Goal: Transaction & Acquisition: Book appointment/travel/reservation

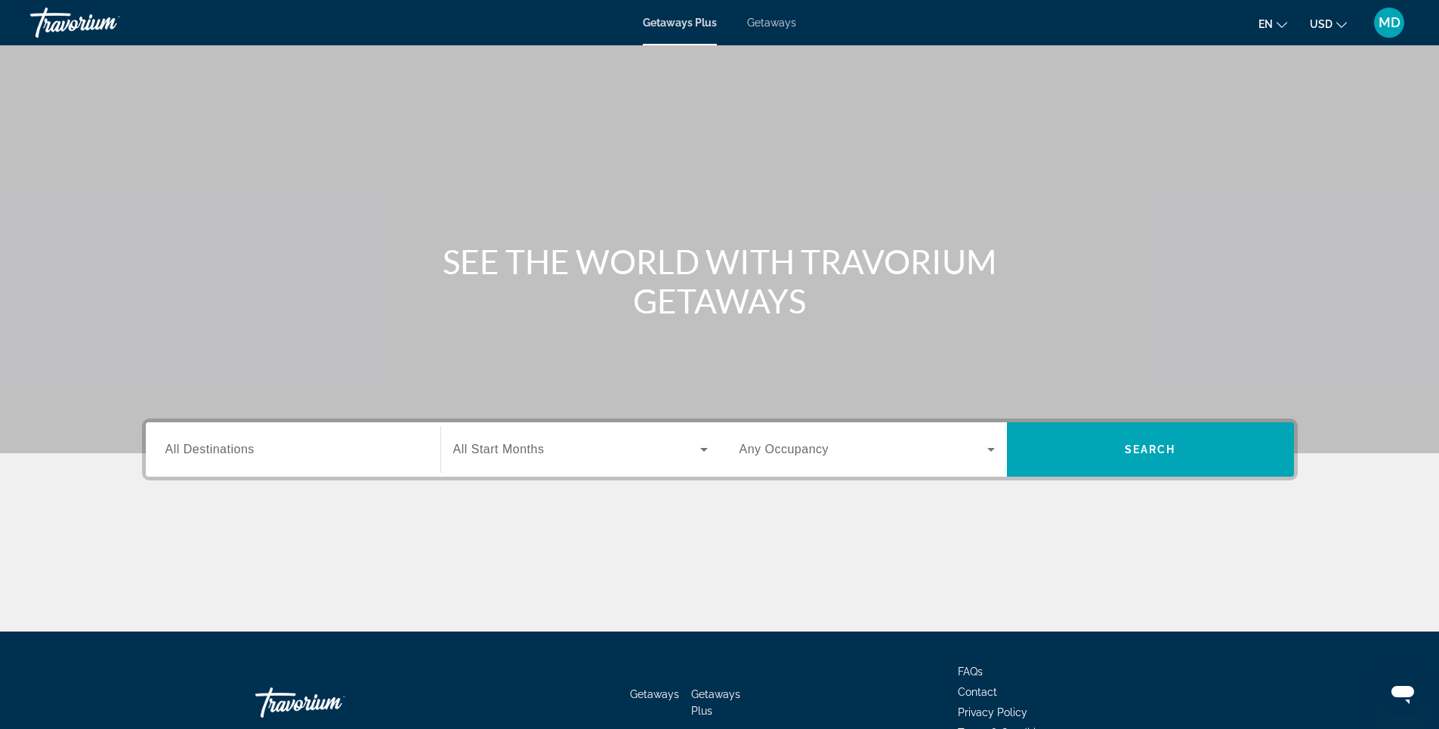
click at [772, 26] on span "Getaways" at bounding box center [771, 23] width 49 height 12
click at [304, 446] on input "Destination All Destinations" at bounding box center [292, 450] width 255 height 18
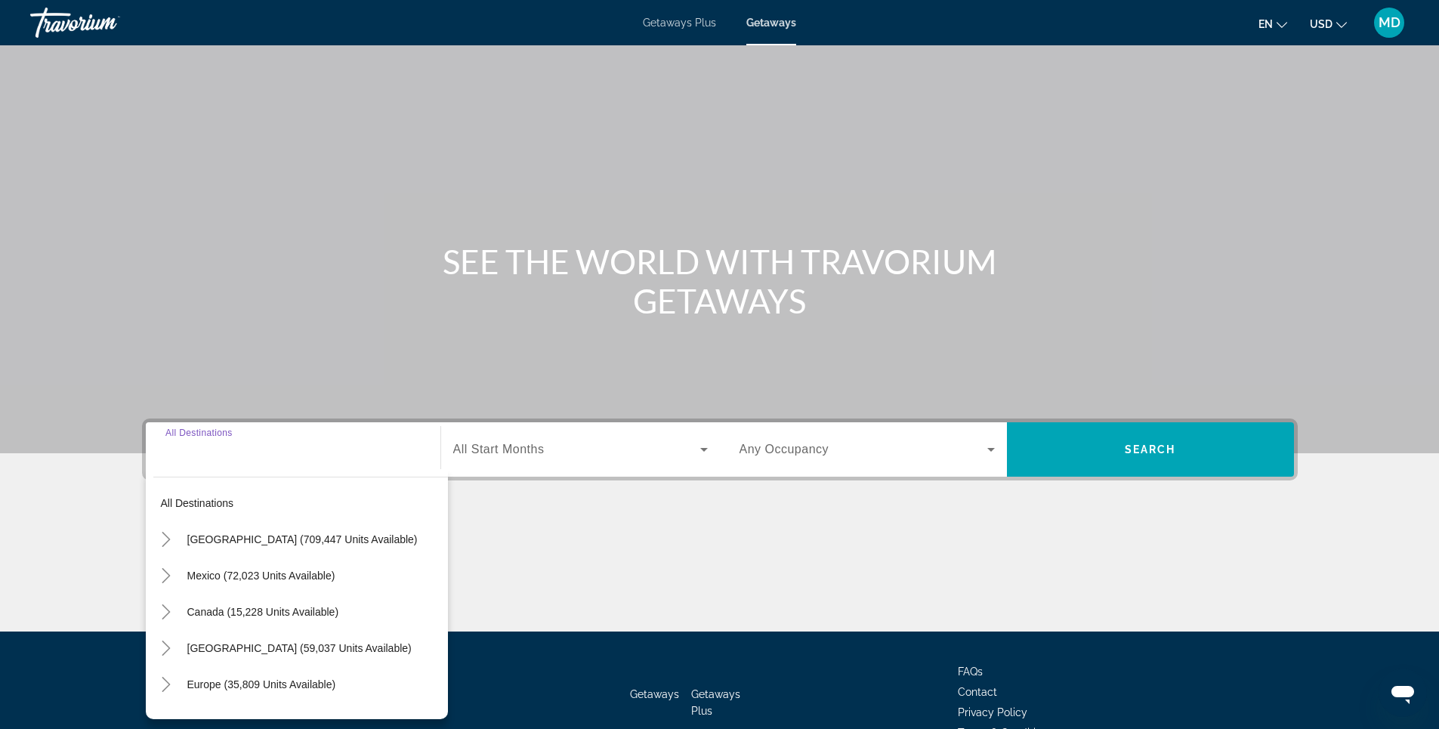
scroll to position [88, 0]
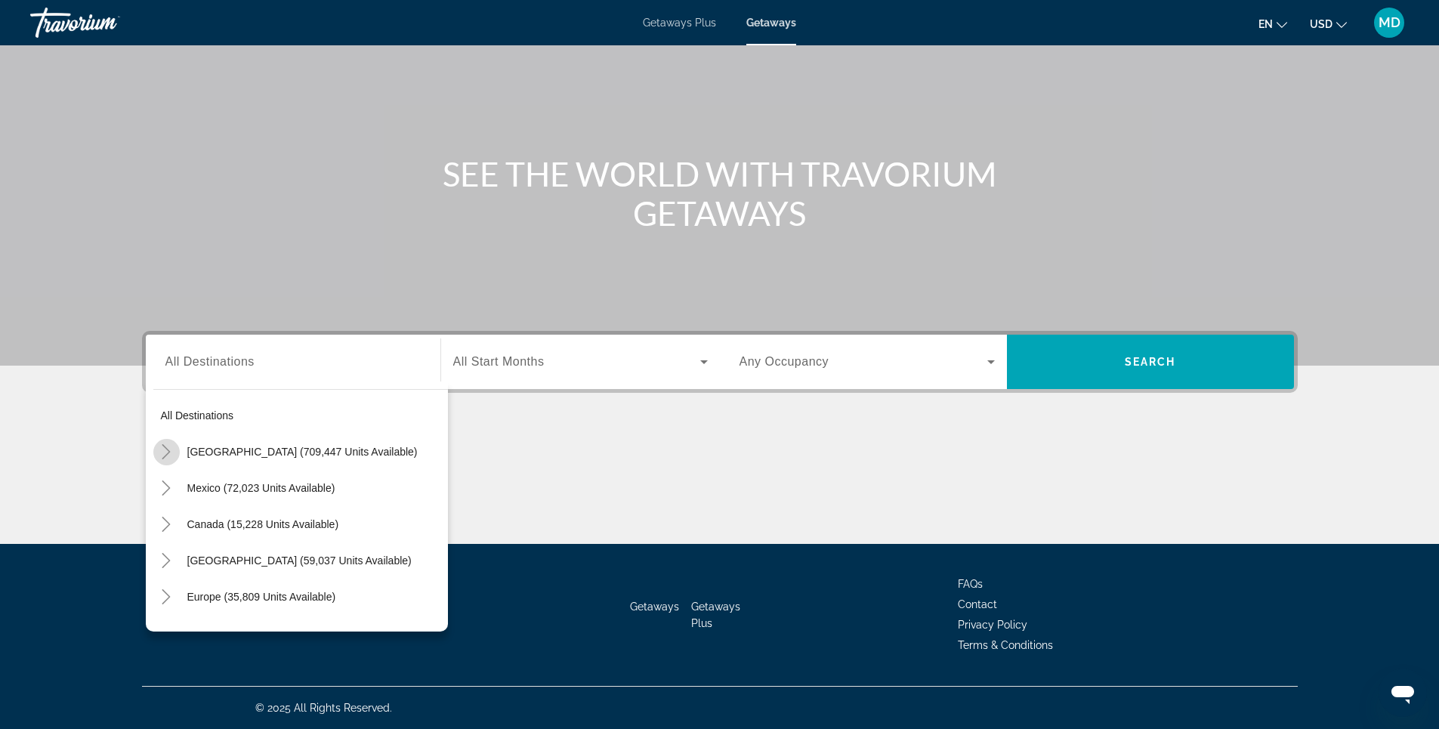
click at [162, 449] on icon "Toggle United States (709,447 units available)" at bounding box center [166, 451] width 15 height 15
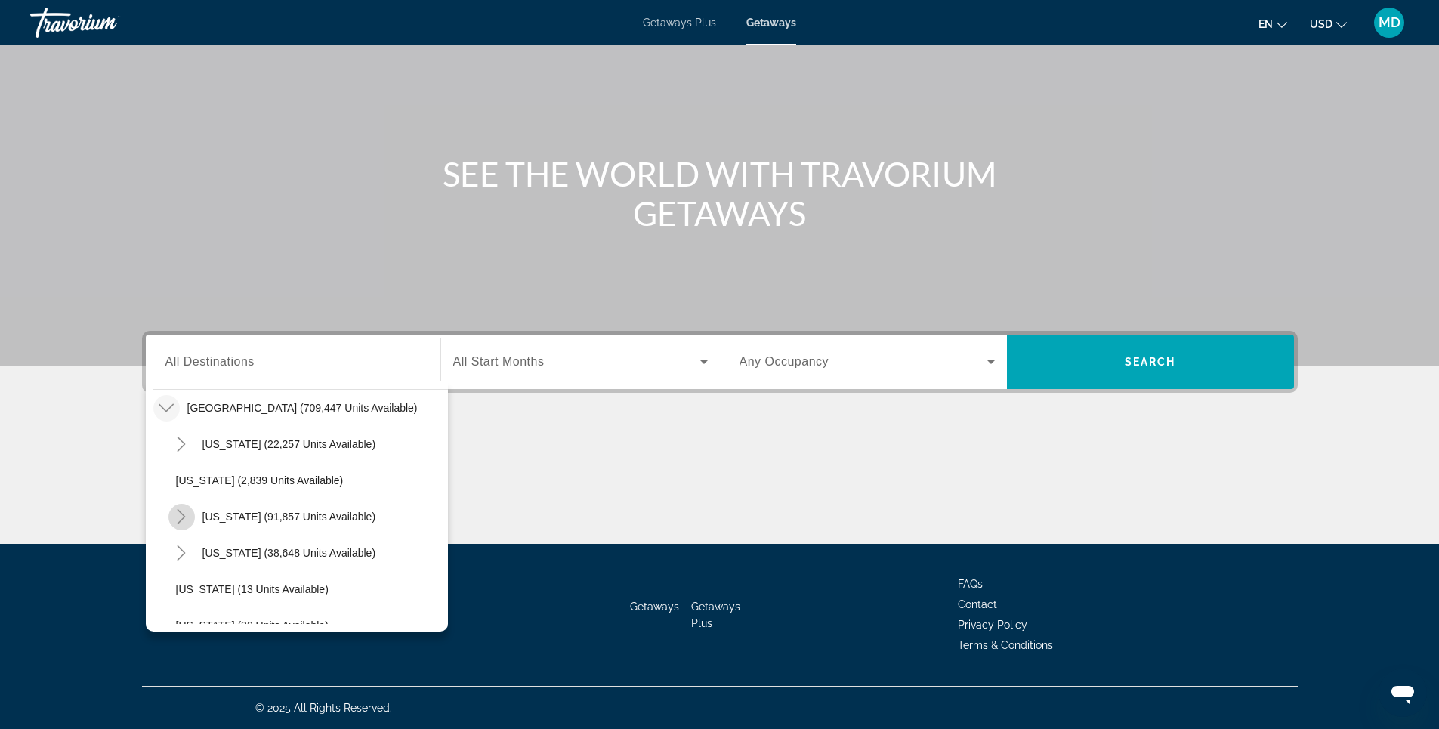
click at [178, 516] on icon "Toggle California (91,857 units available)" at bounding box center [181, 516] width 15 height 15
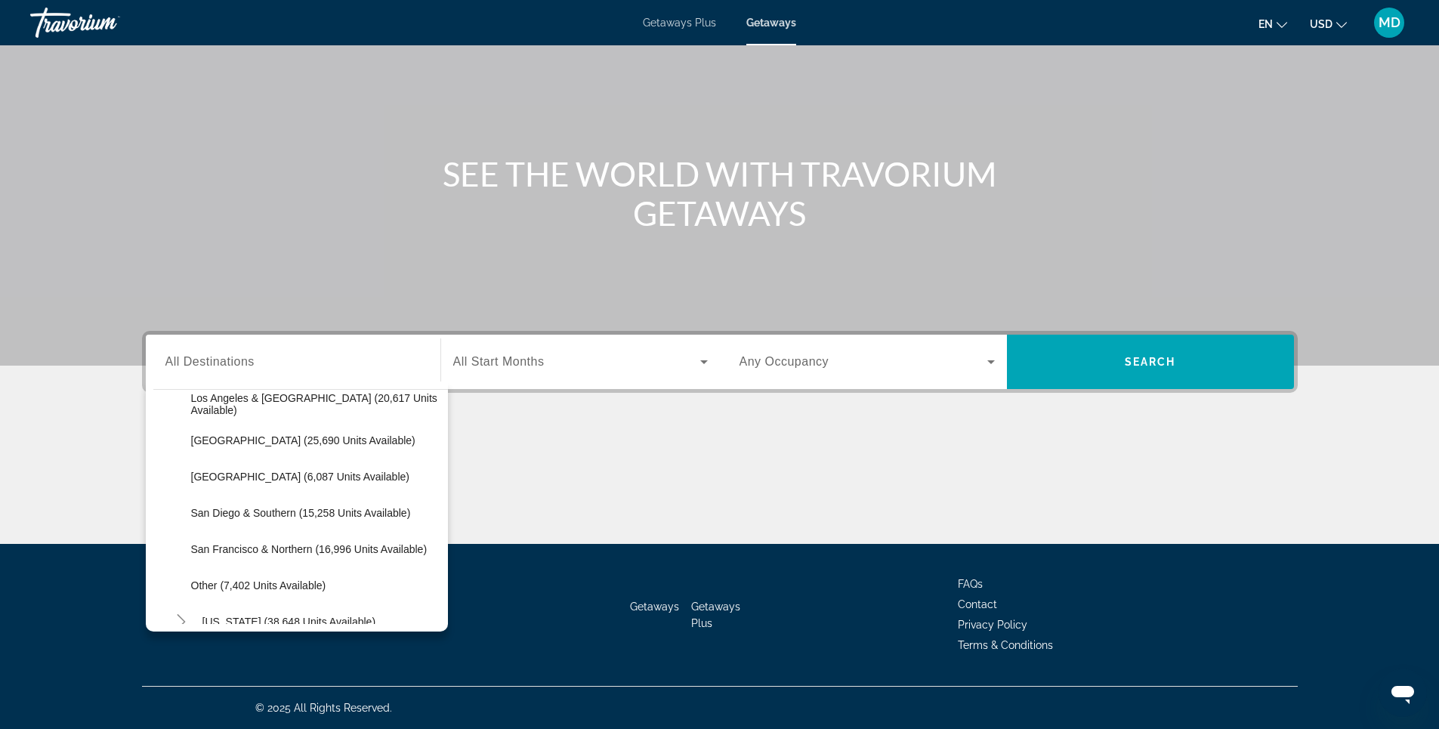
scroll to position [195, 0]
click at [254, 548] on span "San Francisco & Northern (16,996 units available)" at bounding box center [309, 547] width 236 height 12
type input "**********"
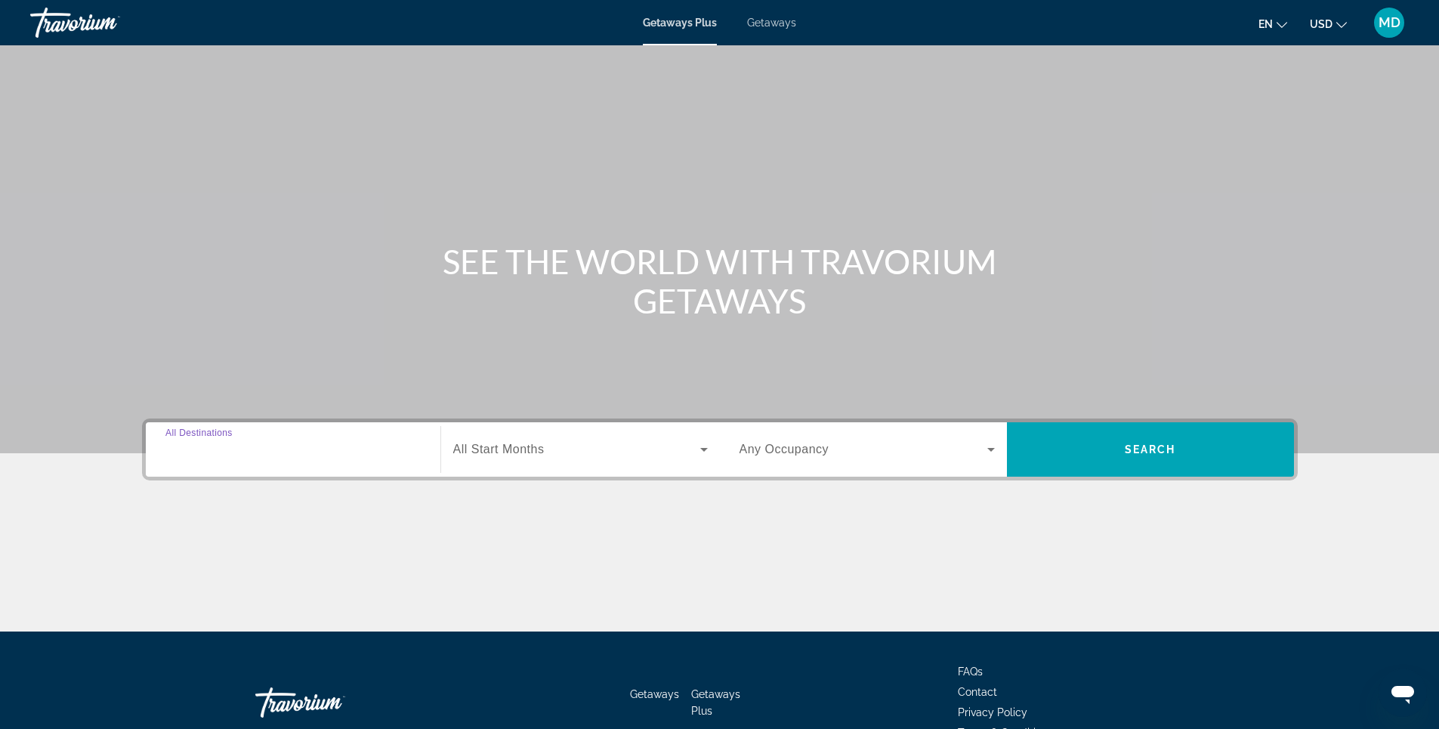
click at [298, 446] on input "Destination All Destinations" at bounding box center [292, 450] width 255 height 18
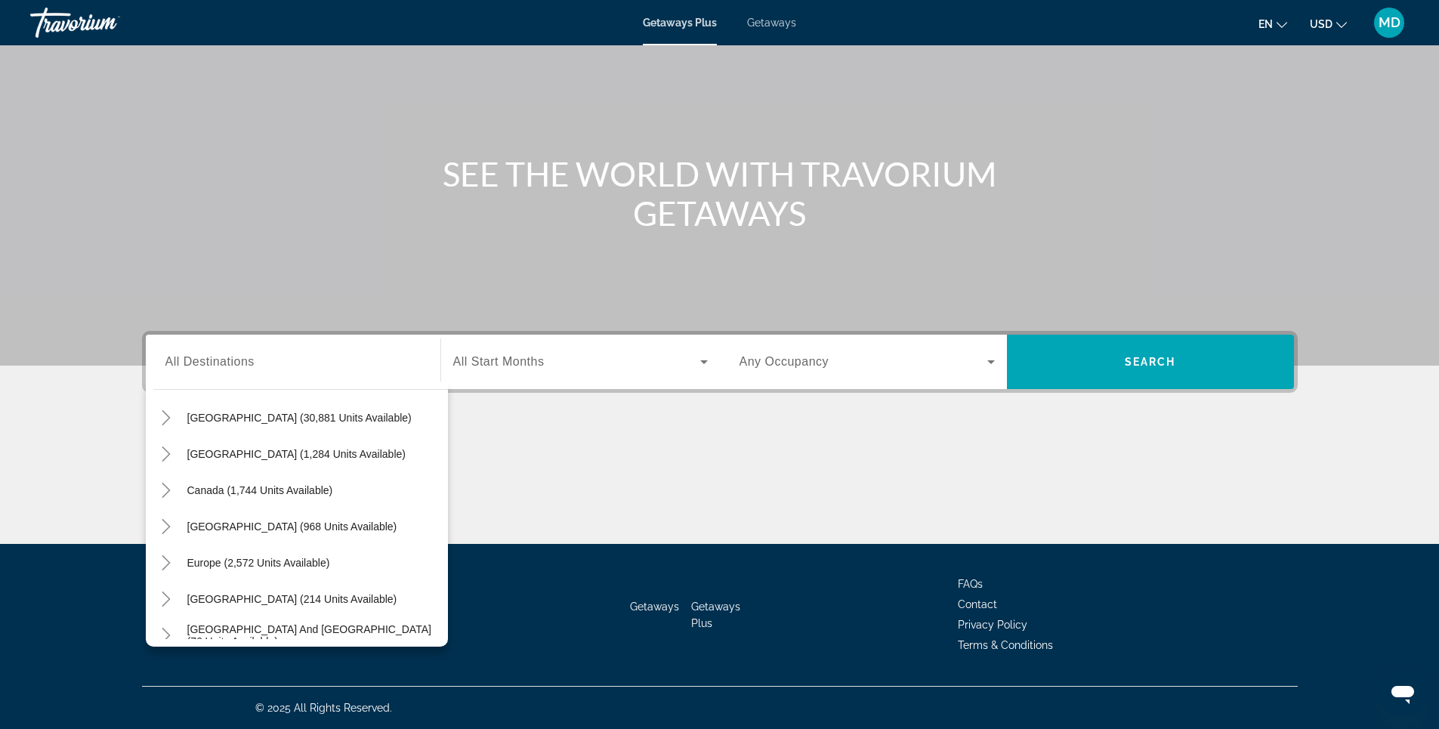
scroll to position [63, 0]
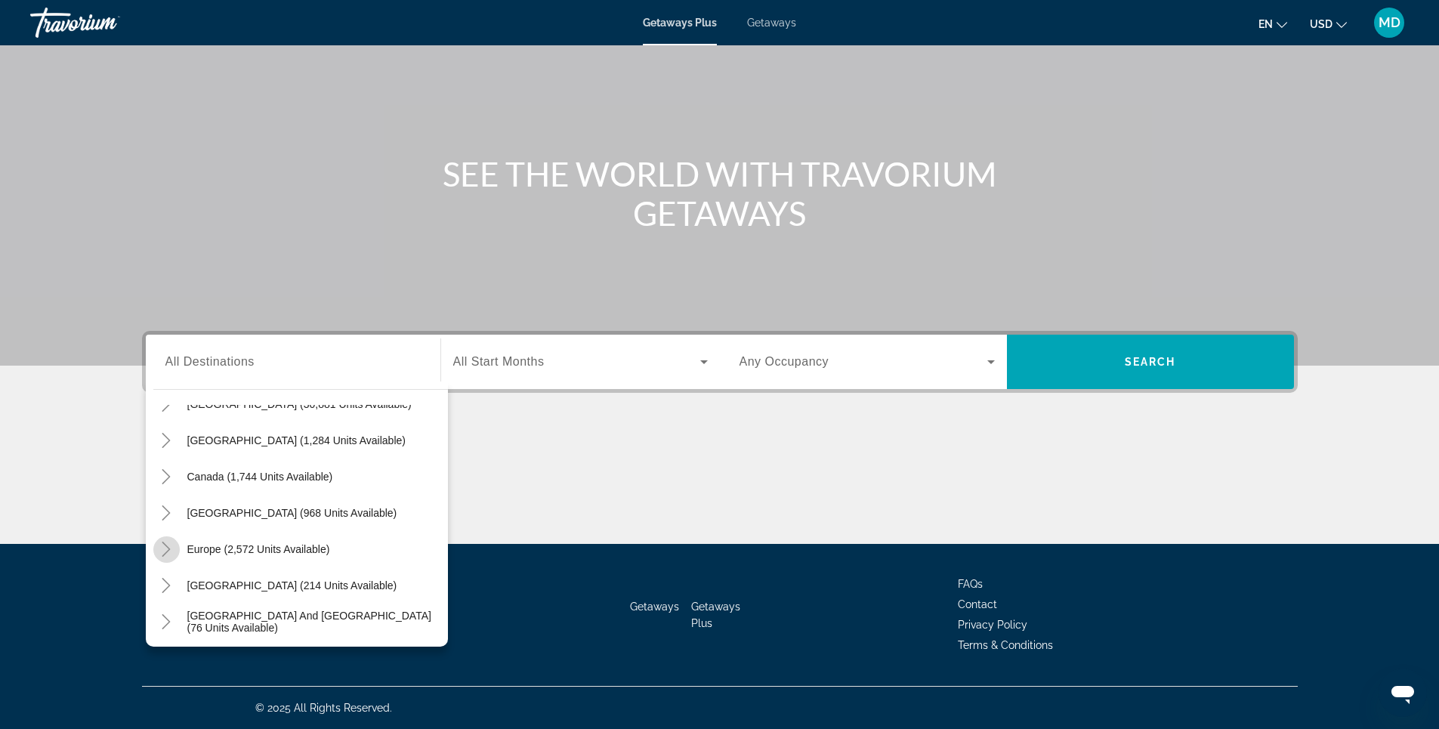
click at [166, 553] on icon "Toggle Europe (2,572 units available)" at bounding box center [166, 549] width 8 height 15
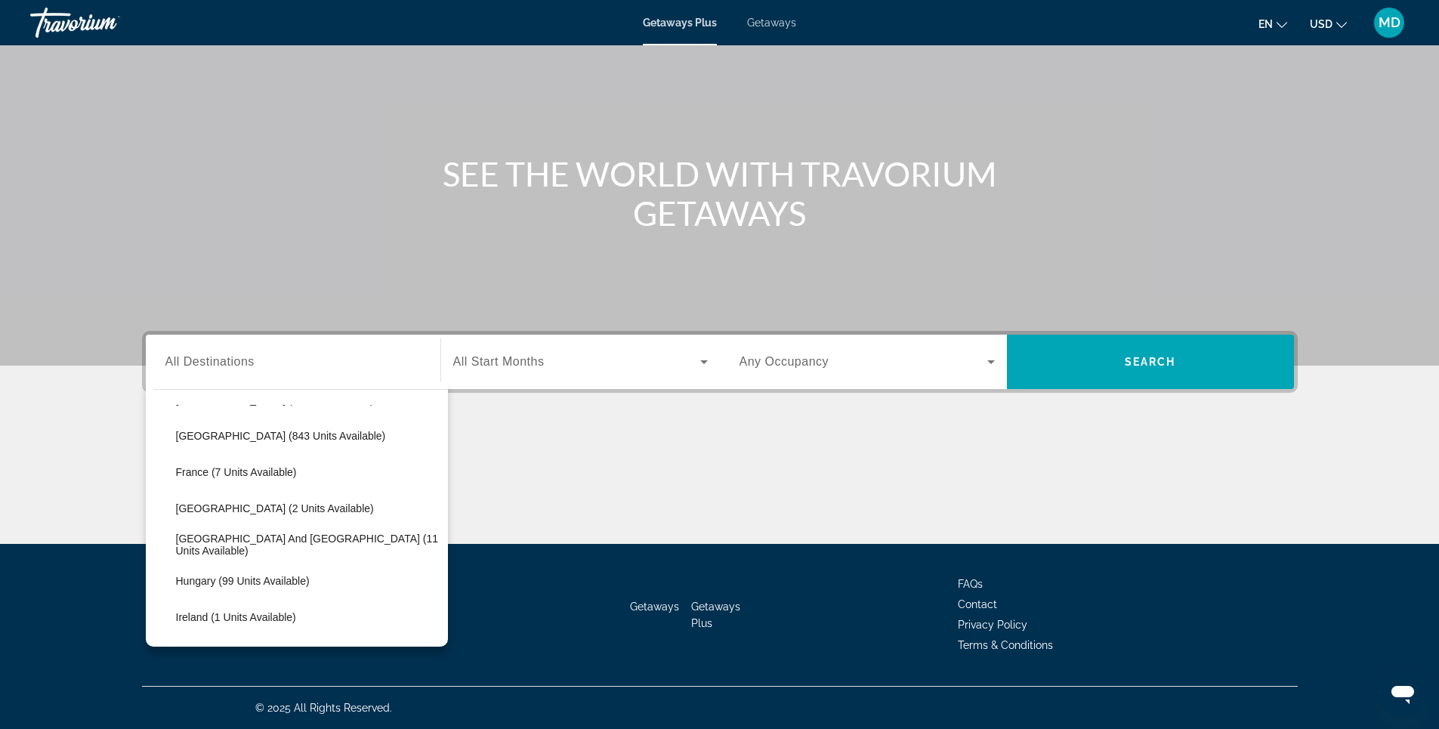
scroll to position [370, 0]
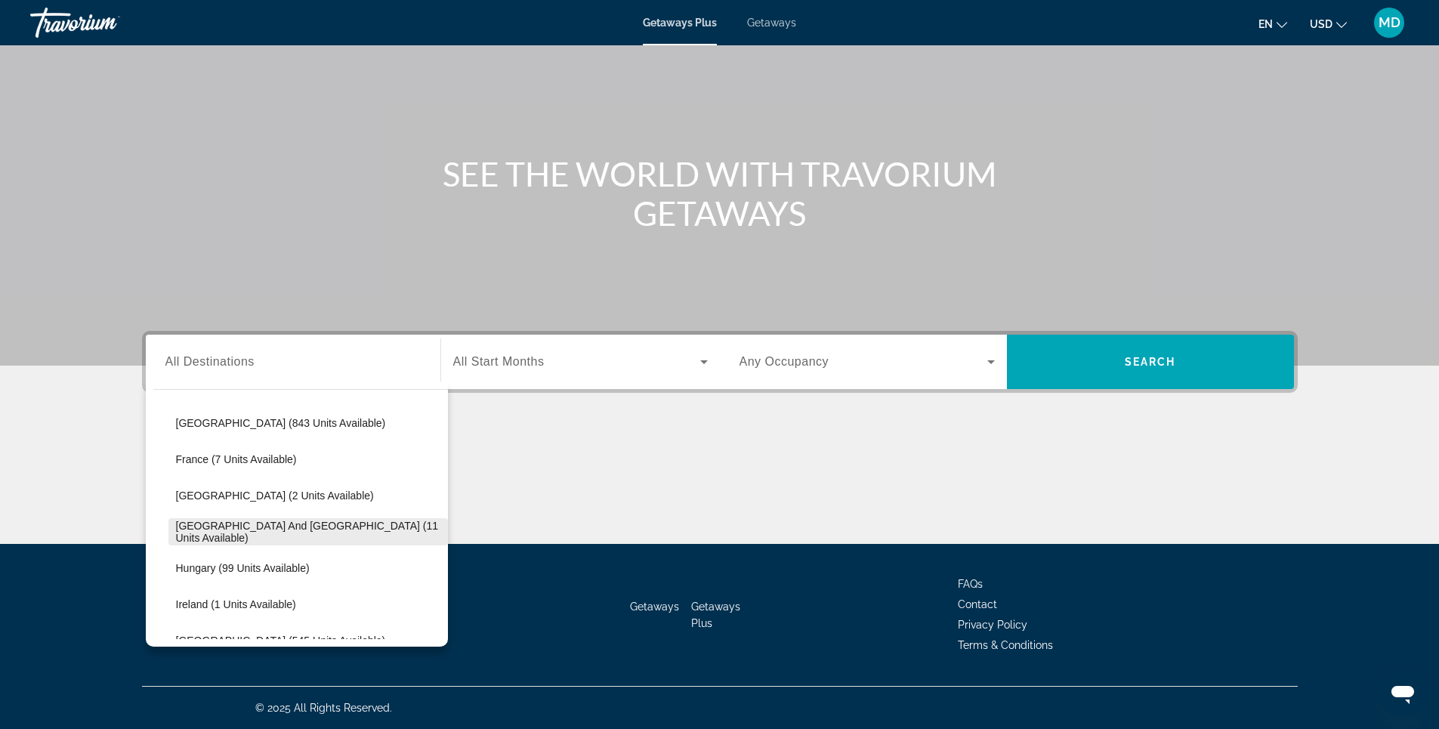
click at [255, 530] on span "Greece and Cyprus (11 units available)" at bounding box center [308, 532] width 264 height 24
type input "**********"
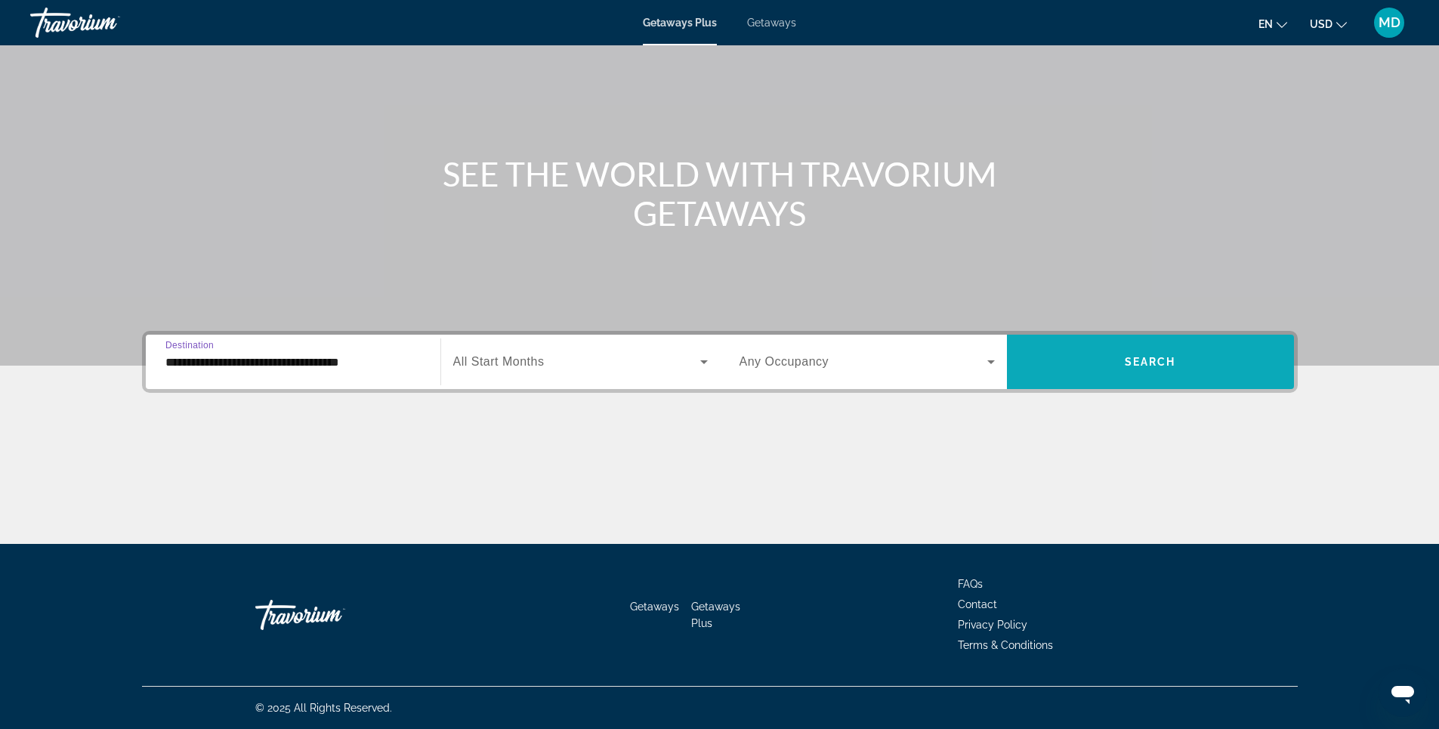
click at [1134, 364] on span "Search" at bounding box center [1150, 362] width 51 height 12
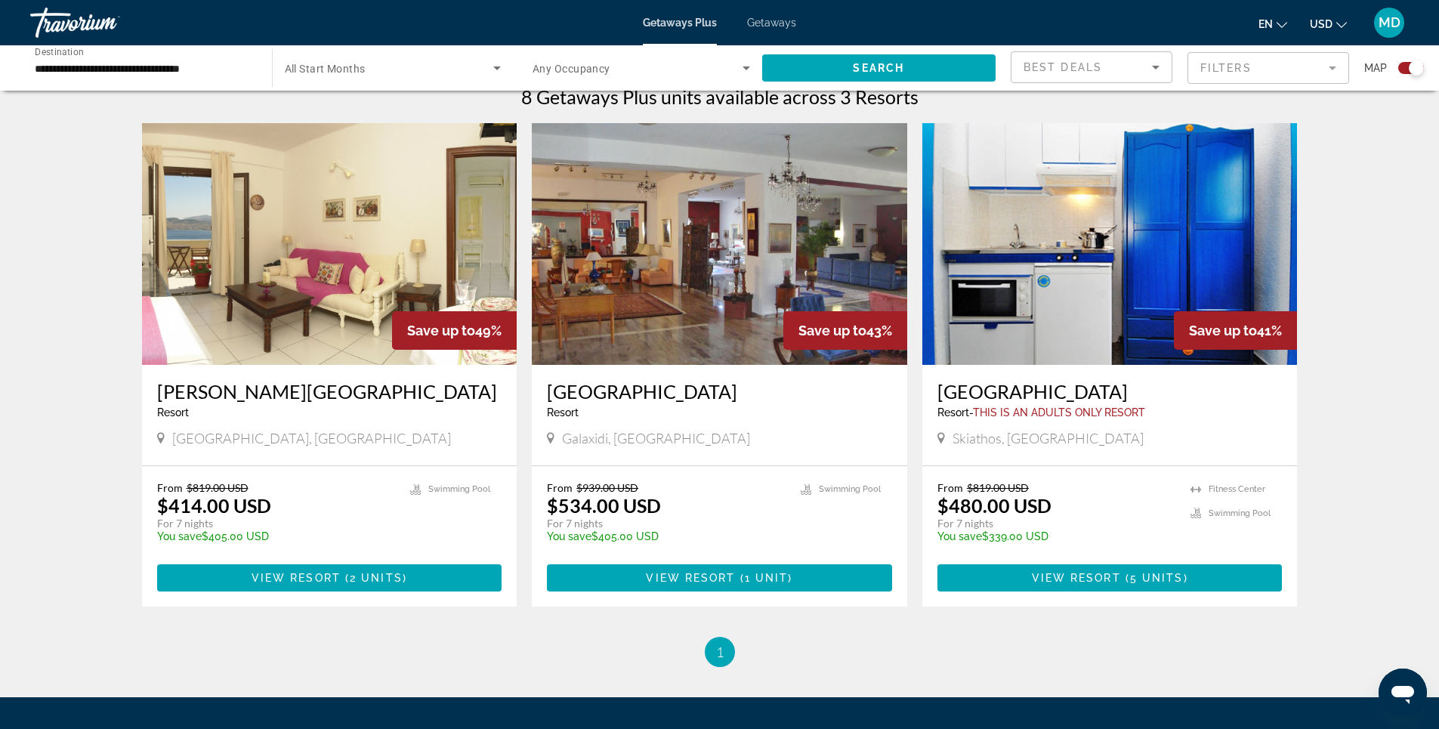
scroll to position [151, 0]
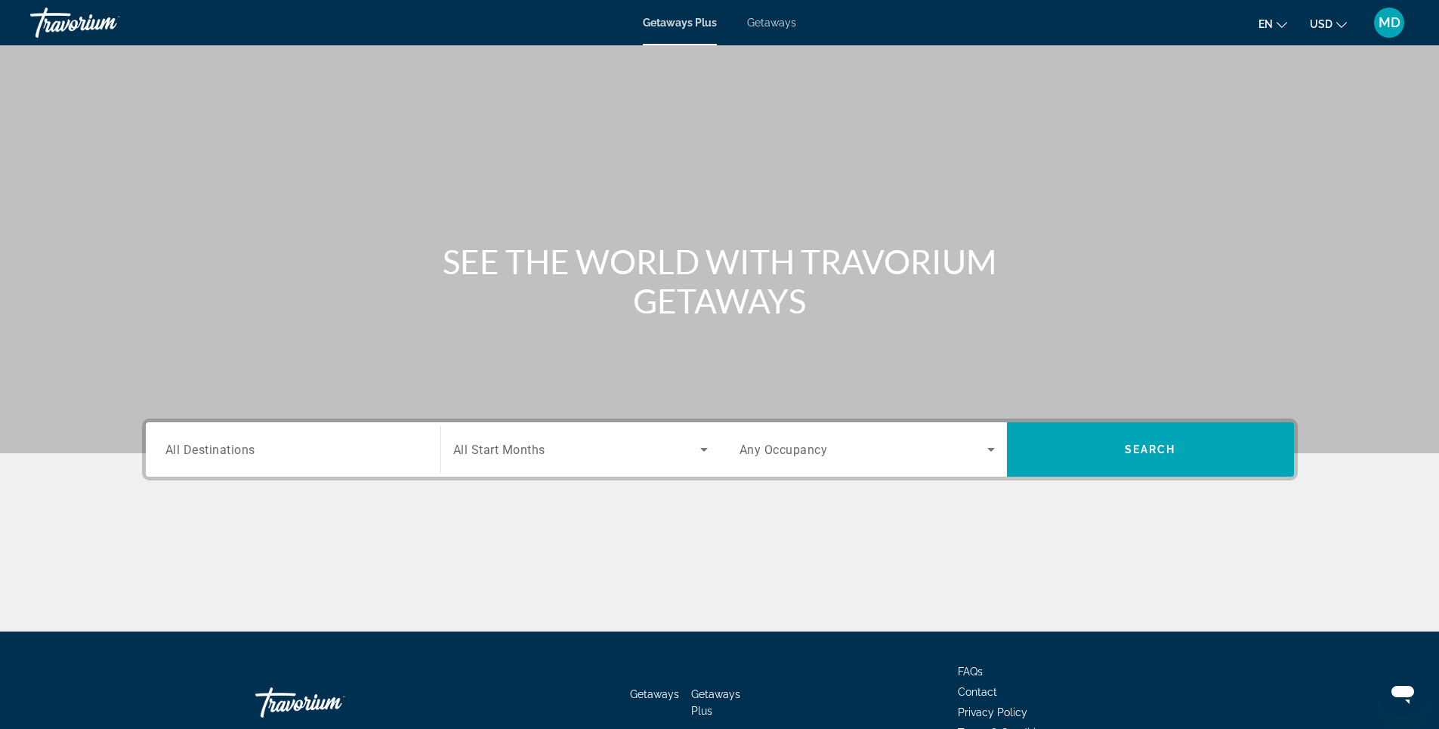
click at [770, 22] on span "Getaways" at bounding box center [771, 23] width 49 height 12
click at [320, 452] on input "Destination All Destinations" at bounding box center [292, 450] width 255 height 18
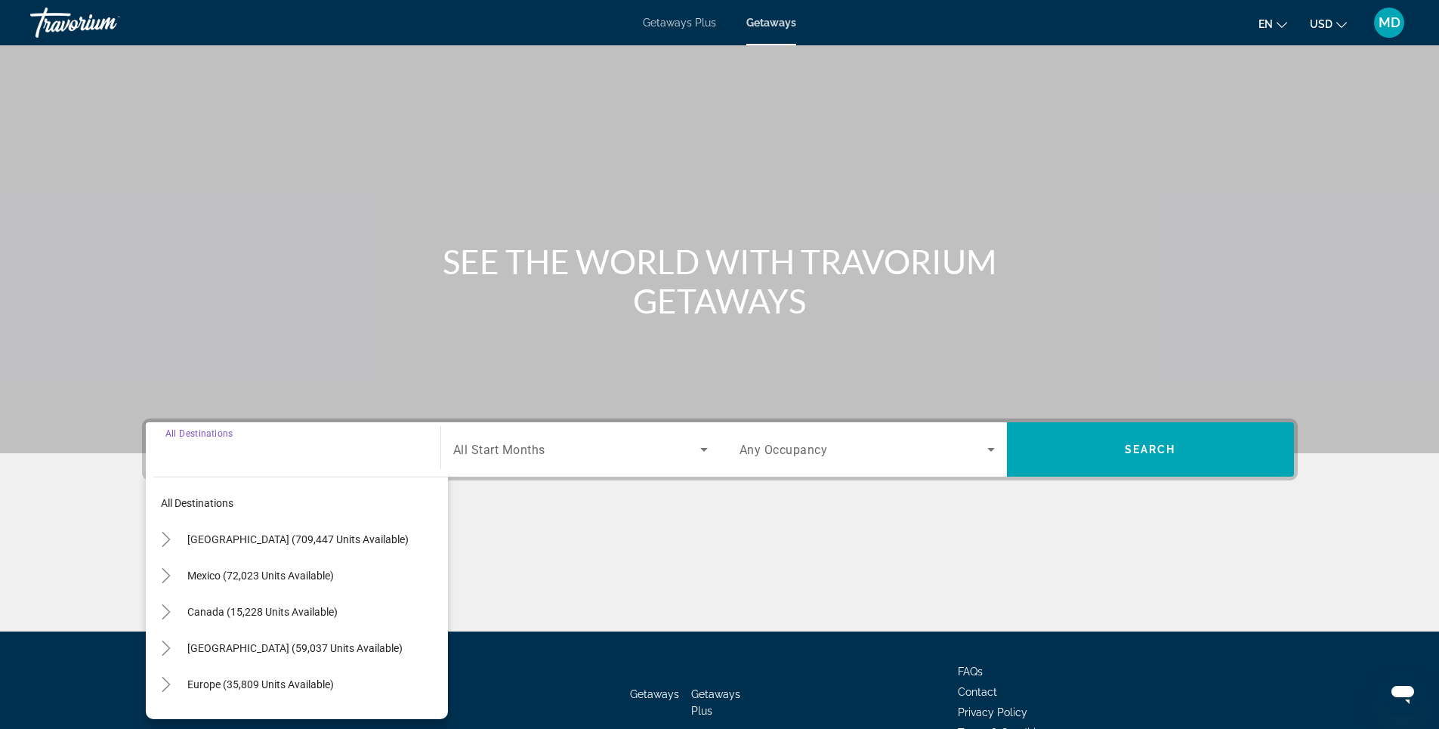
scroll to position [88, 0]
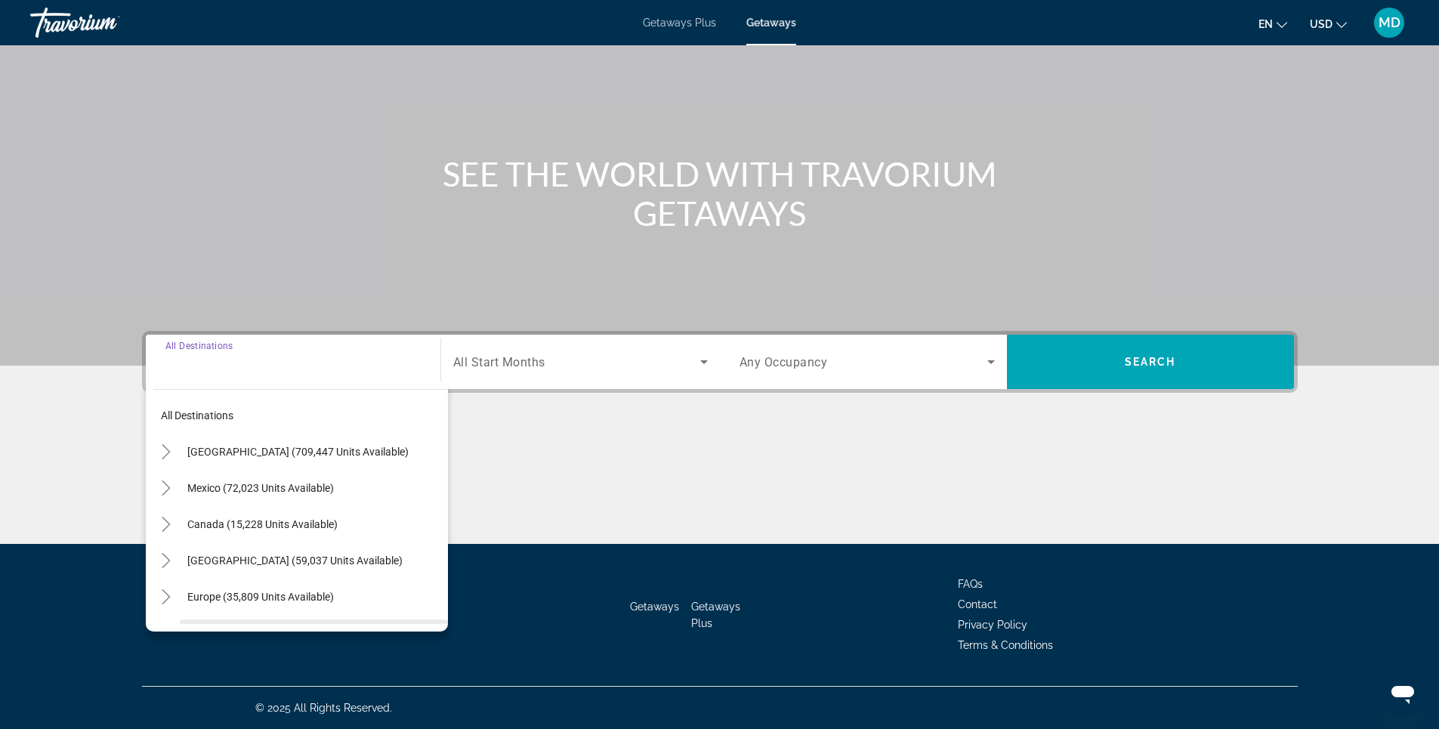
click at [435, 616] on span "Search widget" at bounding box center [314, 633] width 268 height 36
type input "**********"
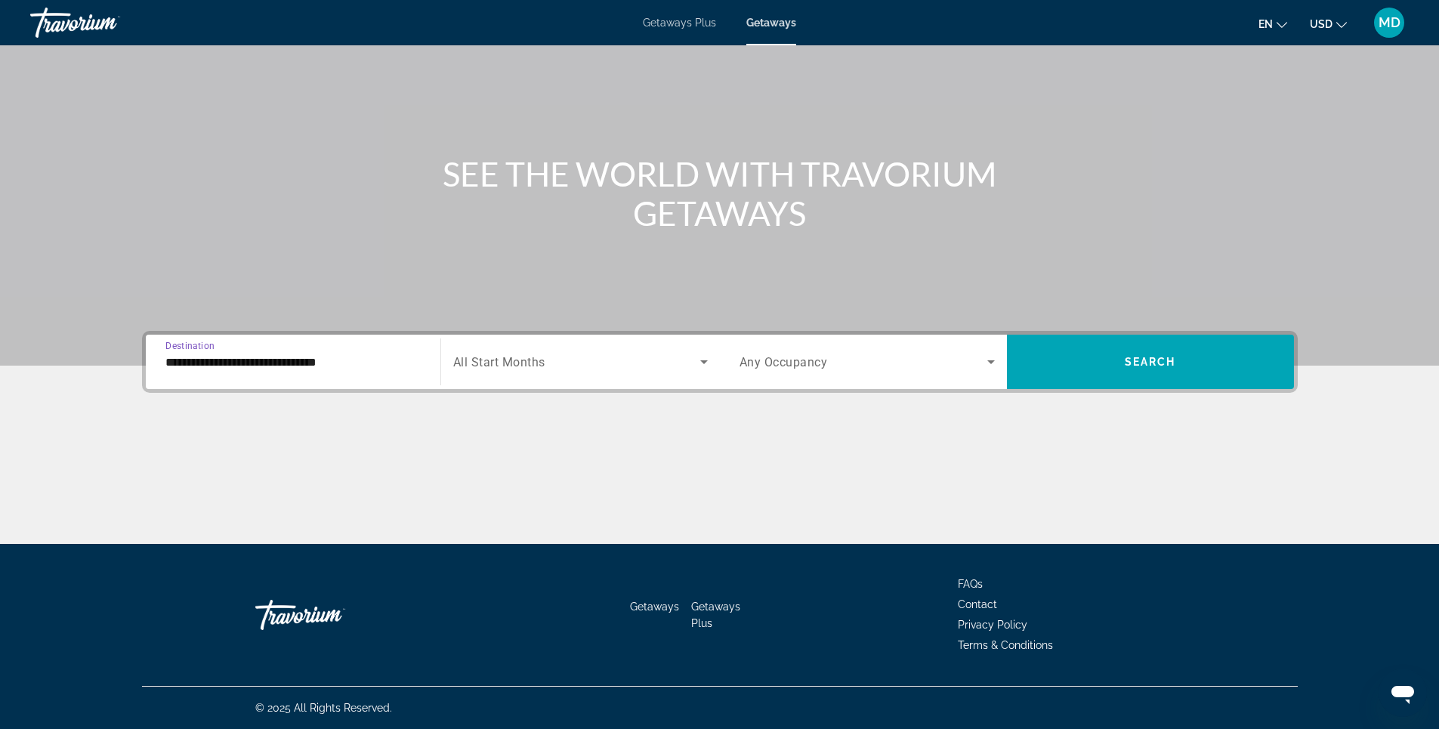
click at [435, 616] on div "Getaways Getaways Plus FAQs Contact Privacy Policy Terms & Conditions" at bounding box center [720, 615] width 1156 height 142
click at [1131, 364] on span "Search" at bounding box center [1150, 362] width 51 height 12
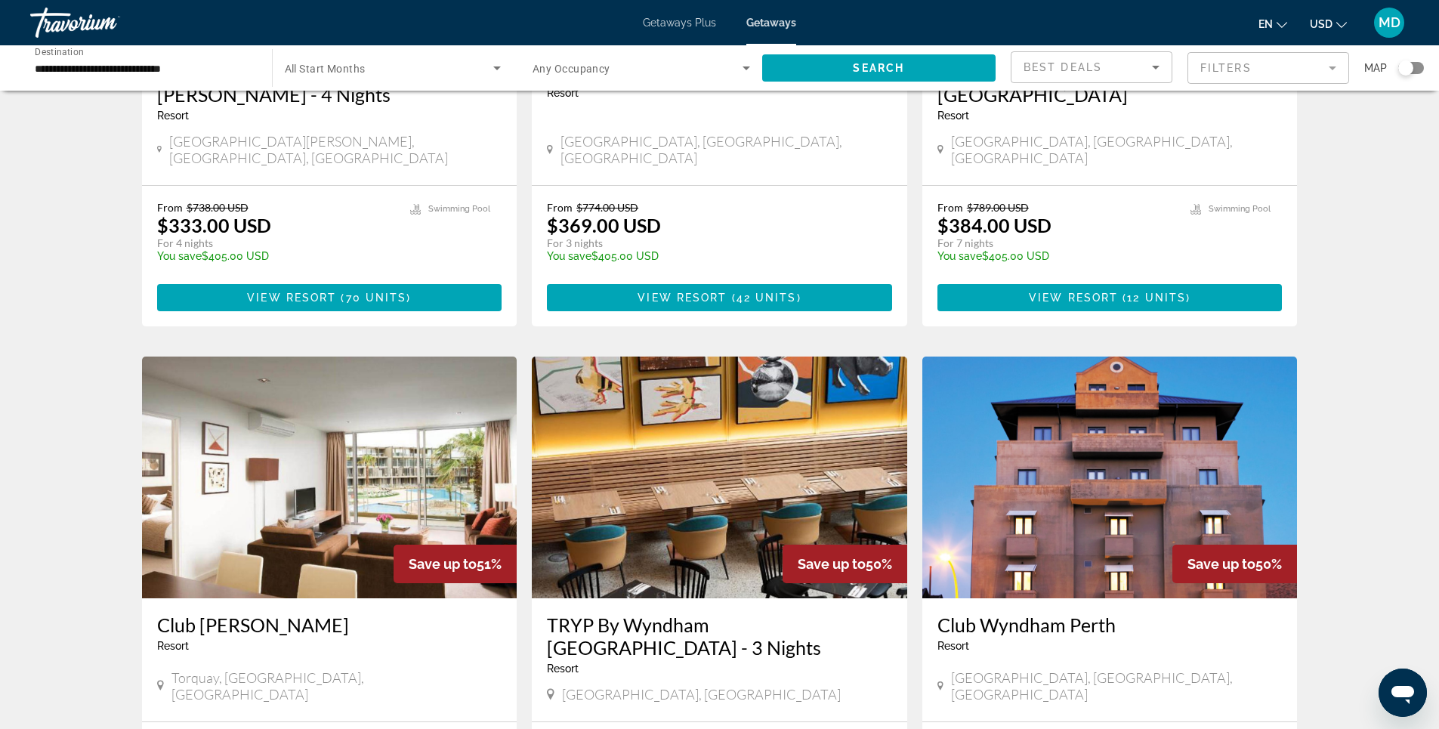
scroll to position [453, 0]
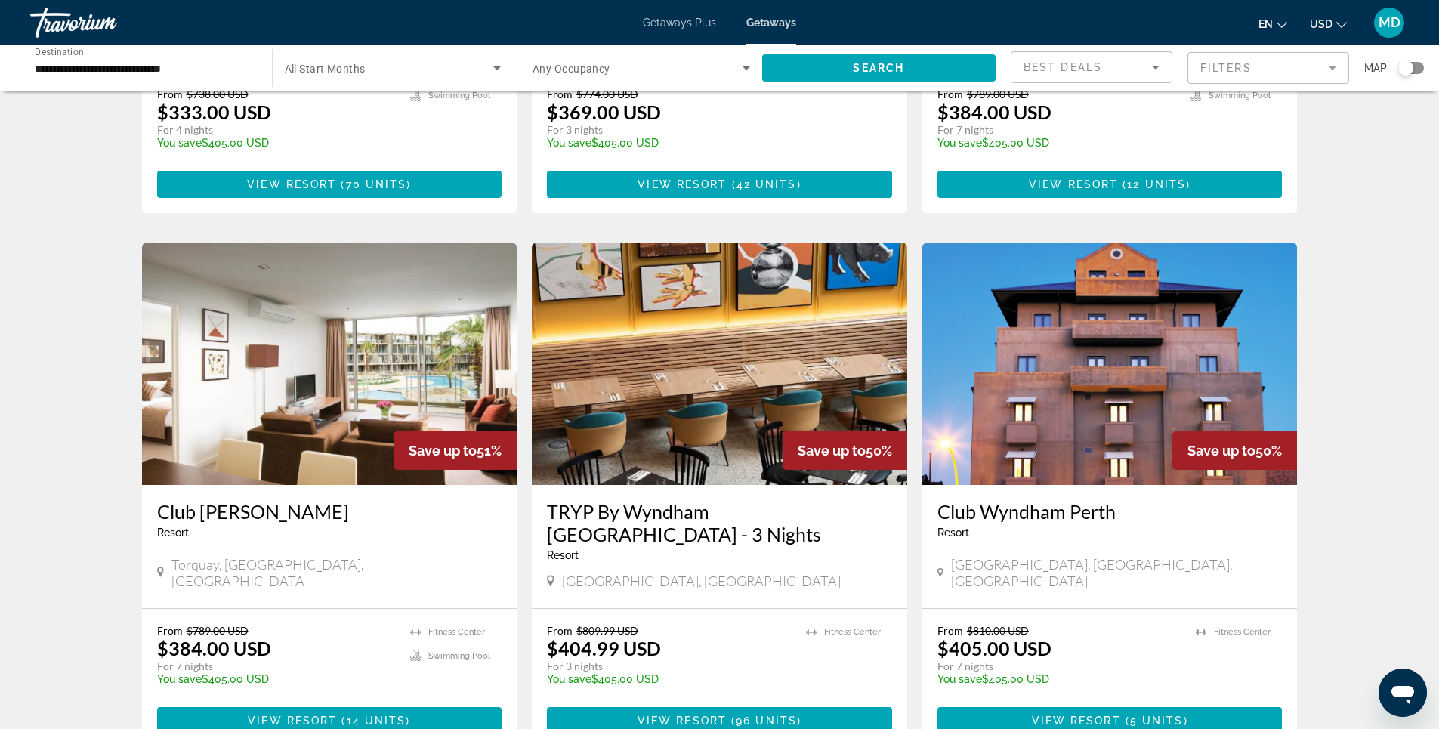
click at [384, 344] on img "Main content" at bounding box center [329, 364] width 375 height 242
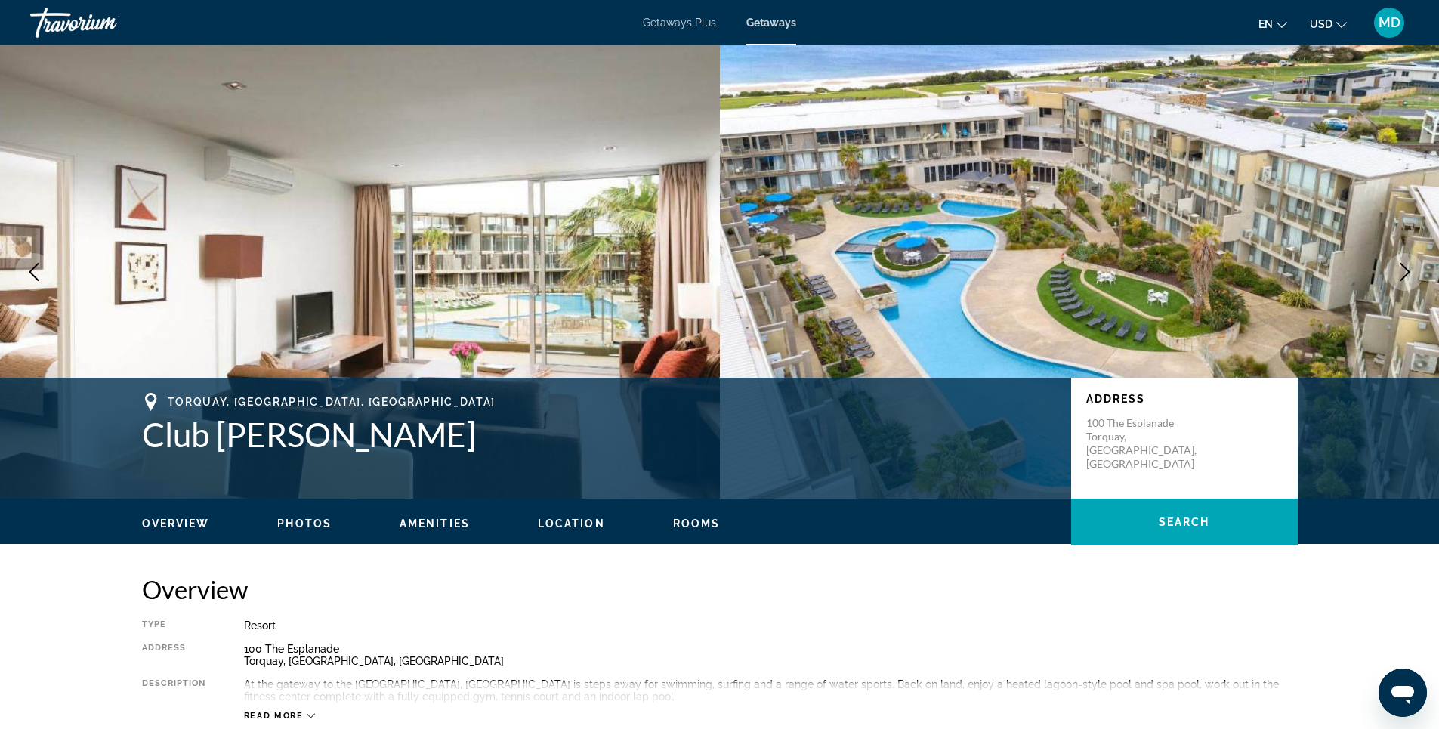
click at [1412, 266] on icon "Next image" at bounding box center [1405, 272] width 18 height 18
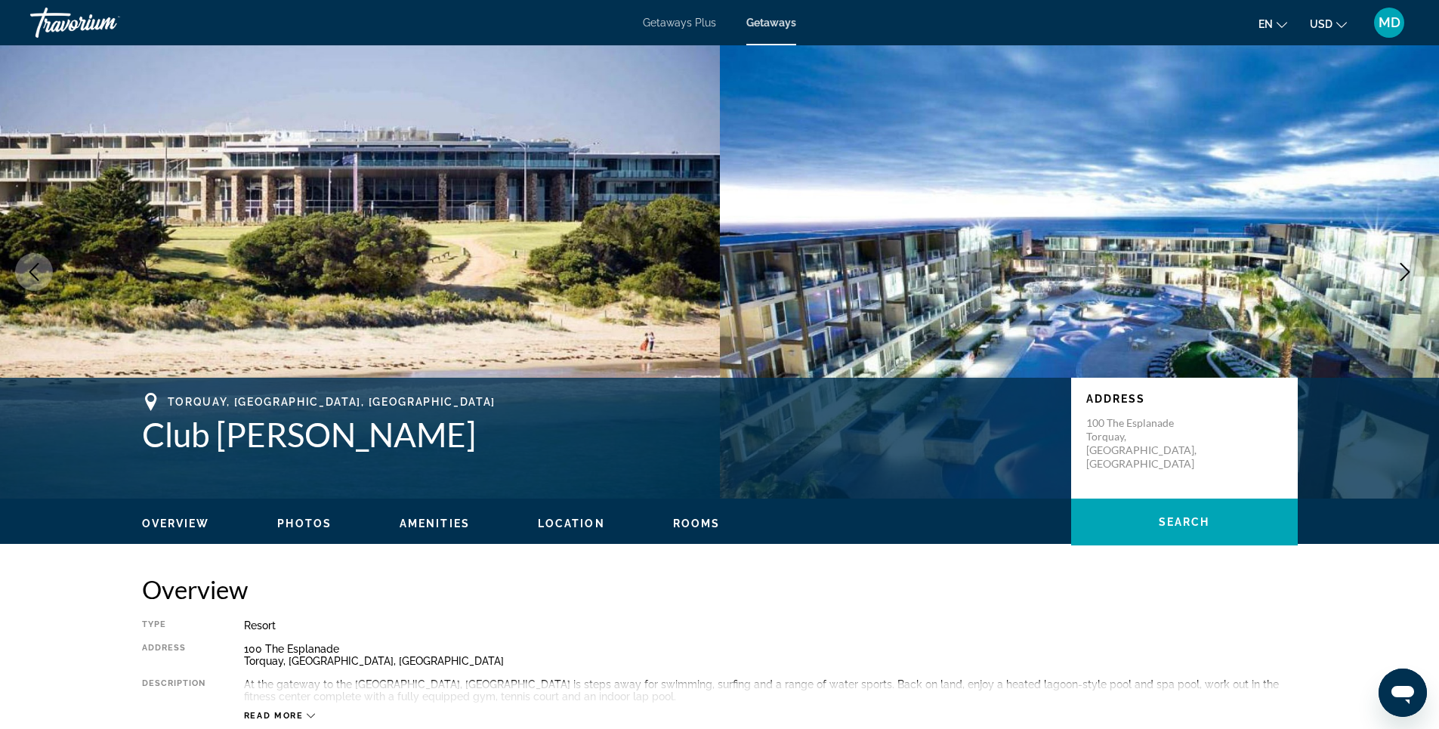
click at [1412, 266] on icon "Next image" at bounding box center [1405, 272] width 18 height 18
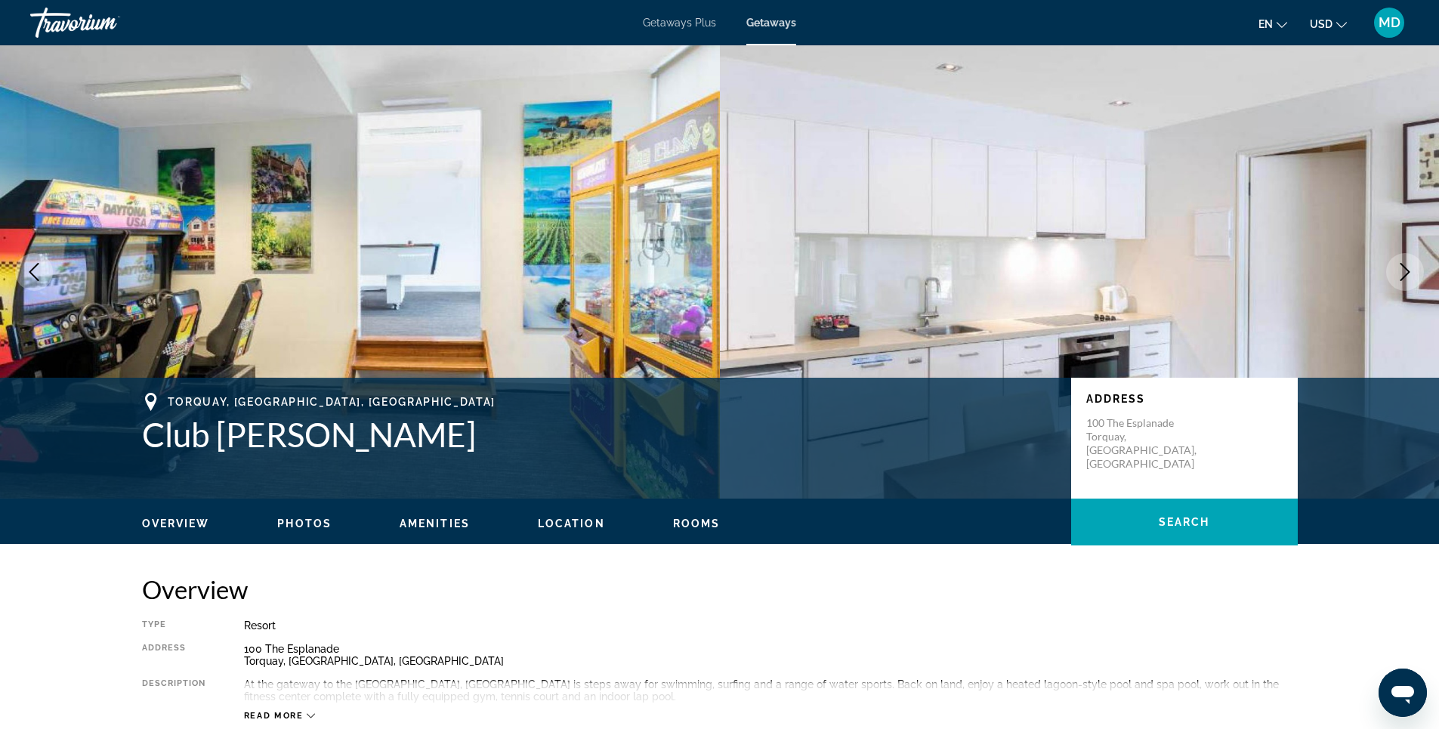
click at [1412, 266] on icon "Next image" at bounding box center [1405, 272] width 18 height 18
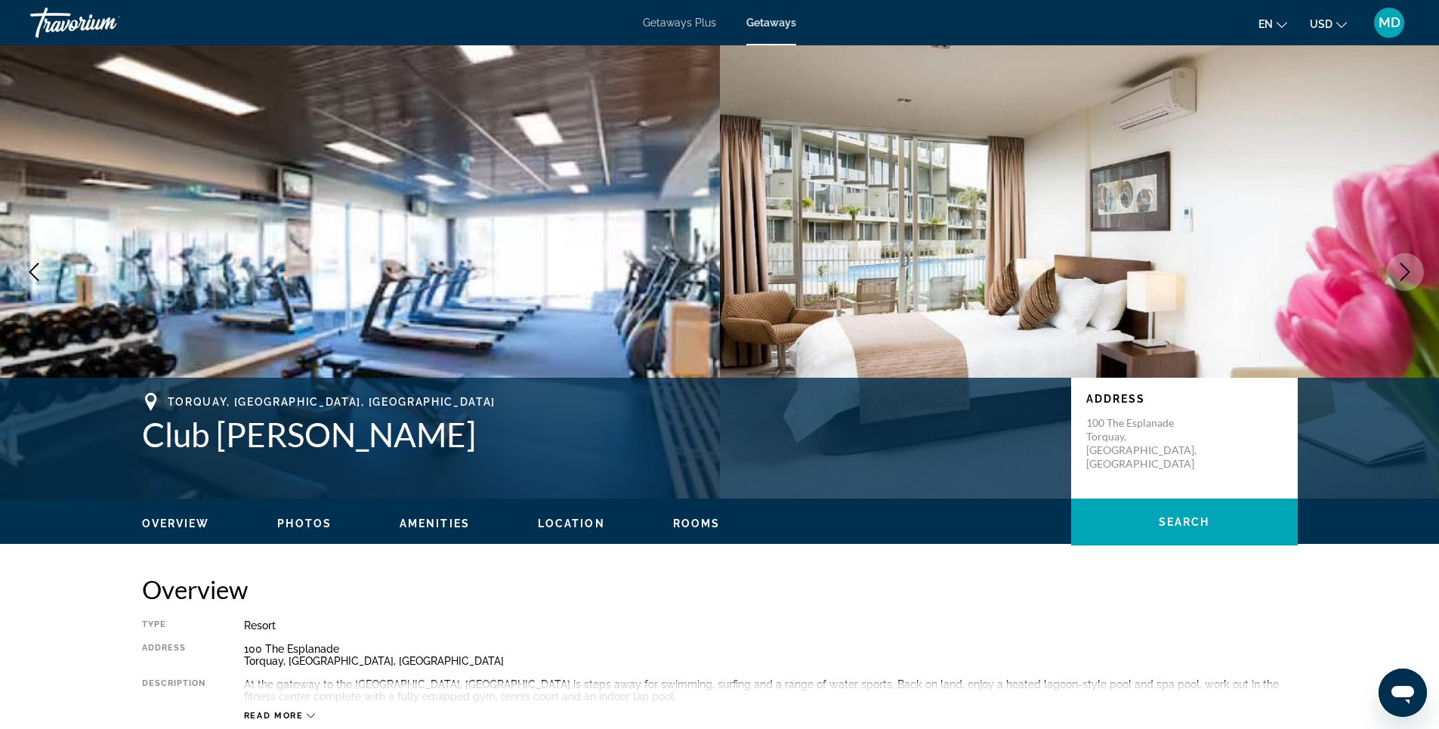
click at [1412, 266] on icon "Next image" at bounding box center [1405, 272] width 18 height 18
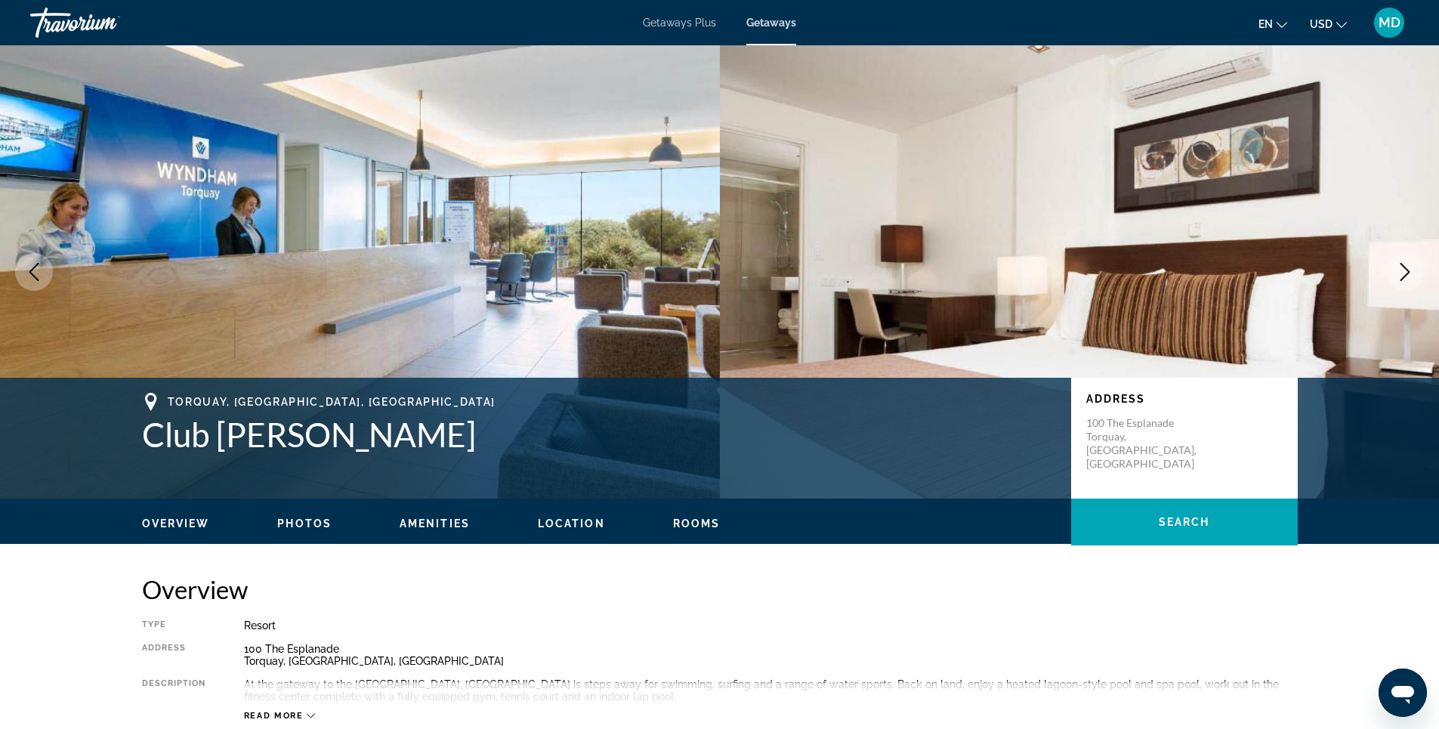
click at [1412, 266] on icon "Next image" at bounding box center [1405, 272] width 18 height 18
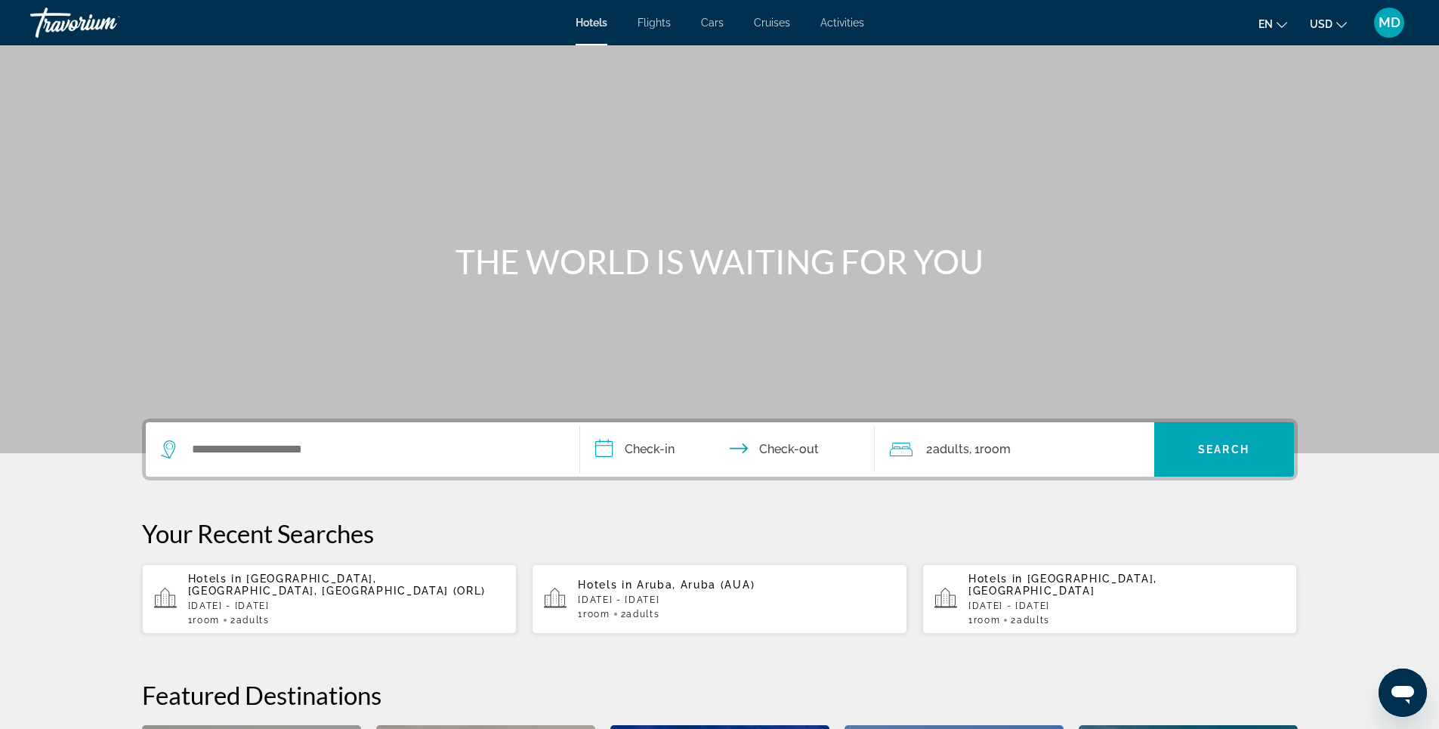
click at [849, 24] on span "Activities" at bounding box center [842, 23] width 44 height 12
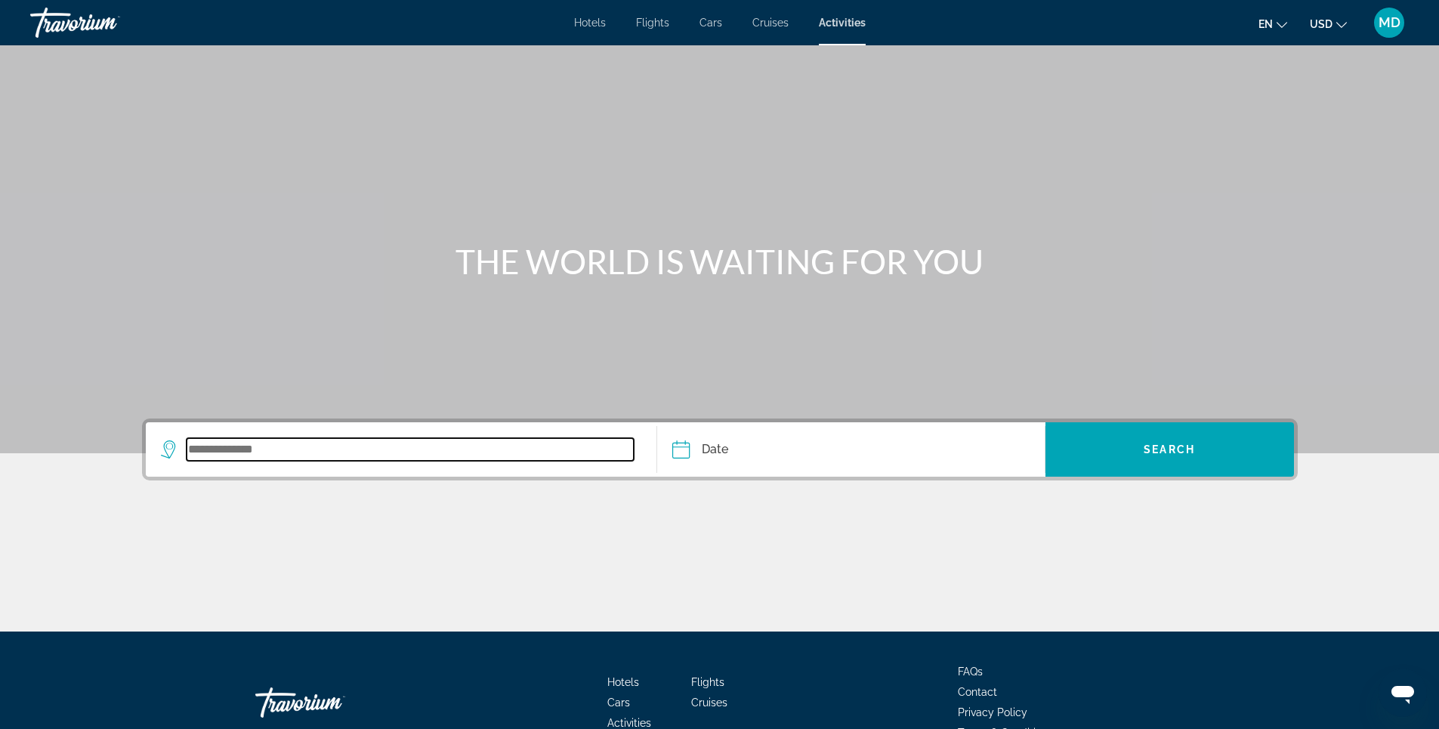
click at [306, 450] on input "Search widget" at bounding box center [411, 449] width 448 height 23
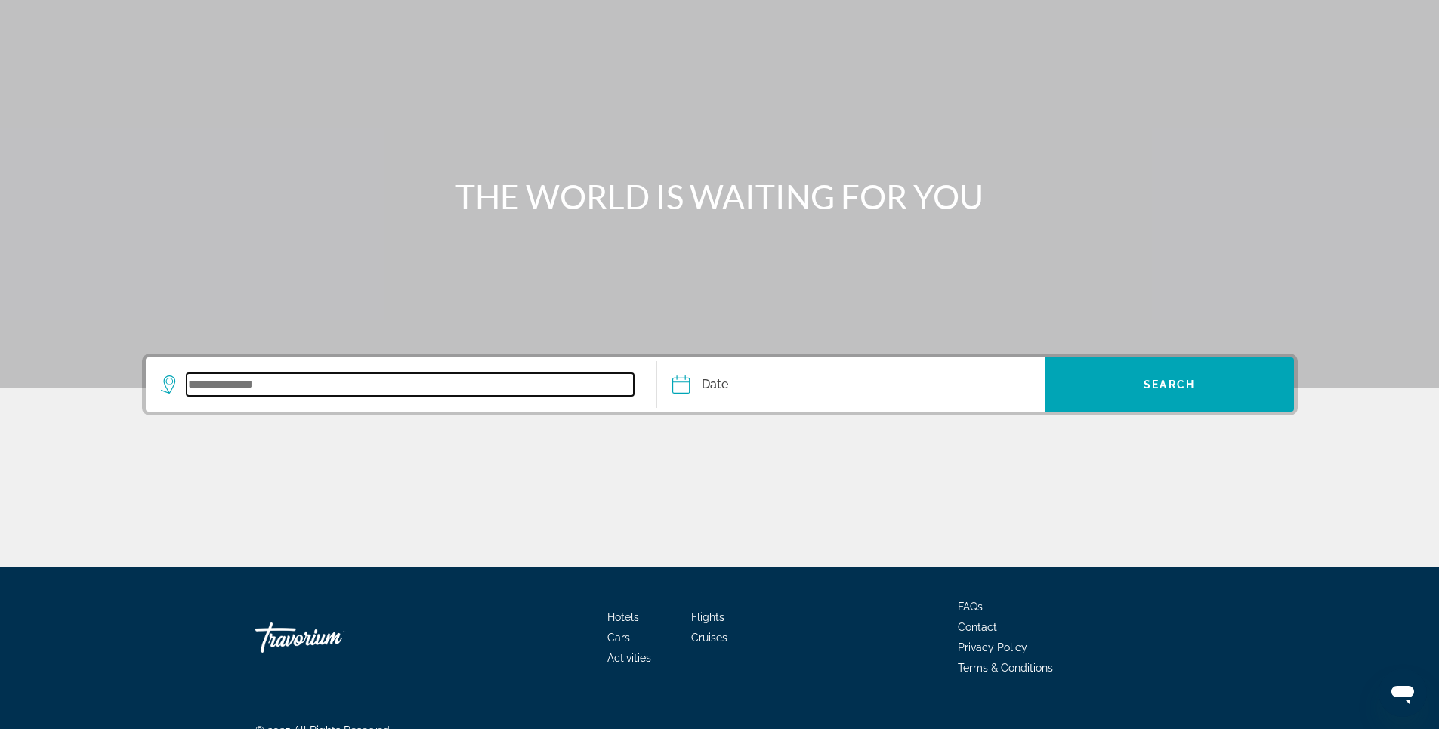
scroll to position [88, 0]
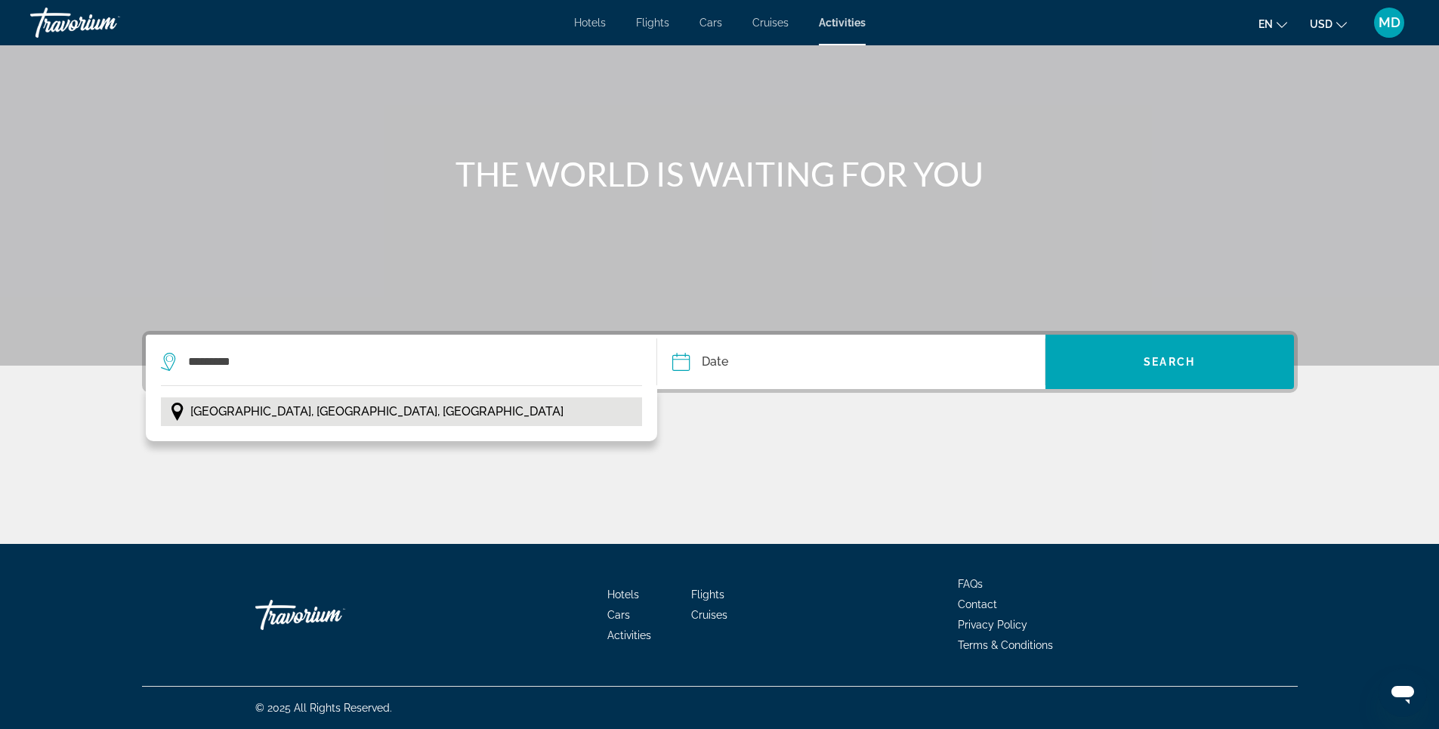
click at [299, 410] on span "Barcelona, Catalonia, Spain" at bounding box center [376, 411] width 373 height 21
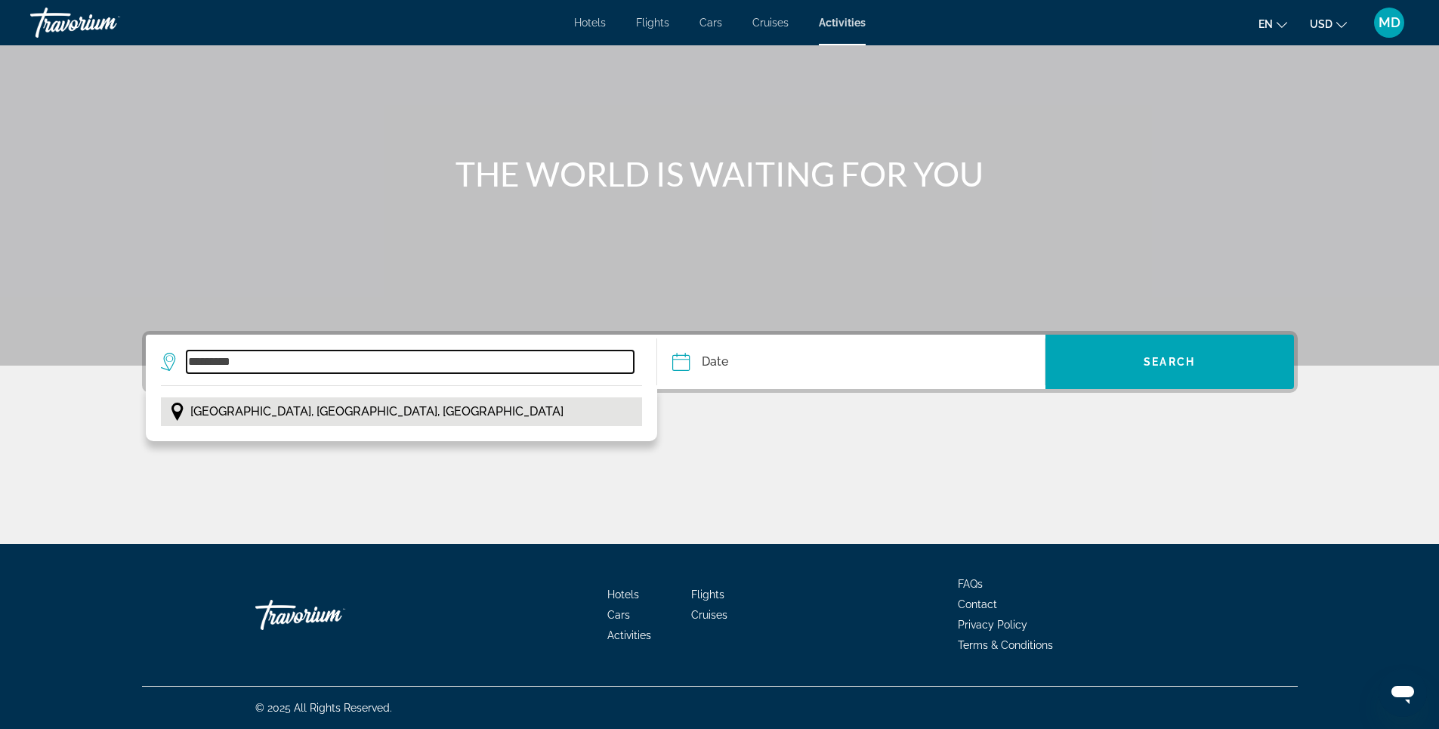
type input "**********"
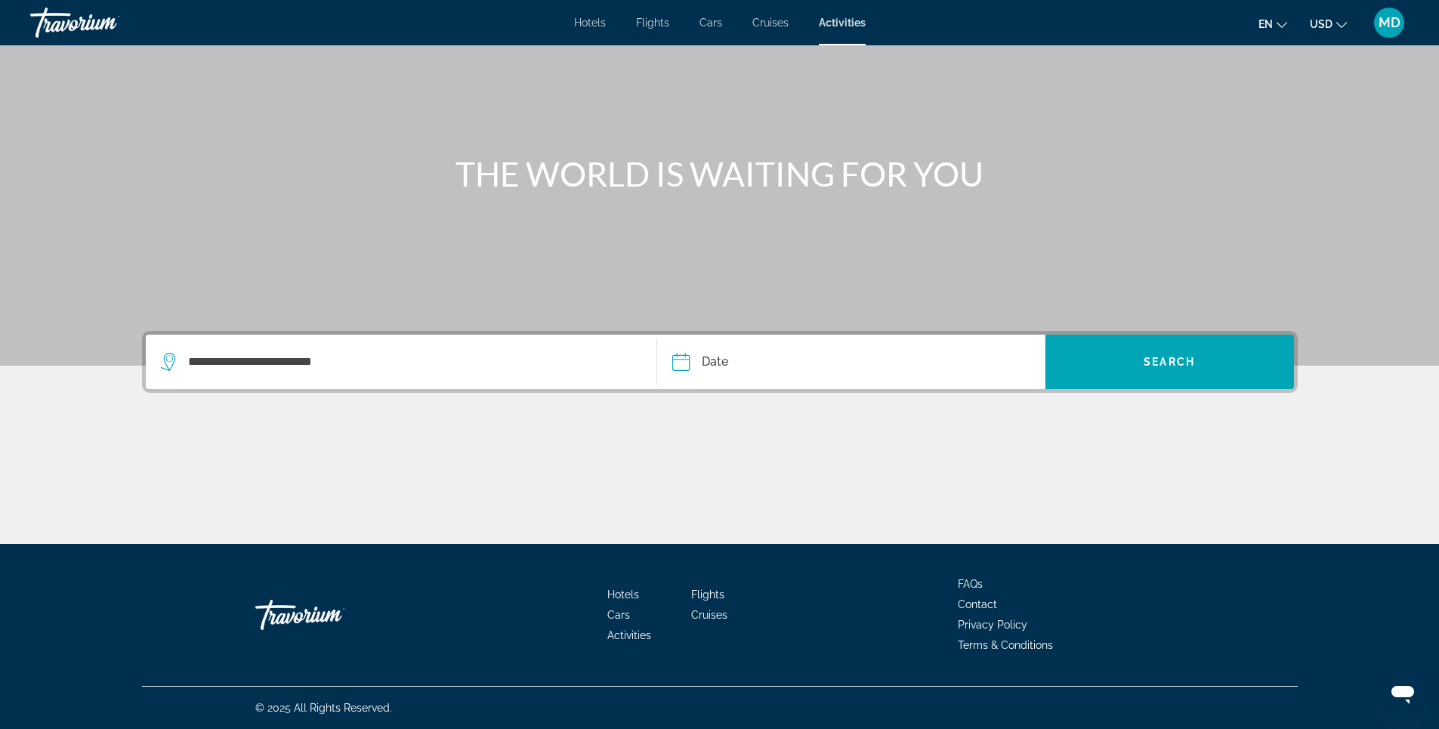
click at [798, 364] on input "Date" at bounding box center [764, 364] width 192 height 59
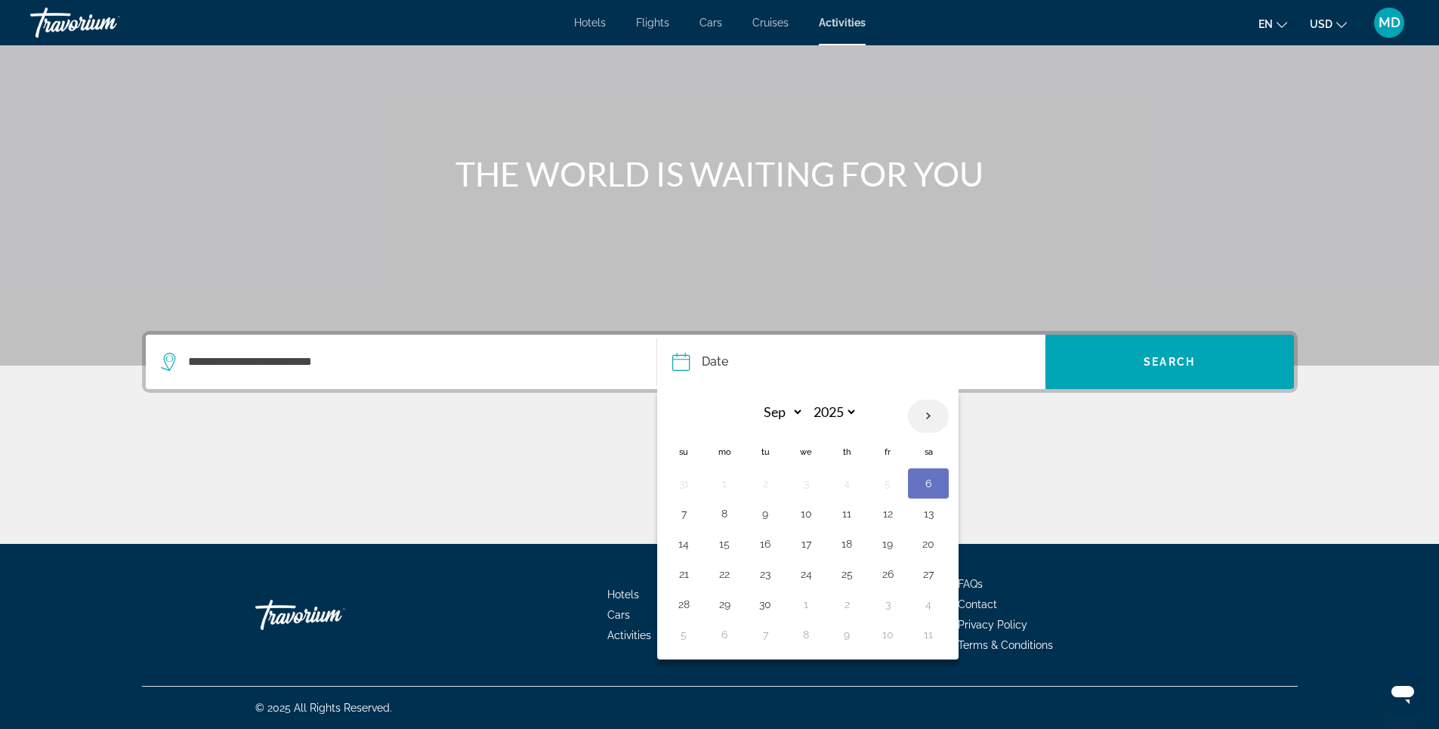
click at [927, 415] on th "Next month" at bounding box center [928, 416] width 41 height 33
select select "*"
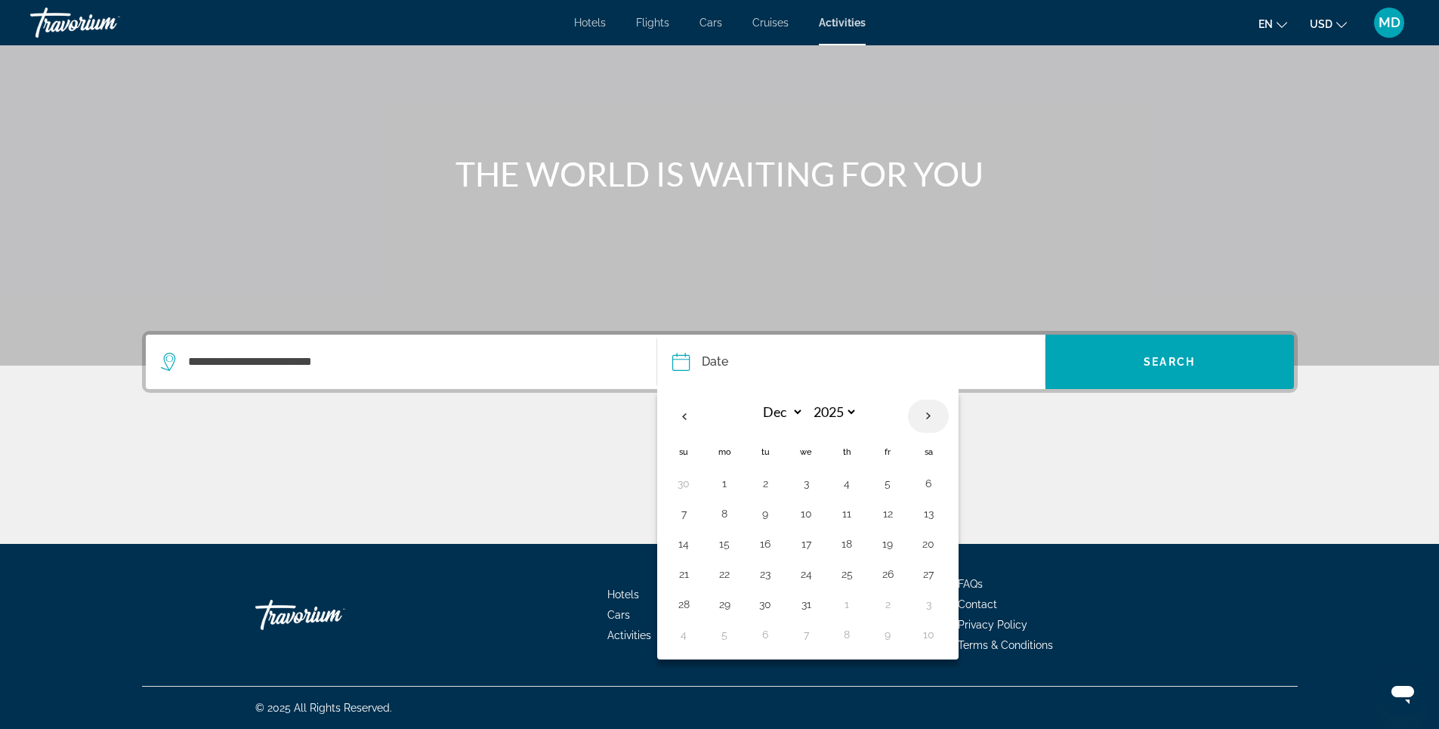
select select "****"
click at [927, 415] on th "Next month" at bounding box center [928, 416] width 41 height 33
select select "*"
click at [767, 547] on button "10" at bounding box center [765, 543] width 24 height 21
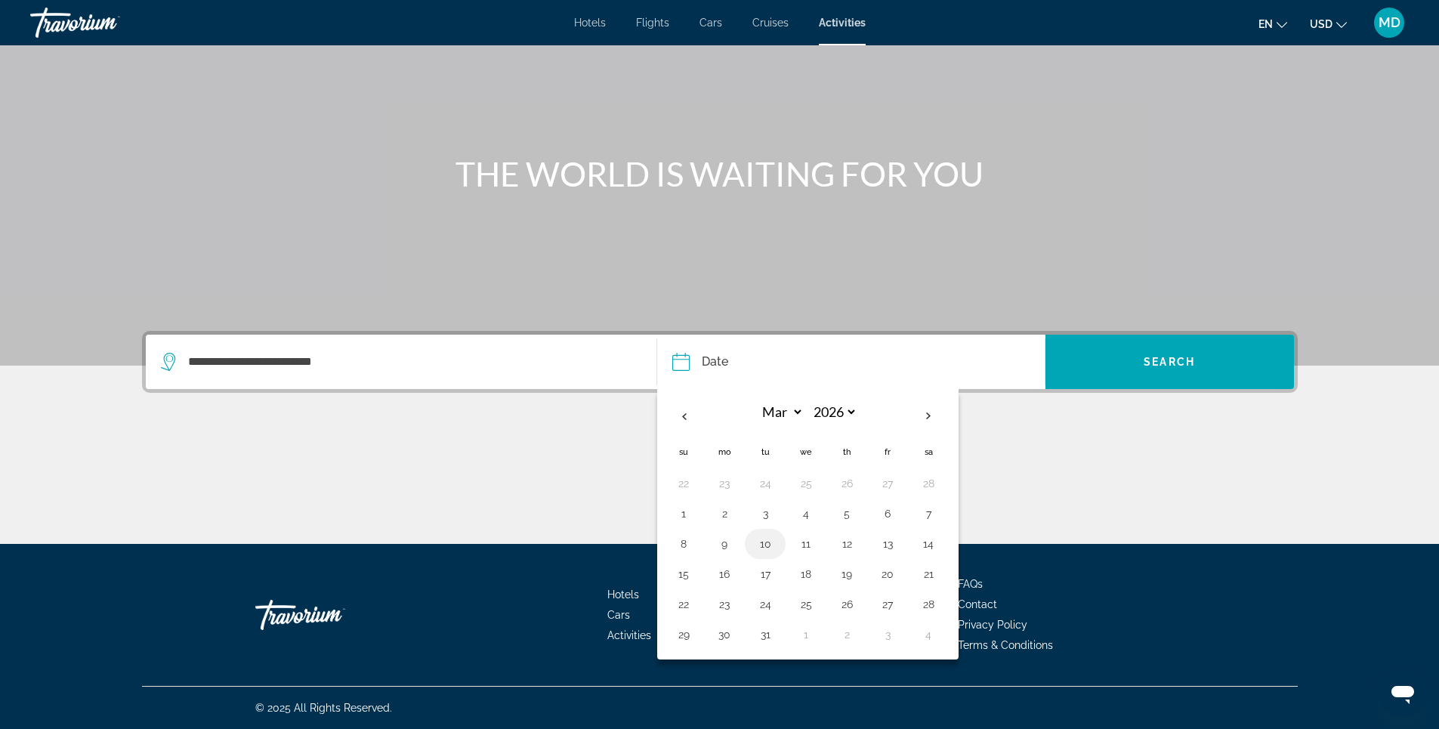
type input "**********"
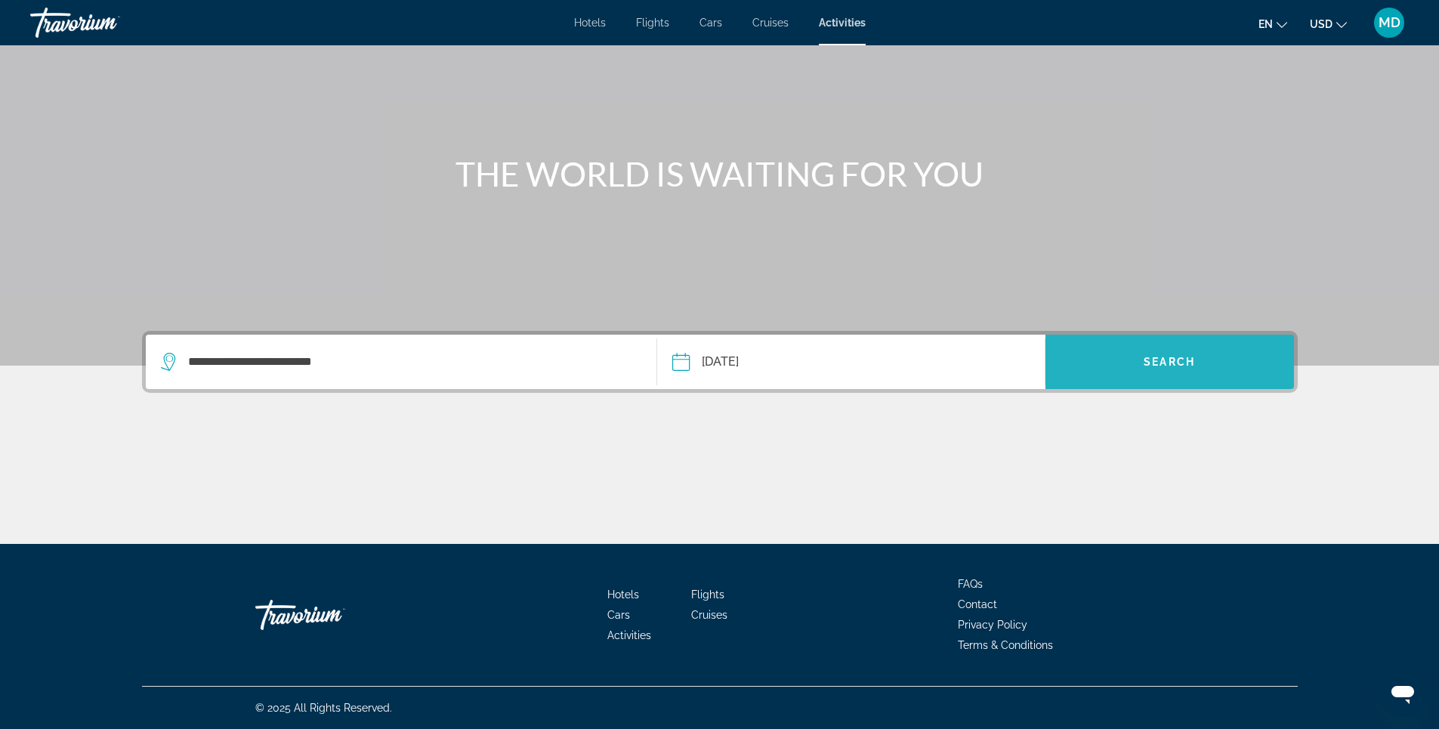
click at [1143, 361] on span "Search" at bounding box center [1168, 362] width 51 height 12
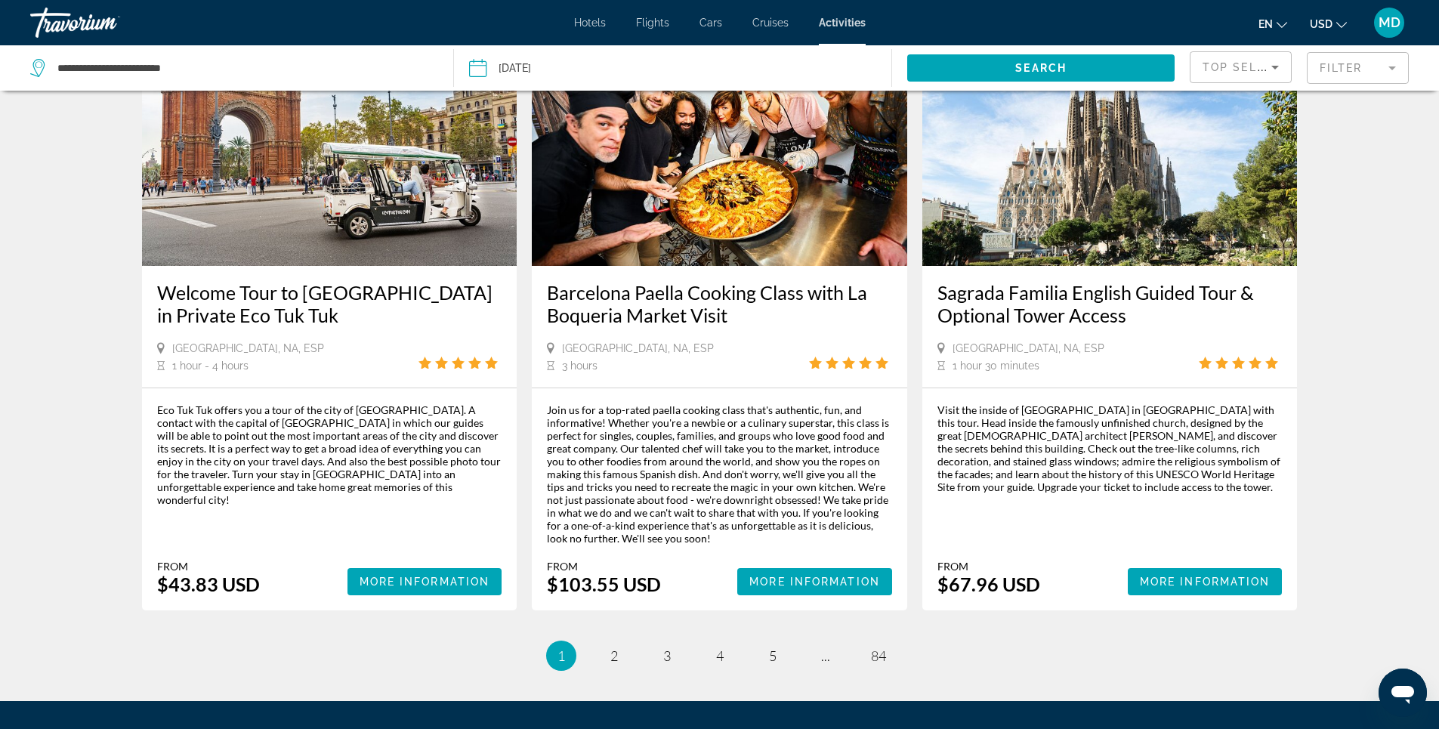
scroll to position [2190, 0]
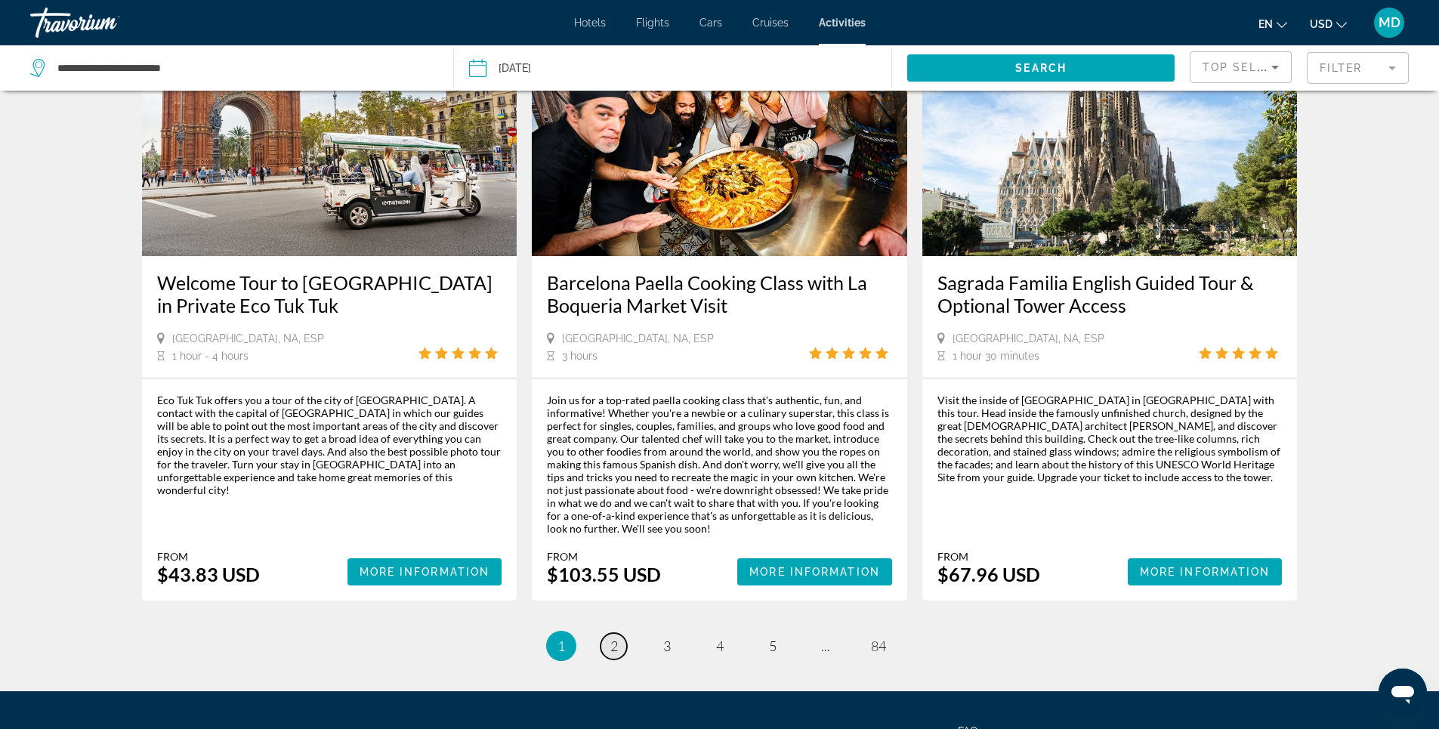
click at [614, 637] on span "2" at bounding box center [614, 645] width 8 height 17
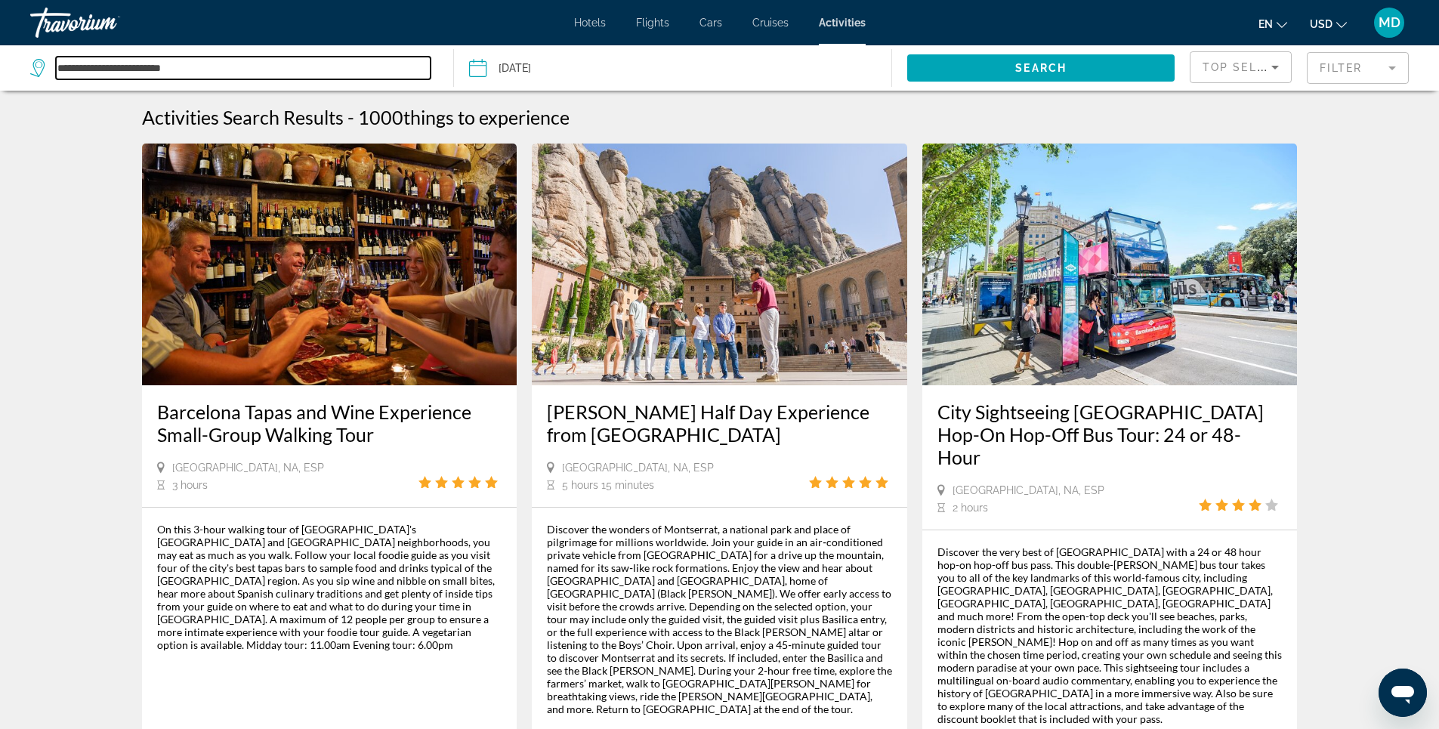
click at [201, 74] on input "**********" at bounding box center [243, 68] width 375 height 23
type input "*"
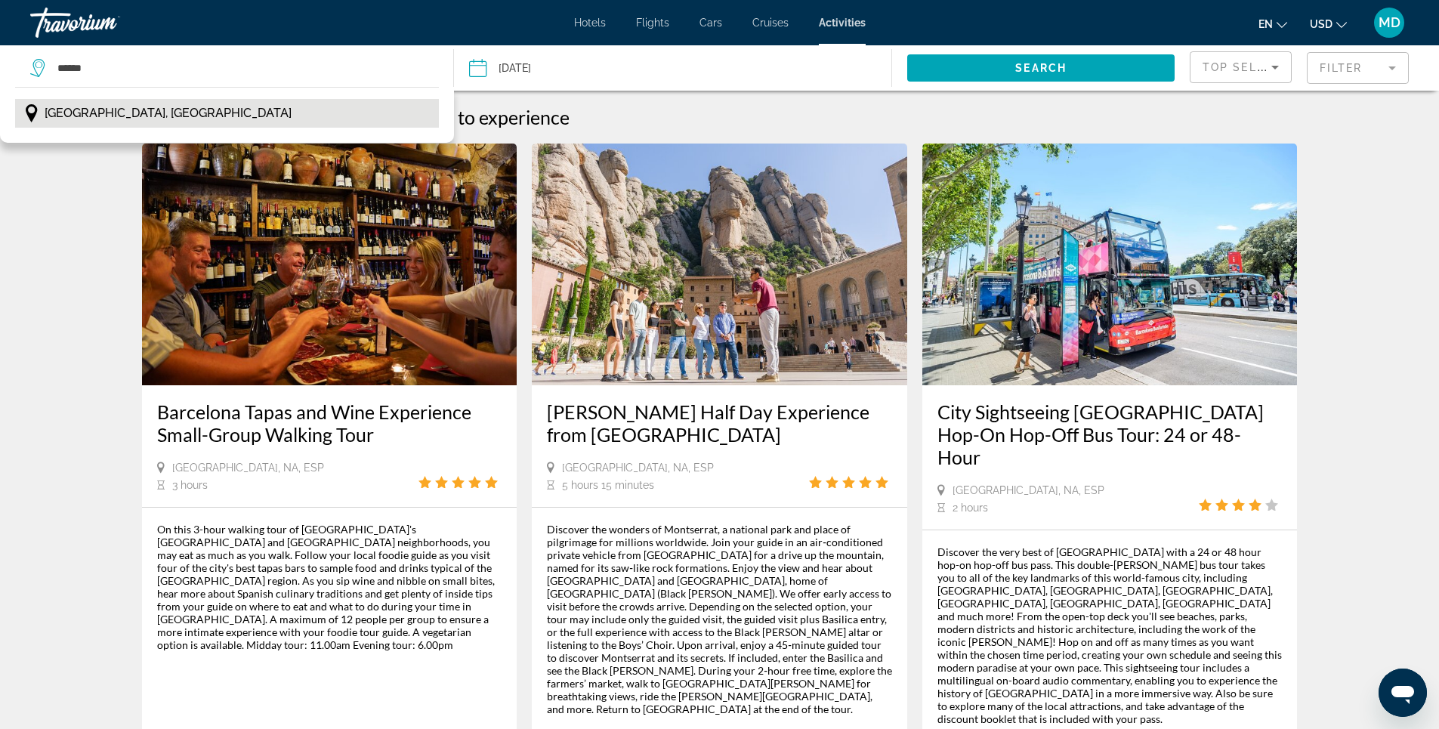
click at [131, 113] on span "Roatan, Honduras" at bounding box center [168, 113] width 247 height 21
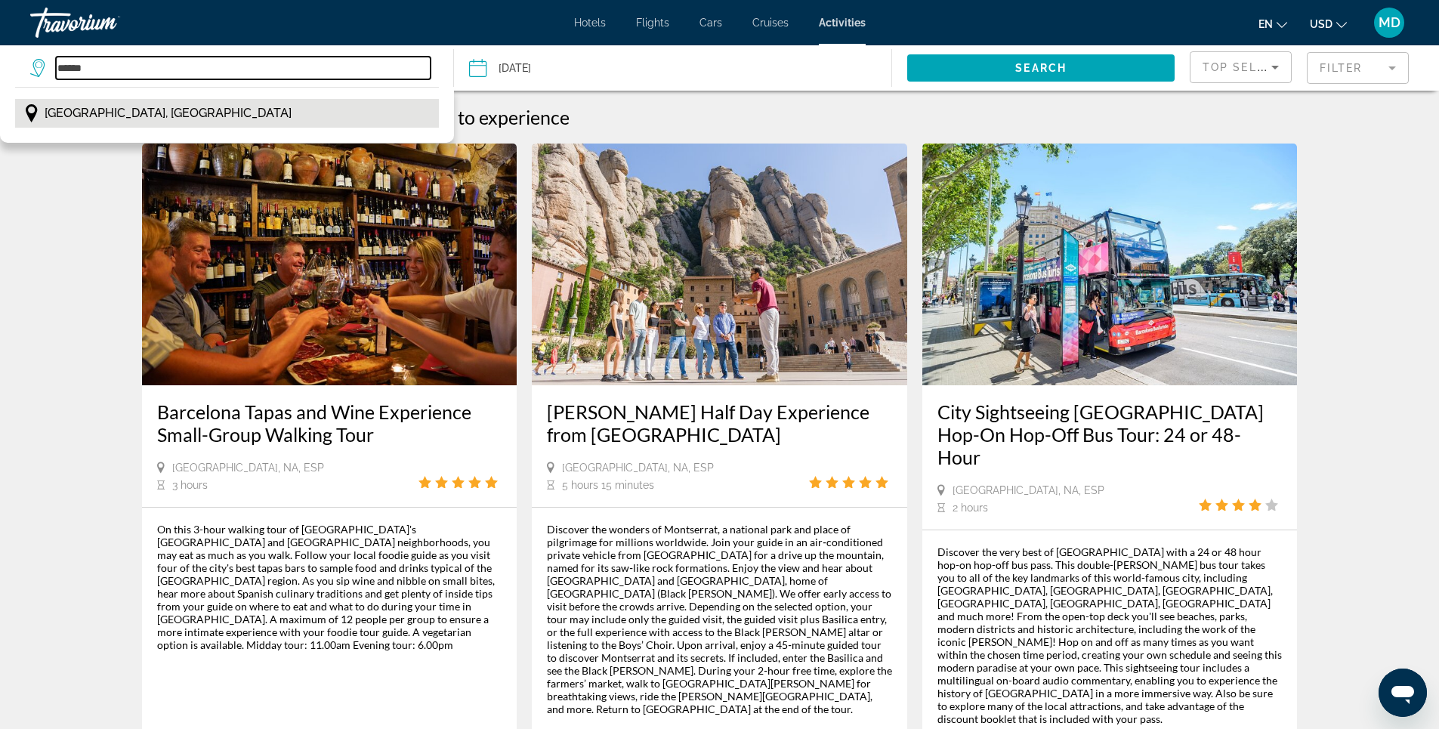
type input "**********"
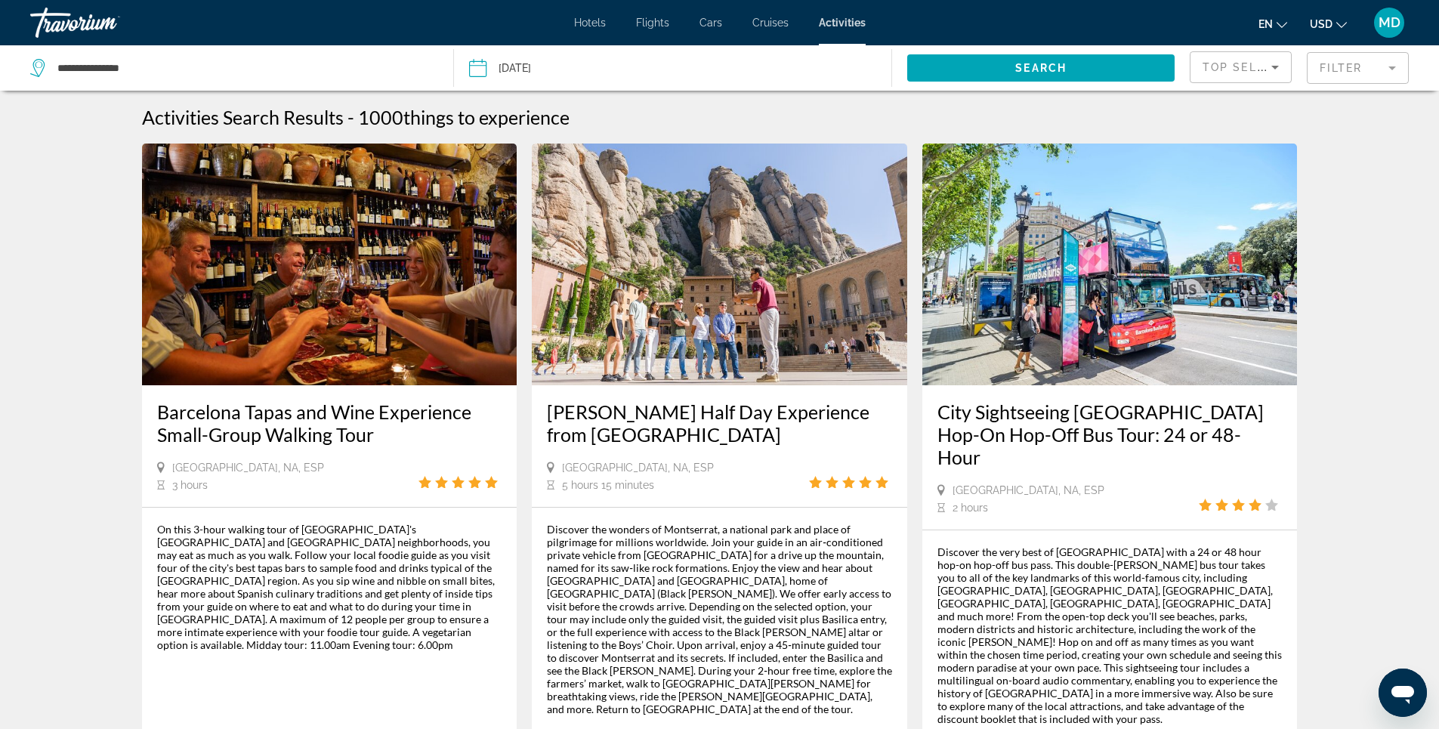
click at [607, 60] on input "Date: Mar 10, 2026" at bounding box center [574, 70] width 218 height 50
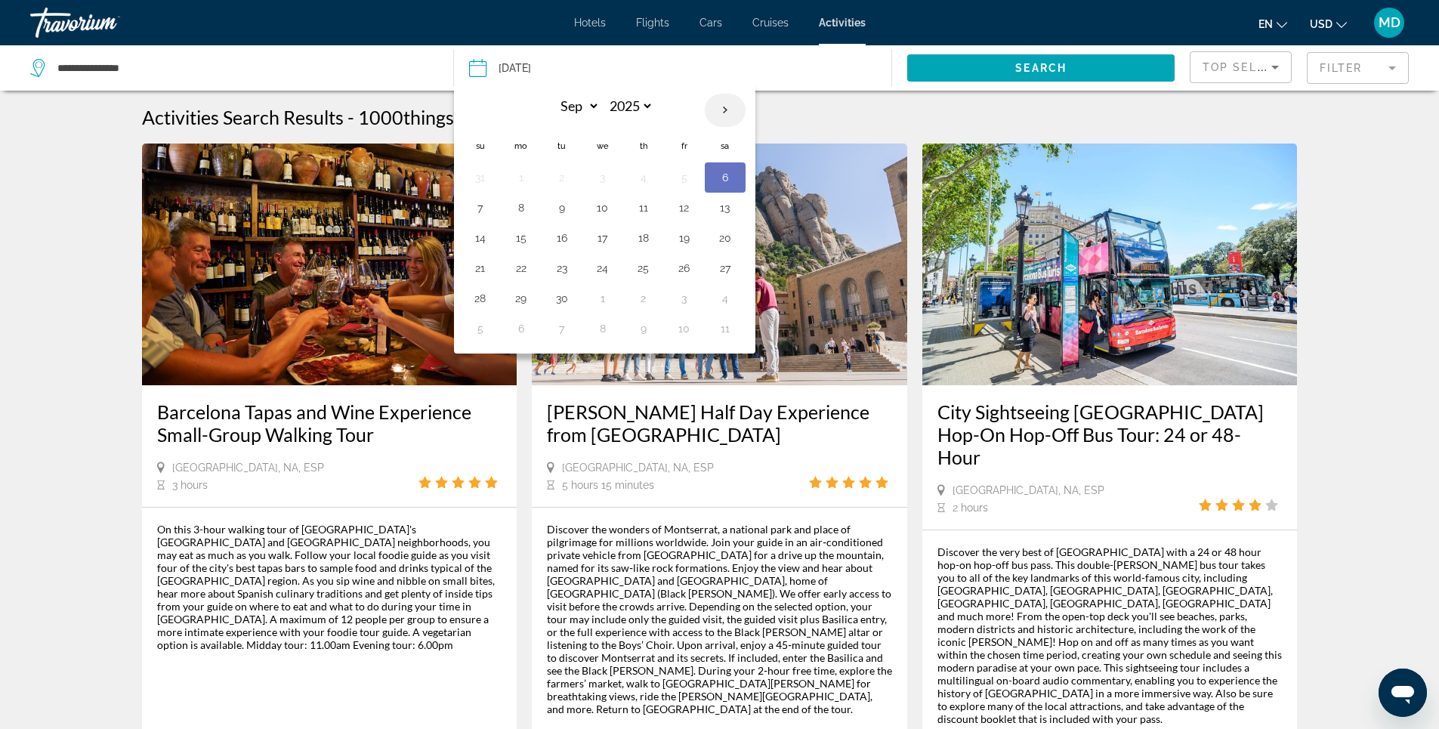
click at [721, 111] on th "Next month" at bounding box center [725, 110] width 41 height 33
select select "*"
click at [565, 214] on button "7" at bounding box center [562, 207] width 24 height 21
type input "**********"
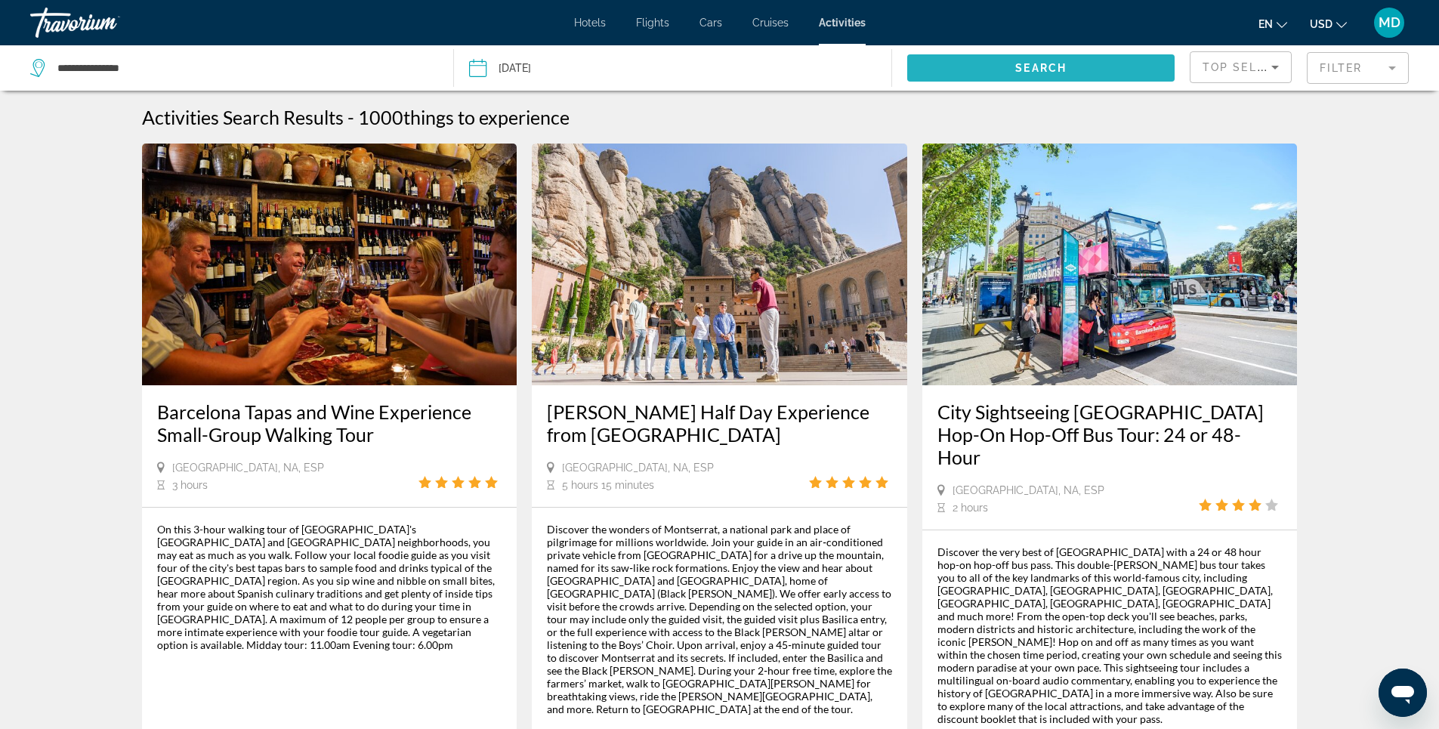
click at [1012, 71] on span "Search widget" at bounding box center [1040, 68] width 267 height 36
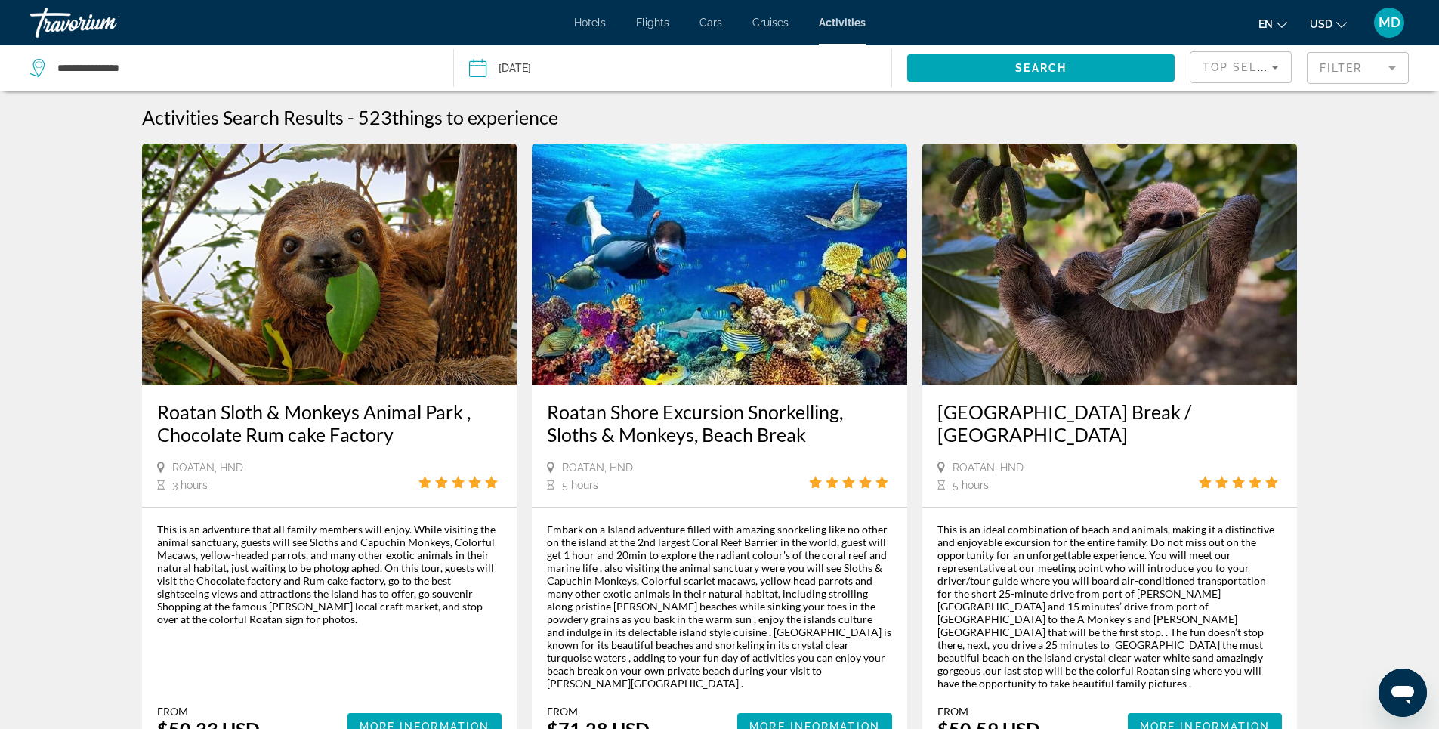
click at [584, 21] on span "Hotels" at bounding box center [590, 23] width 32 height 12
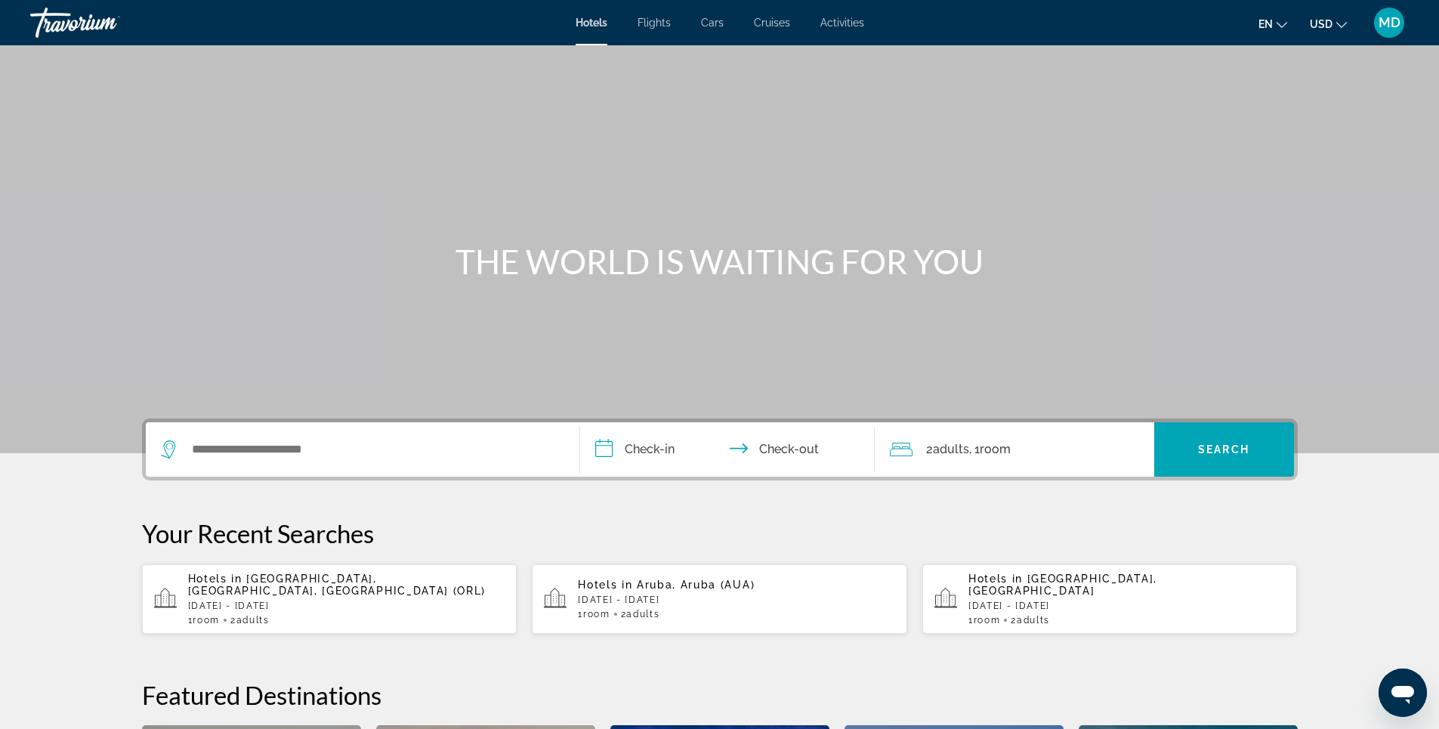
click at [847, 24] on span "Activities" at bounding box center [842, 23] width 44 height 12
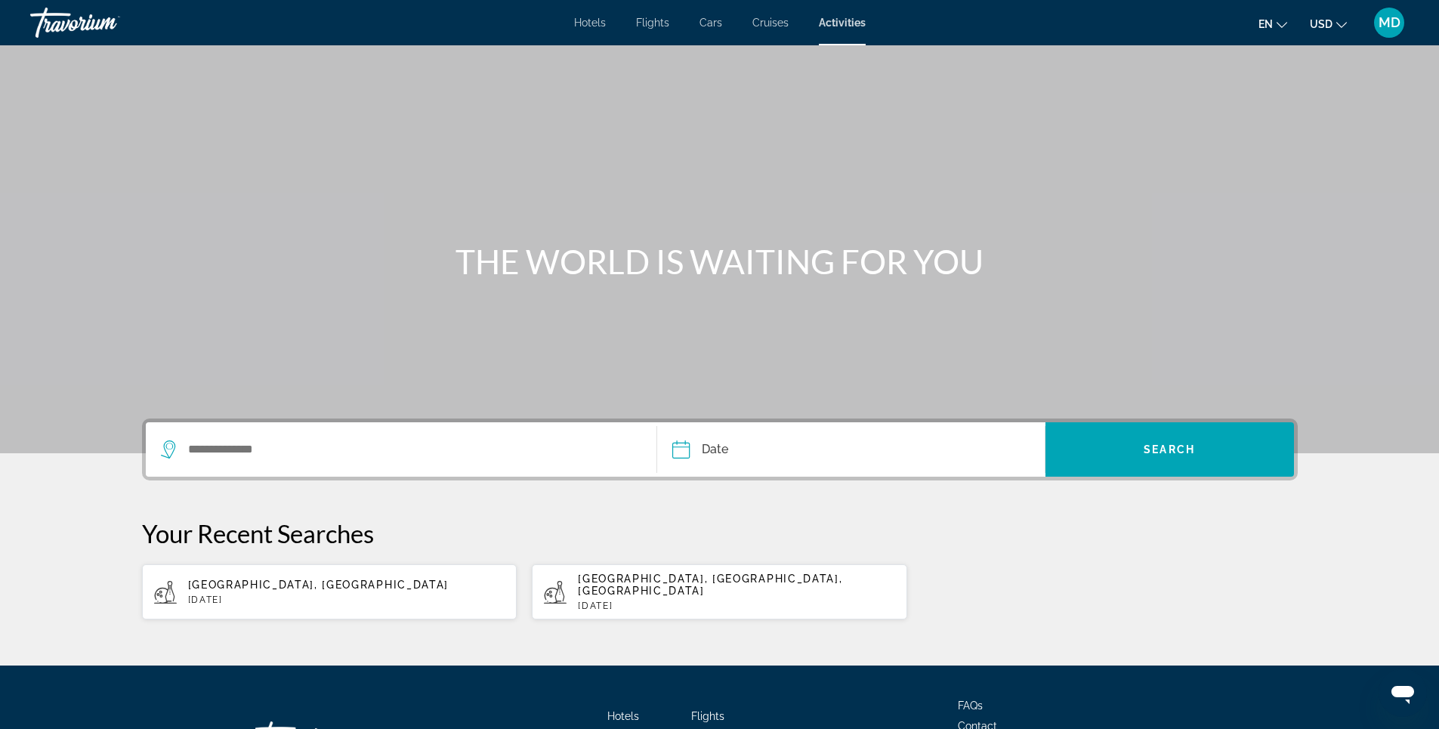
click at [585, 24] on span "Hotels" at bounding box center [590, 23] width 32 height 12
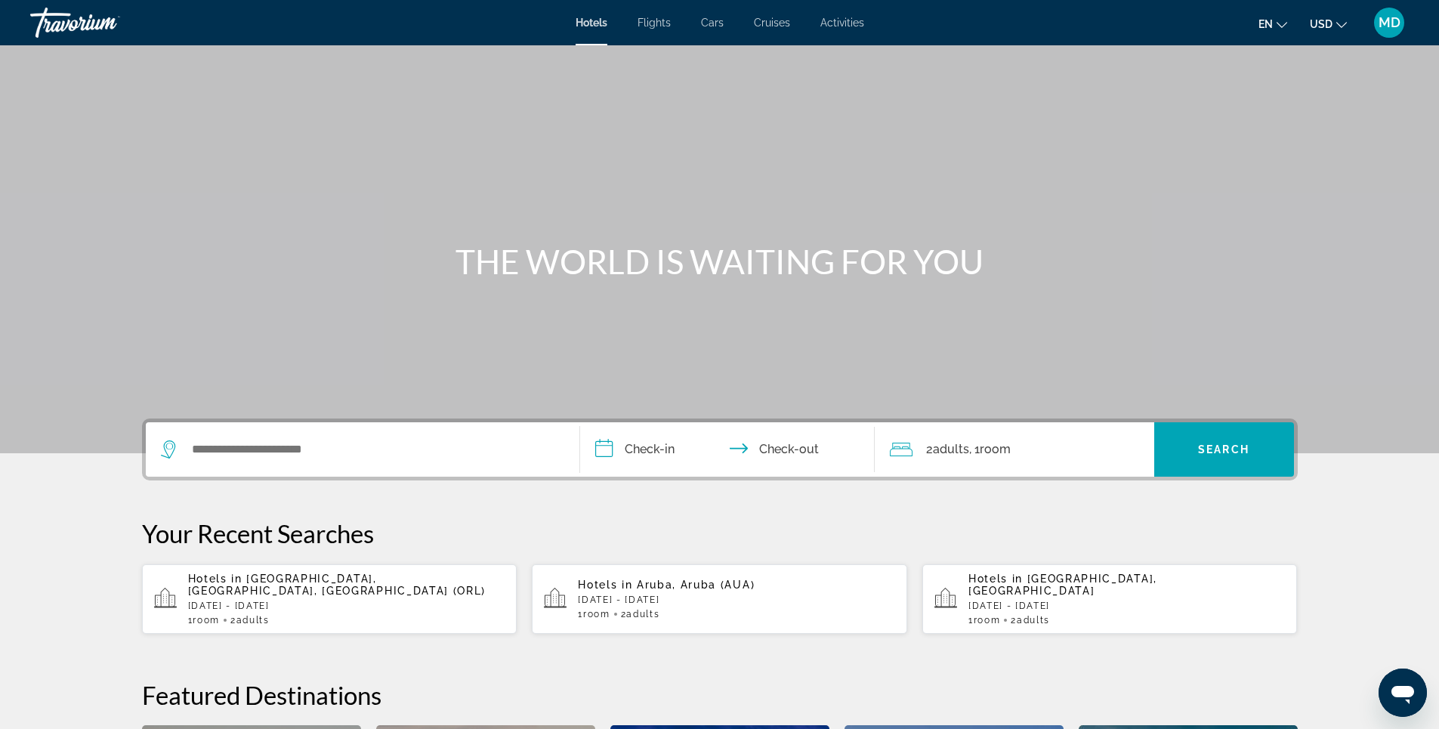
click at [660, 24] on span "Flights" at bounding box center [653, 23] width 33 height 12
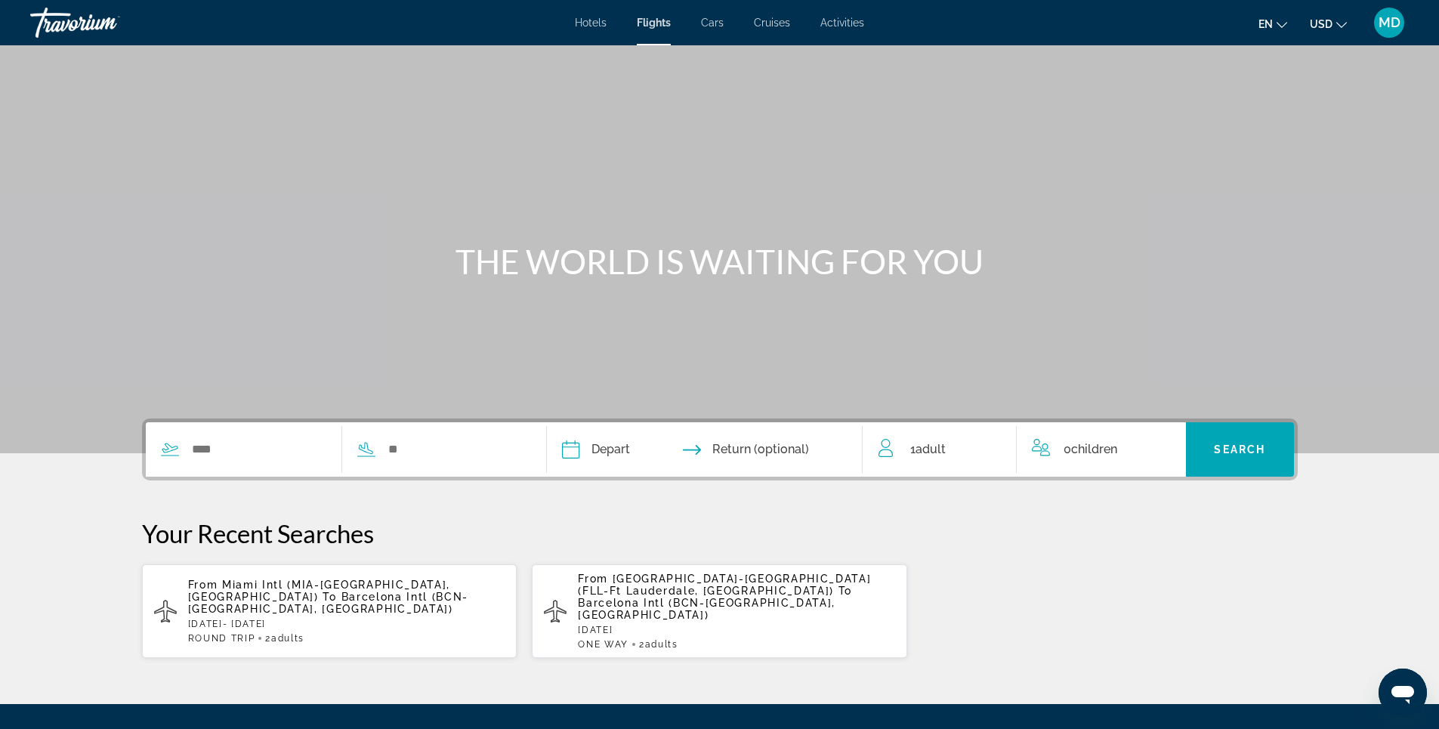
click at [715, 26] on span "Cars" at bounding box center [712, 23] width 23 height 12
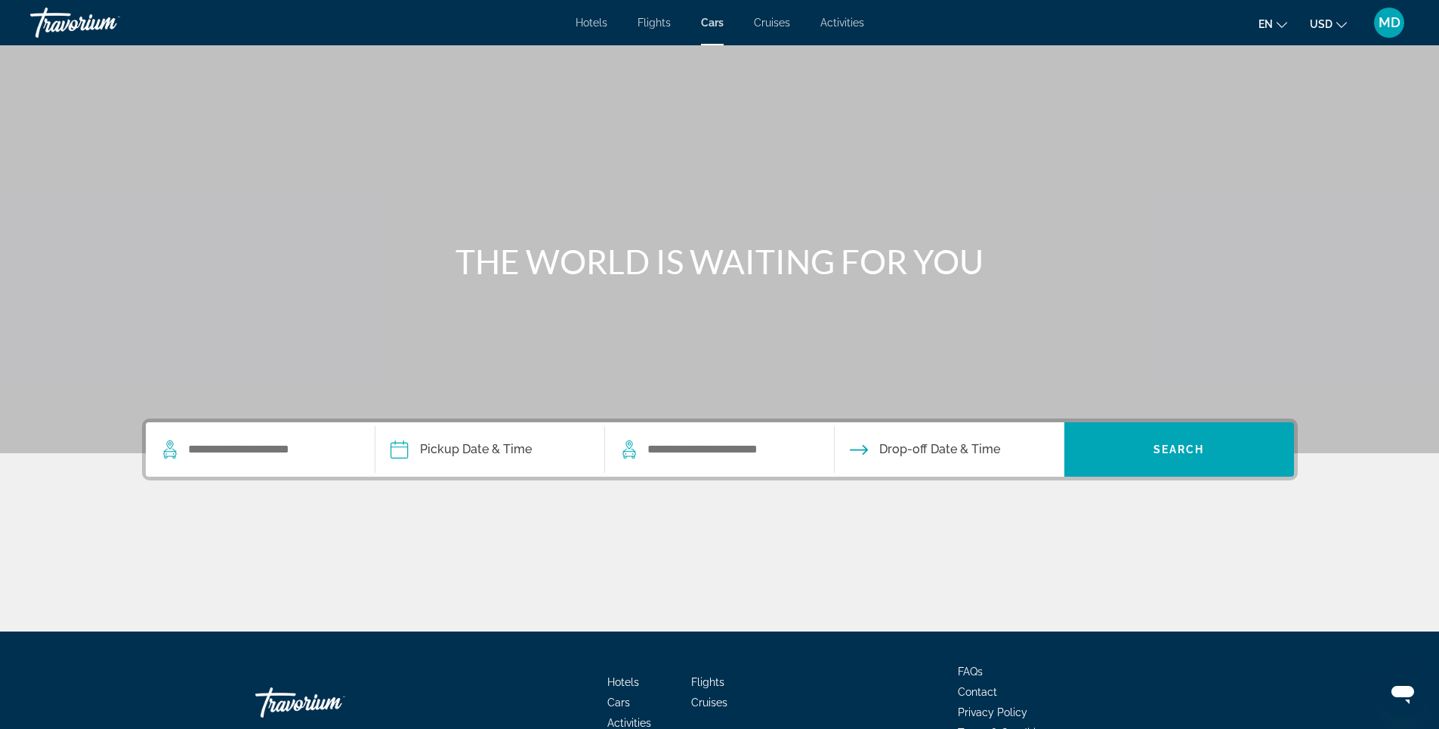
click at [774, 23] on span "Cruises" at bounding box center [772, 23] width 36 height 12
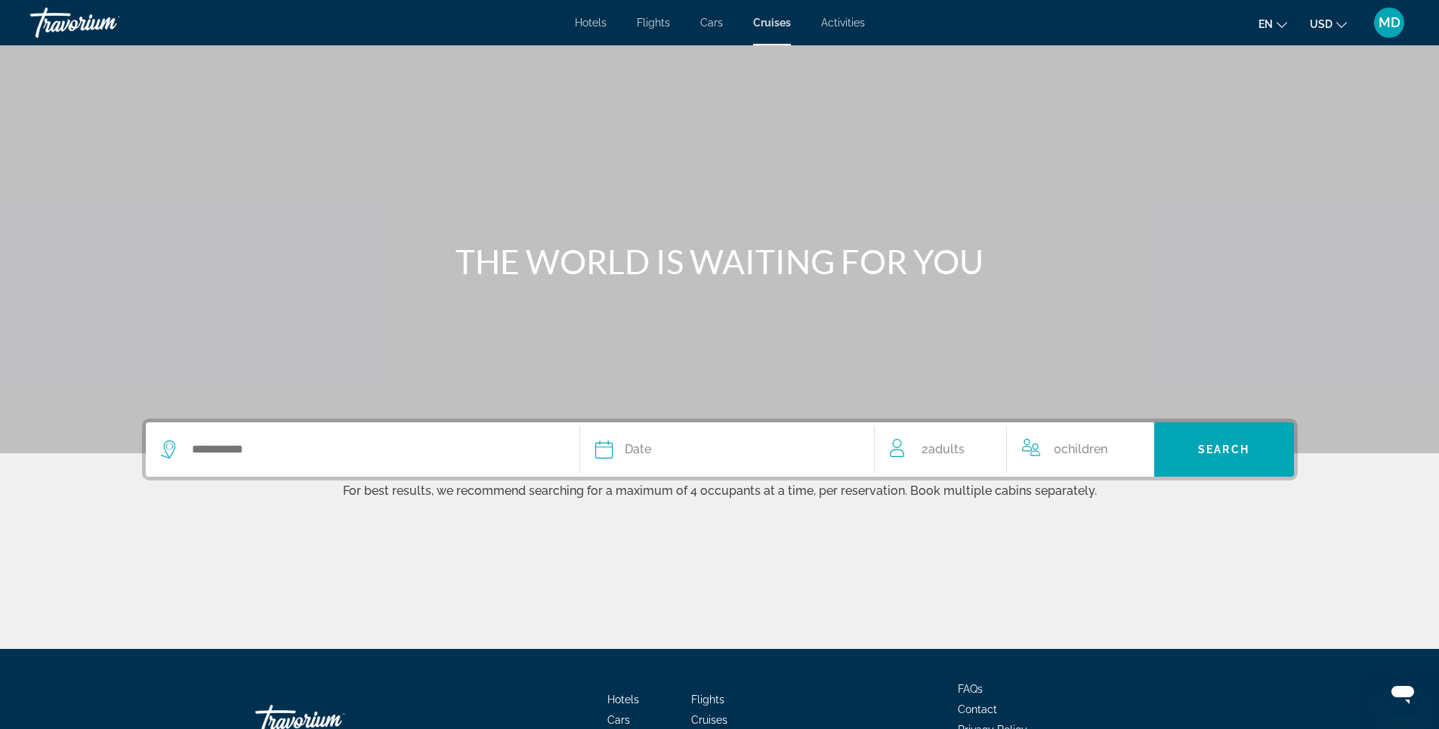
click at [844, 23] on span "Activities" at bounding box center [843, 23] width 44 height 12
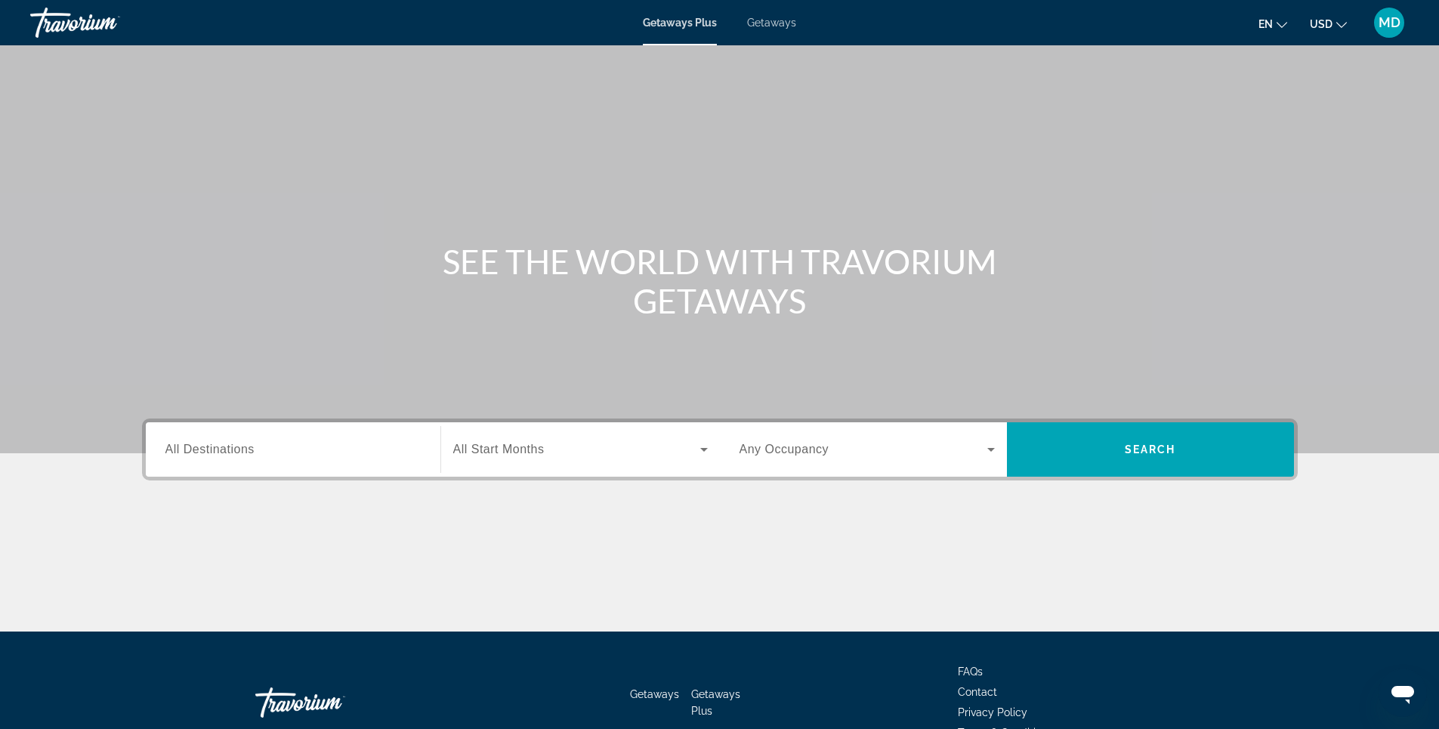
click at [776, 24] on span "Getaways" at bounding box center [771, 23] width 49 height 12
click at [297, 455] on input "Destination All Destinations" at bounding box center [292, 450] width 255 height 18
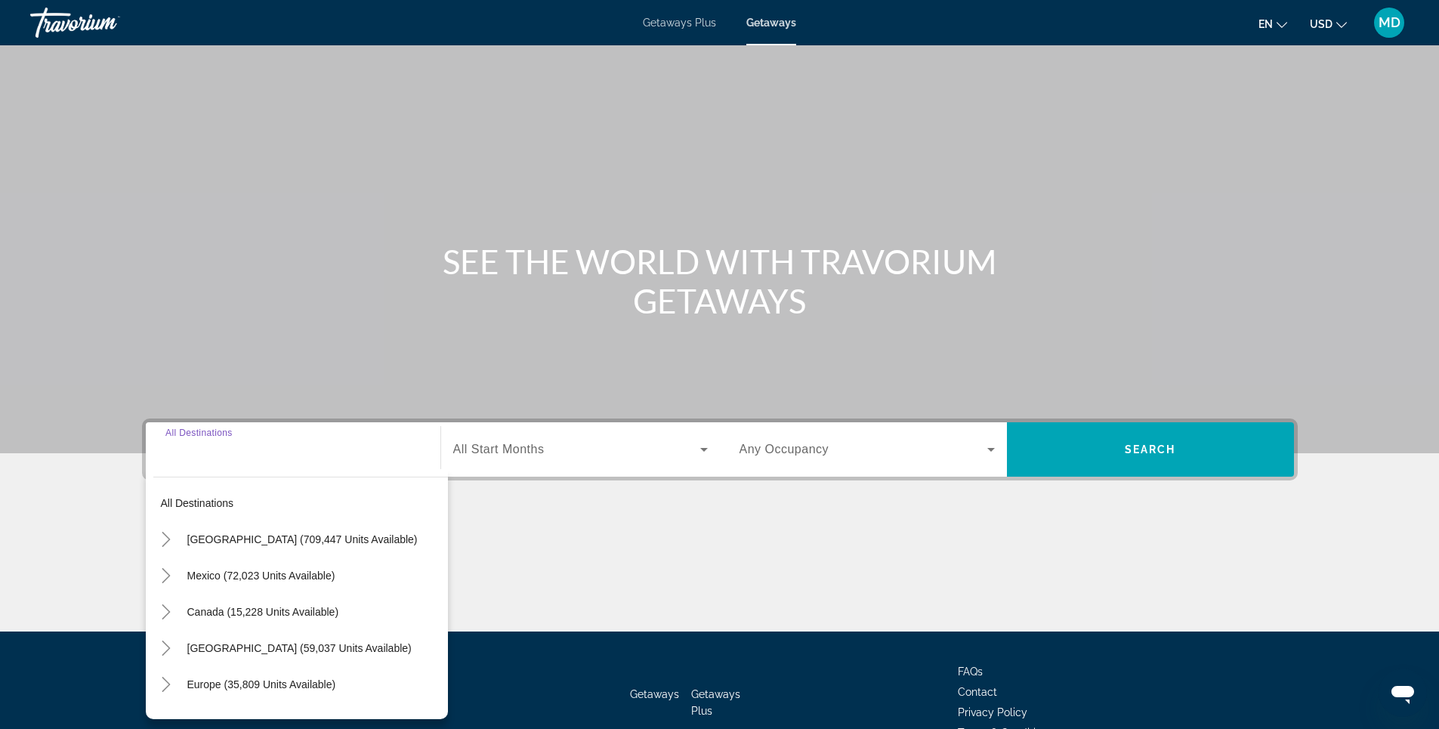
scroll to position [88, 0]
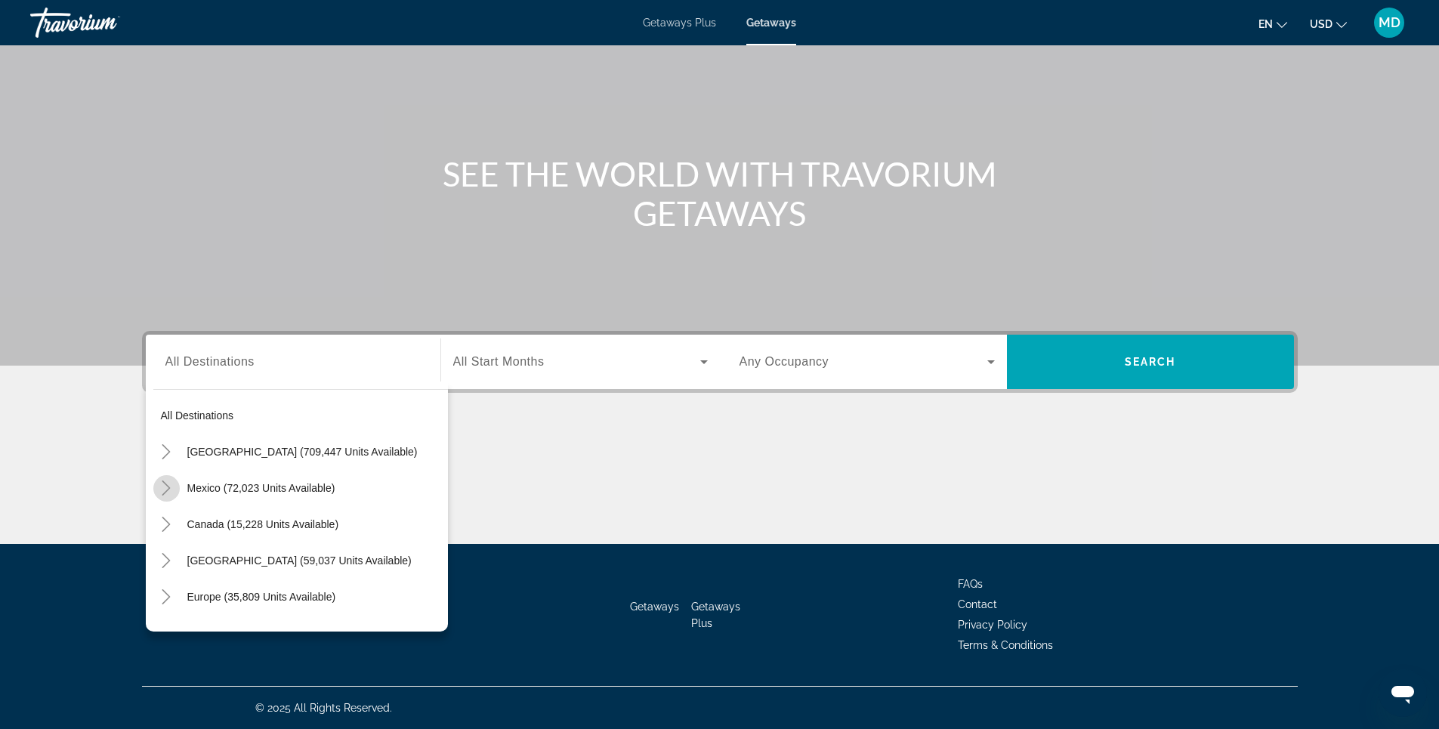
click at [169, 487] on icon "Toggle Mexico (72,023 units available)" at bounding box center [166, 487] width 8 height 15
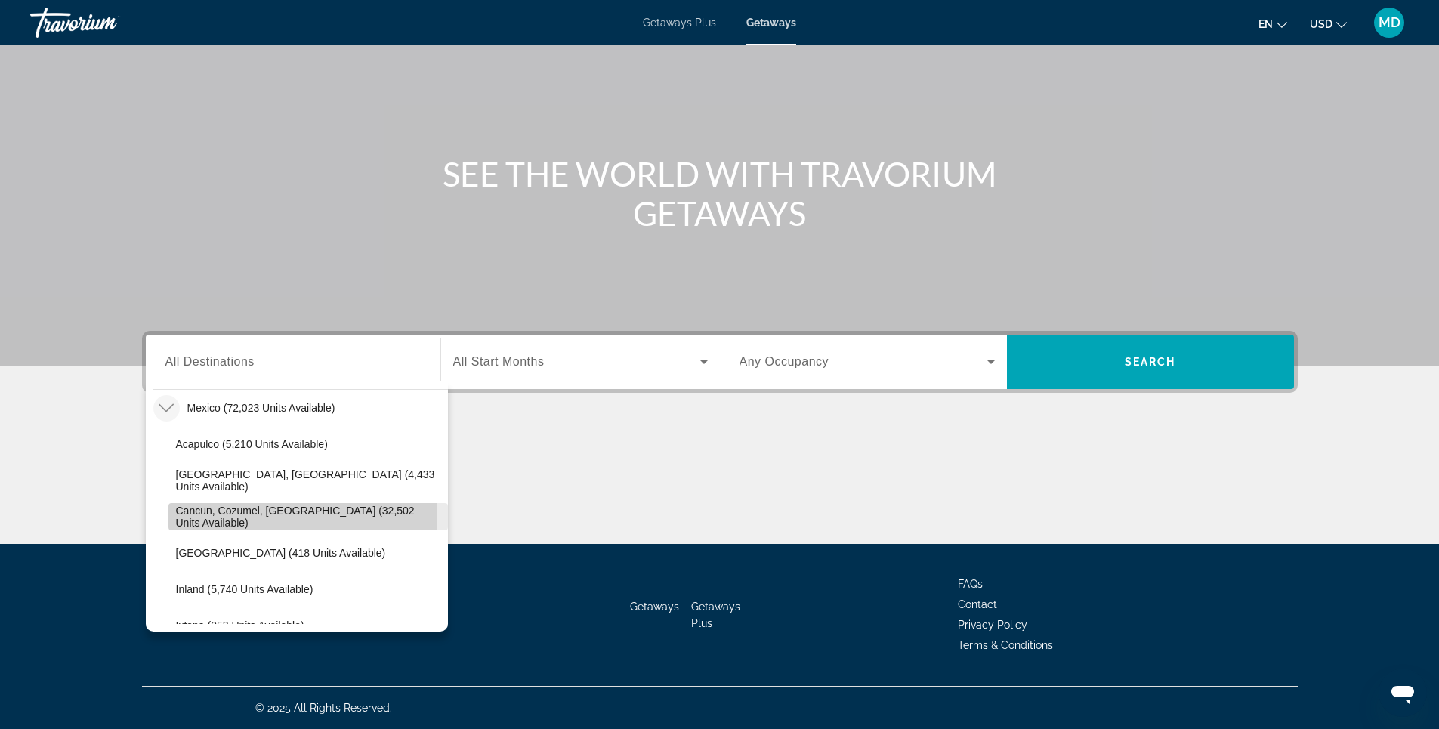
click at [259, 513] on span "Cancun, Cozumel, [GEOGRAPHIC_DATA] (32,502 units available)" at bounding box center [308, 517] width 264 height 24
type input "**********"
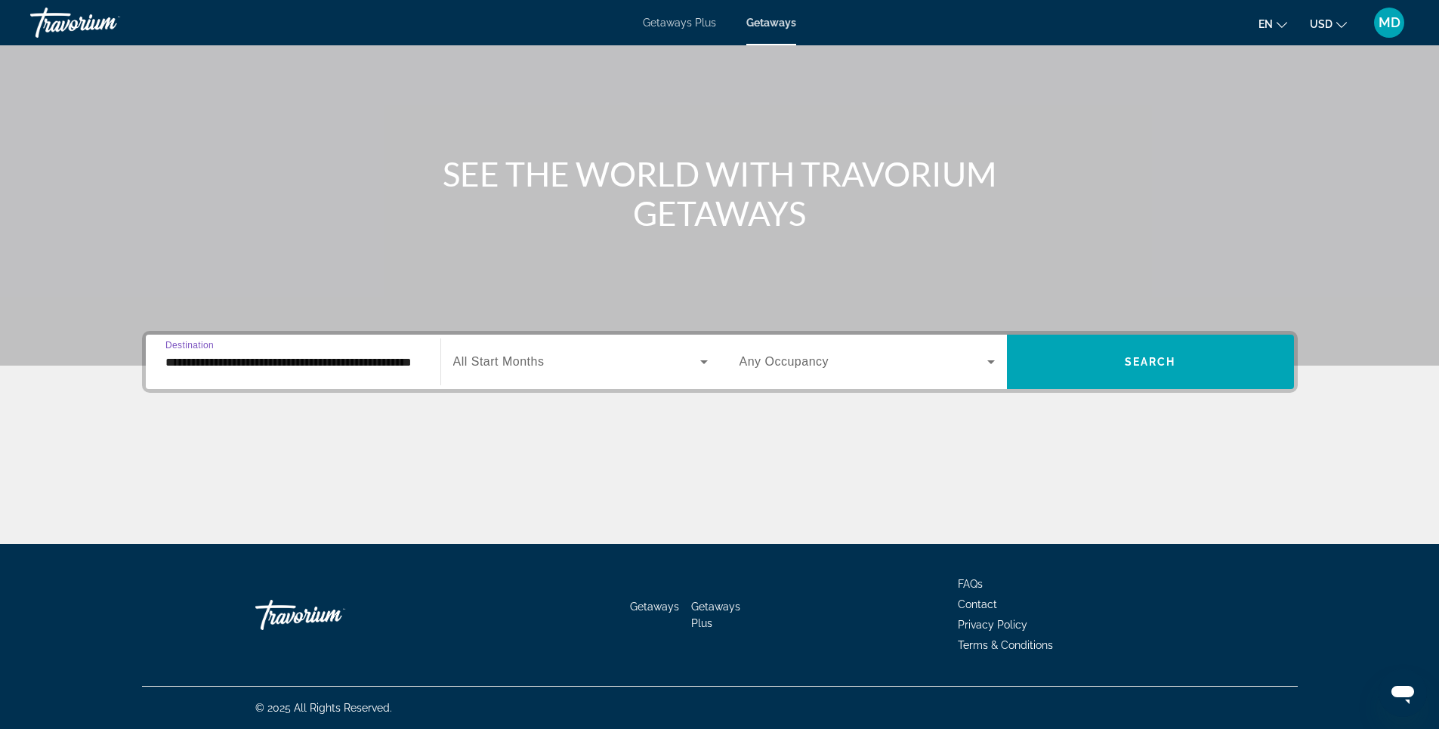
click at [982, 360] on icon "Search widget" at bounding box center [991, 362] width 18 height 18
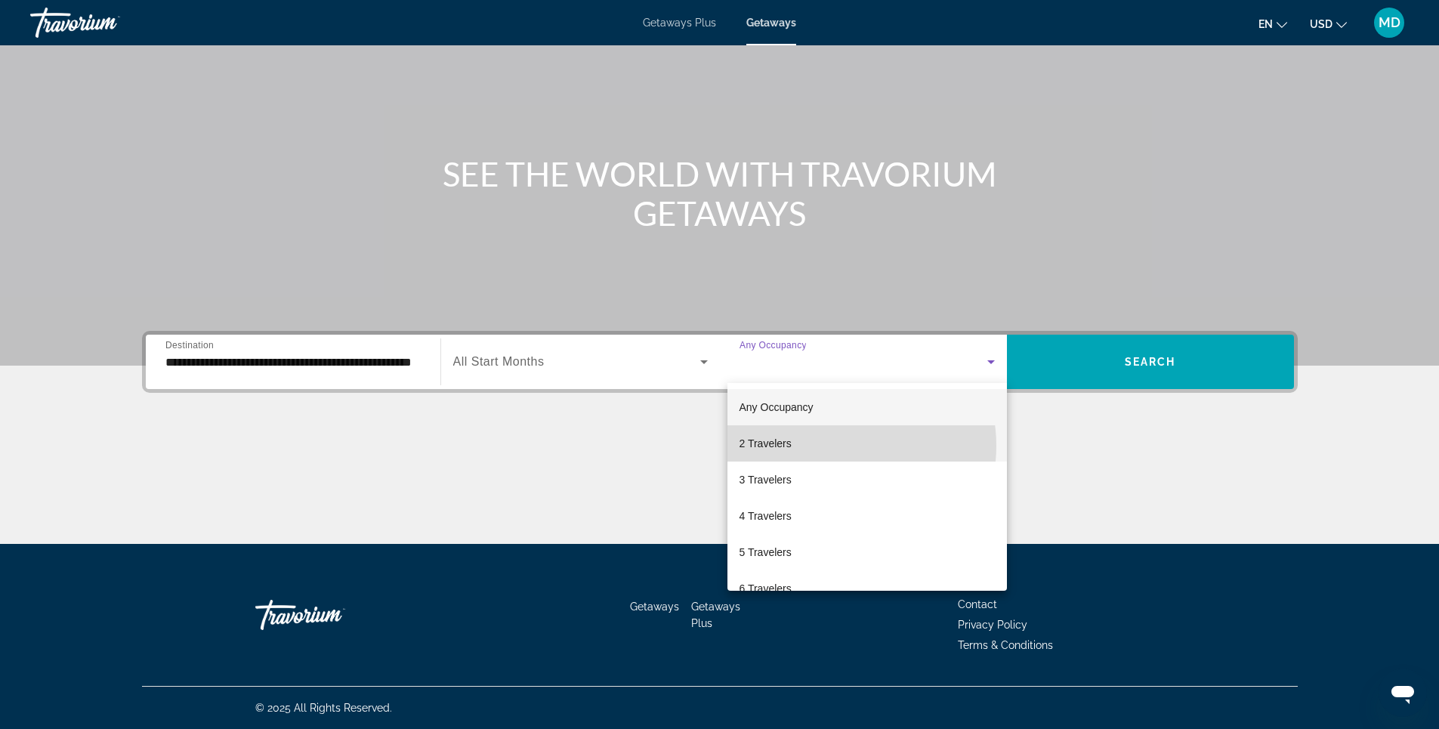
click at [835, 446] on mat-option "2 Travelers" at bounding box center [866, 443] width 279 height 36
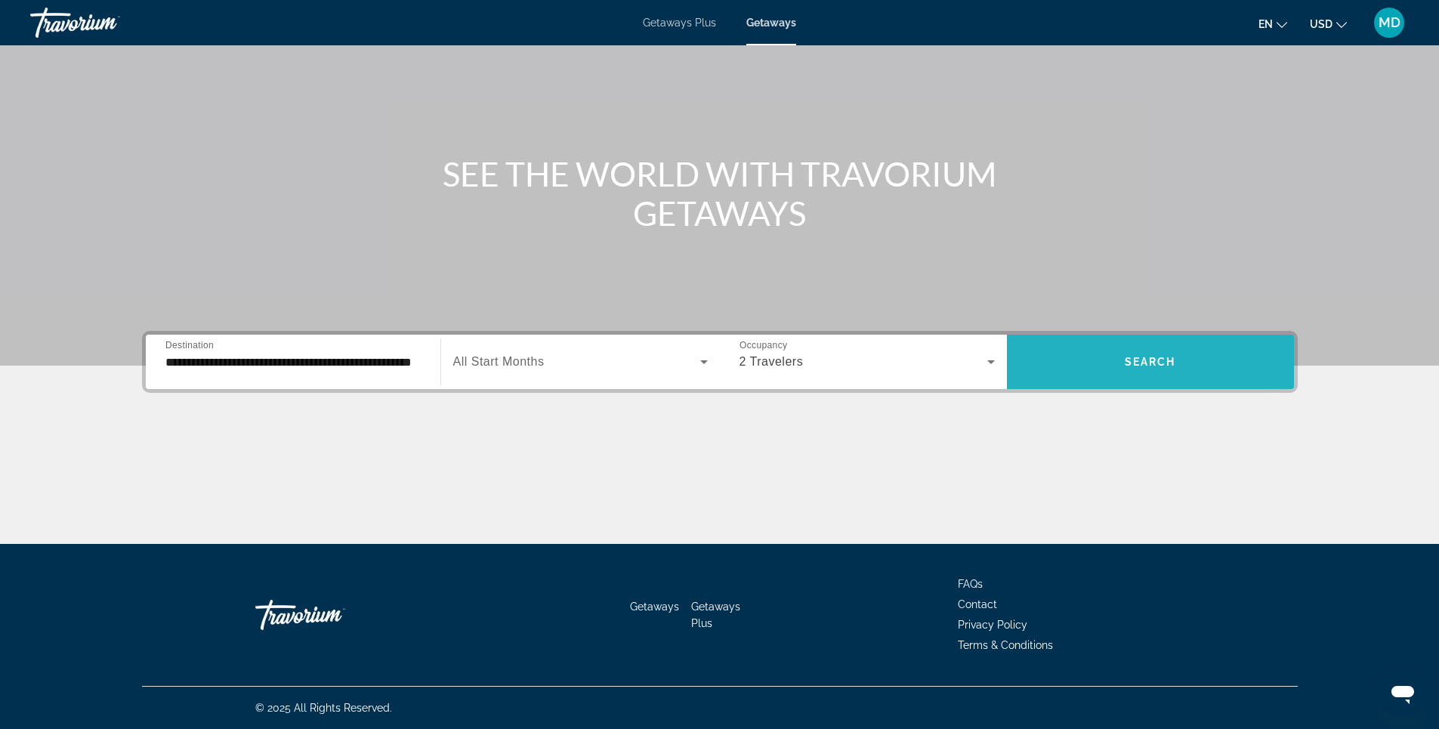
click at [1150, 362] on span "Search" at bounding box center [1150, 362] width 51 height 12
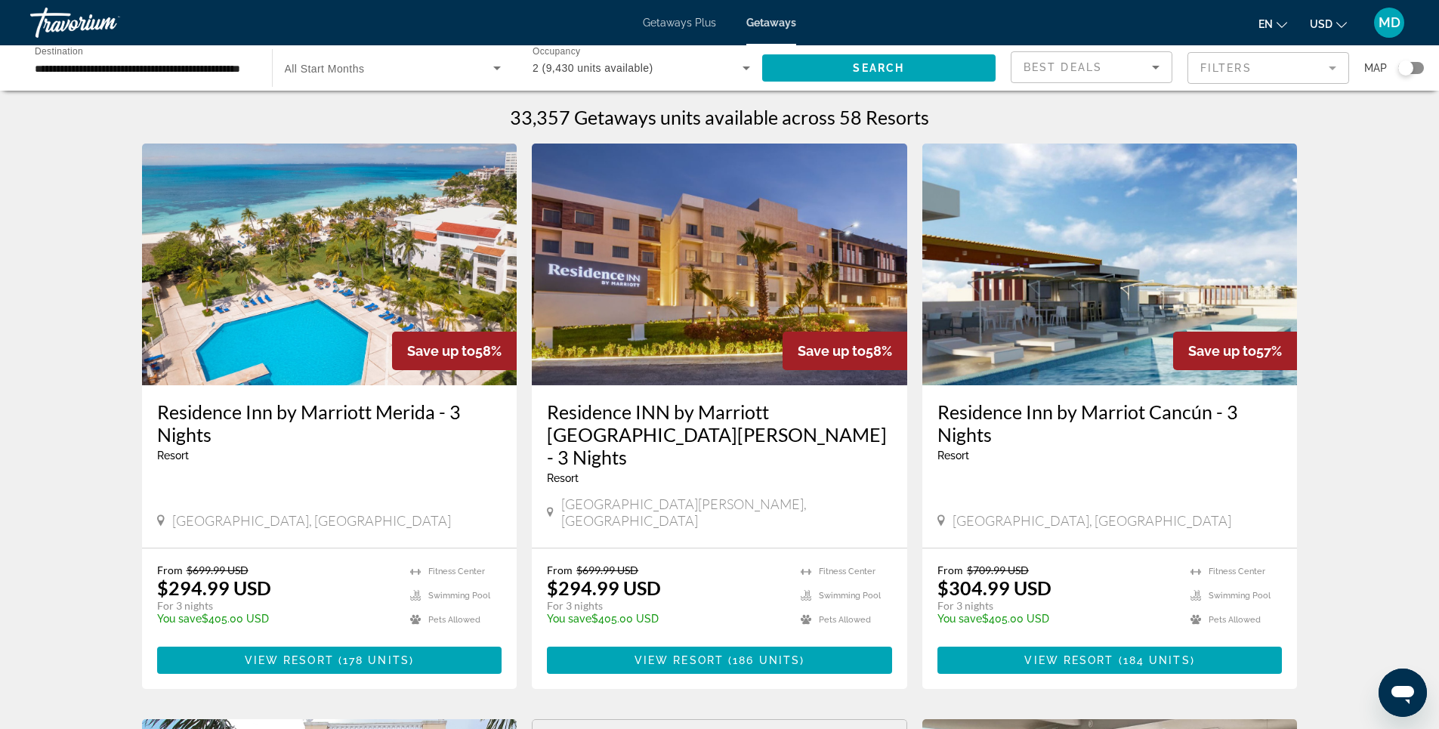
click at [672, 22] on span "Getaways Plus" at bounding box center [679, 23] width 73 height 12
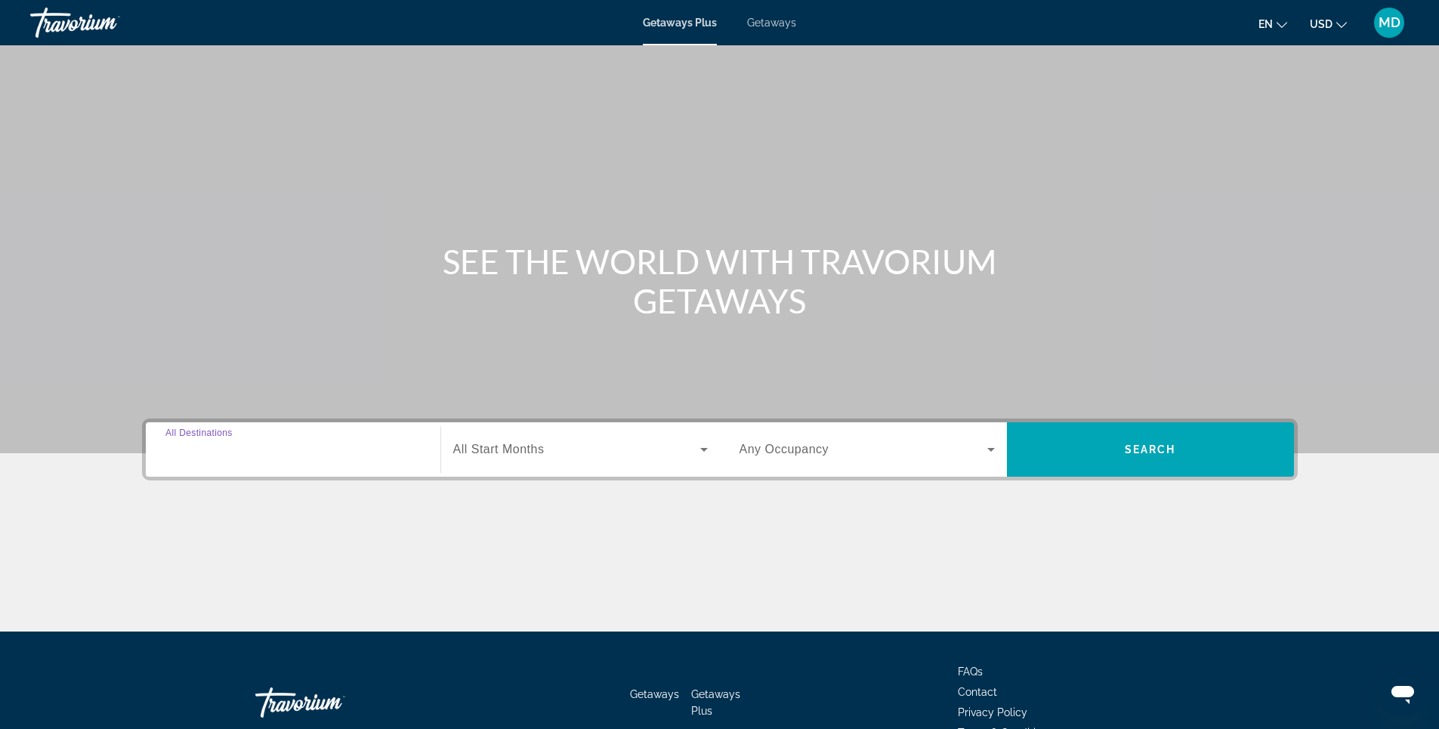
click at [282, 443] on input "Destination All Destinations" at bounding box center [292, 450] width 255 height 18
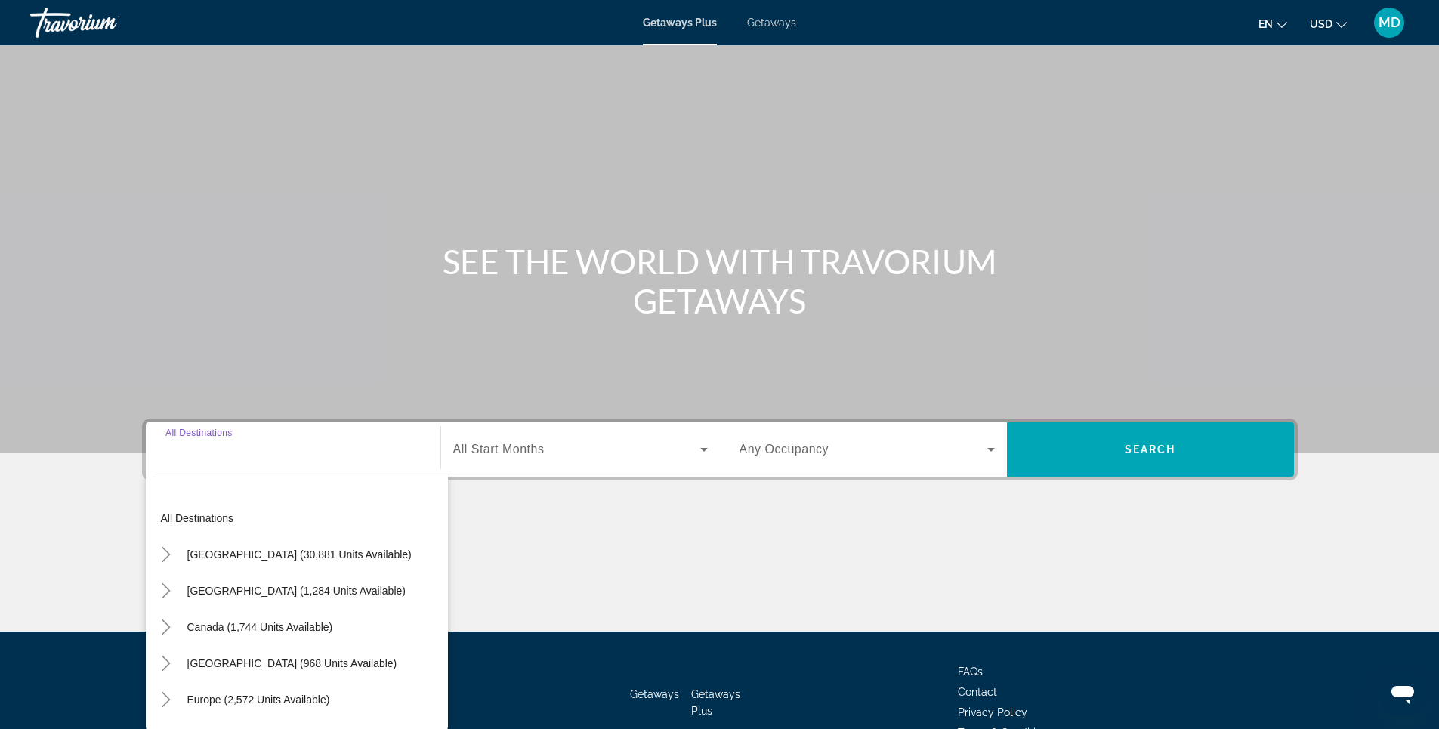
scroll to position [88, 0]
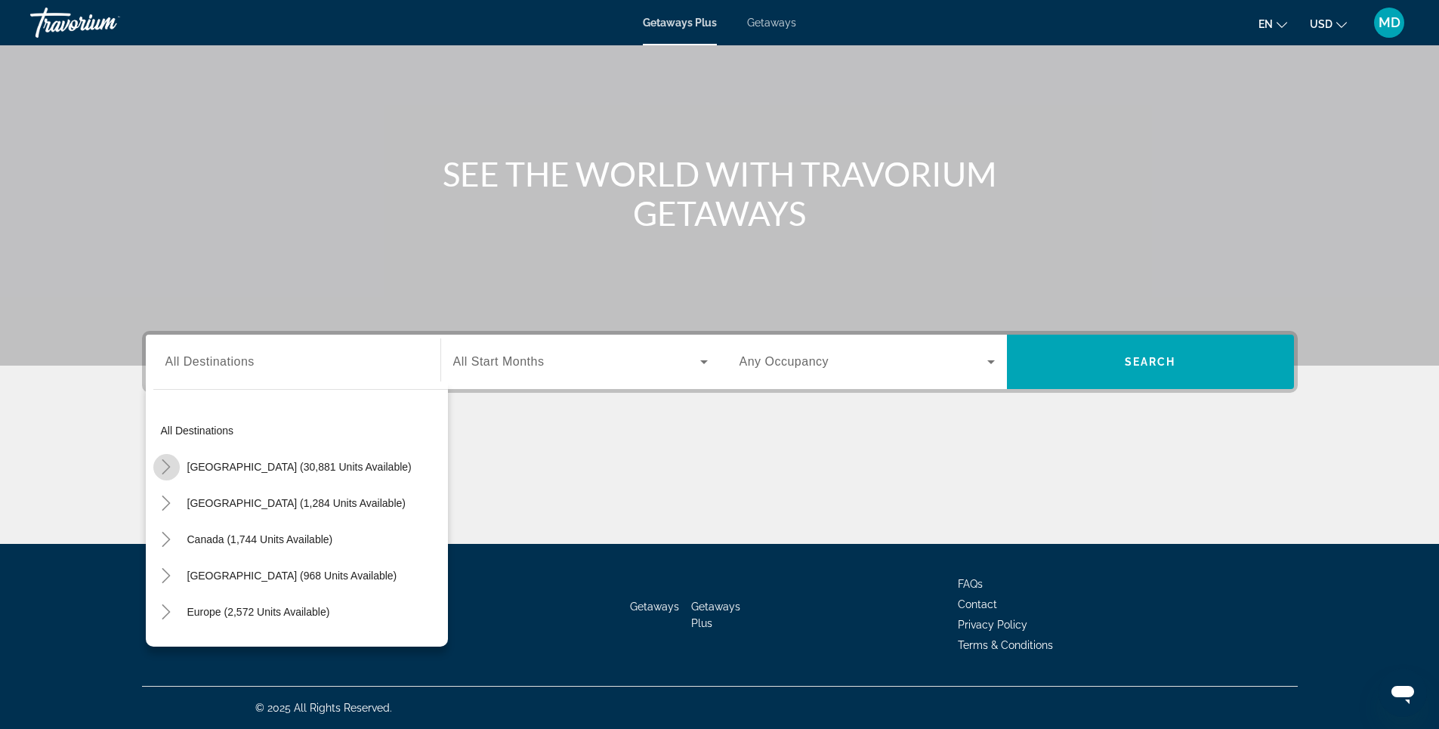
click at [168, 465] on icon "Toggle United States (30,881 units available)" at bounding box center [166, 466] width 8 height 15
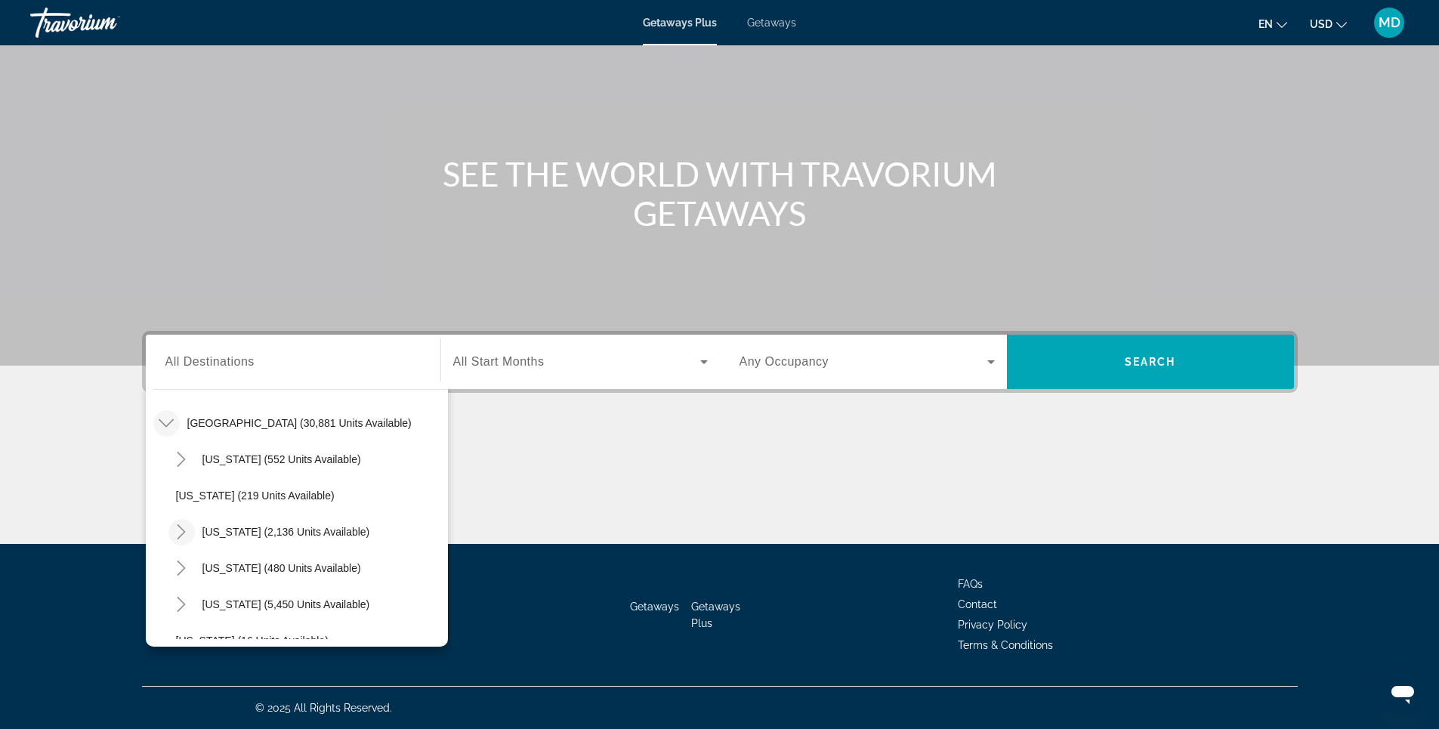
click at [184, 533] on icon "Toggle California (2,136 units available)" at bounding box center [181, 531] width 8 height 15
click at [212, 567] on span "Lake Tahoe (1,019 units available)" at bounding box center [300, 568] width 218 height 12
type input "**********"
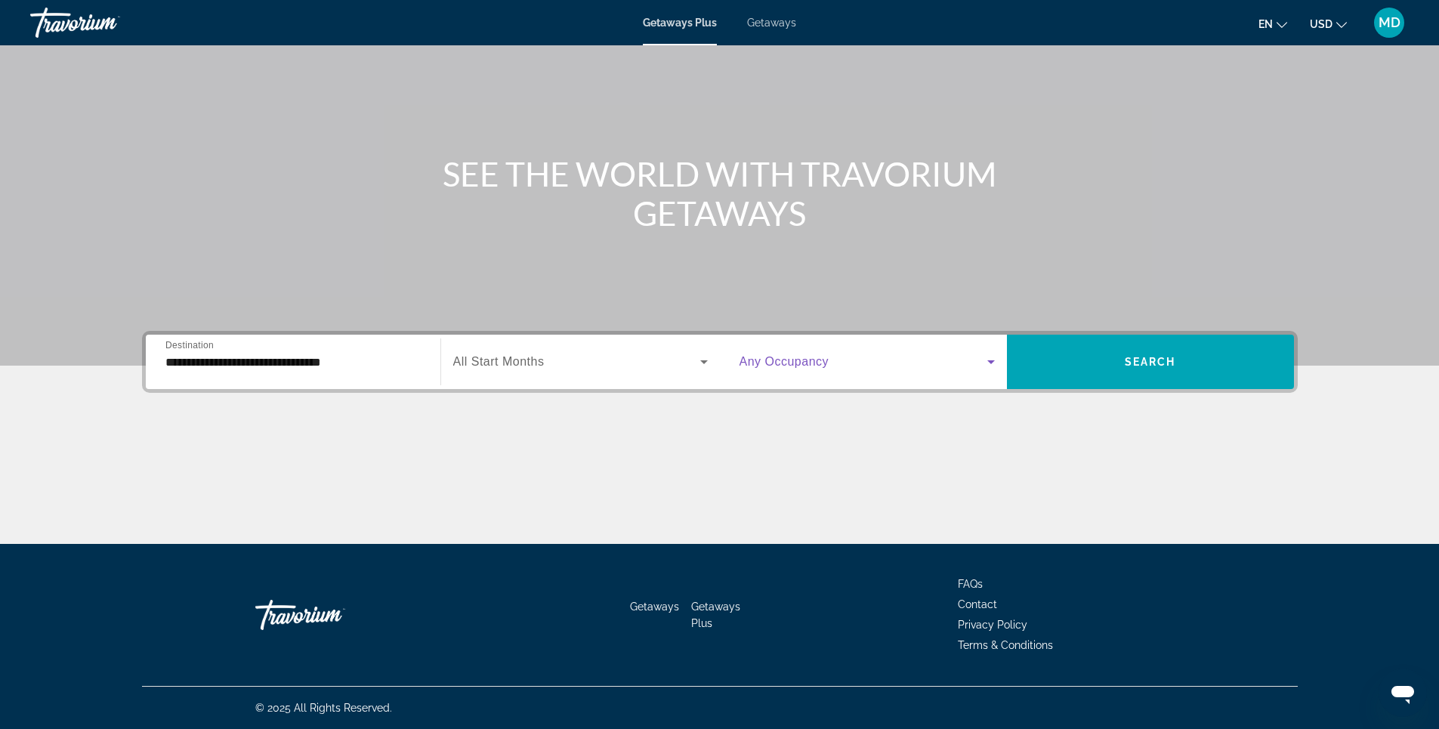
click at [888, 368] on span "Search widget" at bounding box center [863, 362] width 248 height 18
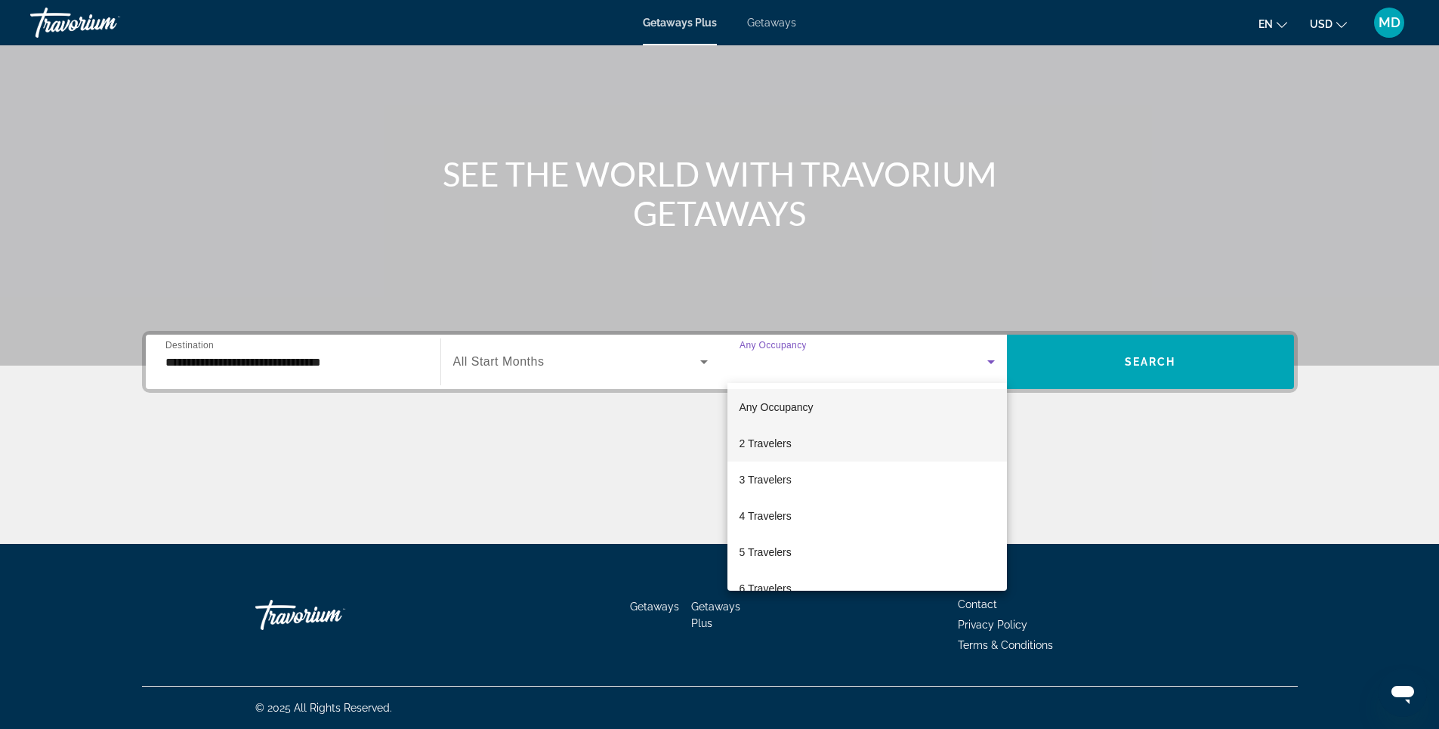
click at [802, 444] on mat-option "2 Travelers" at bounding box center [866, 443] width 279 height 36
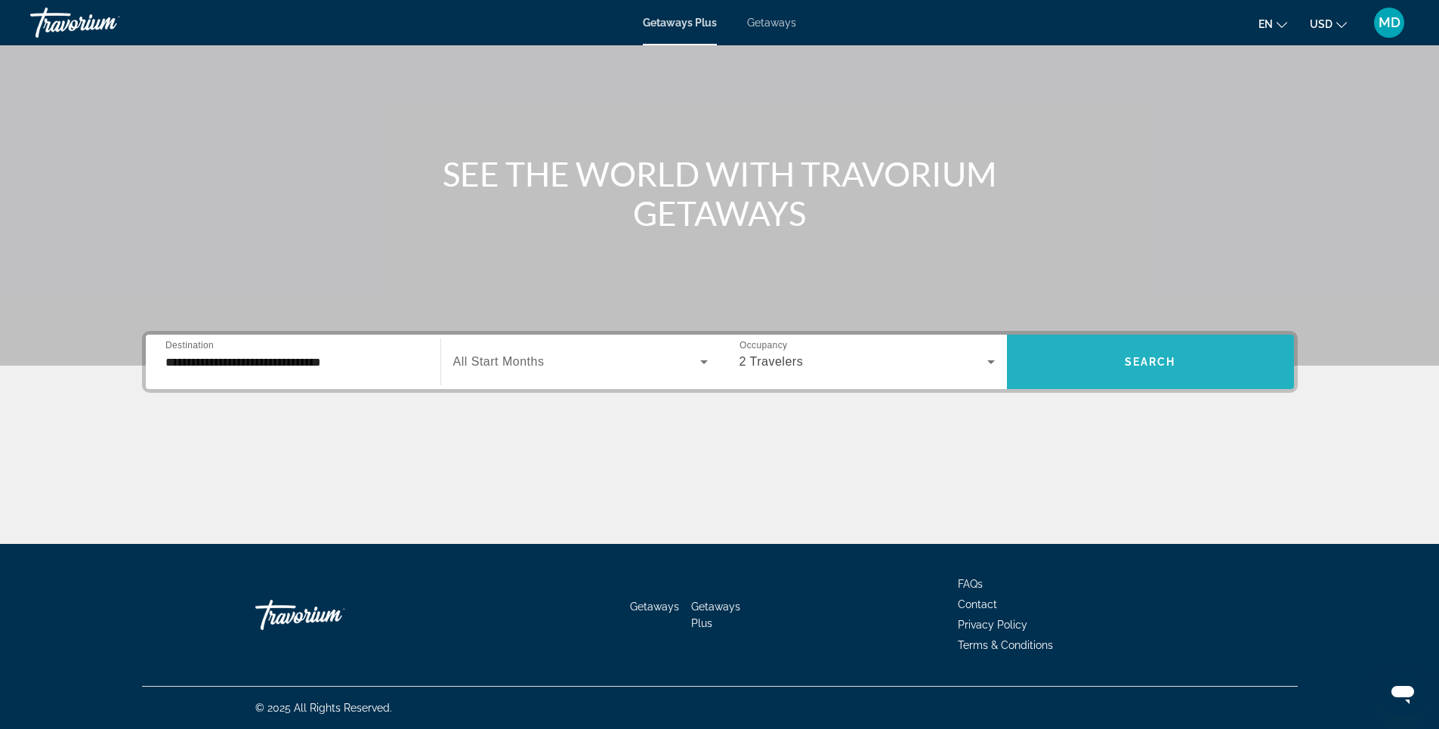
click at [1157, 364] on span "Search" at bounding box center [1150, 362] width 51 height 12
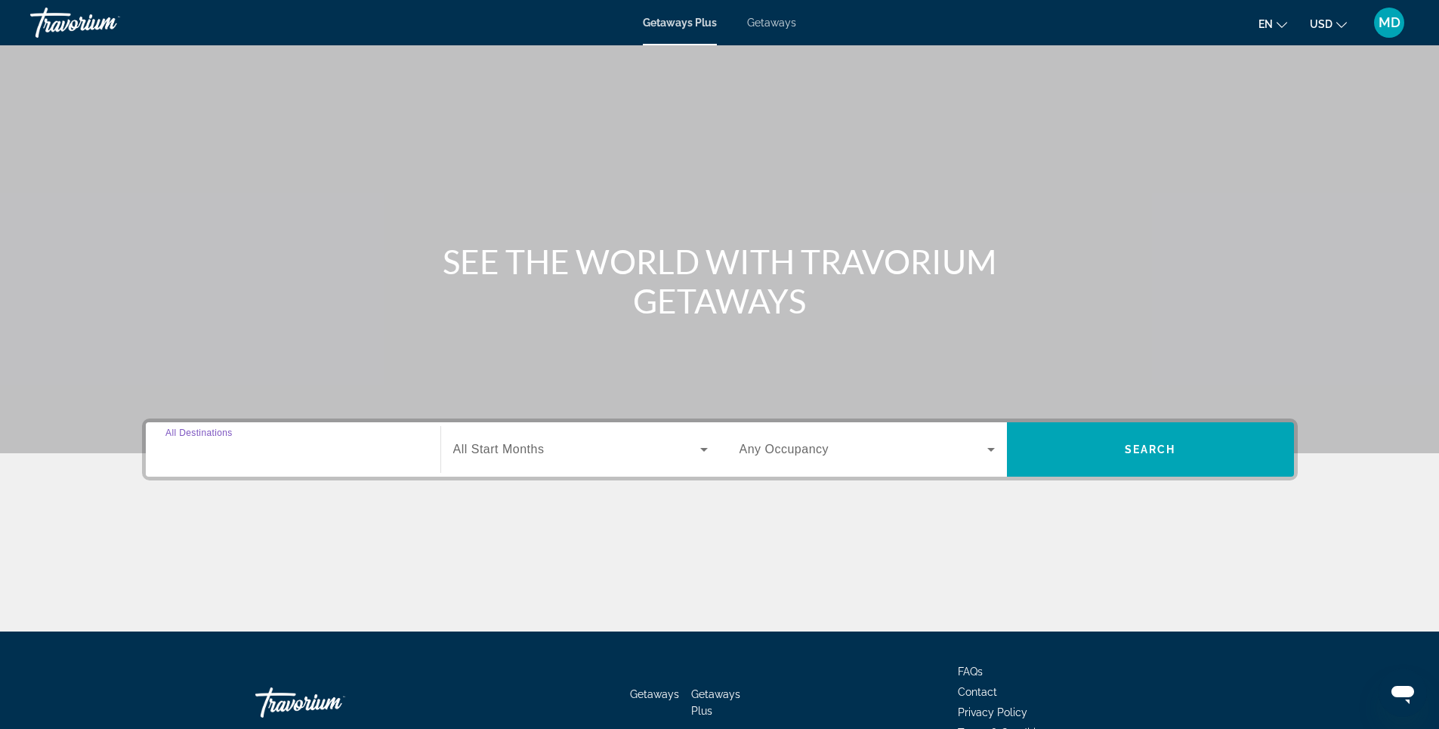
click at [285, 451] on input "Destination All Destinations" at bounding box center [292, 450] width 255 height 18
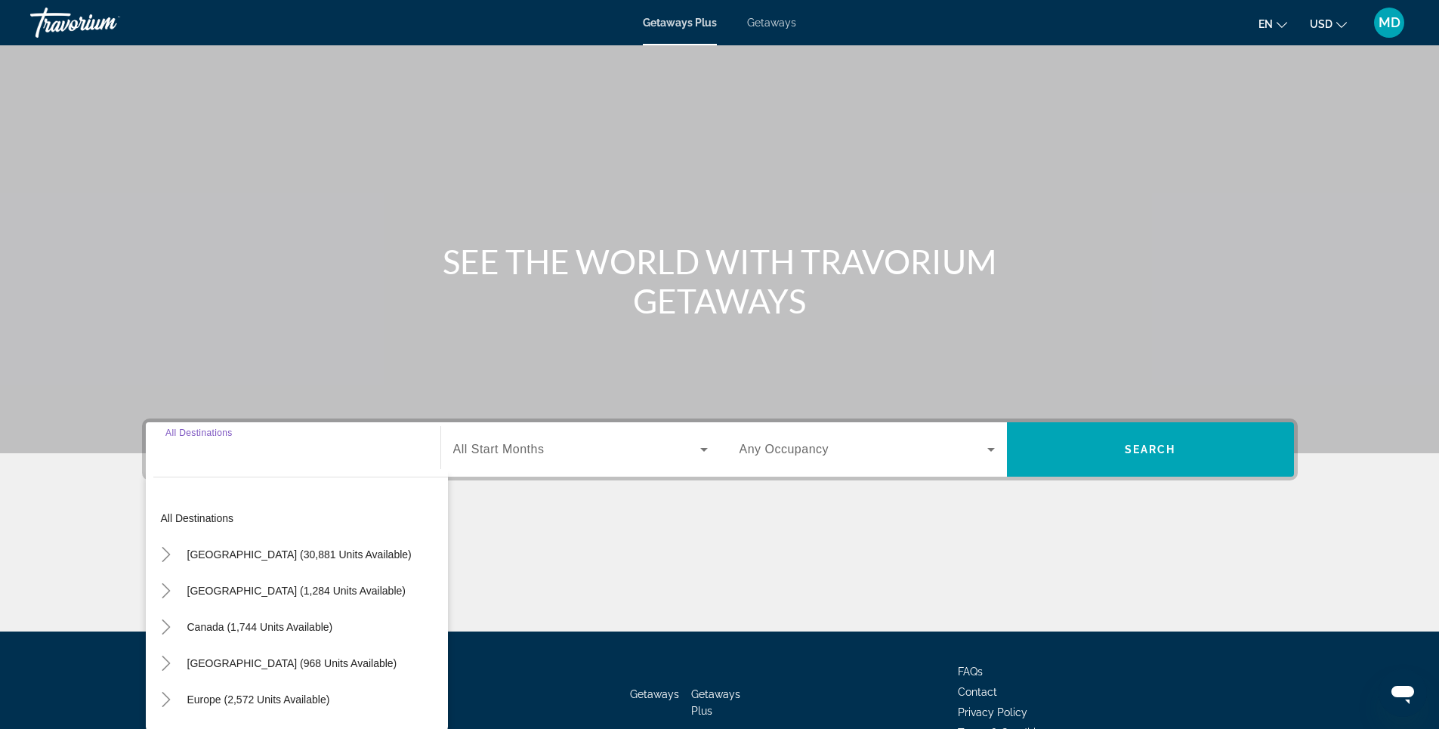
scroll to position [88, 0]
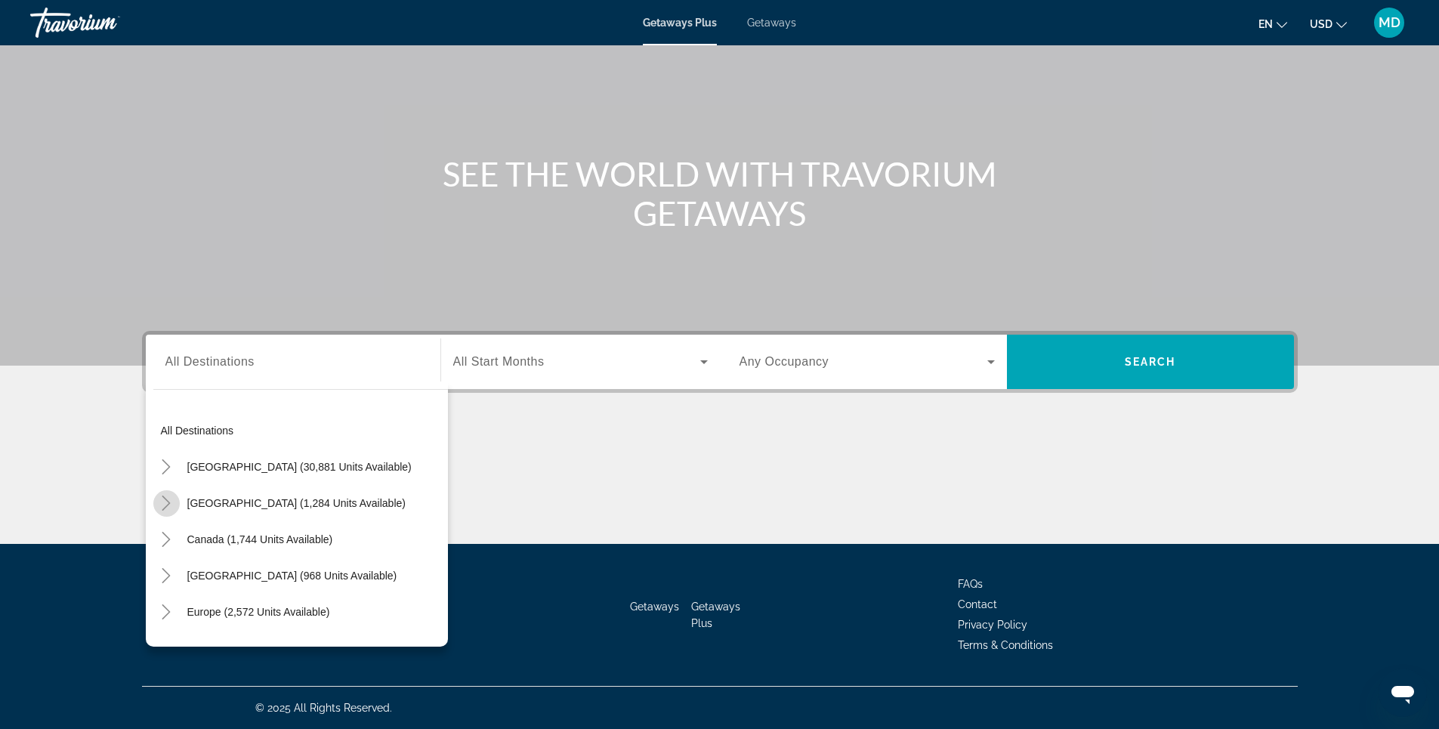
click at [165, 501] on icon "Toggle Mexico (1,284 units available)" at bounding box center [166, 502] width 15 height 15
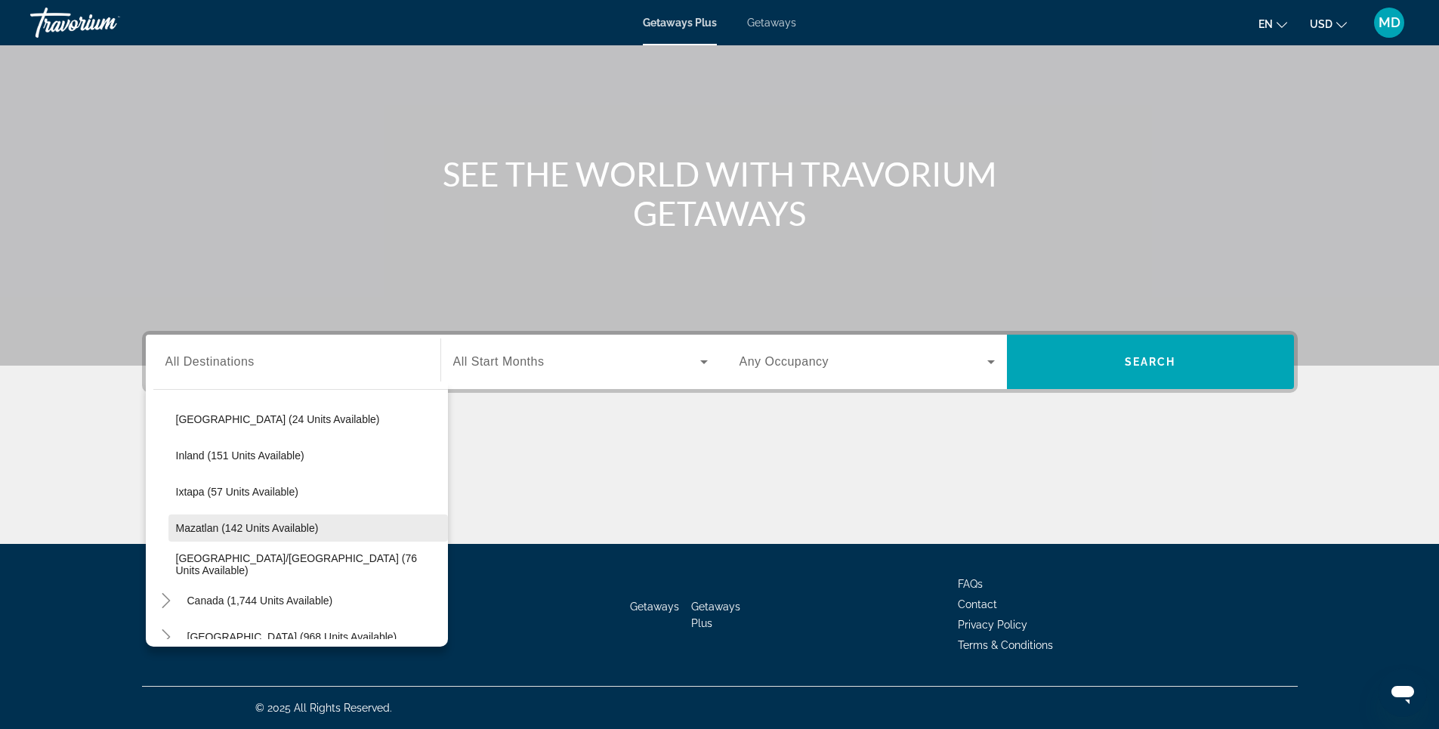
scroll to position [231, 0]
click at [162, 632] on icon "Toggle Caribbean & Atlantic Islands (968 units available)" at bounding box center [166, 634] width 15 height 15
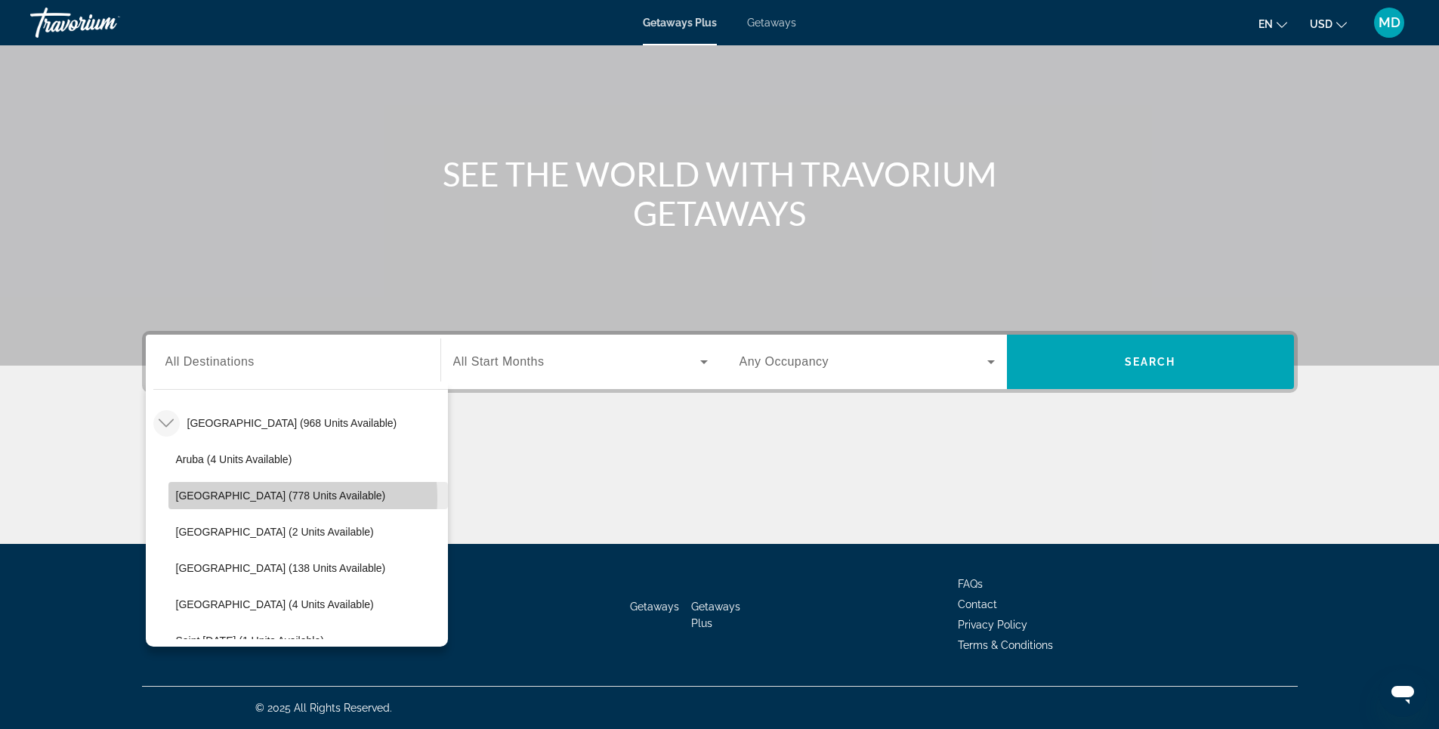
click at [274, 498] on span "[GEOGRAPHIC_DATA] (778 units available)" at bounding box center [281, 495] width 210 height 12
type input "**********"
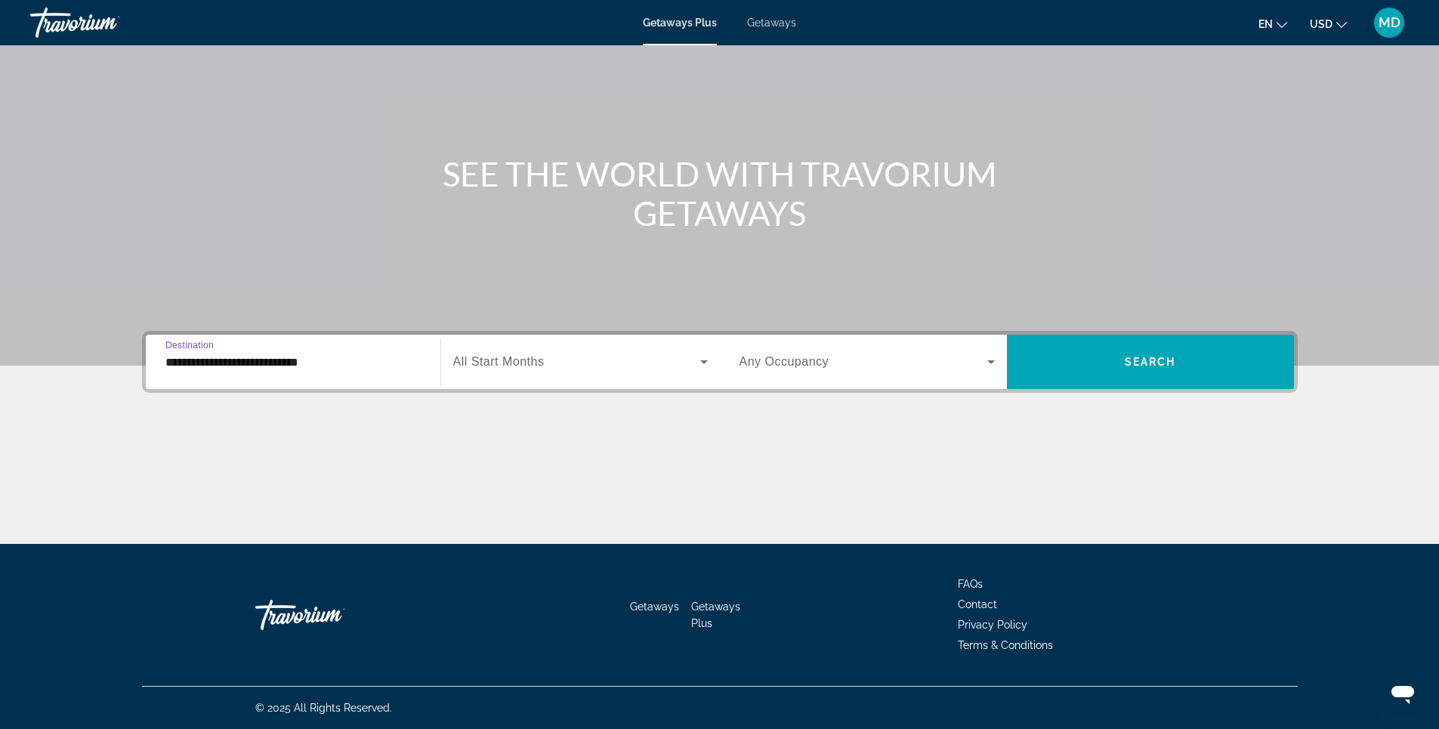
click at [592, 370] on span "Search widget" at bounding box center [576, 362] width 247 height 18
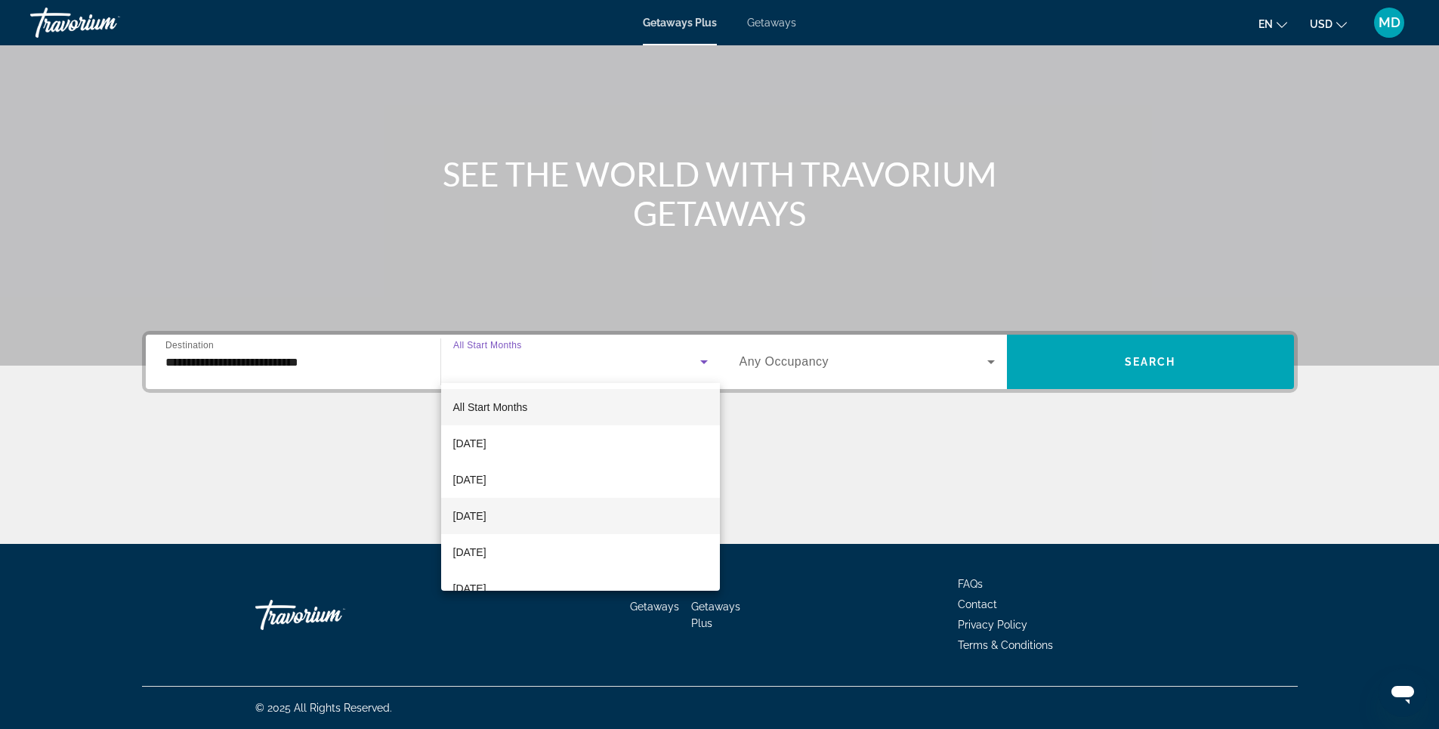
click at [486, 516] on span "[DATE]" at bounding box center [469, 516] width 33 height 18
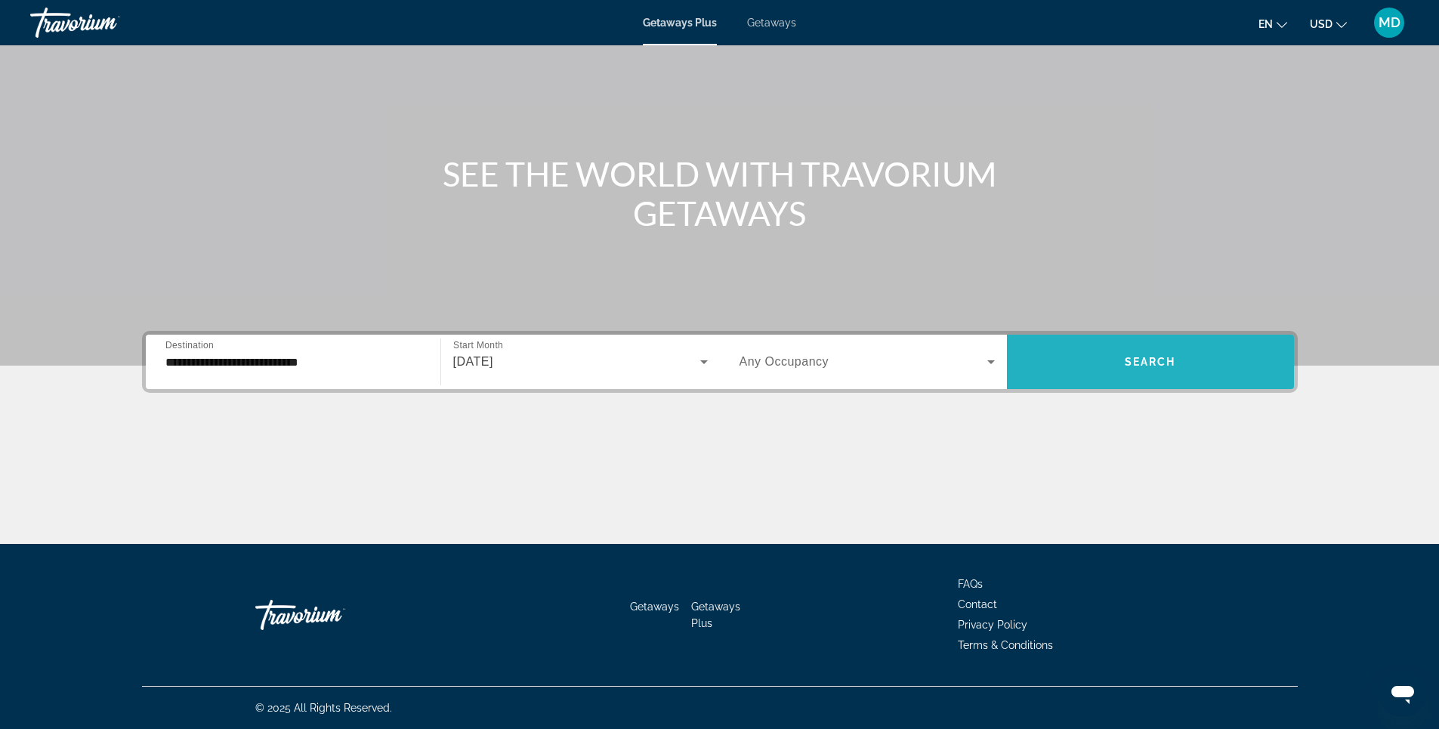
click at [1154, 358] on span "Search" at bounding box center [1150, 362] width 51 height 12
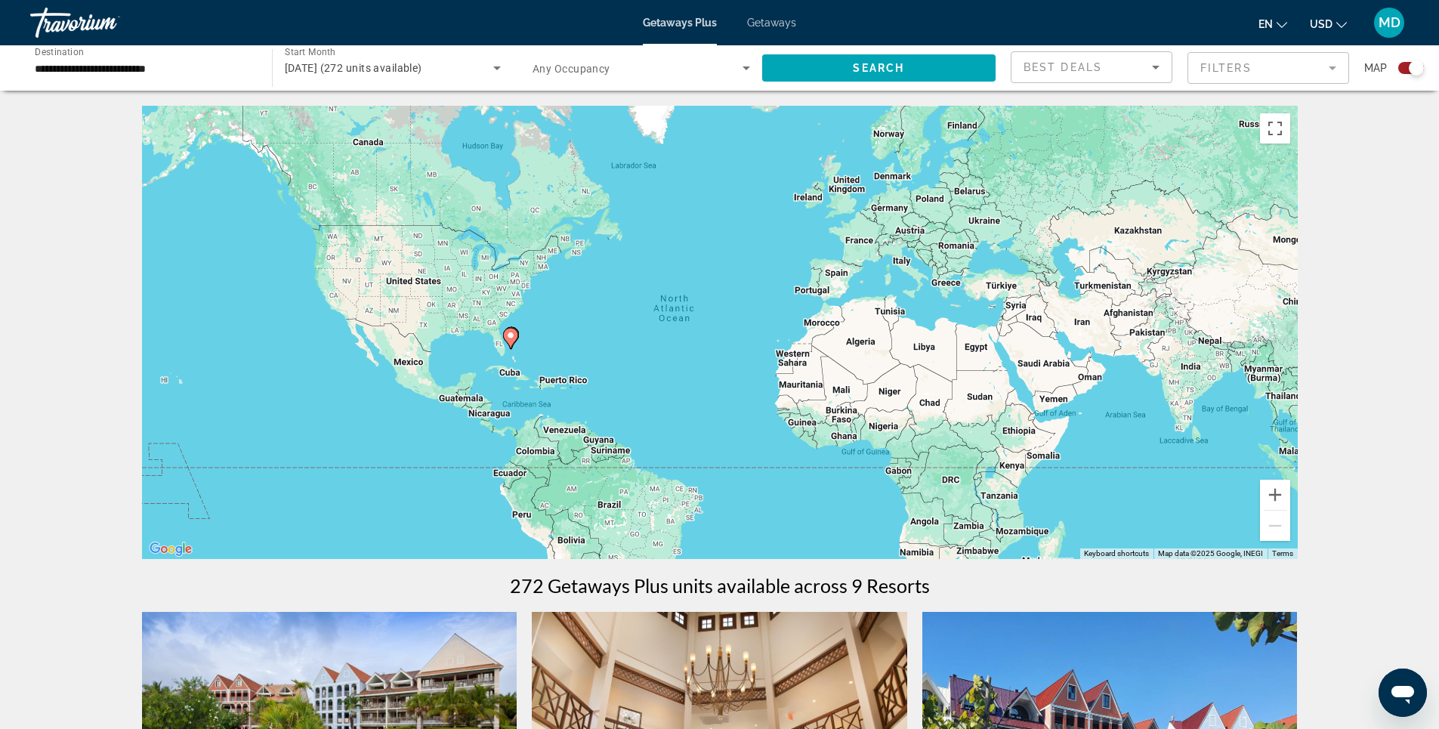
click at [767, 23] on span "Getaways" at bounding box center [771, 23] width 49 height 12
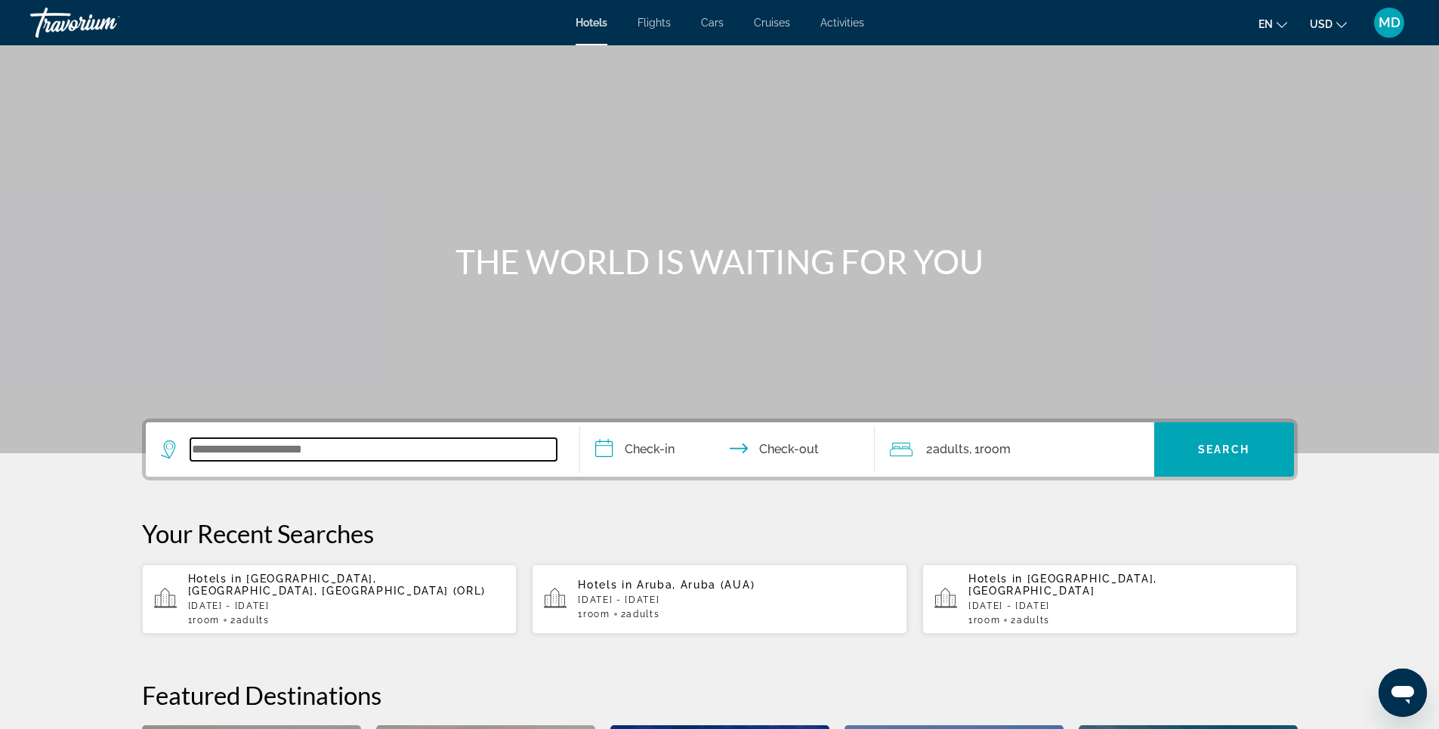
click at [367, 452] on input "Search widget" at bounding box center [373, 449] width 366 height 23
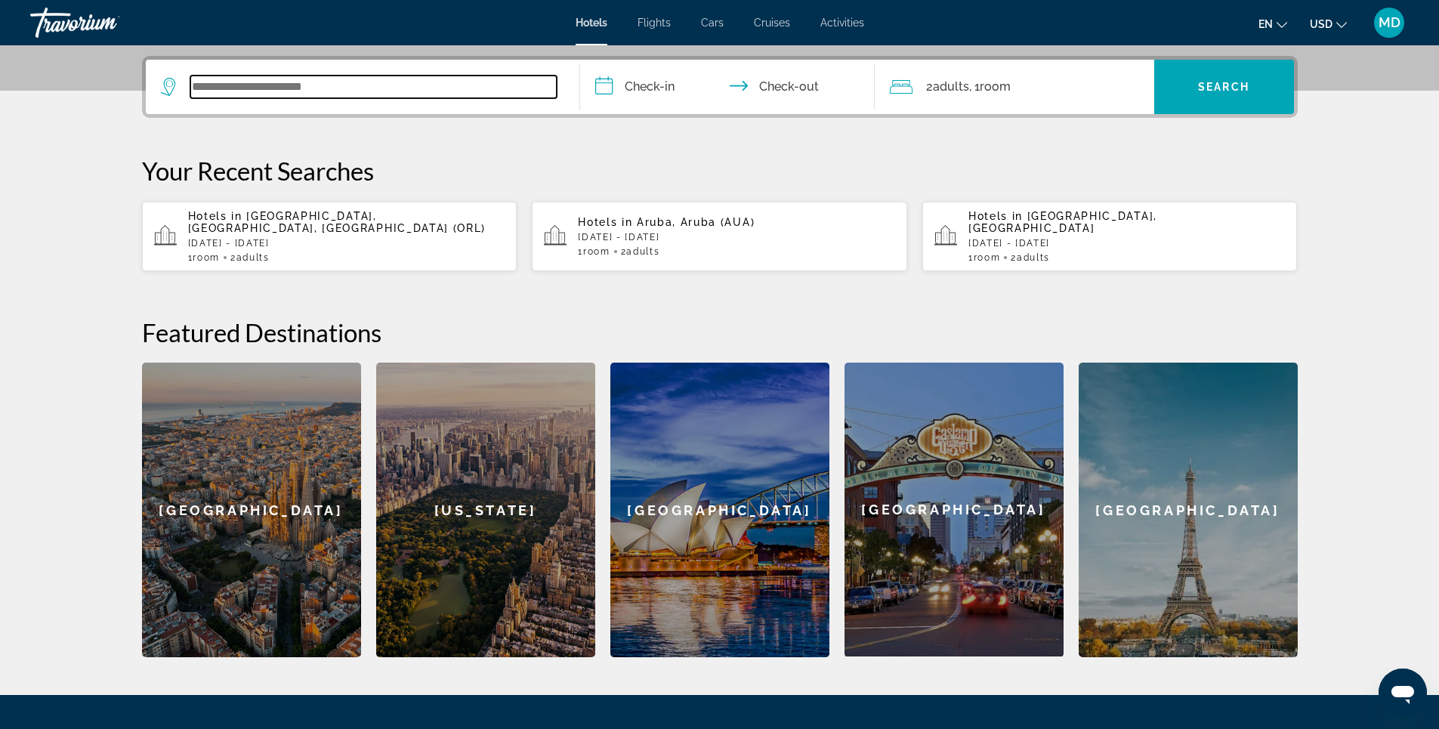
scroll to position [369, 0]
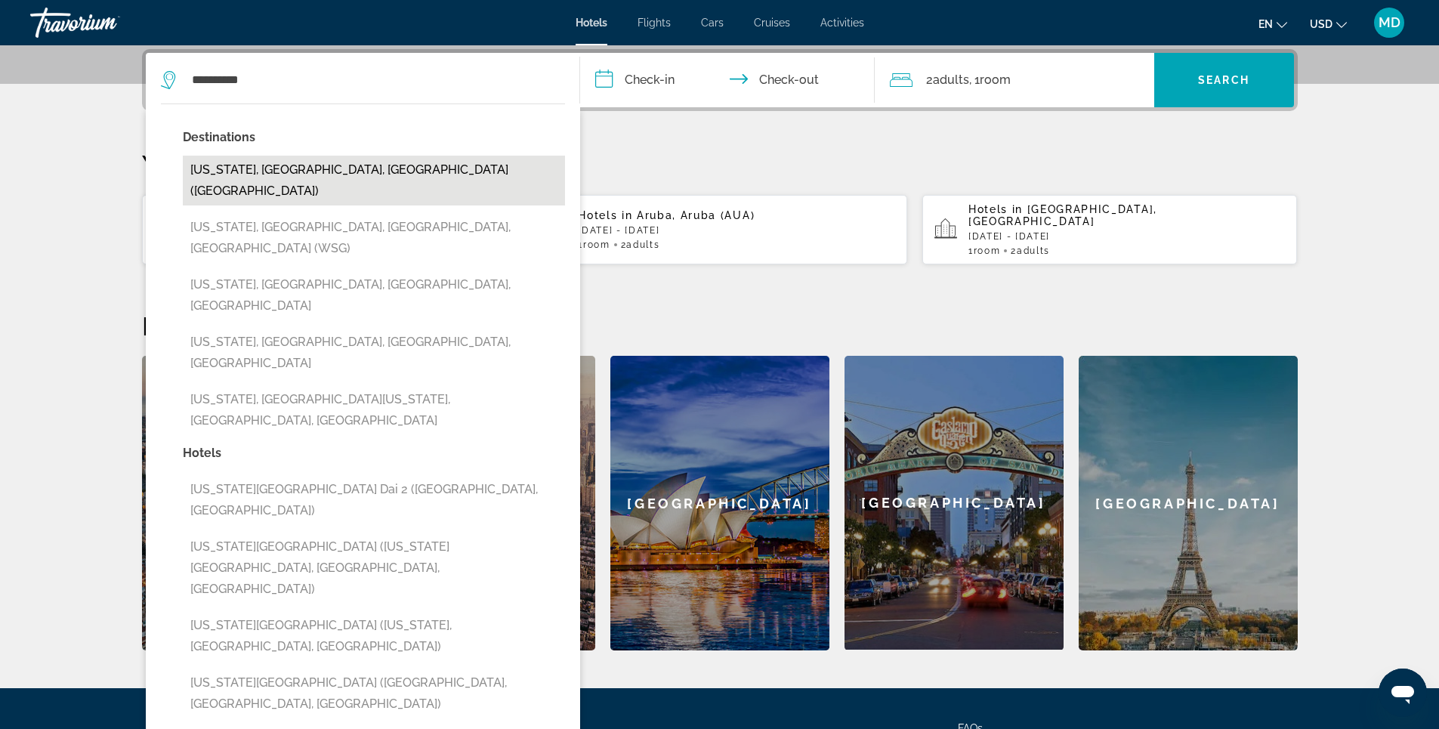
click at [358, 168] on button "[US_STATE], [GEOGRAPHIC_DATA], [GEOGRAPHIC_DATA] ([GEOGRAPHIC_DATA])" at bounding box center [374, 181] width 382 height 50
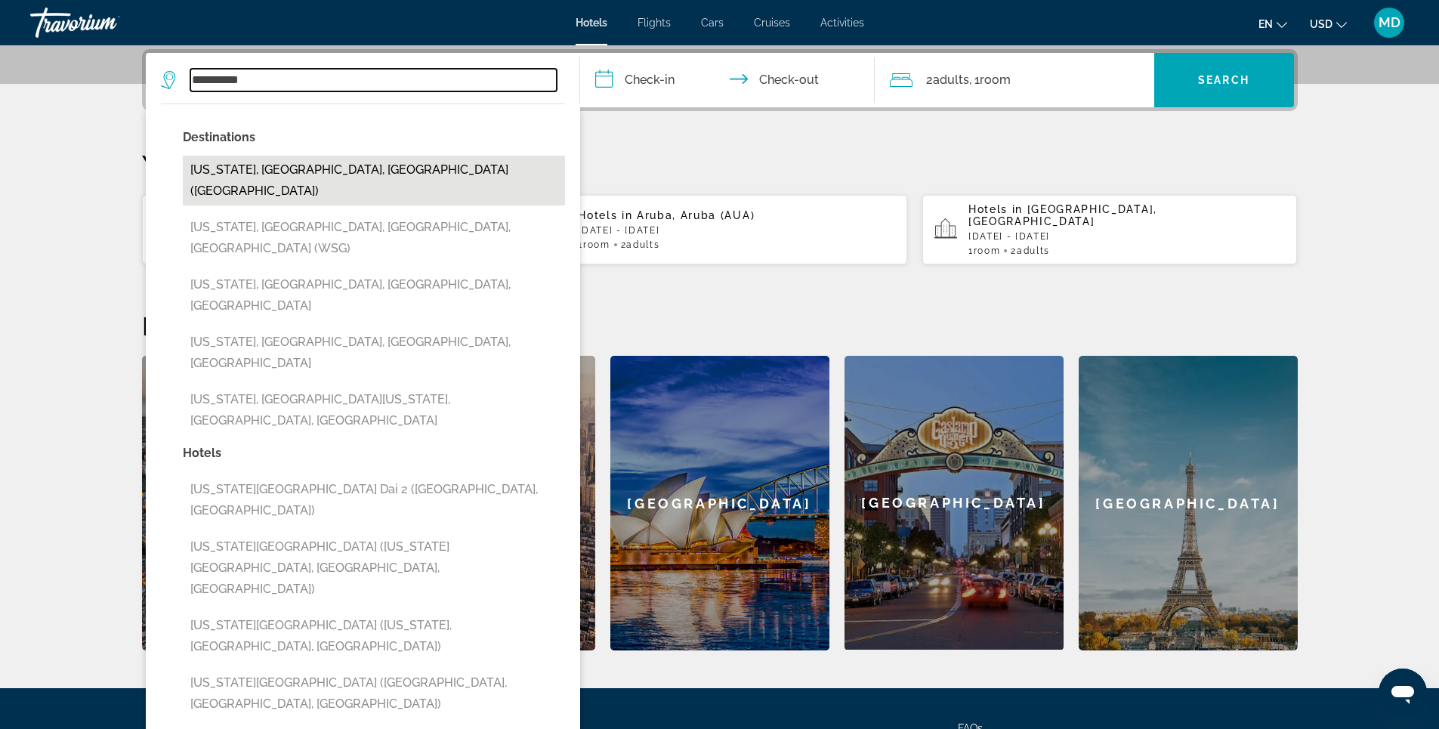
type input "**********"
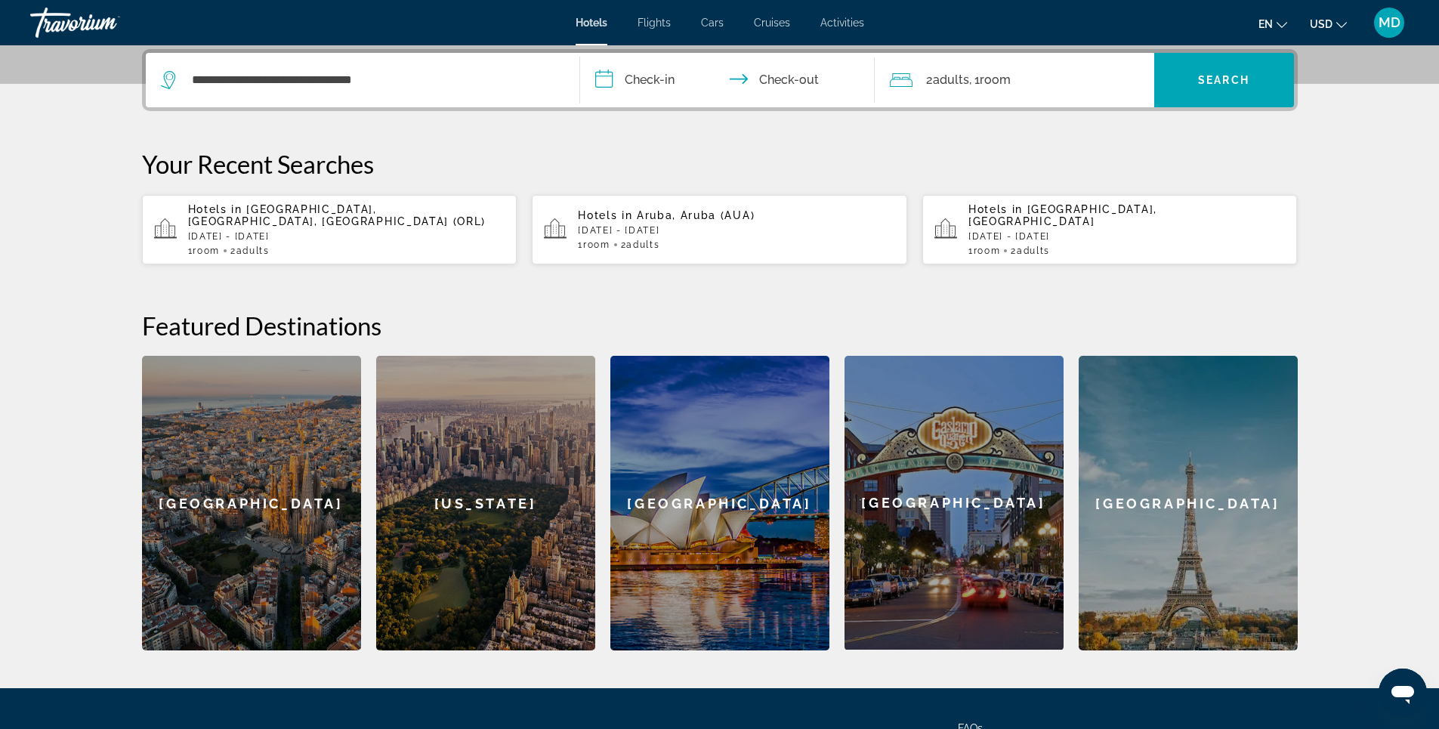
click at [662, 78] on input "**********" at bounding box center [730, 82] width 301 height 59
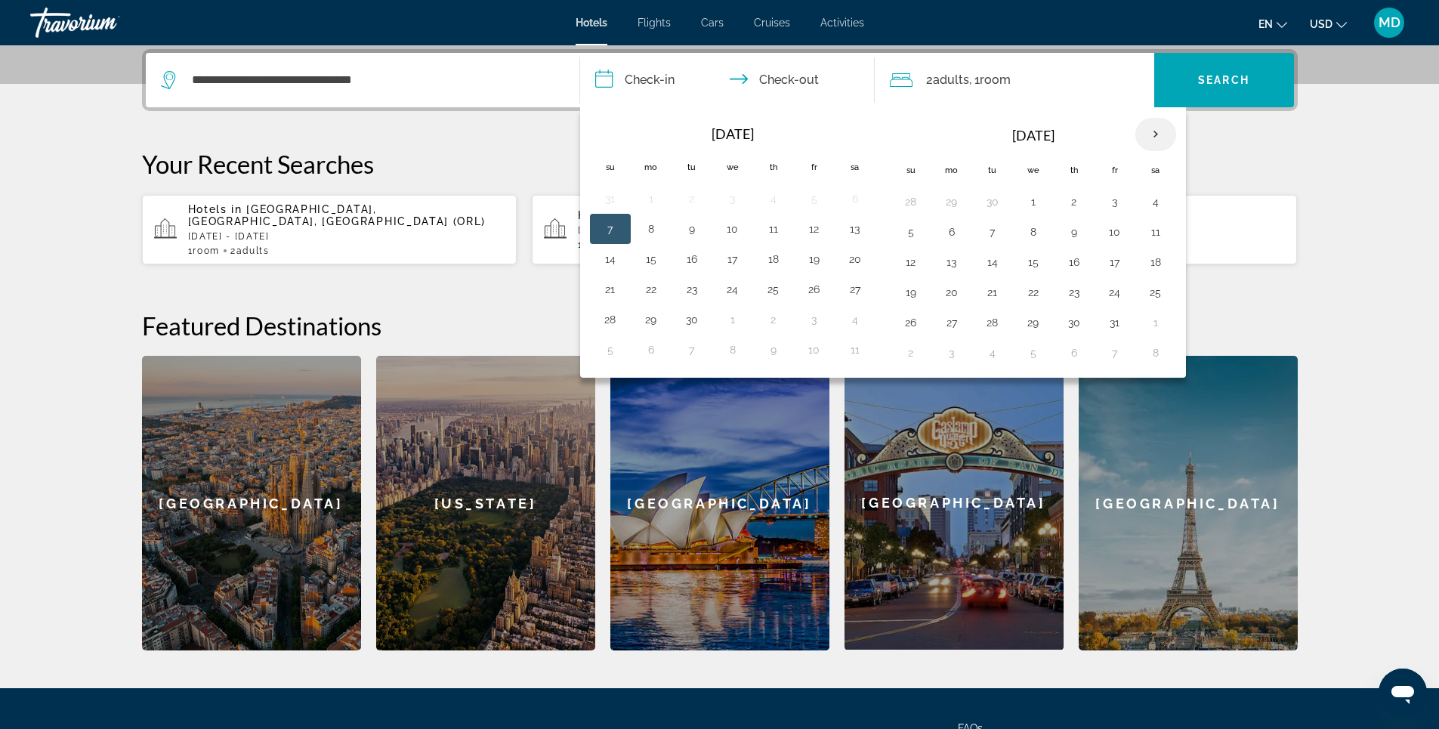
click at [1152, 132] on th "Next month" at bounding box center [1155, 134] width 41 height 33
click at [910, 291] on button "18" at bounding box center [911, 292] width 24 height 21
click at [1069, 292] on button "22" at bounding box center [1074, 292] width 24 height 21
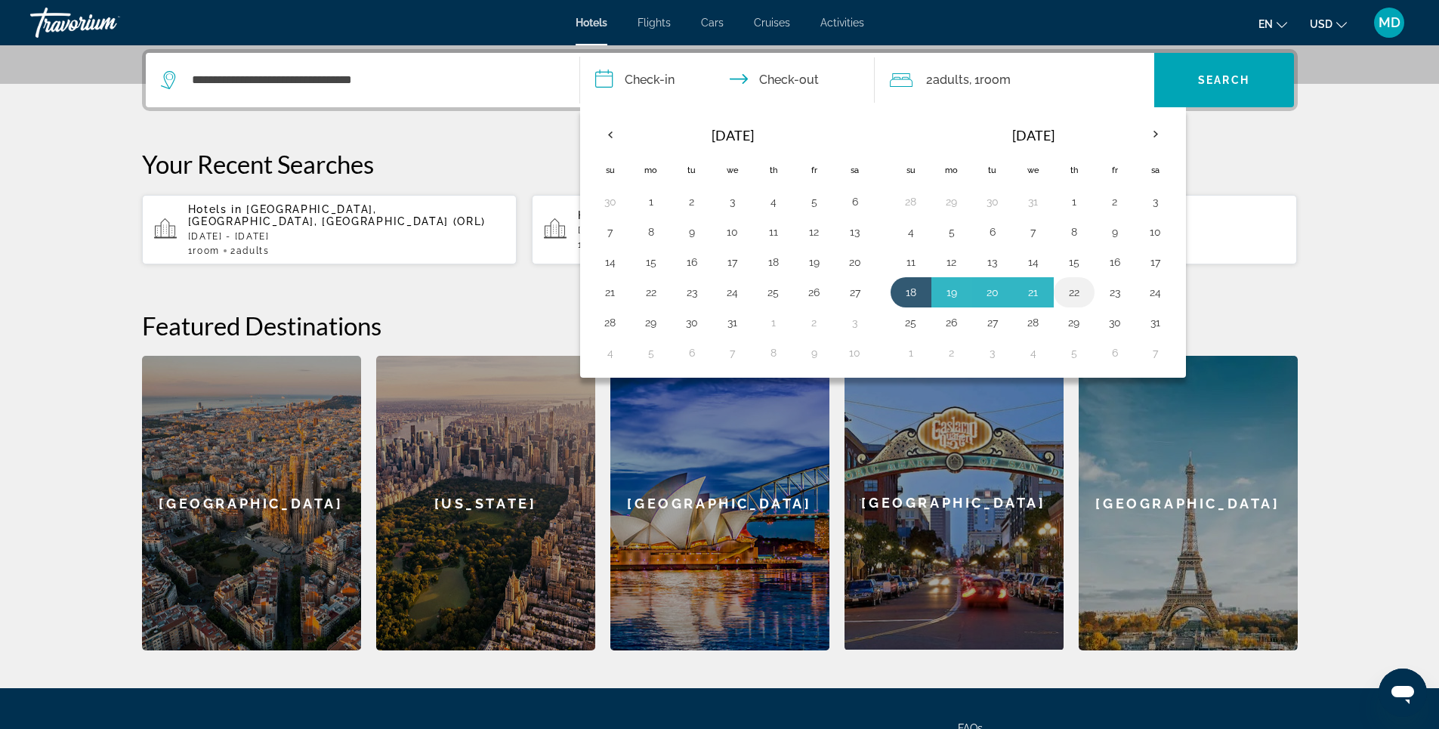
type input "**********"
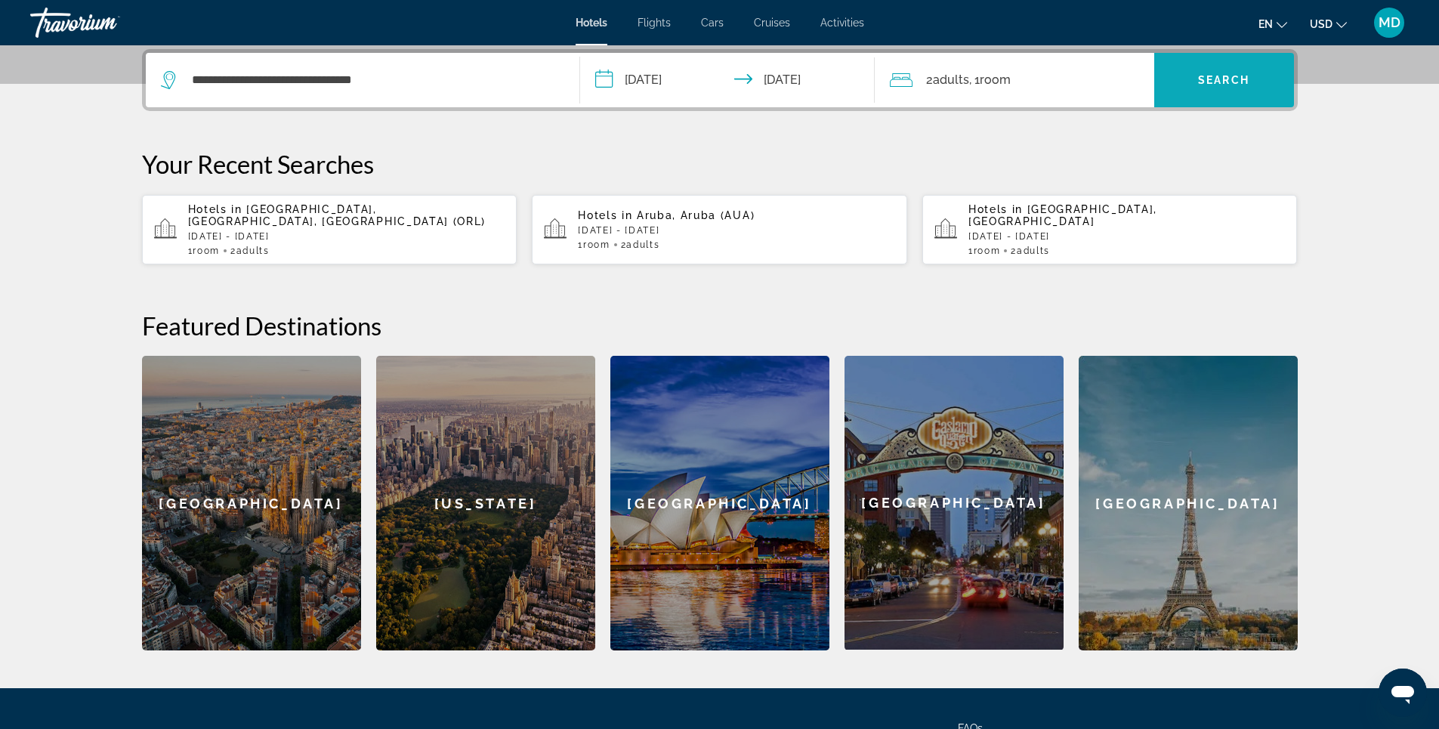
click at [1221, 81] on span "Search" at bounding box center [1223, 80] width 51 height 12
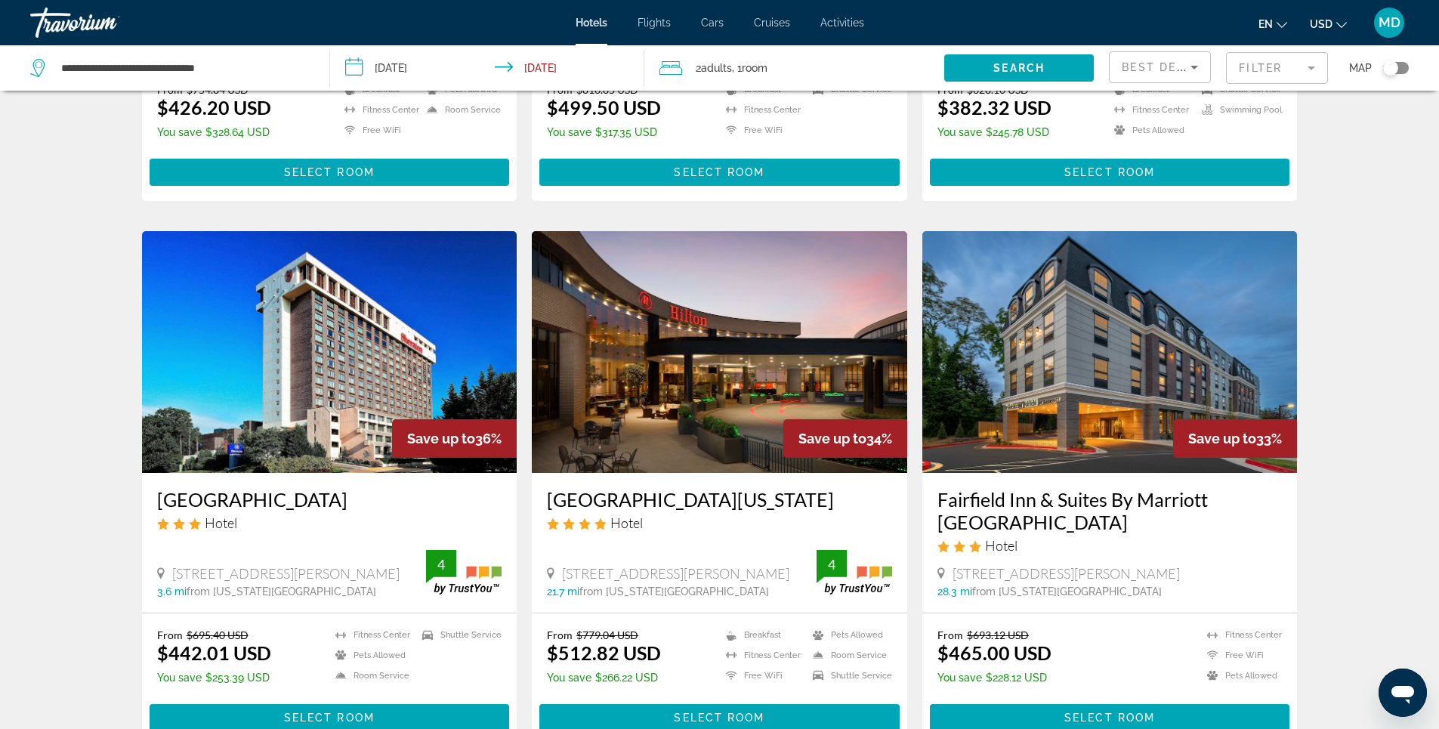
scroll to position [680, 0]
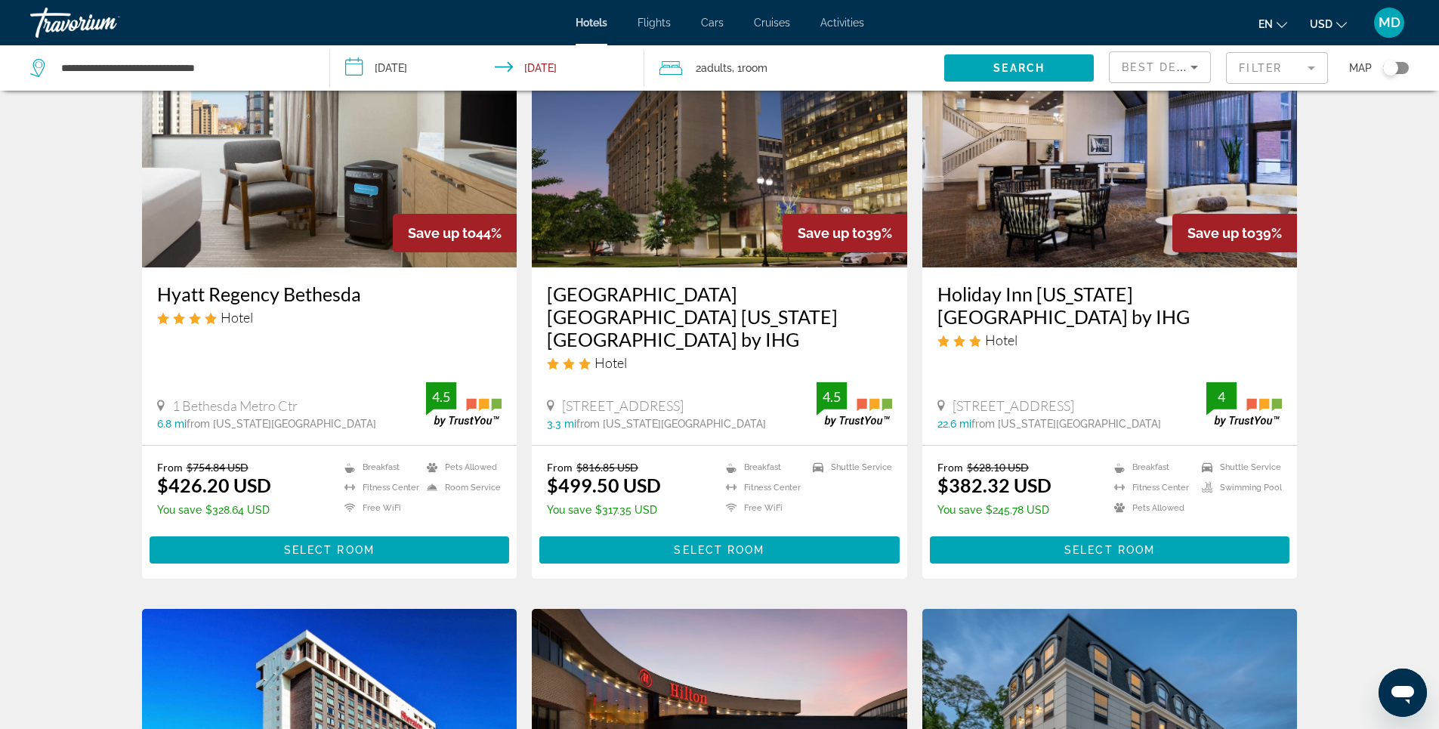
click at [1278, 66] on mat-form-field "Filter" at bounding box center [1277, 68] width 102 height 32
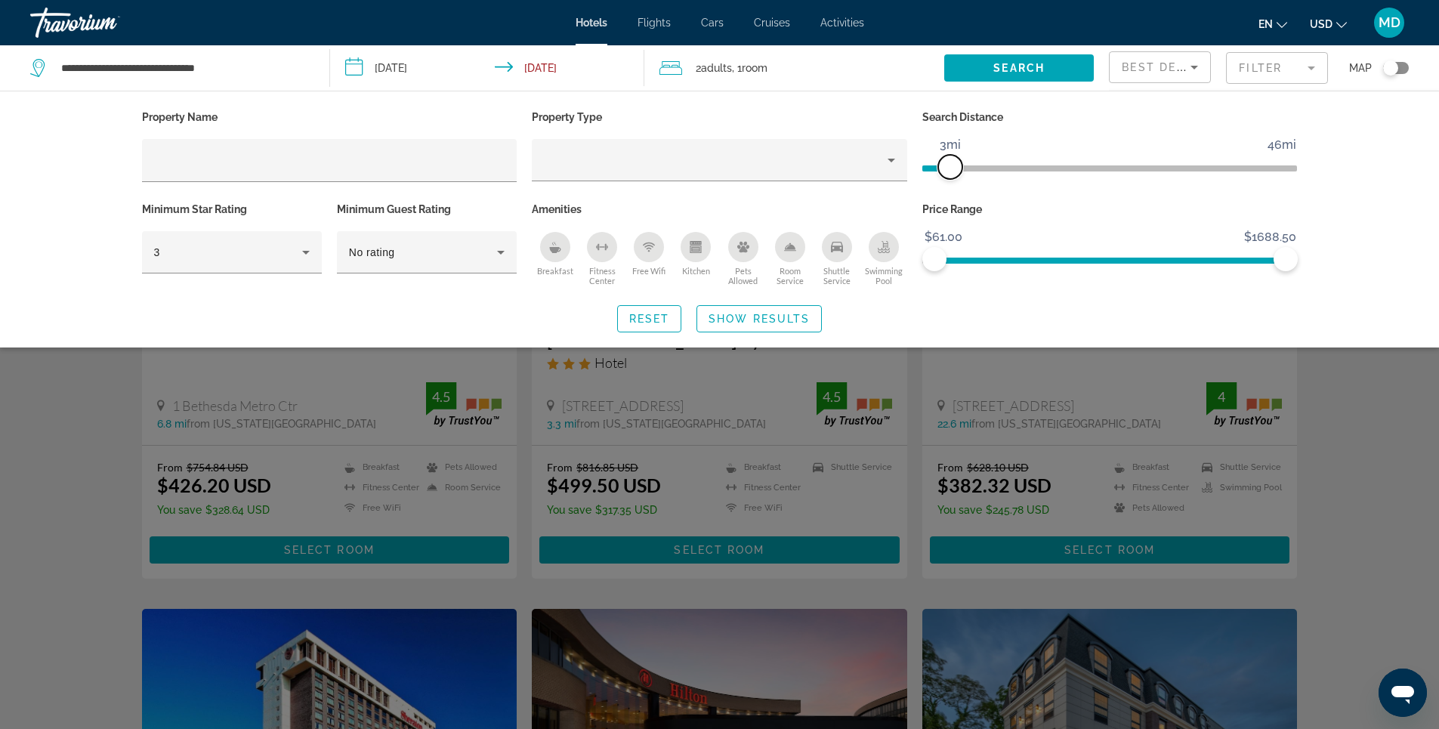
drag, startPoint x: 1158, startPoint y: 171, endPoint x: 952, endPoint y: 167, distance: 206.2
click at [952, 167] on span "ngx-slider" at bounding box center [950, 167] width 24 height 24
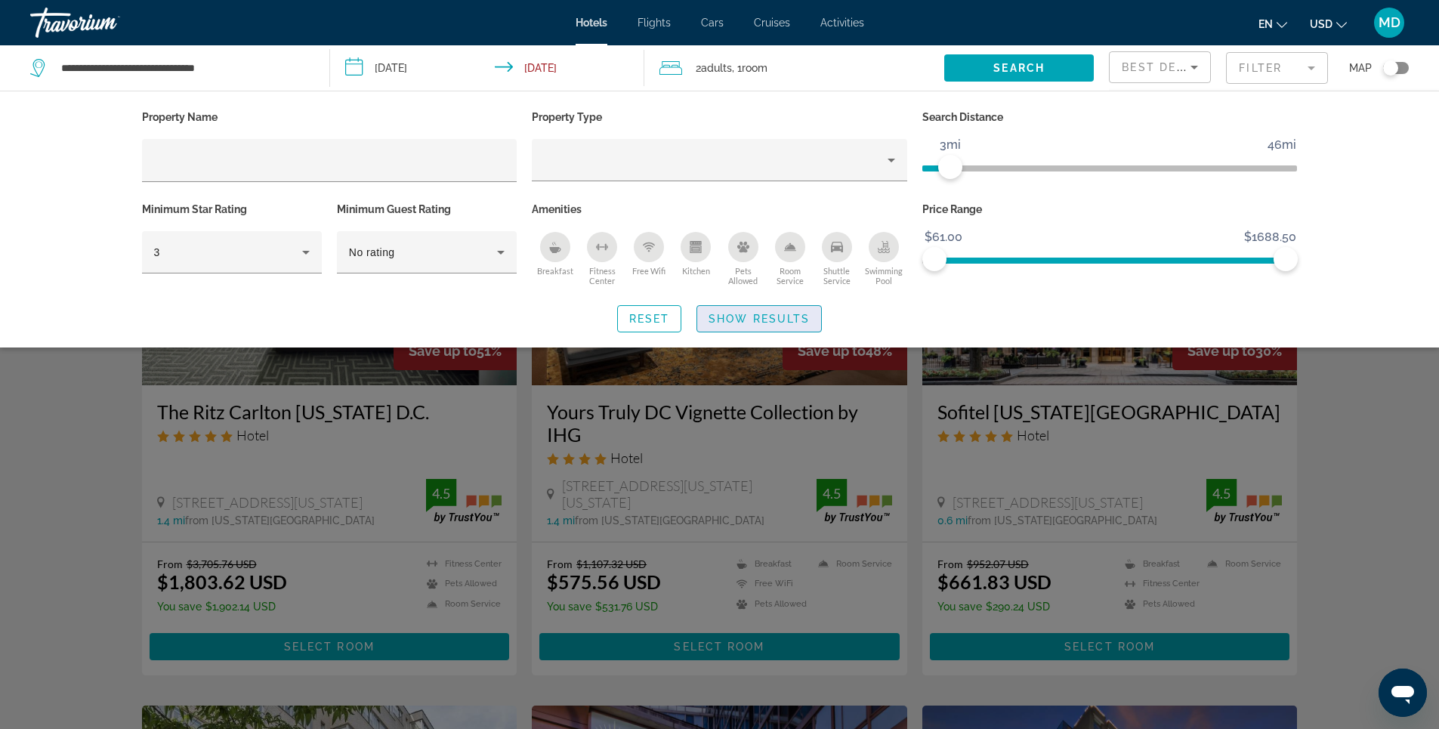
click at [765, 322] on span "Show Results" at bounding box center [758, 319] width 101 height 12
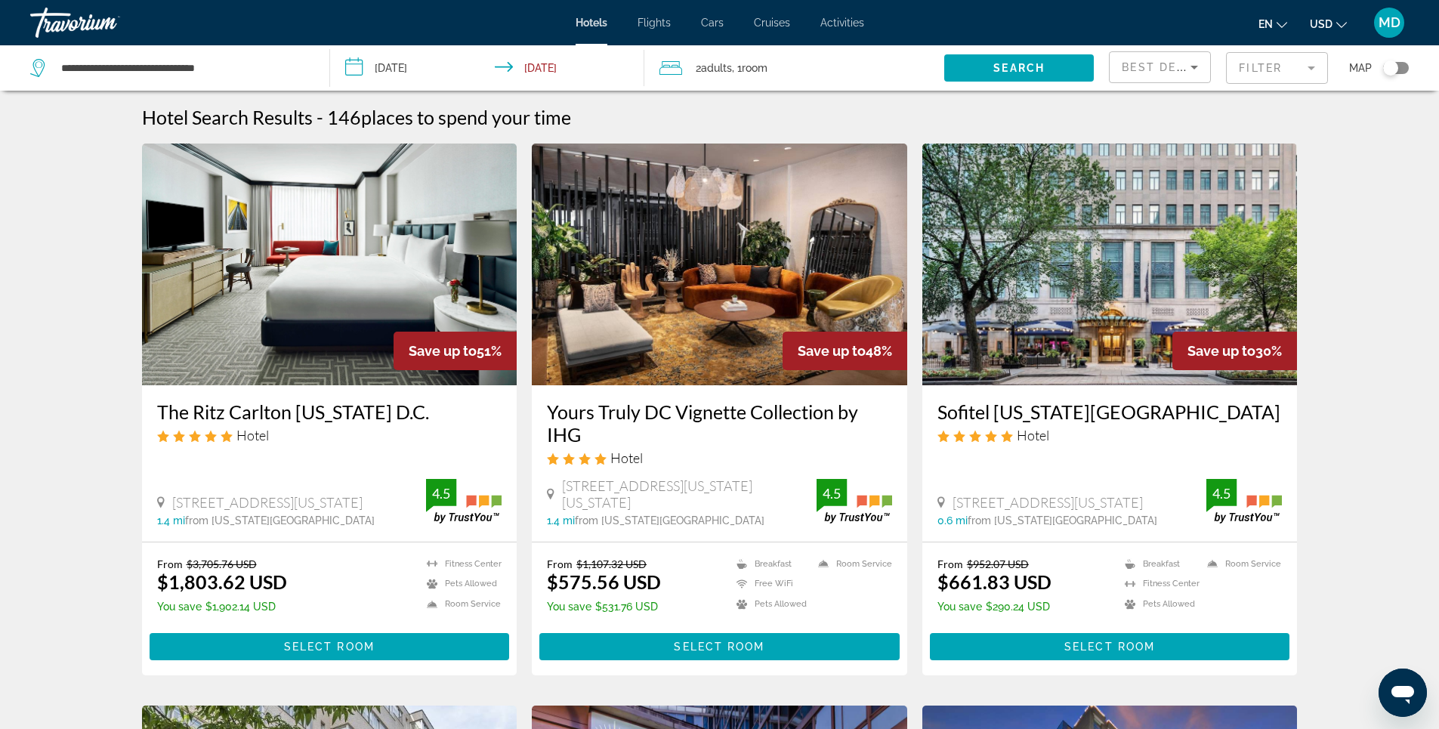
click at [409, 251] on img "Main content" at bounding box center [329, 264] width 375 height 242
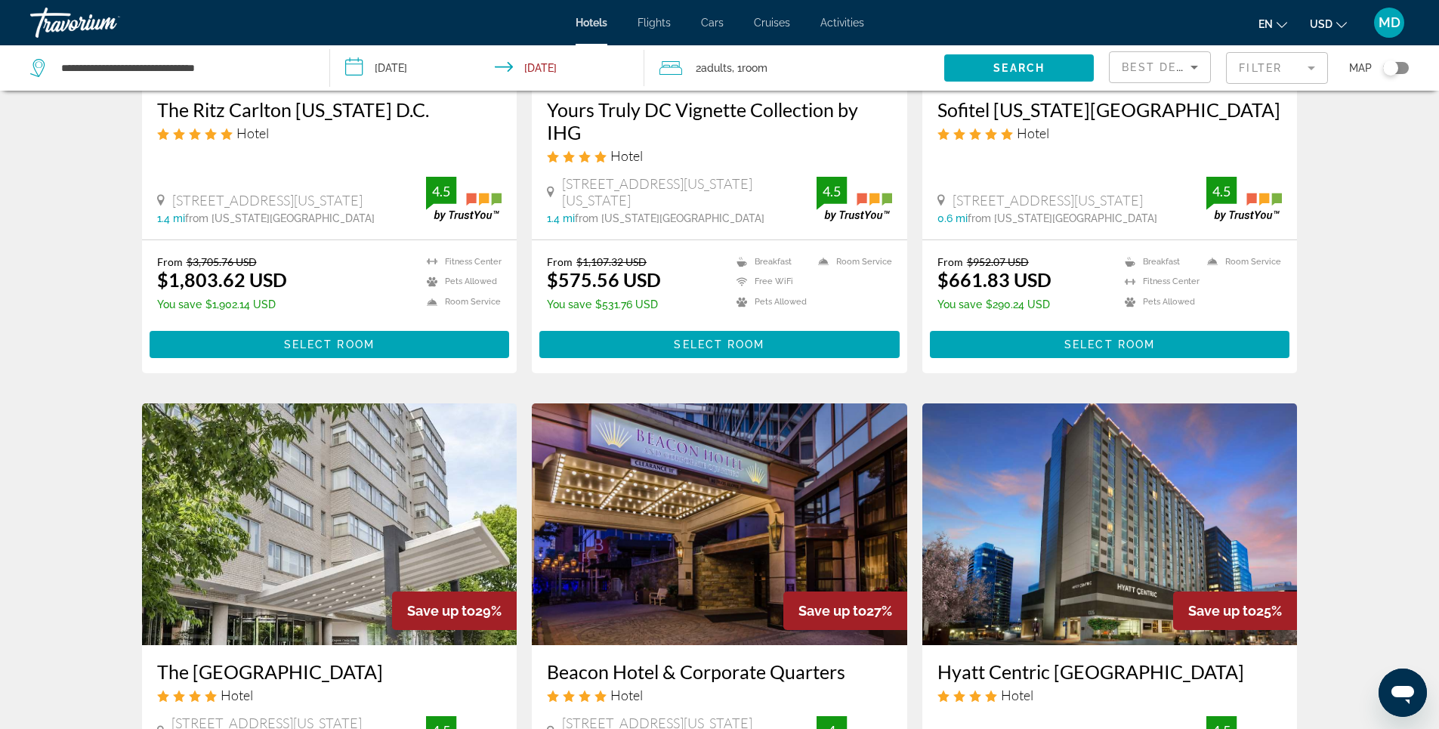
scroll to position [529, 0]
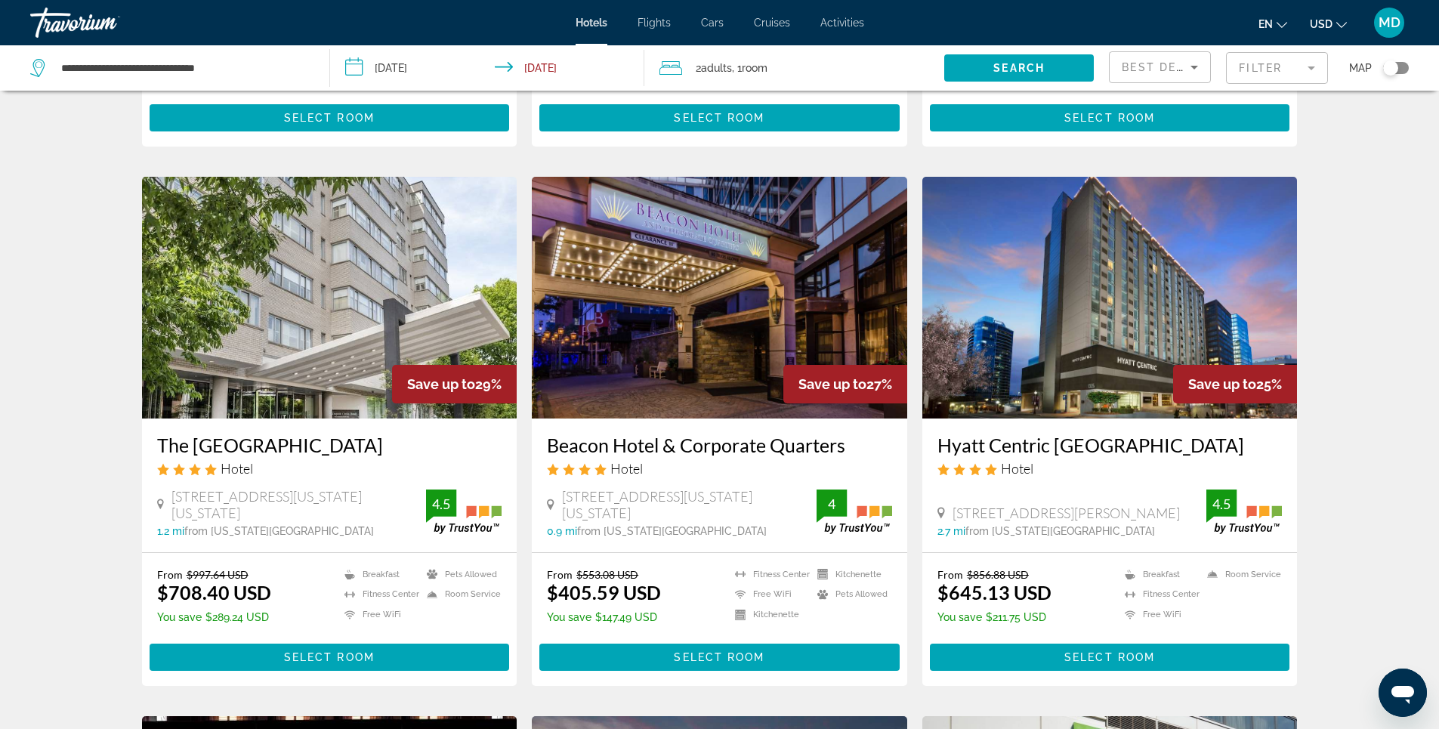
click at [712, 288] on img "Main content" at bounding box center [719, 298] width 375 height 242
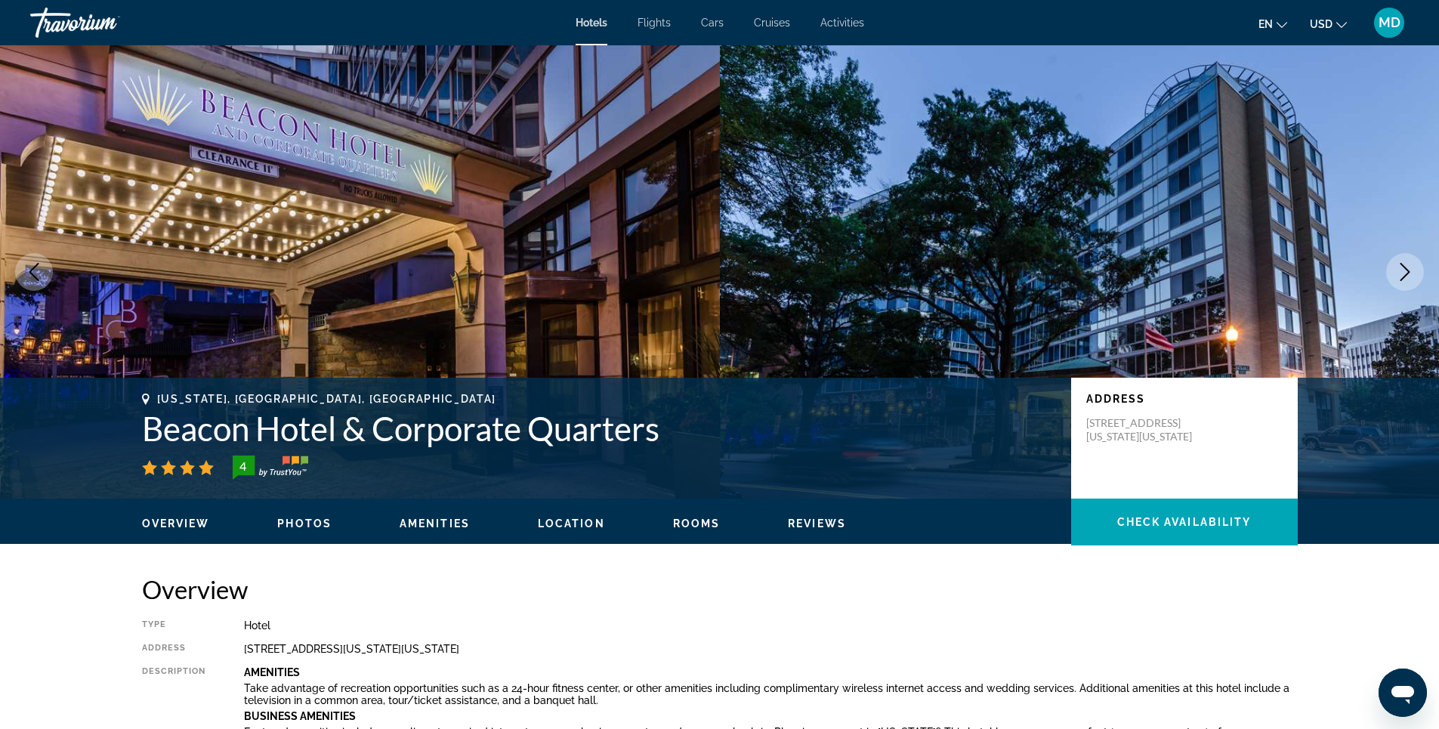
click at [1406, 269] on icon "Next image" at bounding box center [1405, 272] width 10 height 18
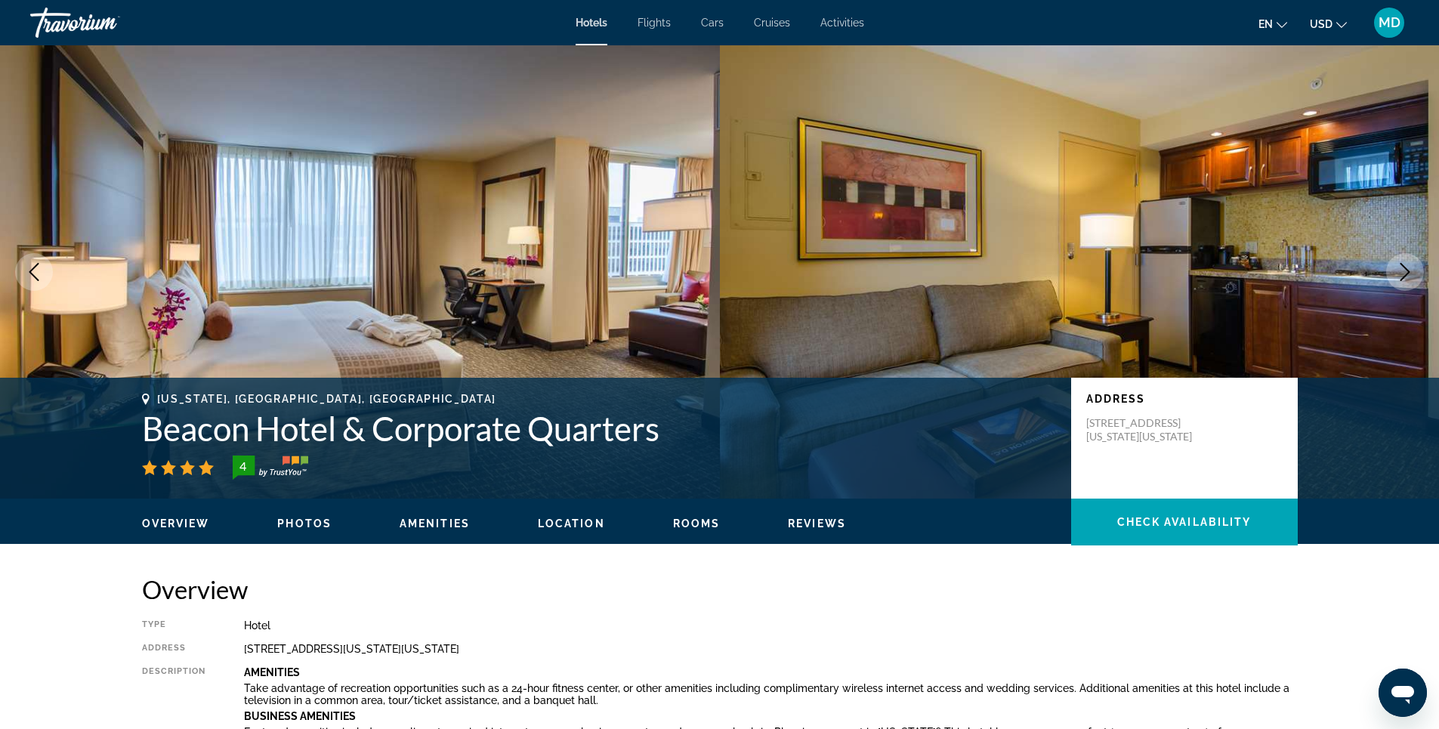
click at [1406, 269] on icon "Next image" at bounding box center [1405, 272] width 10 height 18
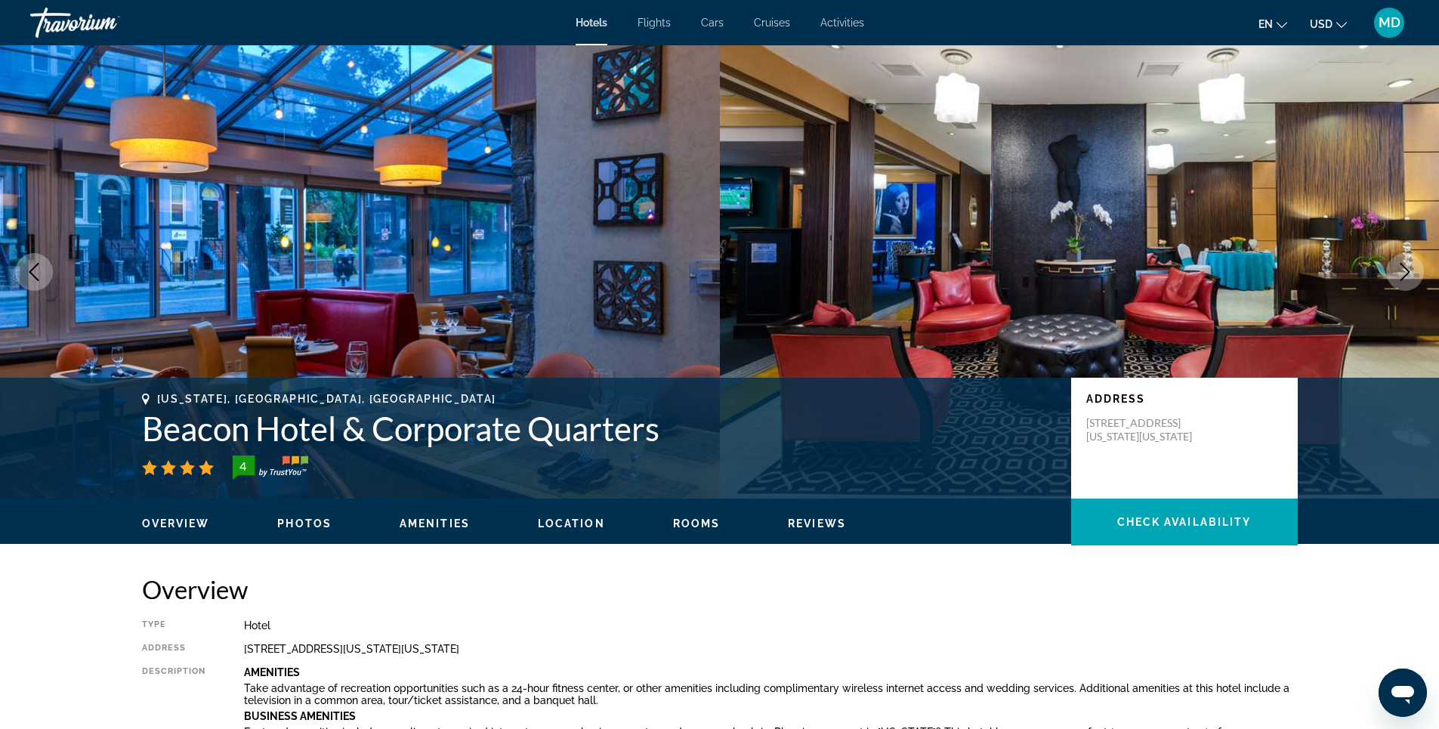
click at [1406, 269] on icon "Next image" at bounding box center [1405, 272] width 10 height 18
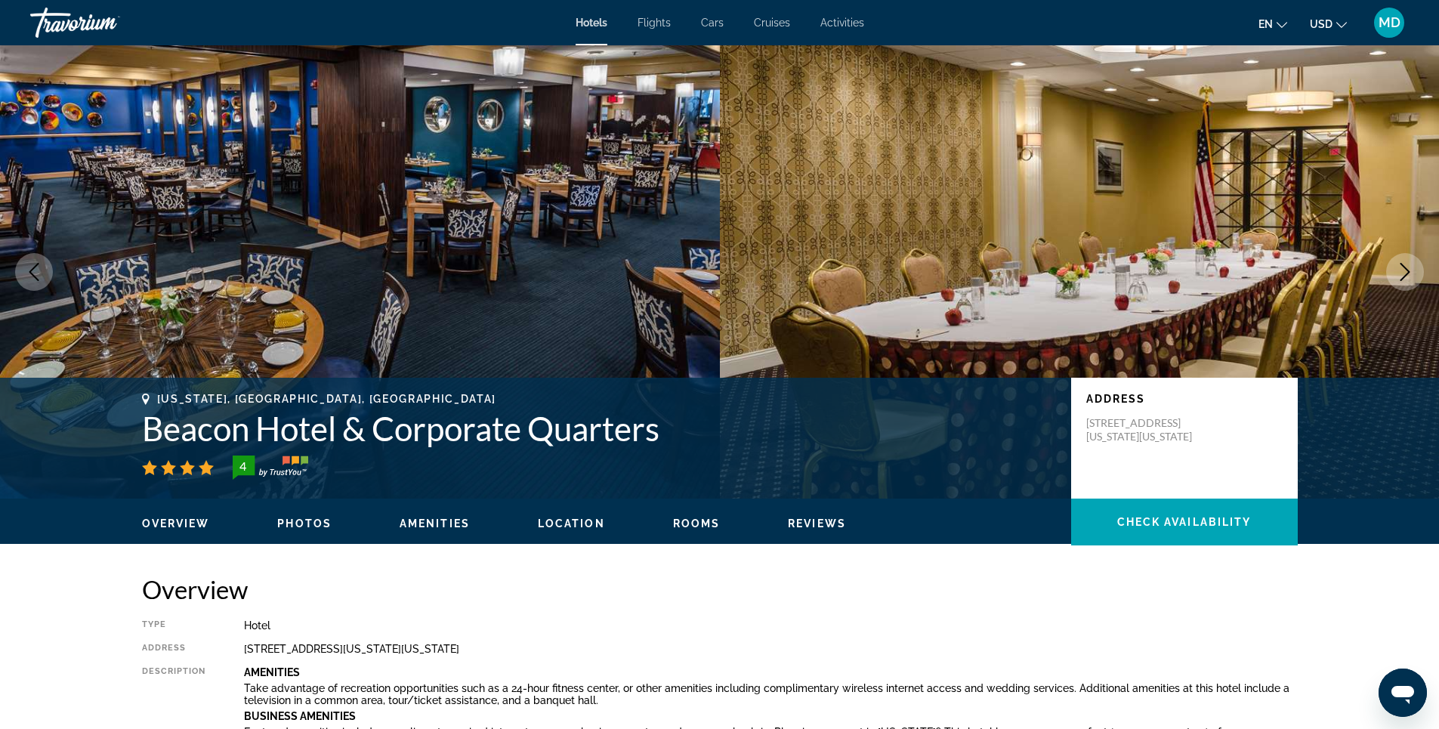
click at [1406, 269] on icon "Next image" at bounding box center [1405, 272] width 10 height 18
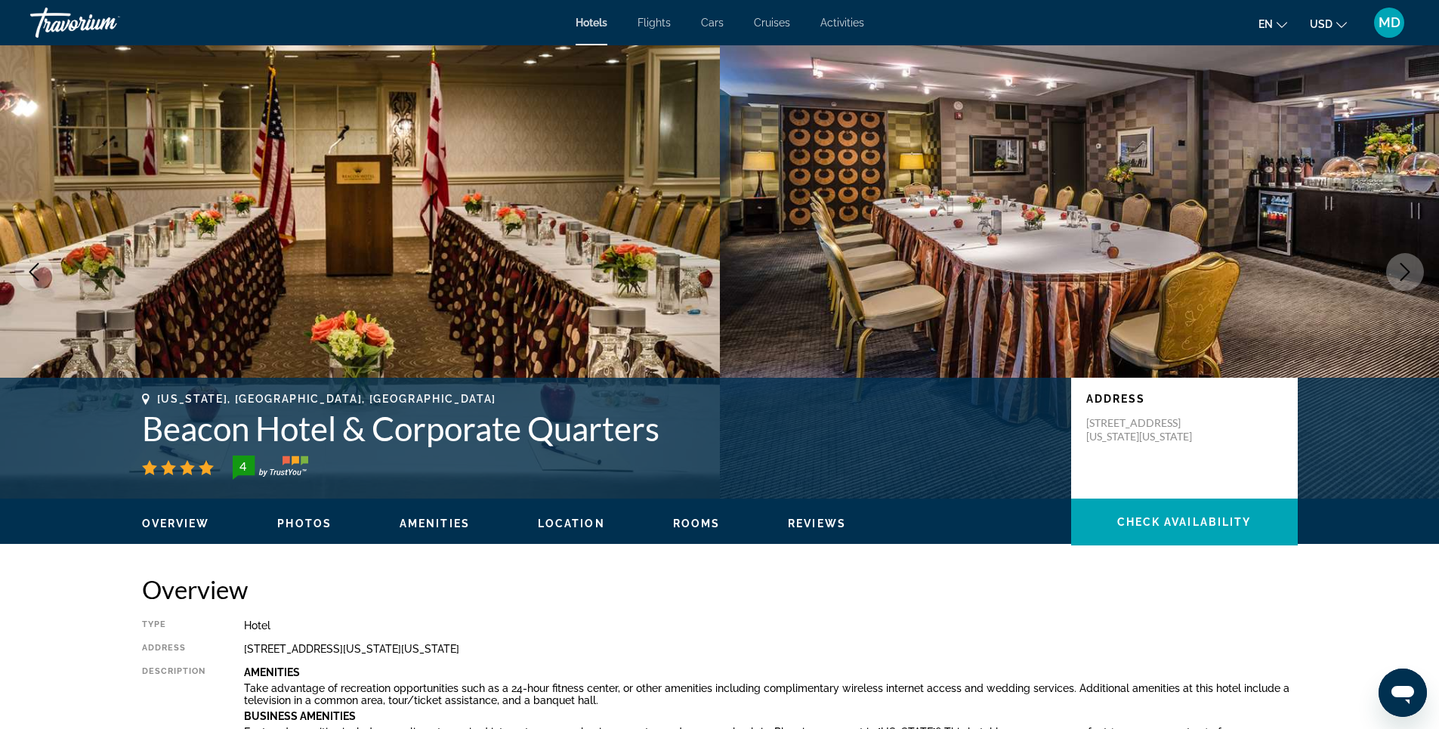
click at [1406, 269] on icon "Next image" at bounding box center [1405, 272] width 10 height 18
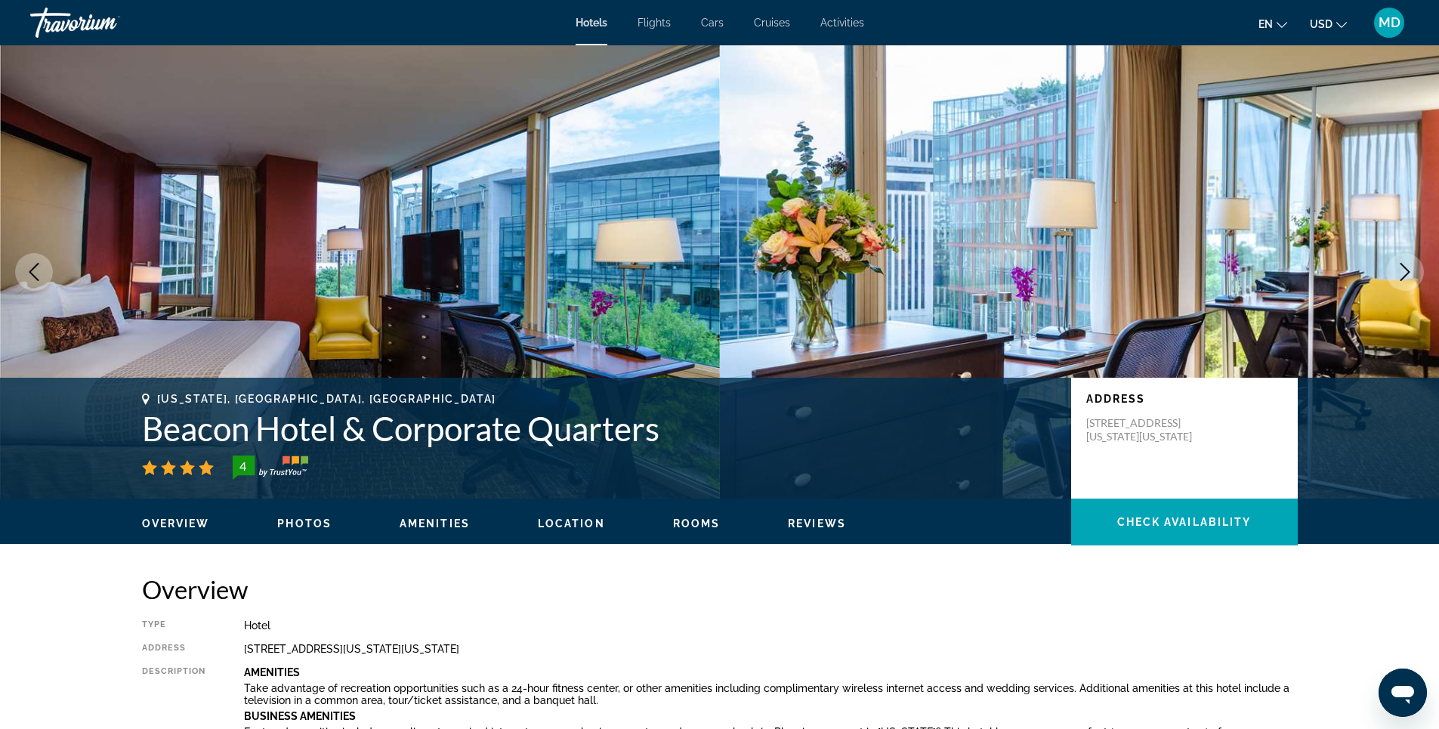
click at [1406, 269] on icon "Next image" at bounding box center [1405, 272] width 10 height 18
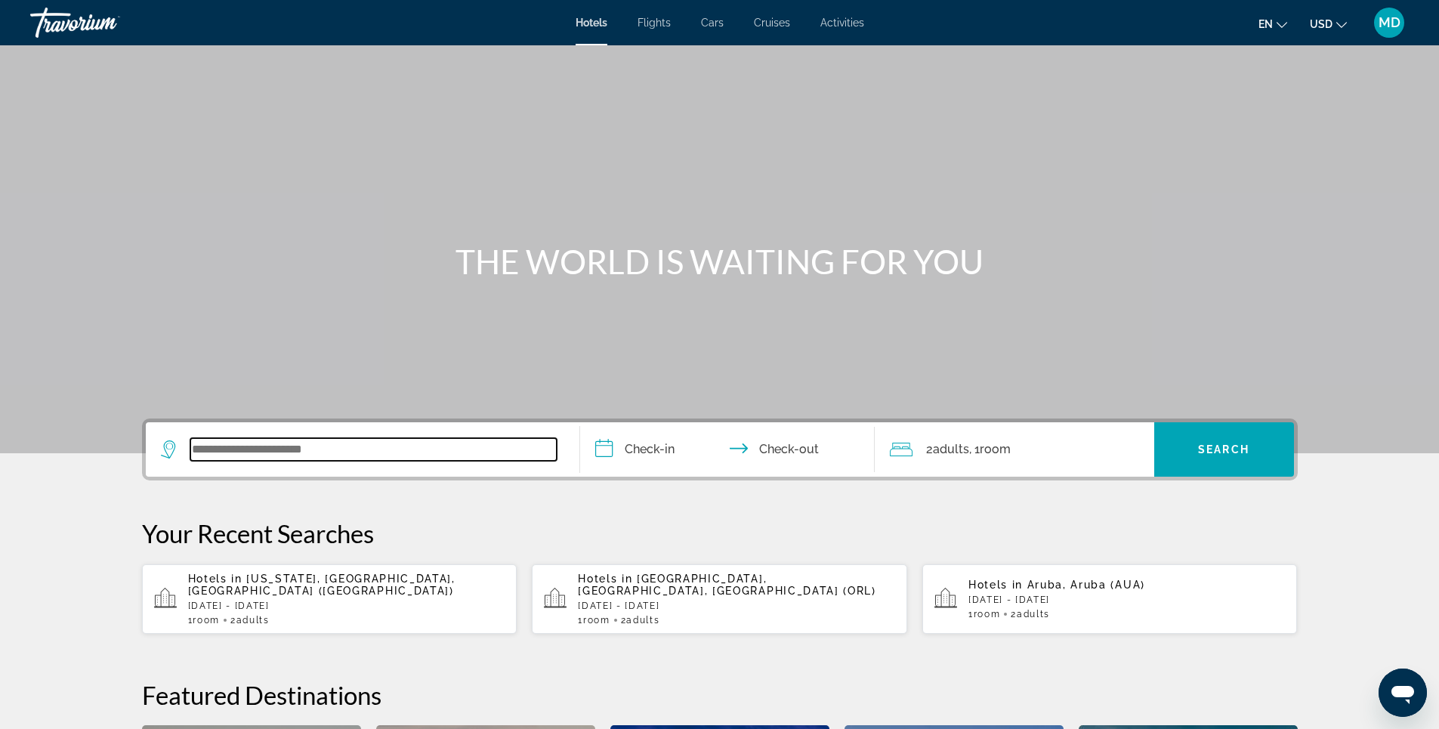
click at [356, 447] on input "Search widget" at bounding box center [373, 449] width 366 height 23
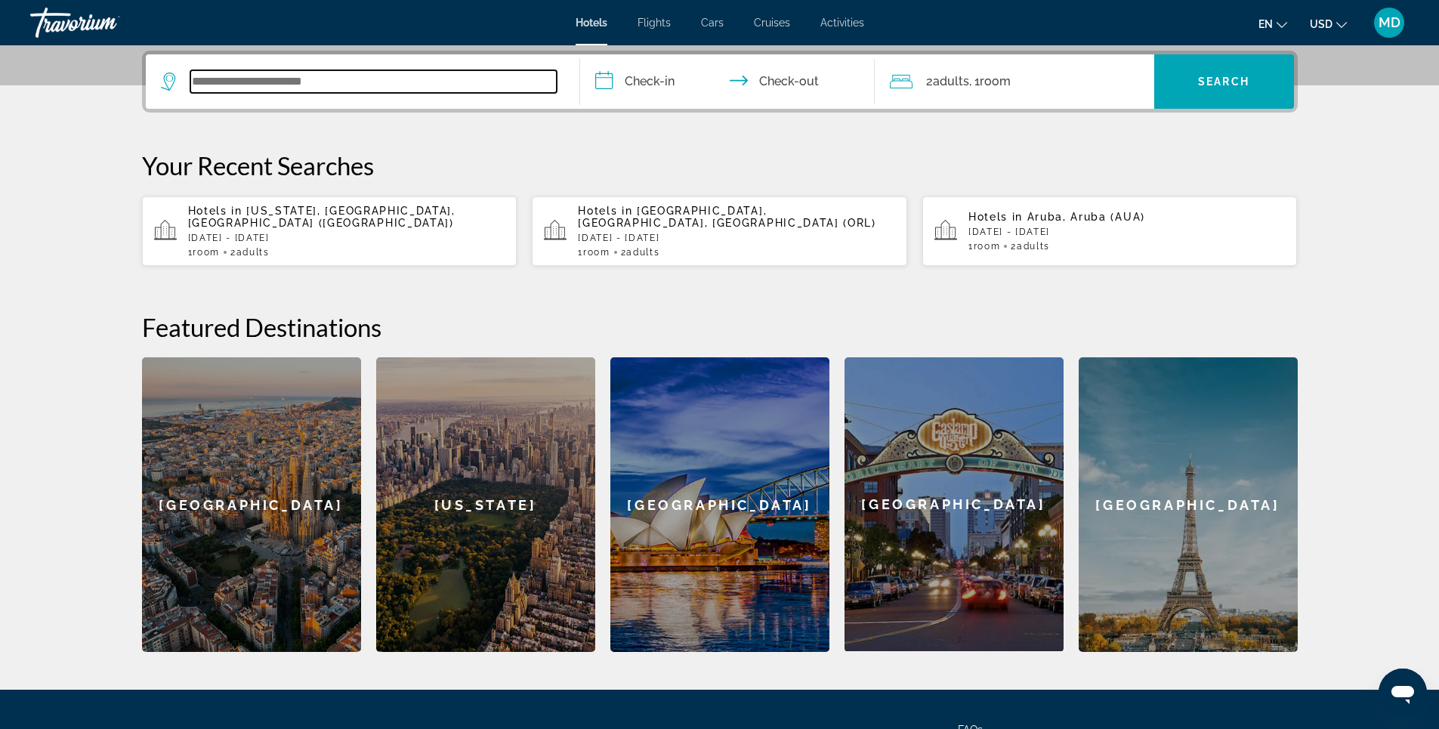
scroll to position [369, 0]
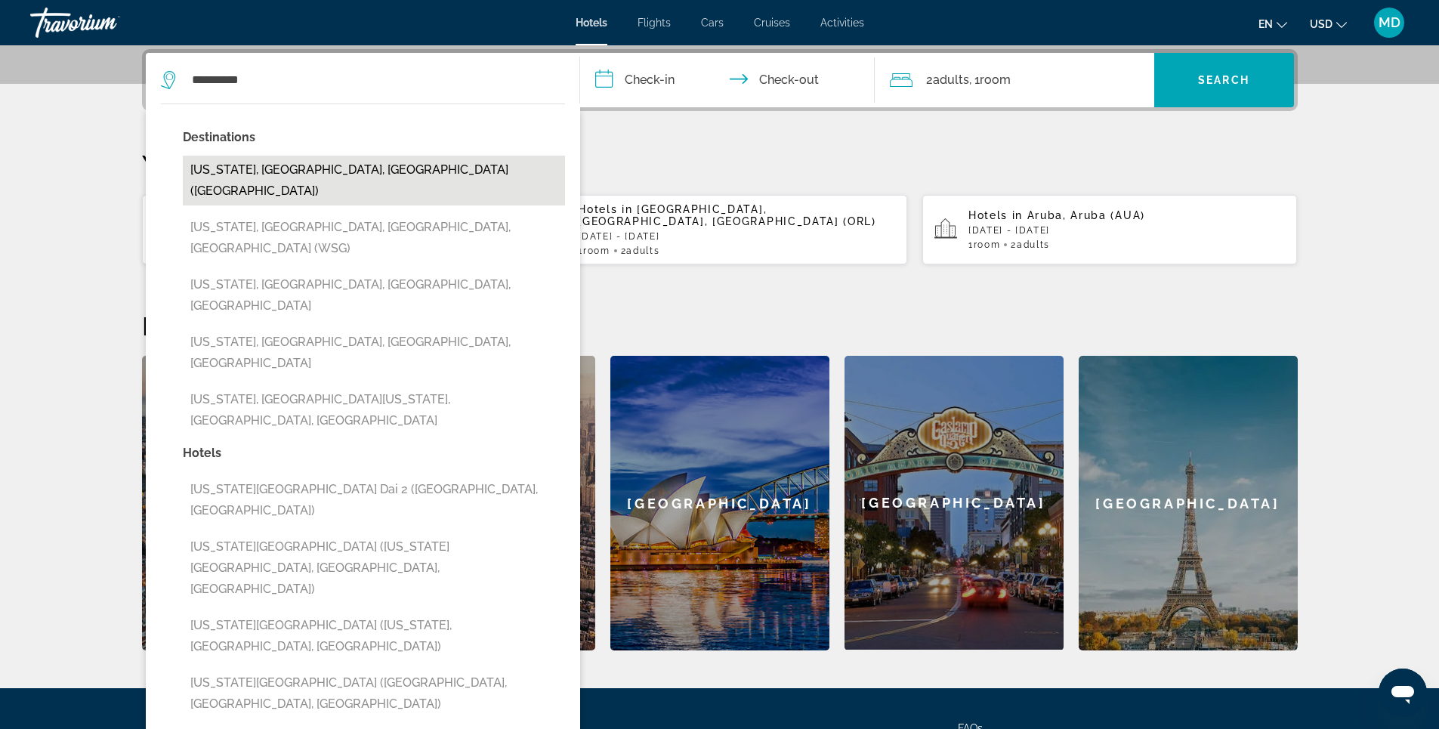
click at [319, 160] on button "[US_STATE], [GEOGRAPHIC_DATA], [GEOGRAPHIC_DATA] ([GEOGRAPHIC_DATA])" at bounding box center [374, 181] width 382 height 50
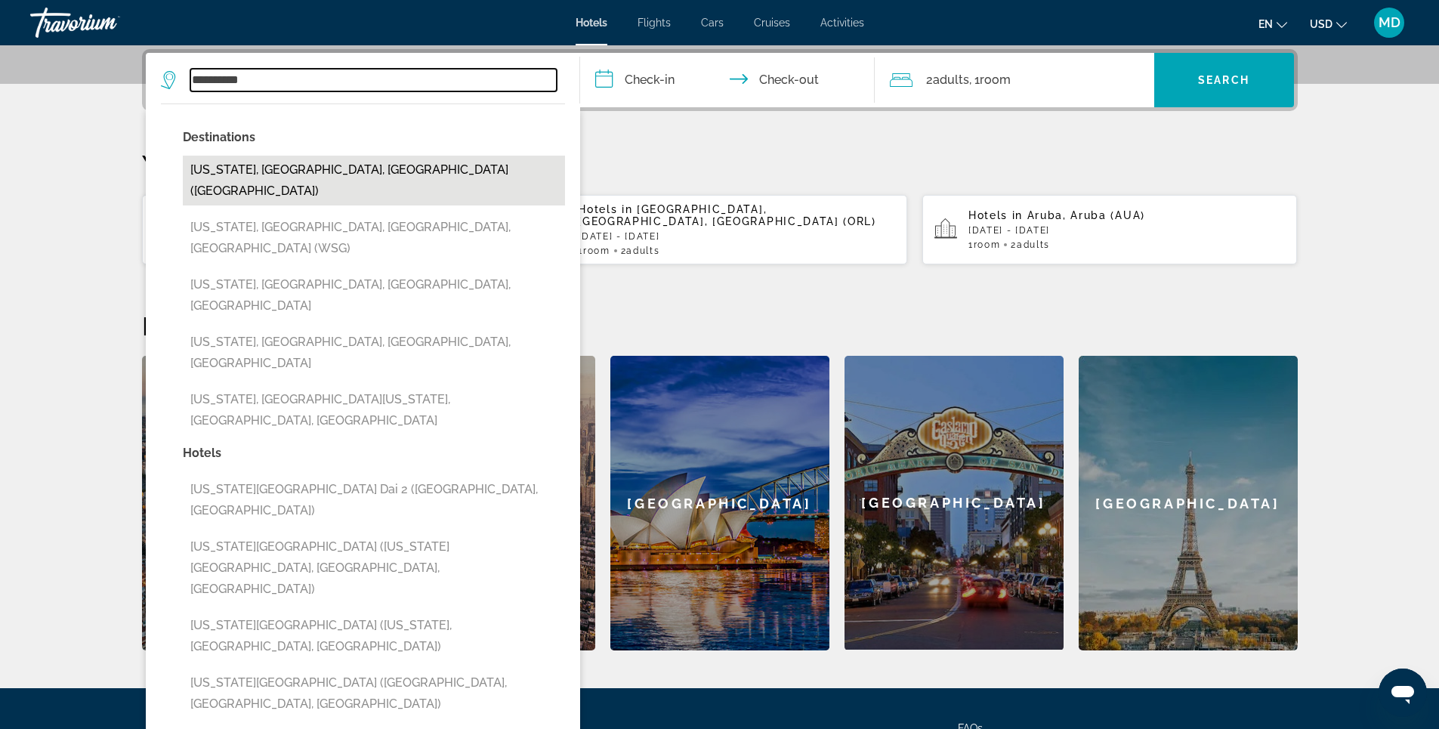
type input "**********"
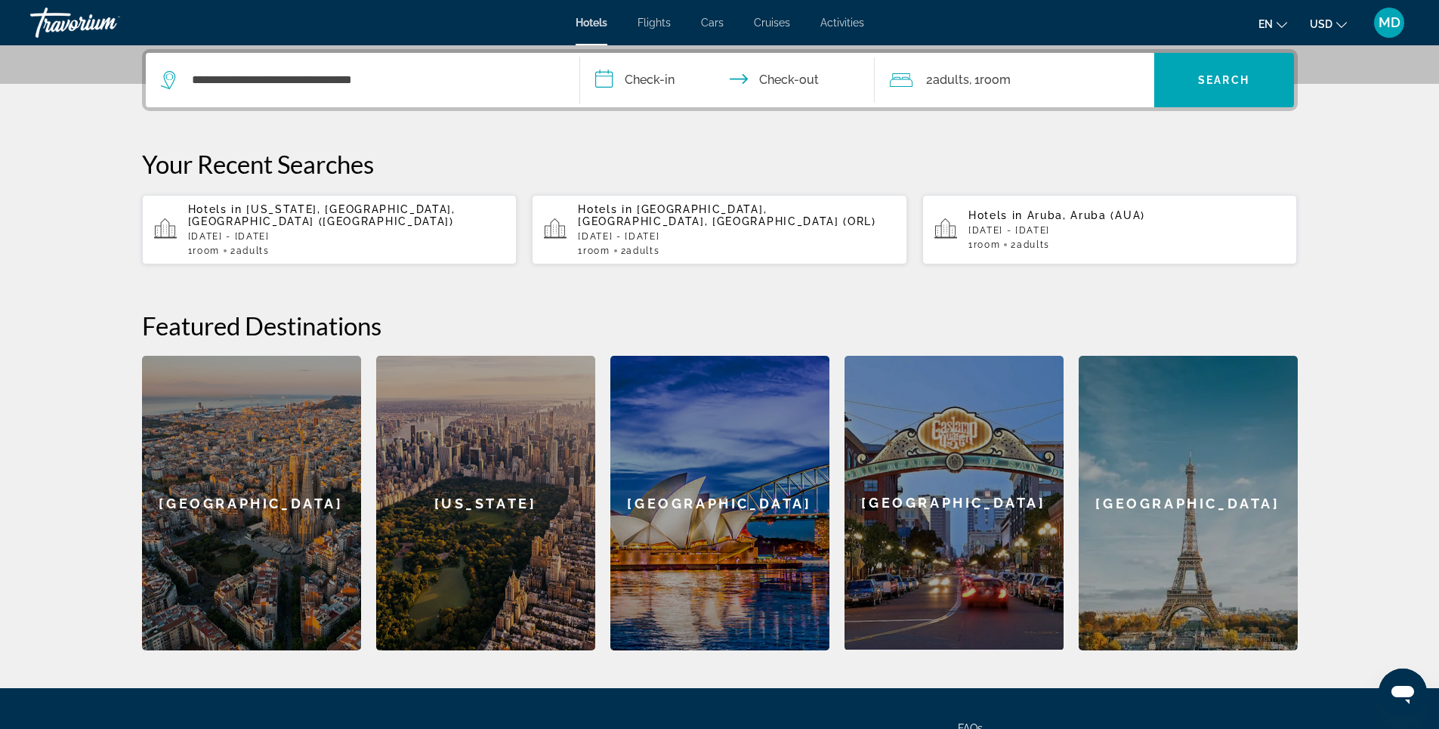
click at [664, 79] on input "**********" at bounding box center [730, 82] width 301 height 59
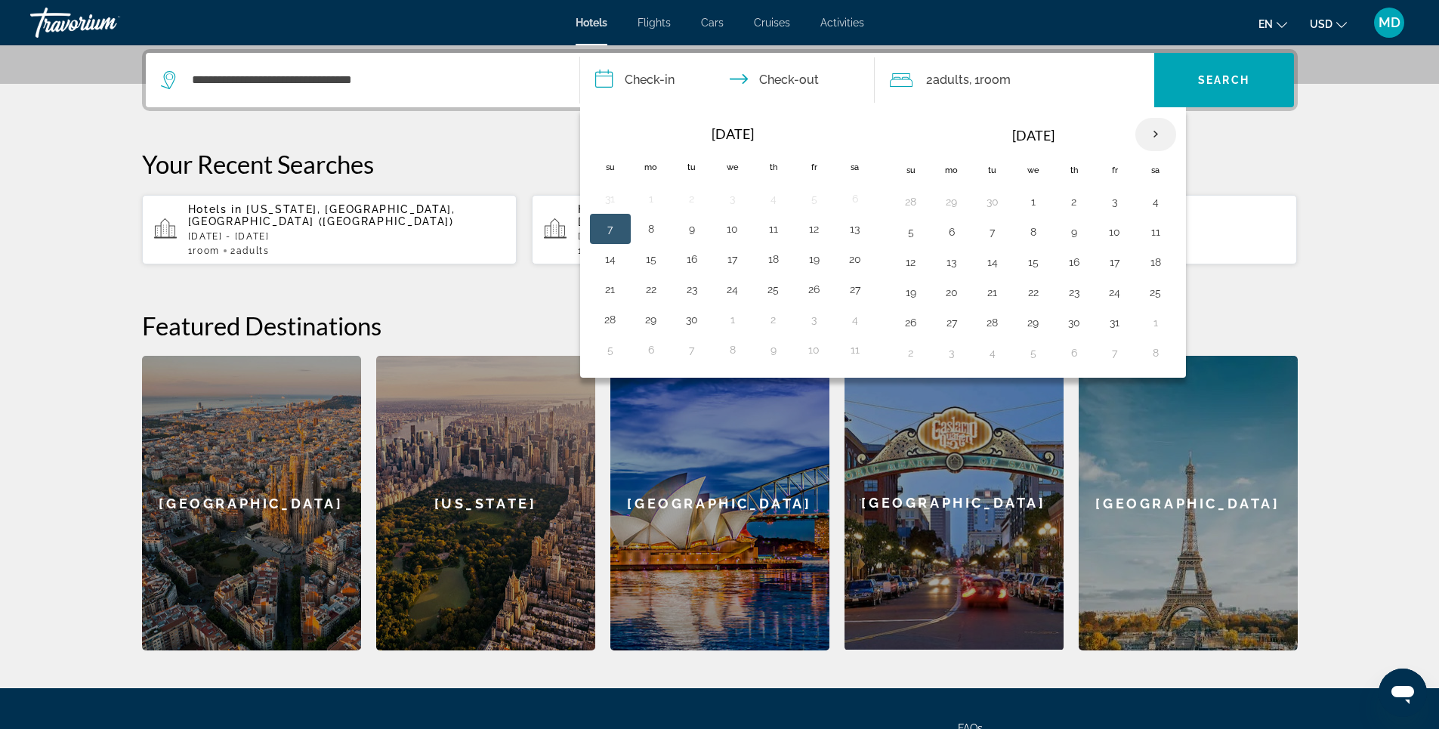
click at [1153, 136] on th "Next month" at bounding box center [1155, 134] width 41 height 33
click at [1159, 265] on button "17" at bounding box center [1155, 261] width 24 height 21
click at [1032, 294] on button "21" at bounding box center [1033, 292] width 24 height 21
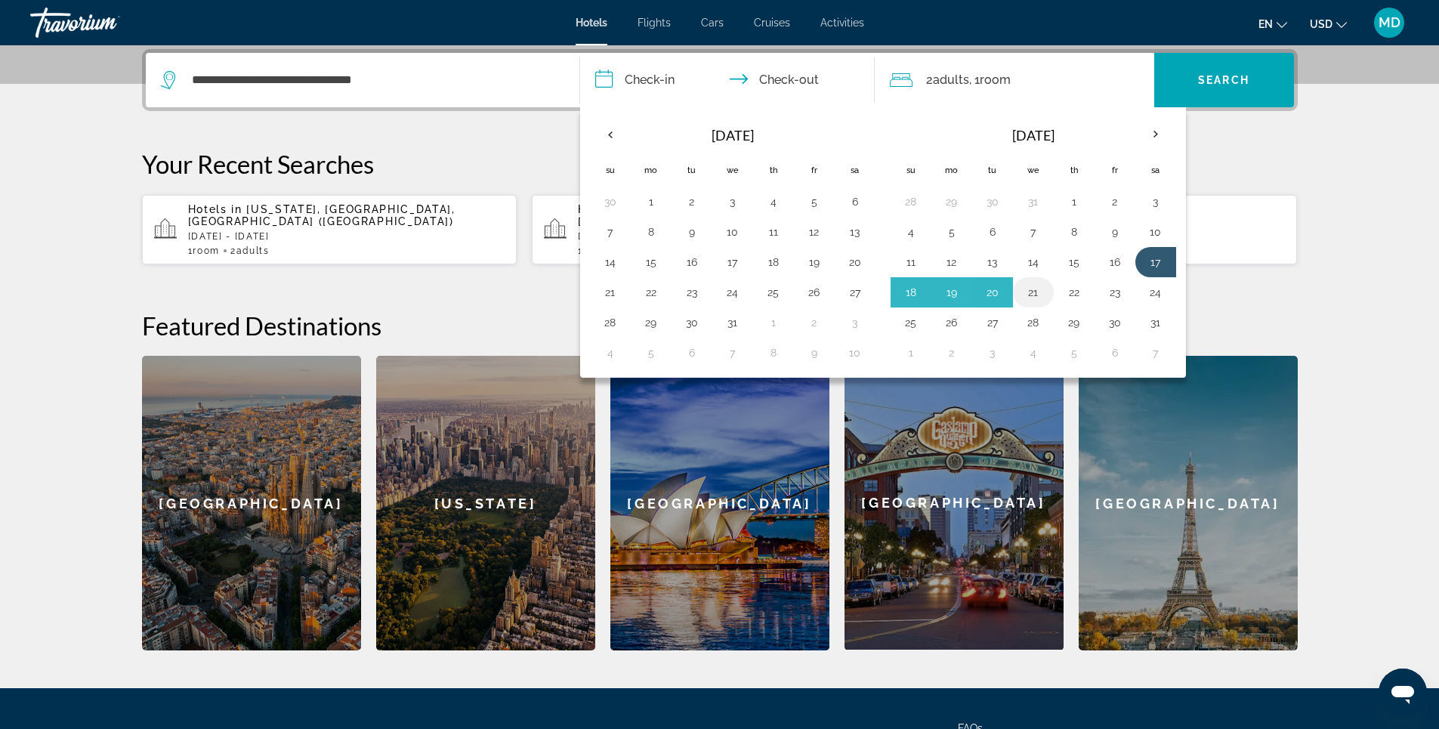
type input "**********"
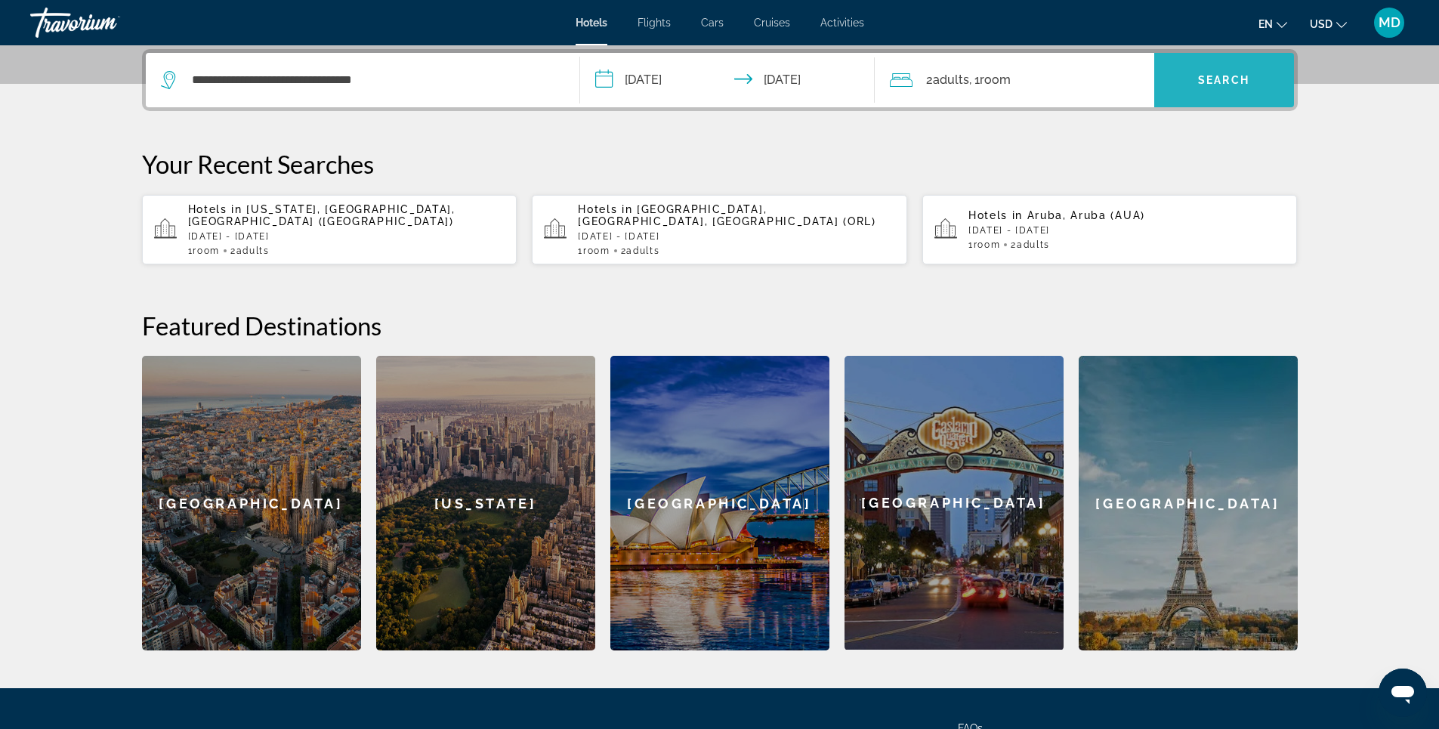
click at [1200, 87] on span "Search widget" at bounding box center [1224, 80] width 140 height 36
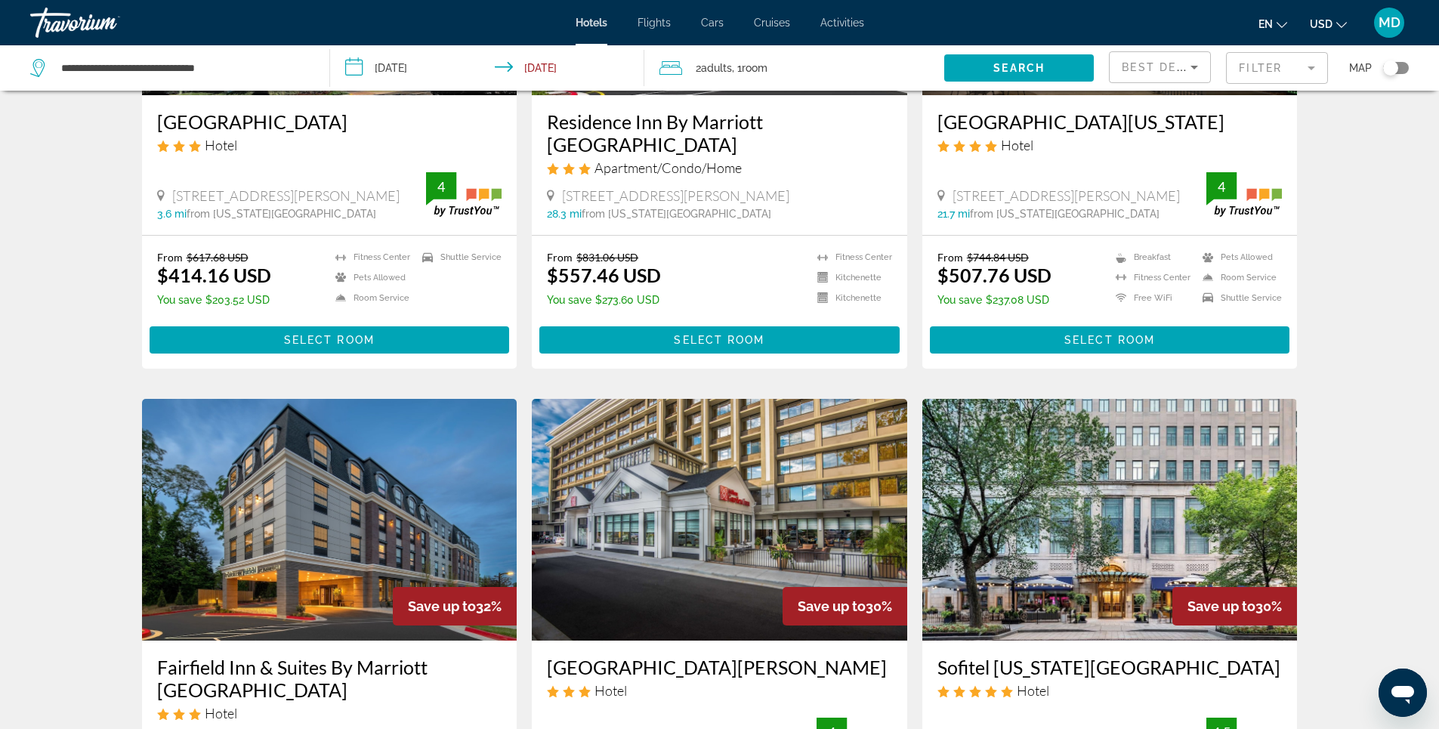
scroll to position [1586, 0]
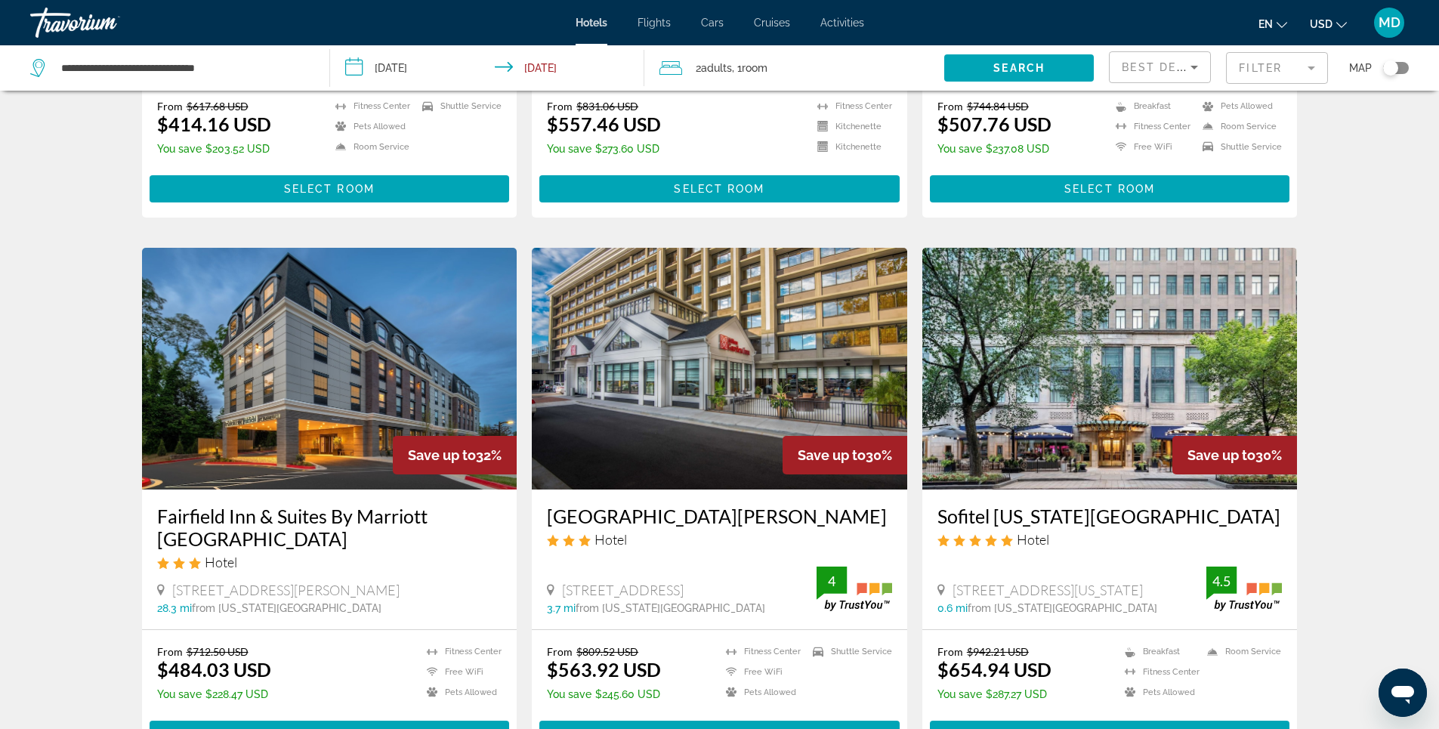
click at [400, 70] on input "**********" at bounding box center [490, 70] width 321 height 50
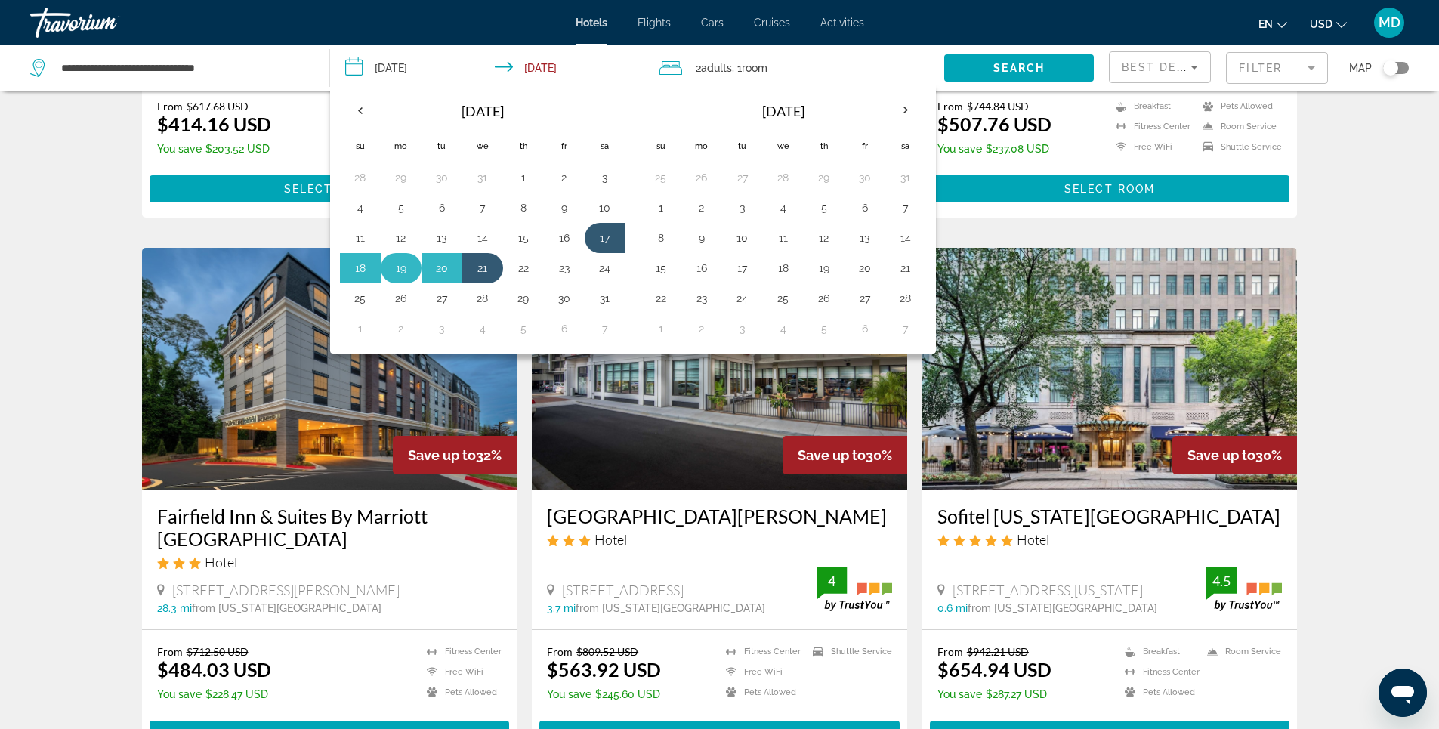
click at [399, 271] on button "19" at bounding box center [401, 268] width 24 height 21
click at [566, 270] on button "23" at bounding box center [564, 268] width 24 height 21
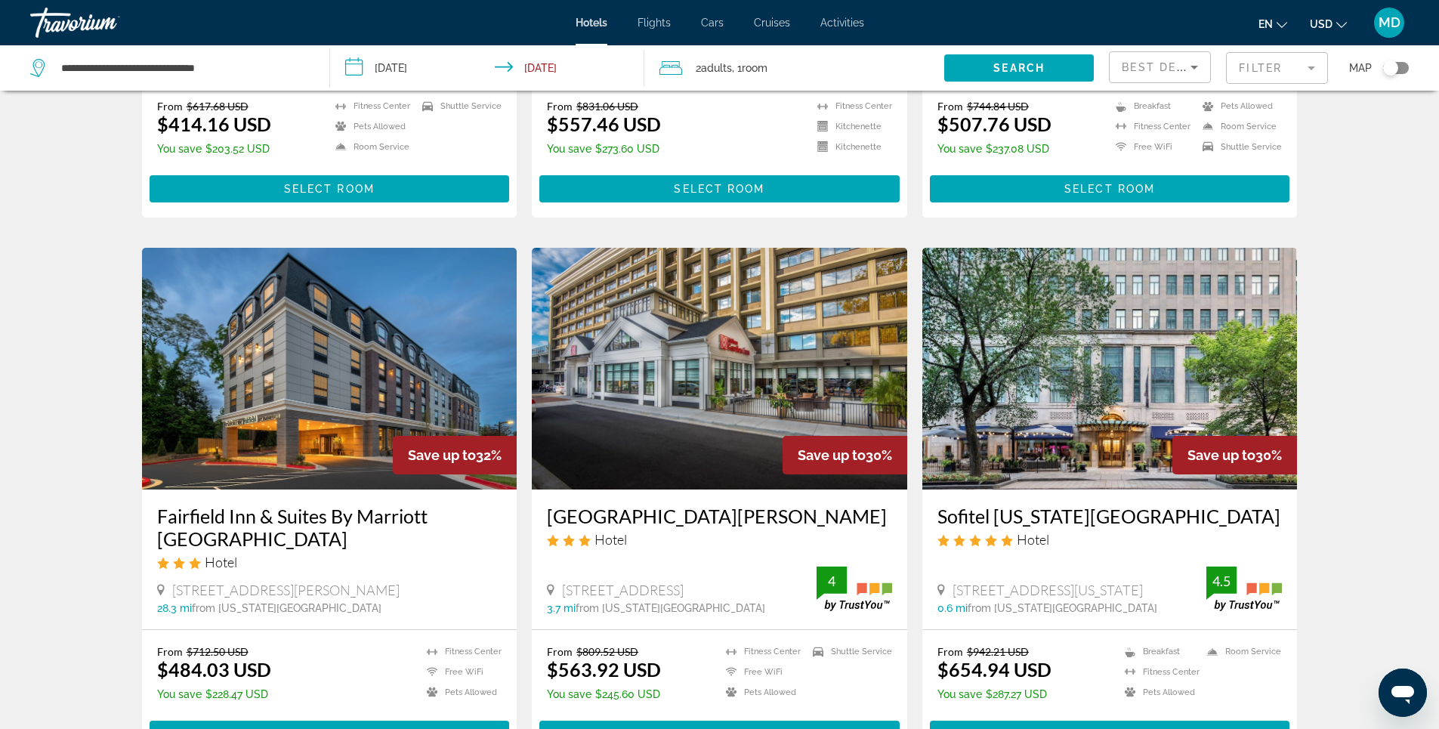
click at [1037, 70] on span "Search" at bounding box center [1018, 68] width 51 height 12
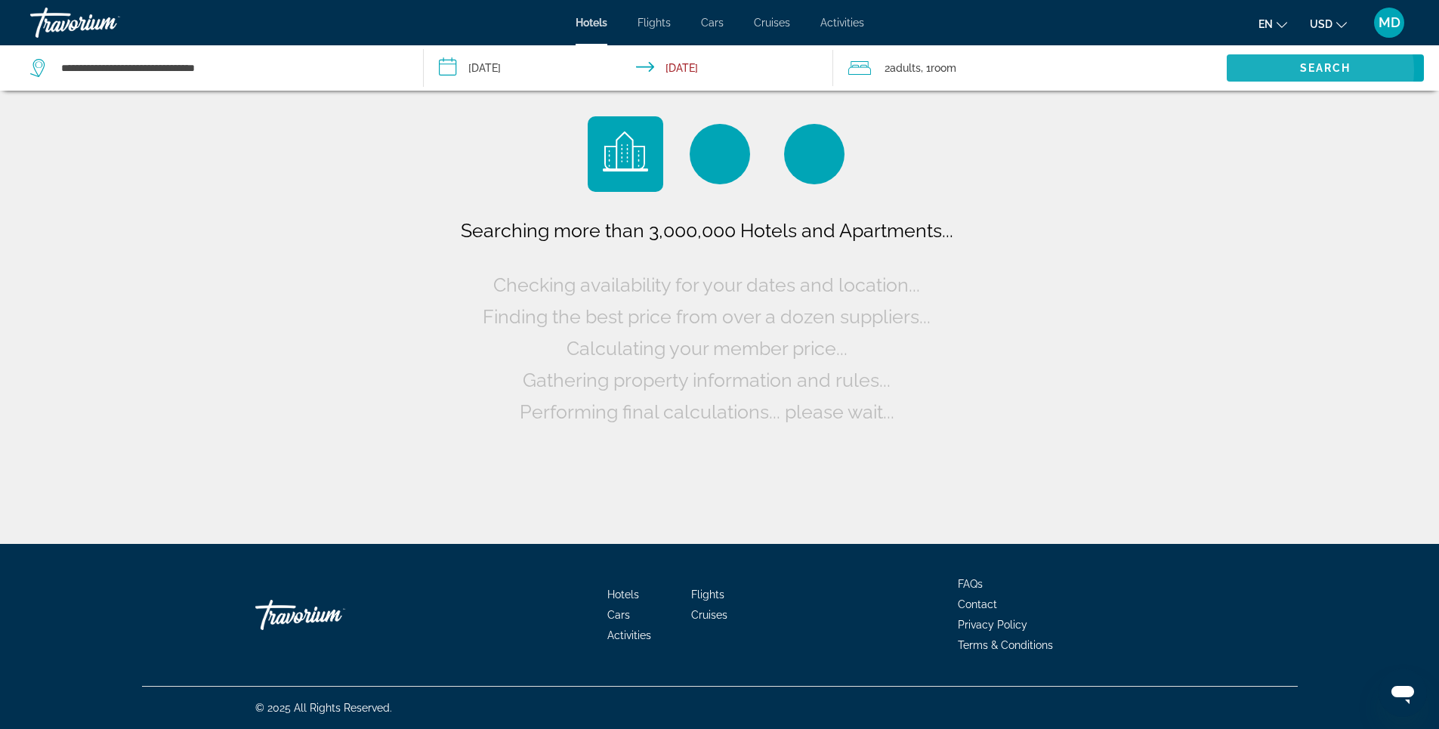
scroll to position [0, 0]
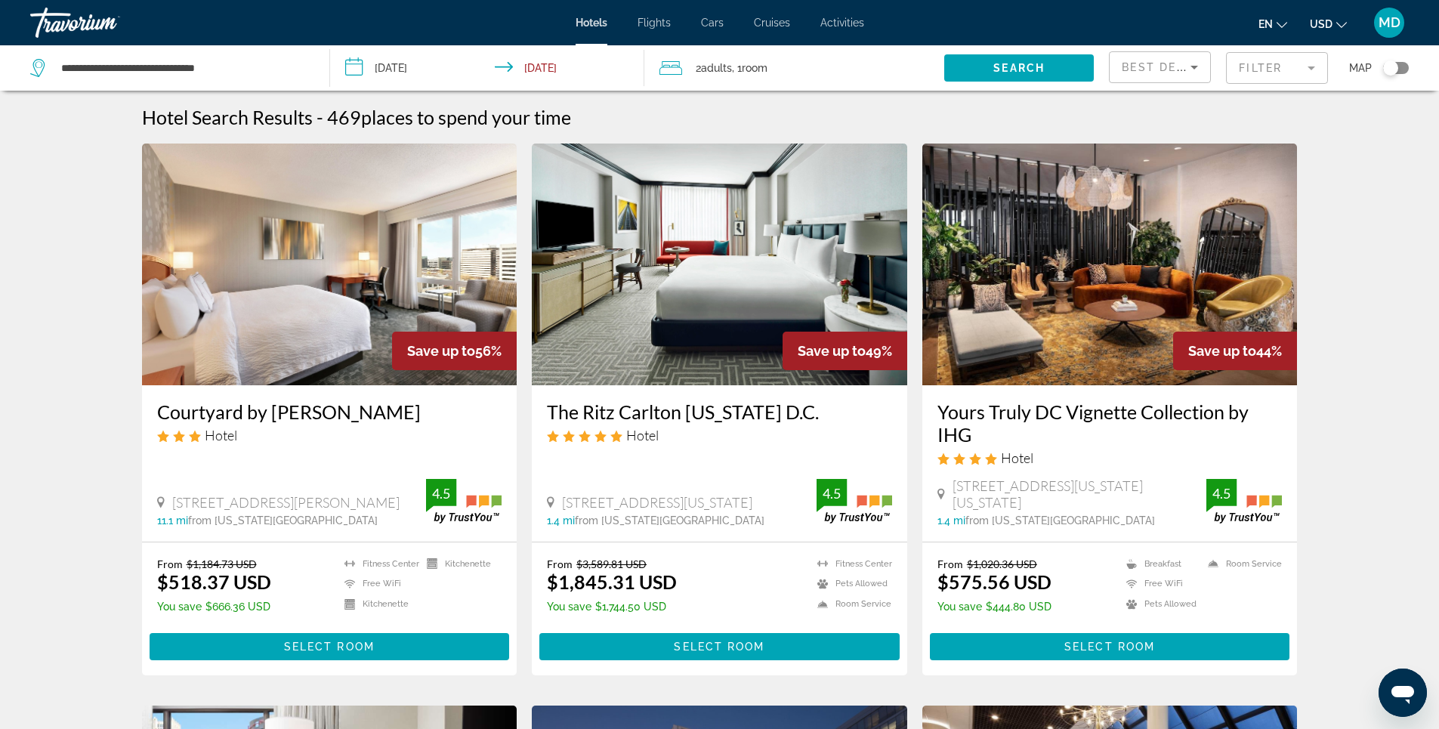
click at [403, 68] on input "**********" at bounding box center [490, 70] width 321 height 50
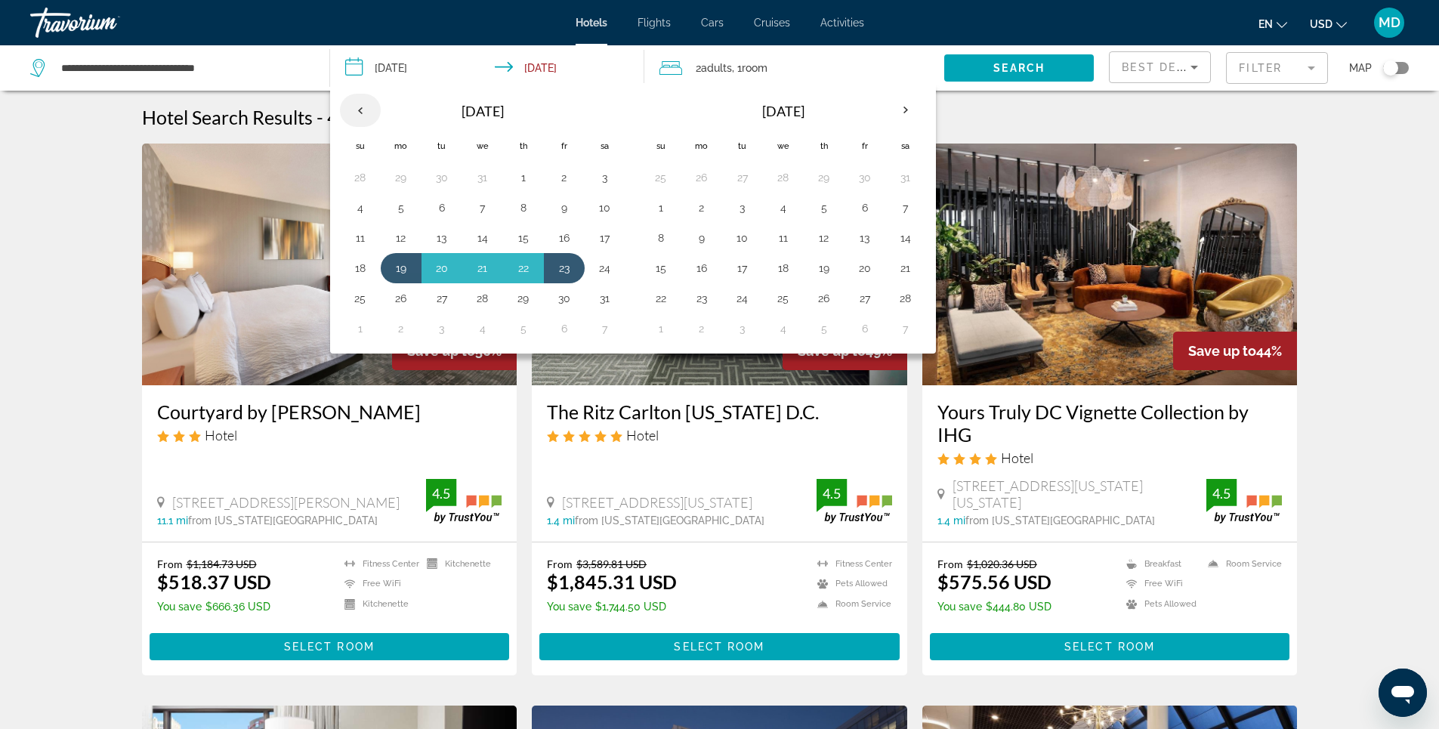
click at [362, 110] on th "Previous month" at bounding box center [360, 110] width 41 height 33
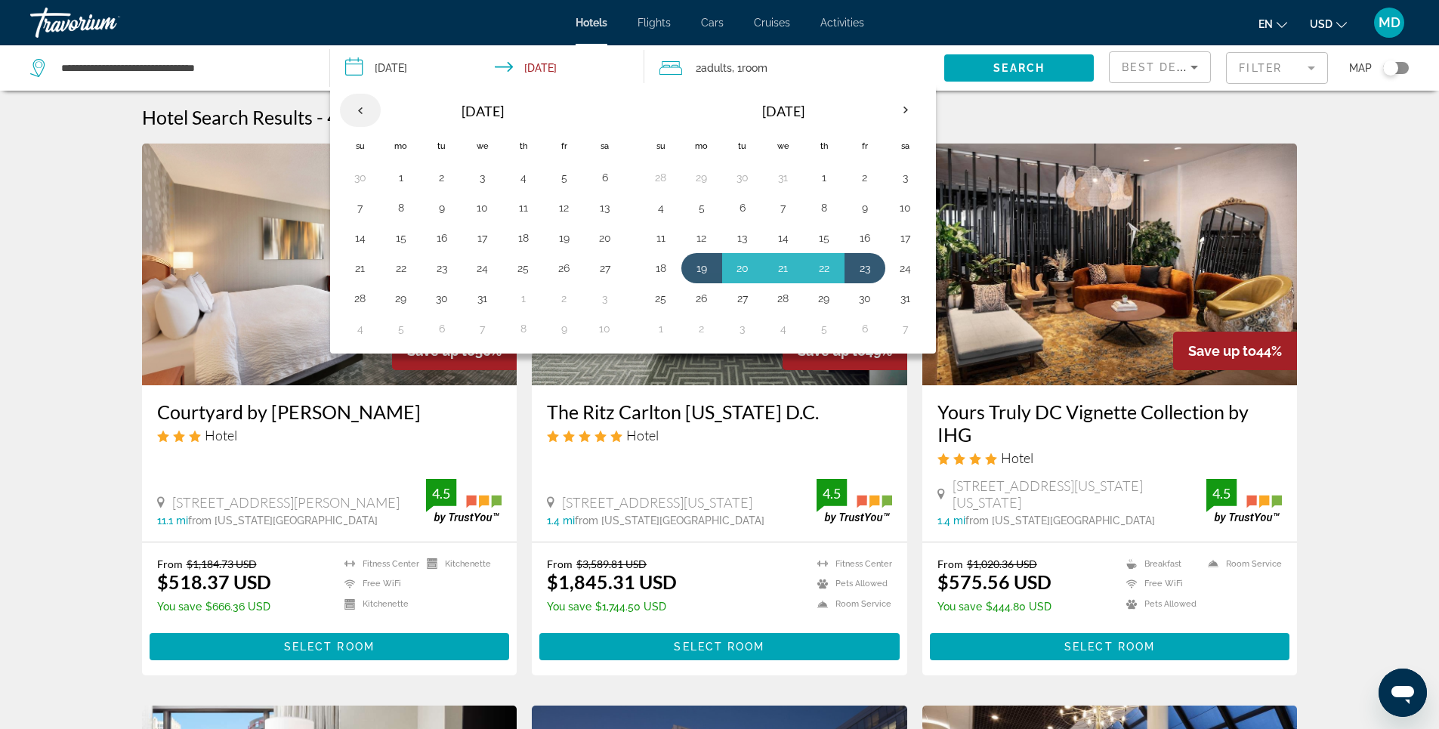
click at [362, 110] on th "Previous month" at bounding box center [360, 110] width 41 height 33
click at [567, 267] on button "26" at bounding box center [564, 265] width 24 height 21
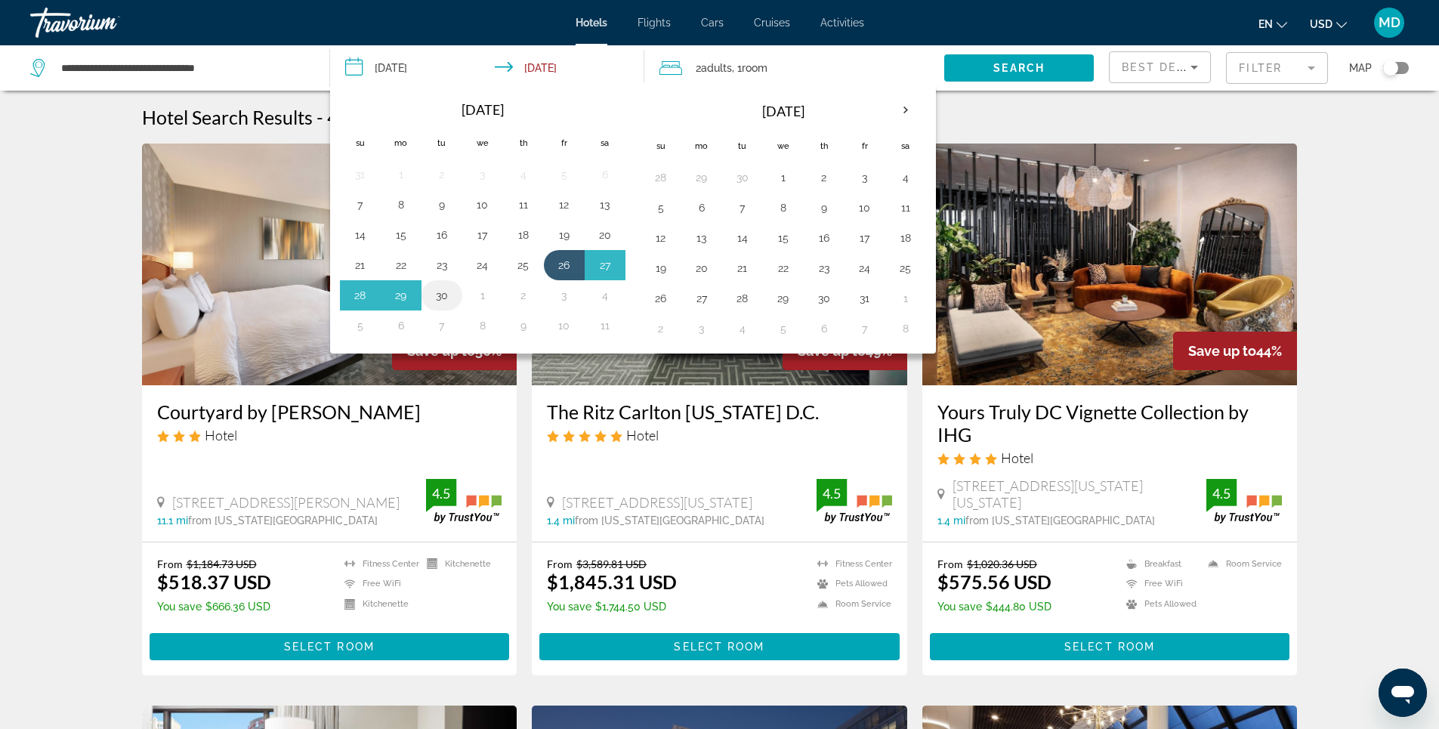
click at [442, 295] on button "30" at bounding box center [442, 295] width 24 height 21
type input "**********"
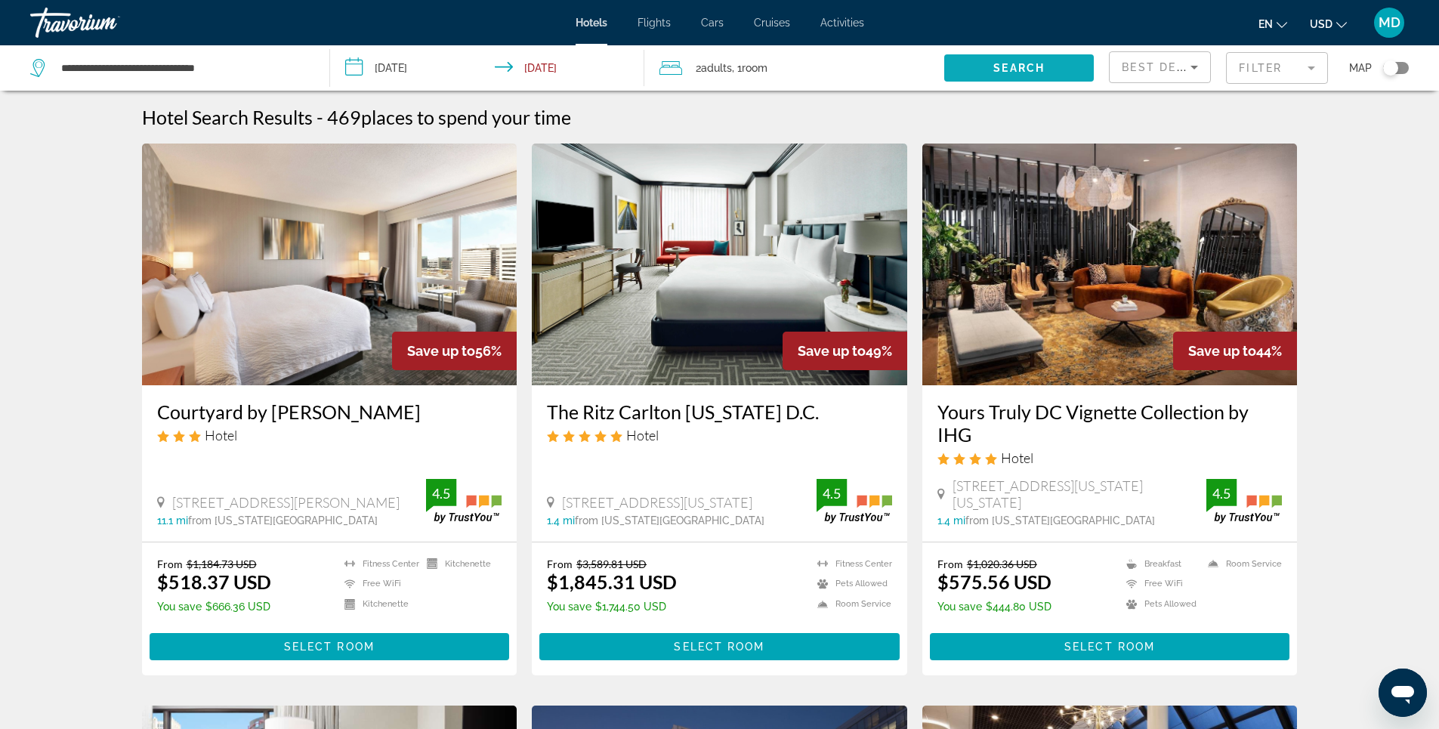
click at [1021, 64] on span "Search" at bounding box center [1018, 68] width 51 height 12
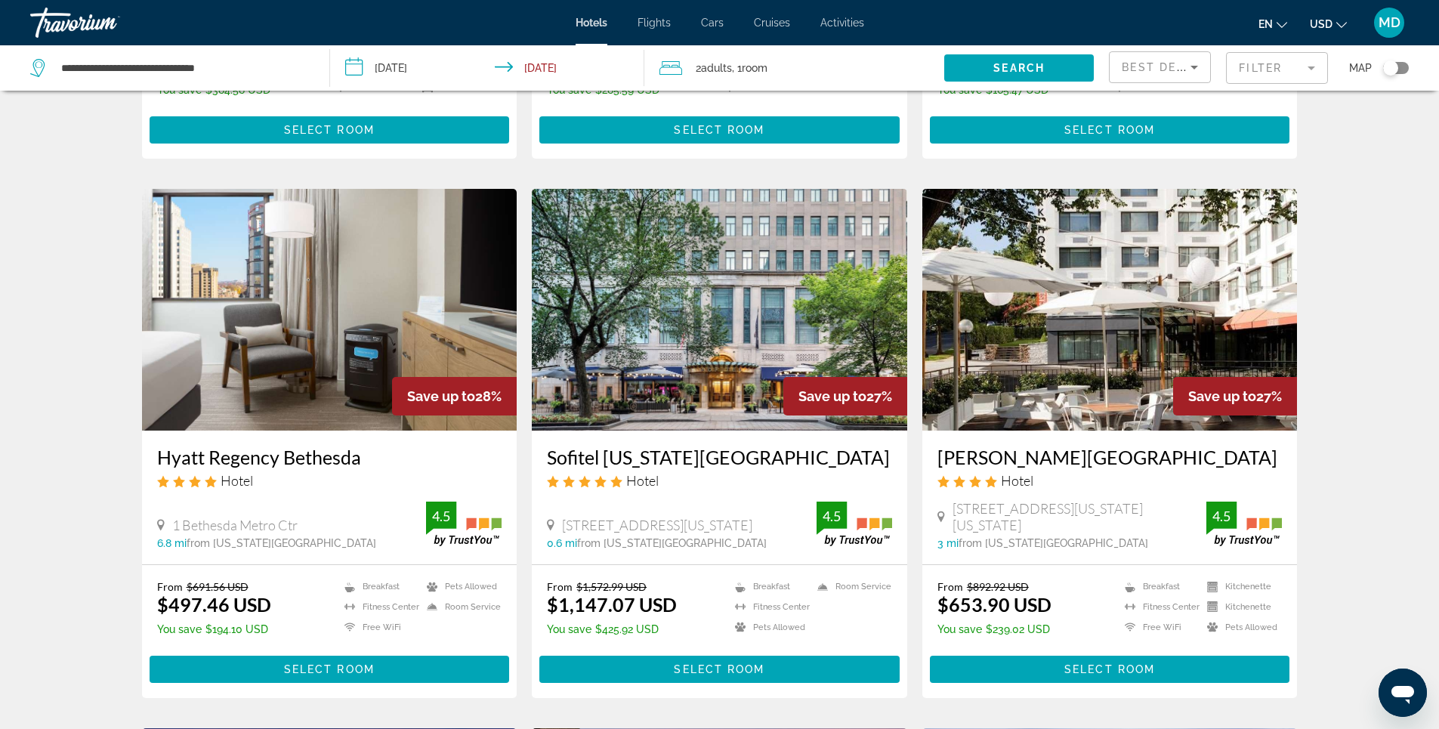
scroll to position [1133, 0]
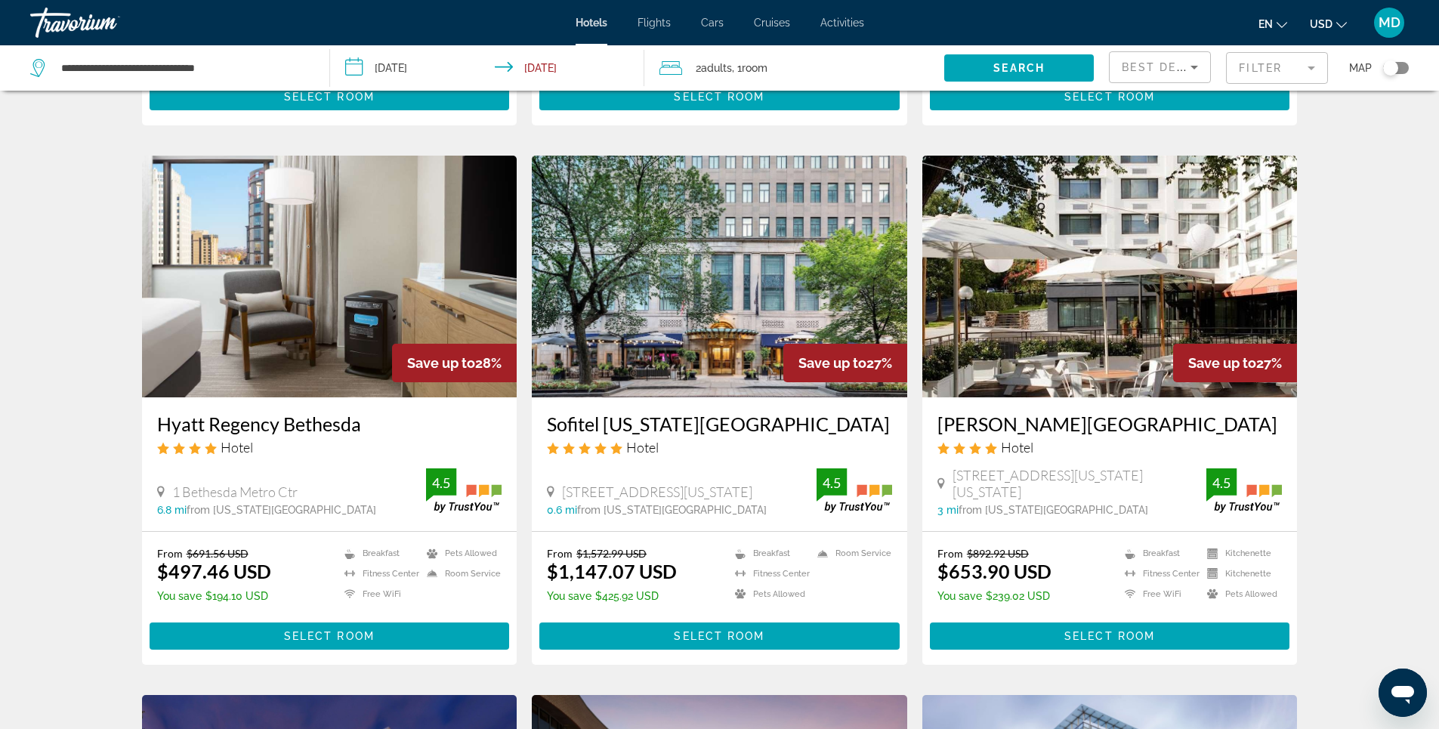
click at [773, 248] on img "Main content" at bounding box center [719, 277] width 375 height 242
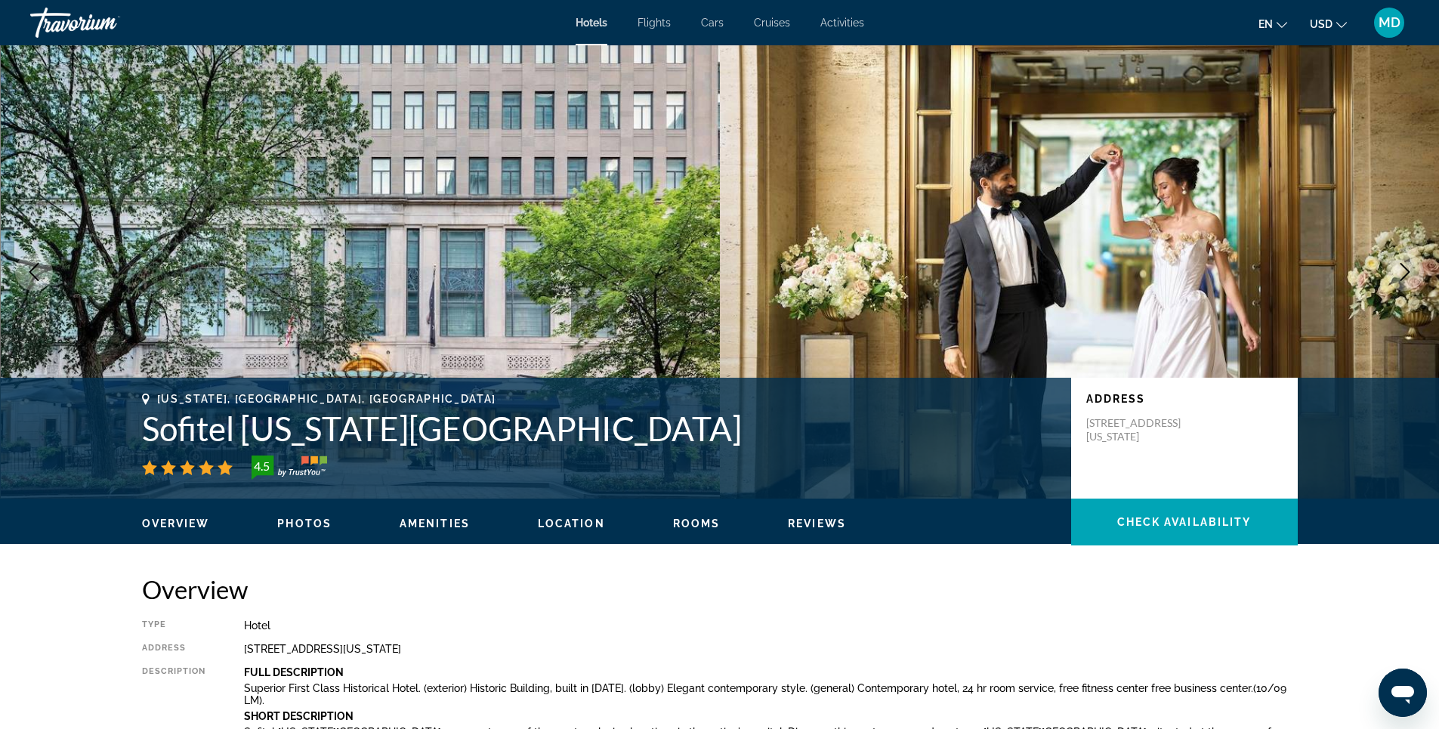
click at [302, 520] on span "Photos" at bounding box center [304, 523] width 54 height 12
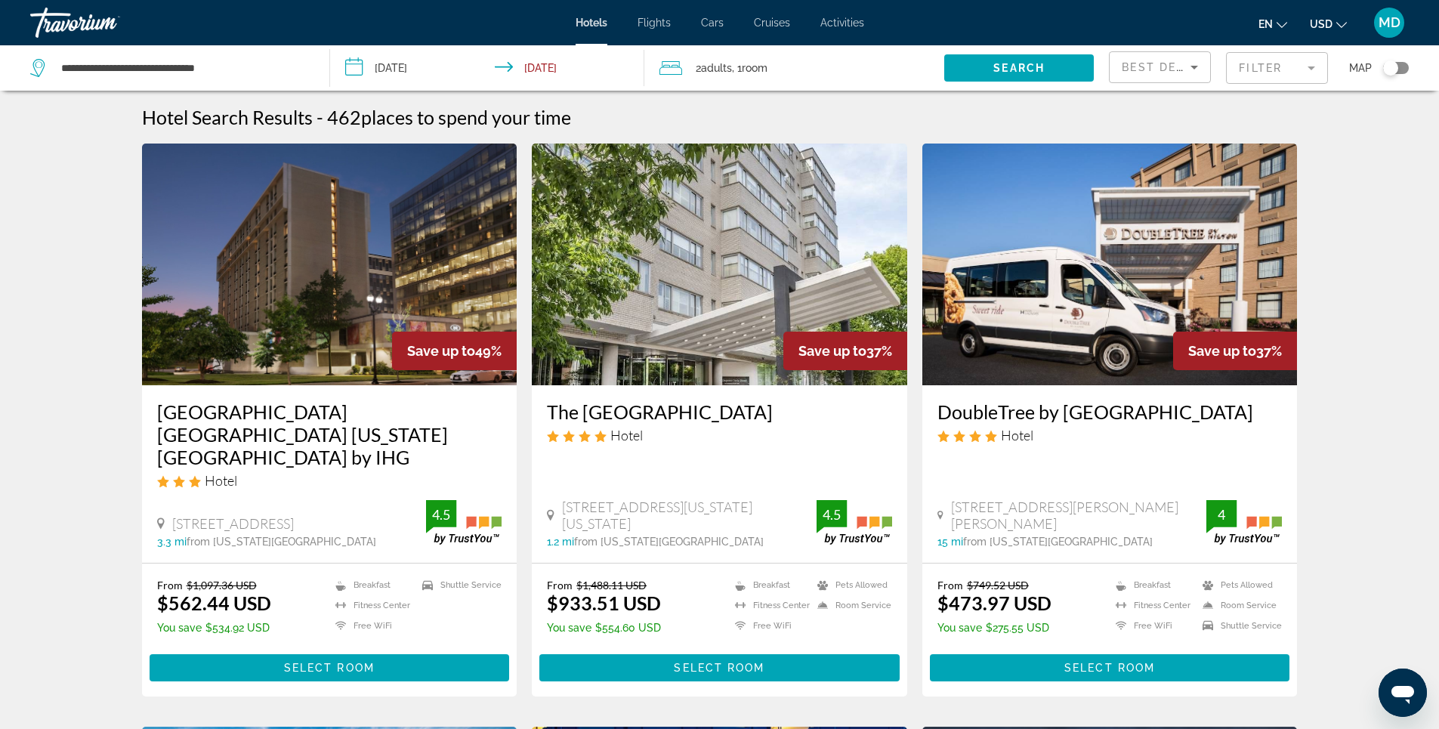
click at [400, 72] on input "**********" at bounding box center [490, 70] width 321 height 50
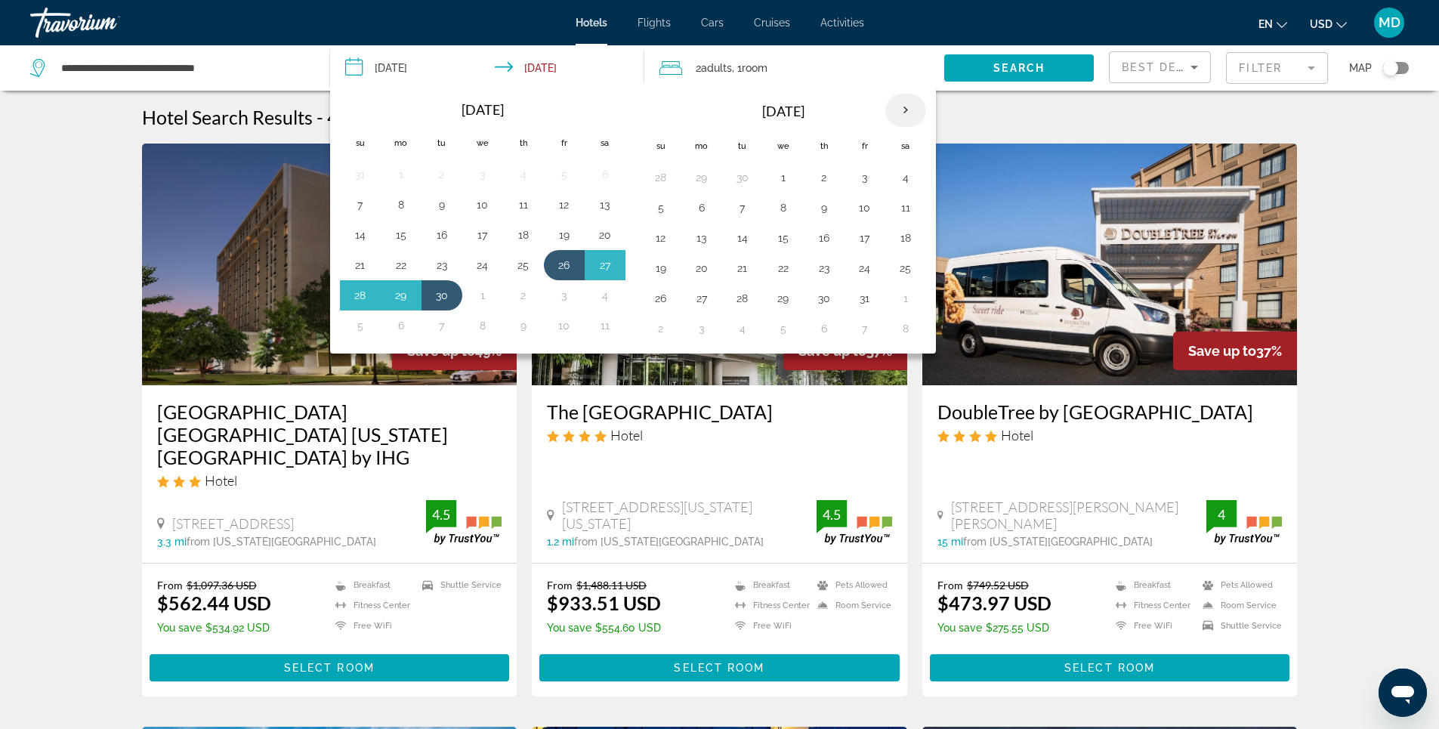
click at [910, 111] on th "Next month" at bounding box center [905, 110] width 41 height 33
click at [705, 267] on button "19" at bounding box center [702, 268] width 24 height 21
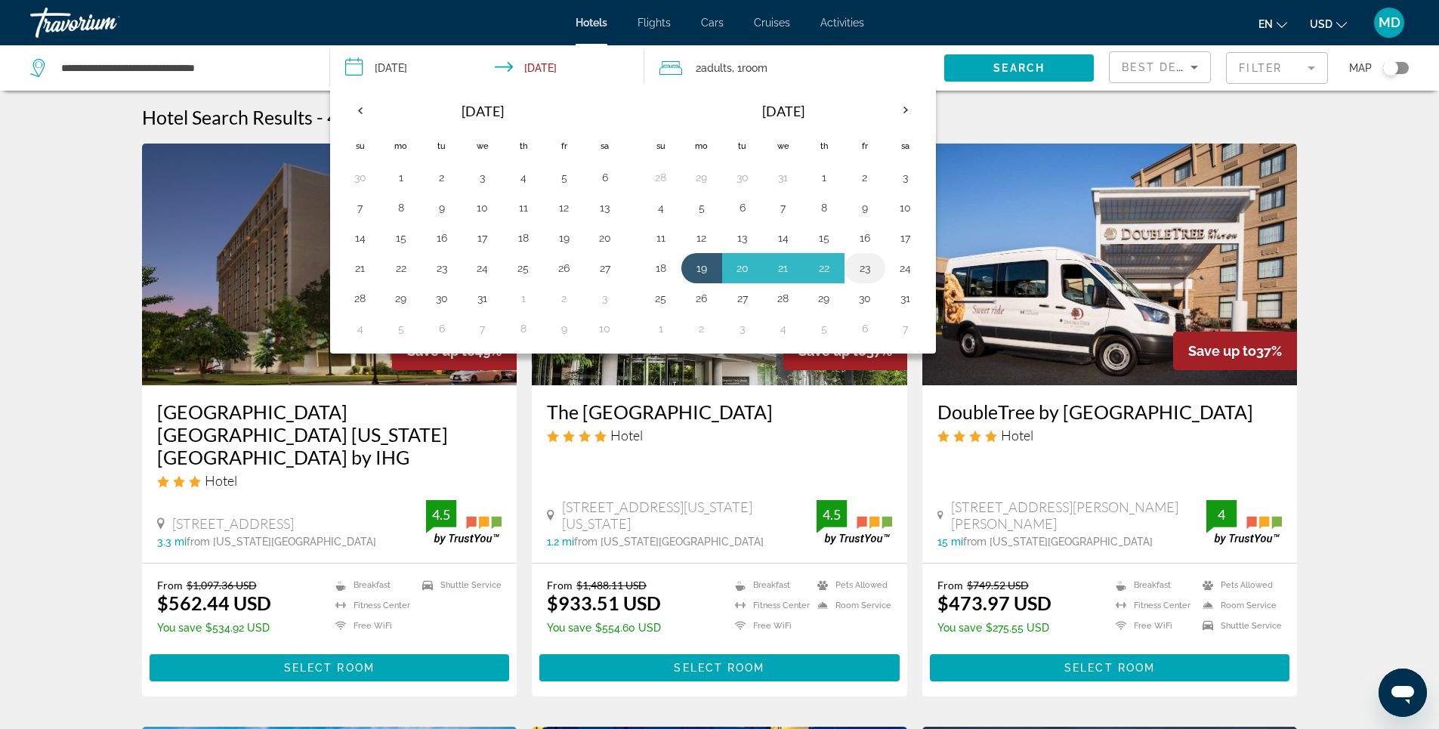
click at [862, 271] on button "23" at bounding box center [865, 268] width 24 height 21
type input "**********"
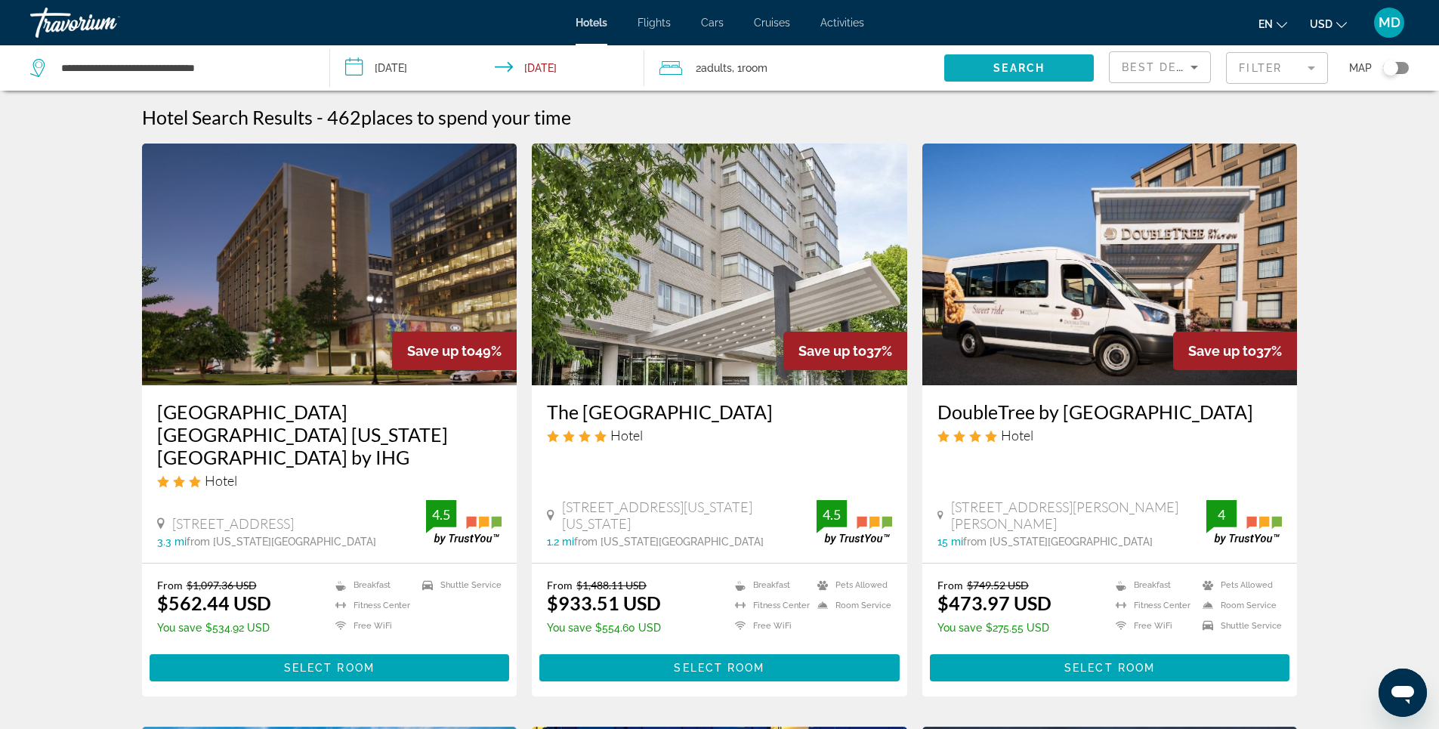
click at [1026, 65] on span "Search" at bounding box center [1018, 68] width 51 height 12
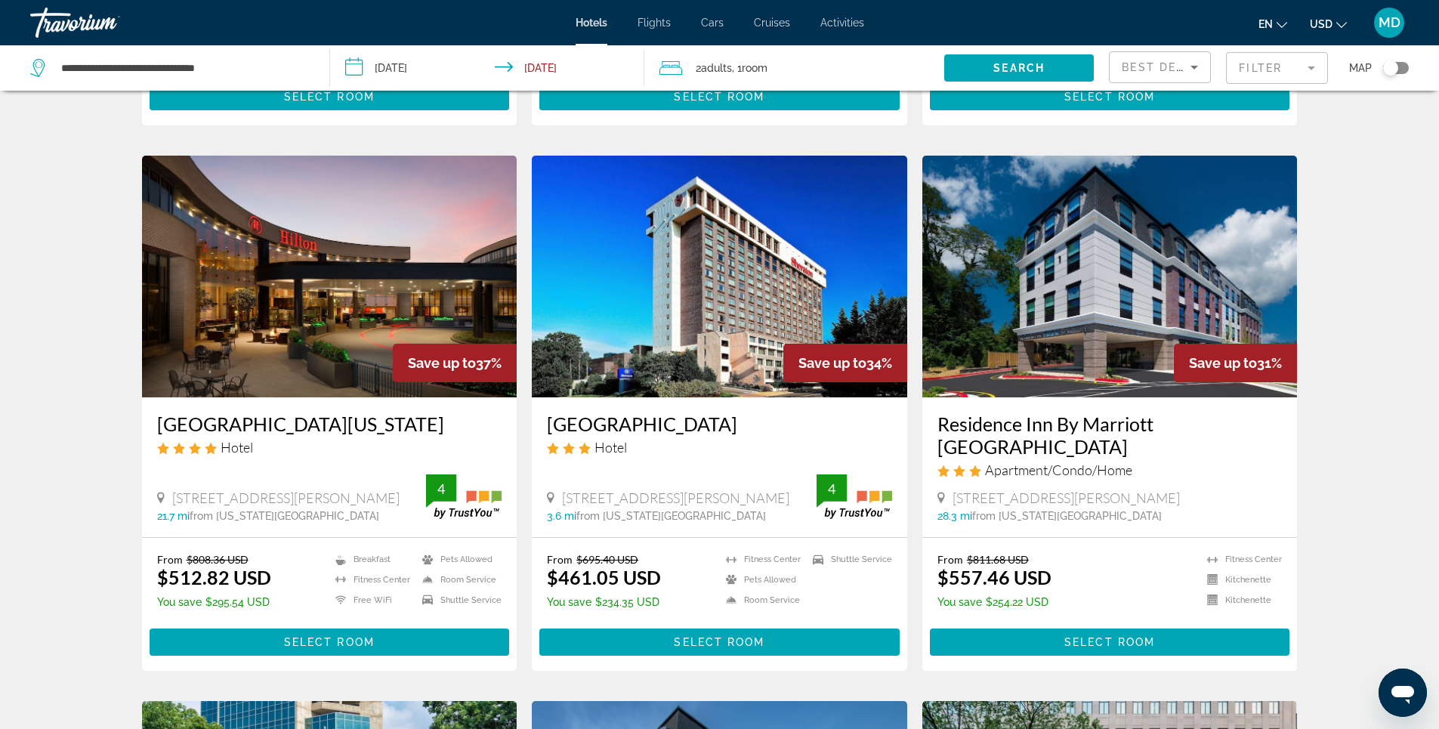
scroll to position [1510, 0]
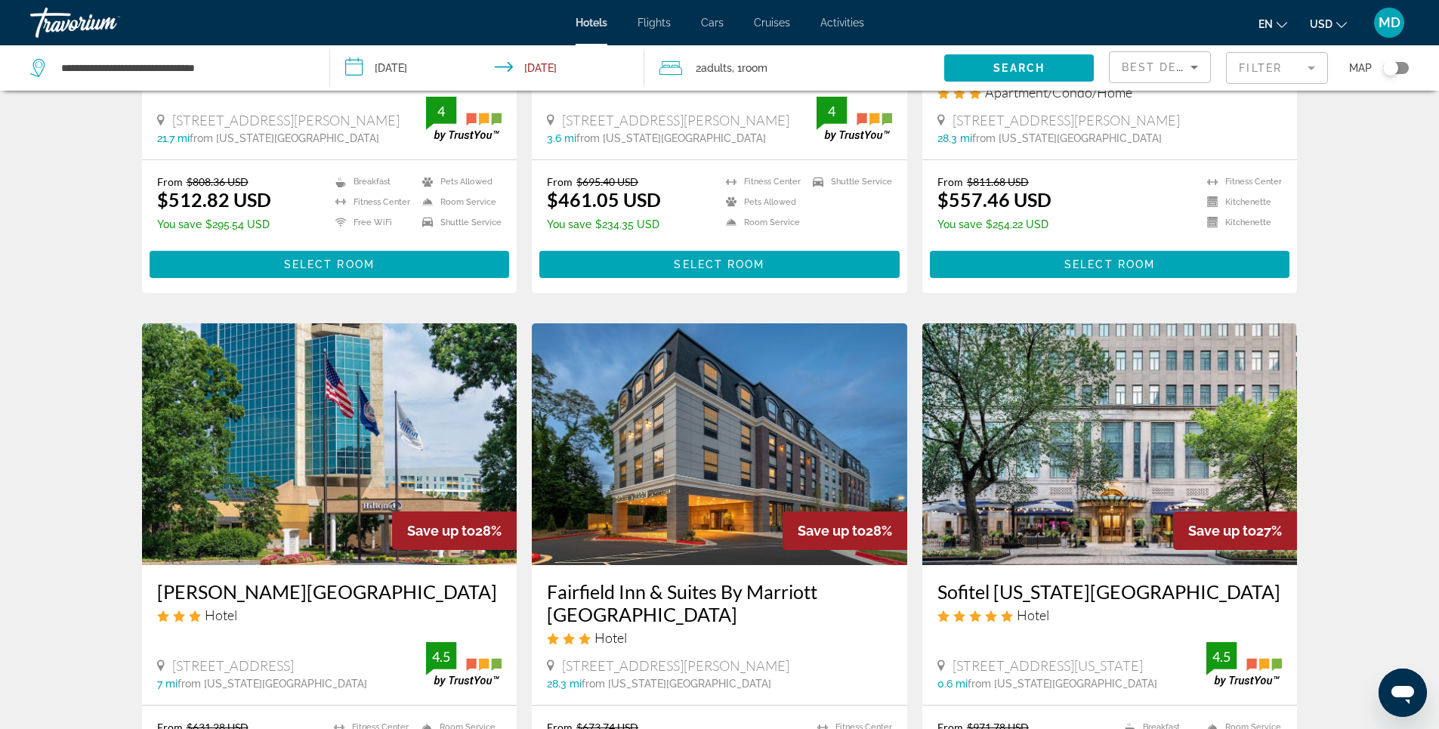
click at [1260, 65] on mat-form-field "Filter" at bounding box center [1277, 68] width 102 height 32
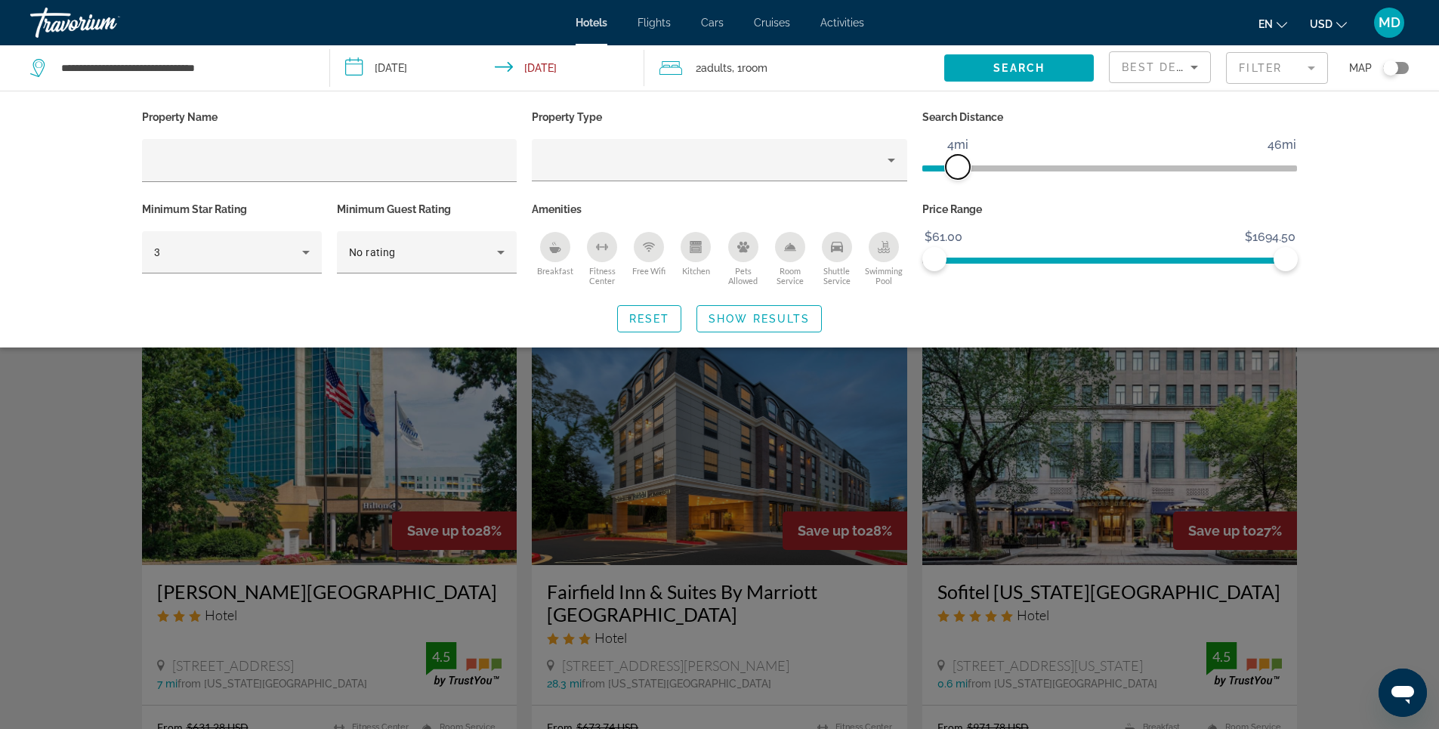
drag, startPoint x: 1161, startPoint y: 168, endPoint x: 954, endPoint y: 175, distance: 207.1
click at [954, 175] on span "ngx-slider" at bounding box center [958, 167] width 24 height 24
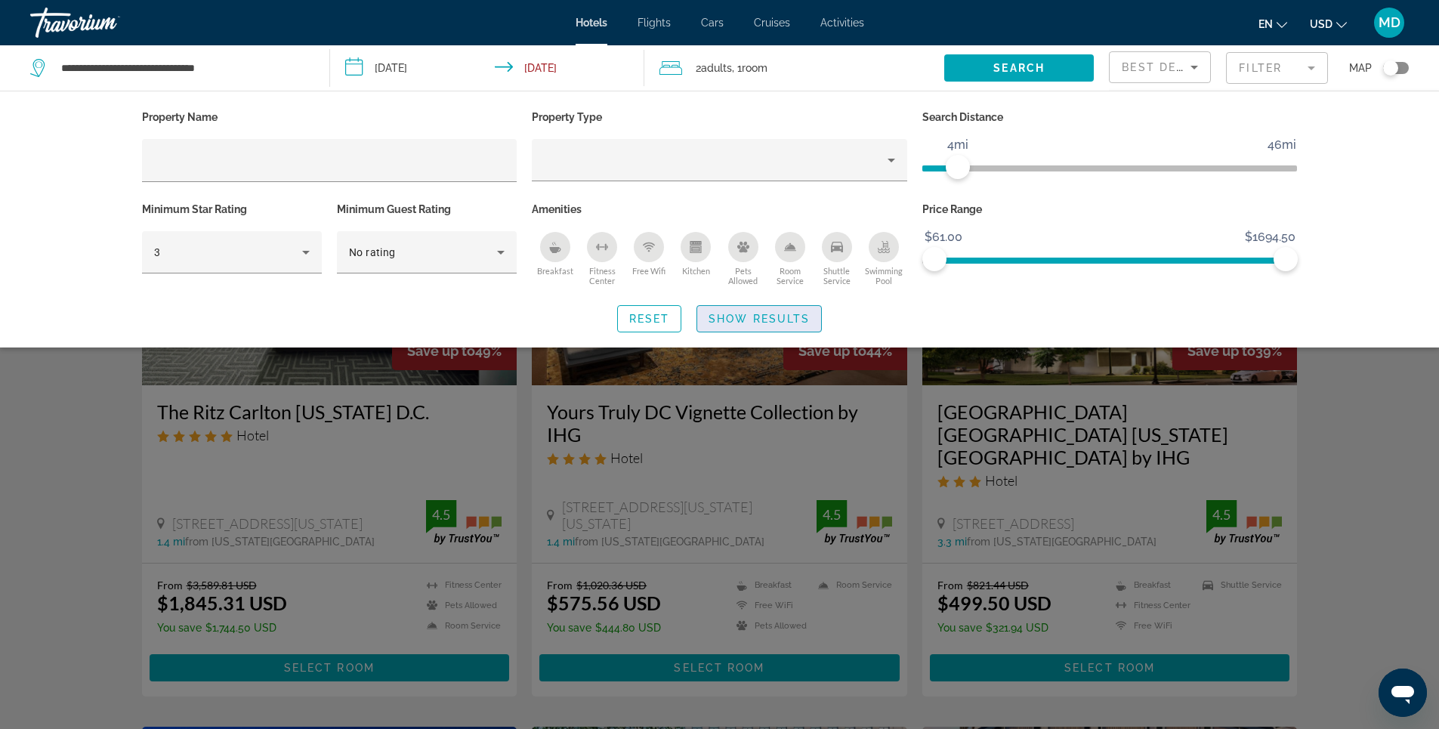
click at [767, 316] on span "Show Results" at bounding box center [758, 319] width 101 height 12
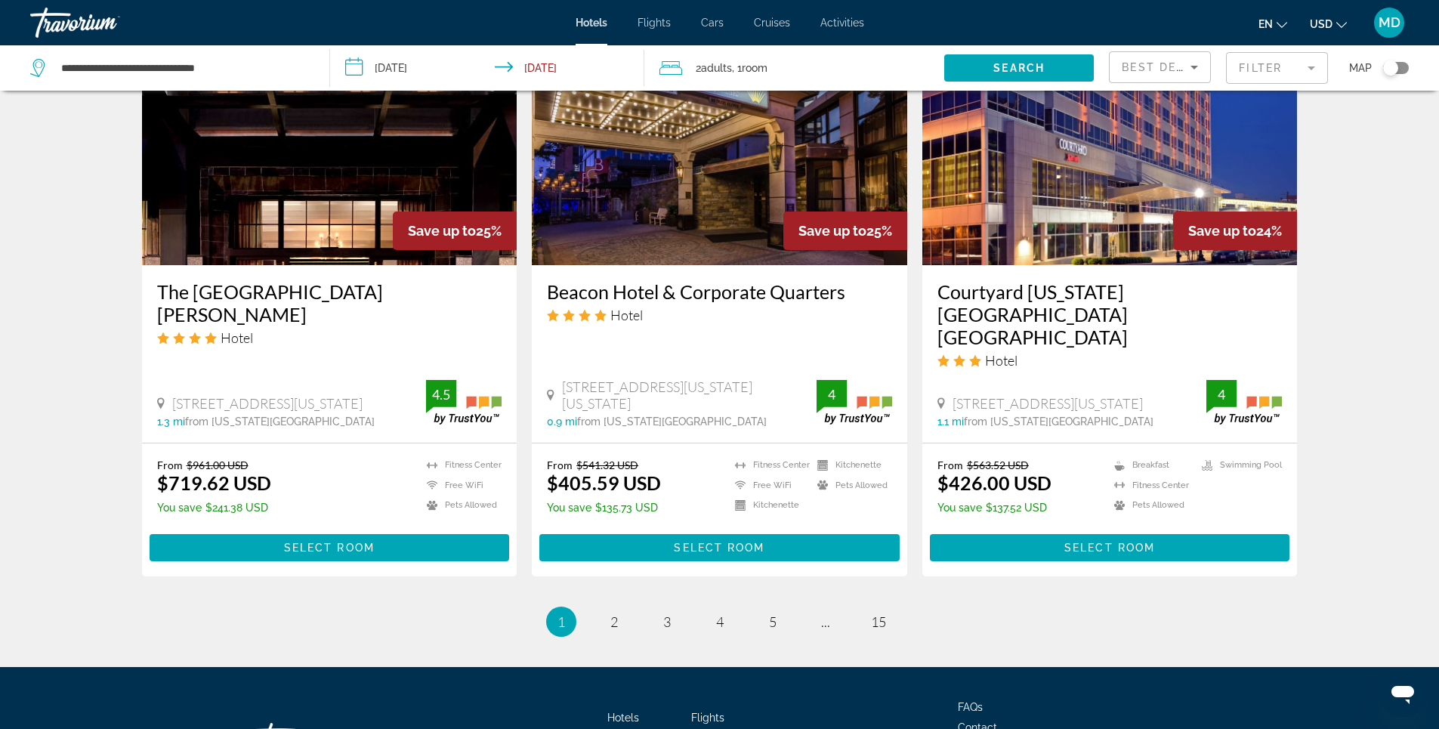
scroll to position [1881, 0]
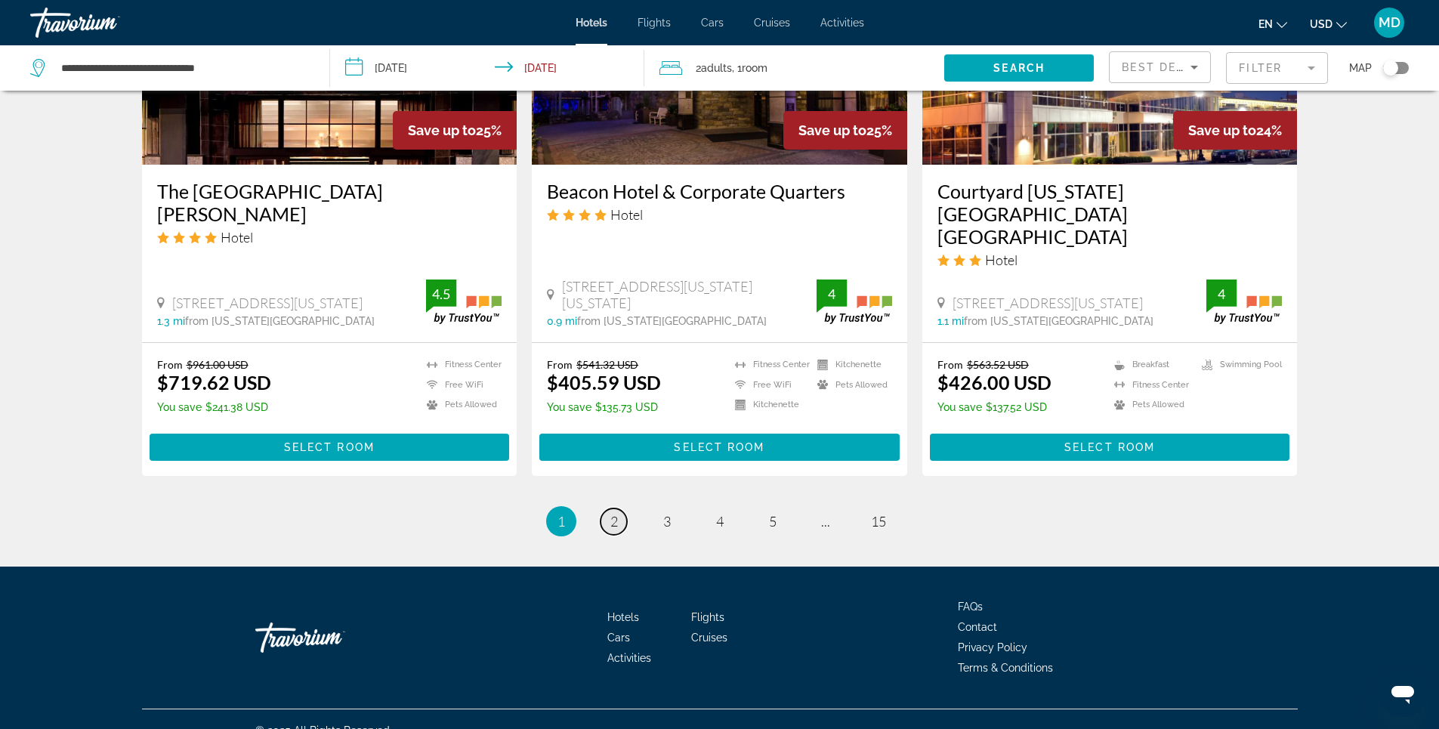
click at [616, 513] on span "2" at bounding box center [614, 521] width 8 height 17
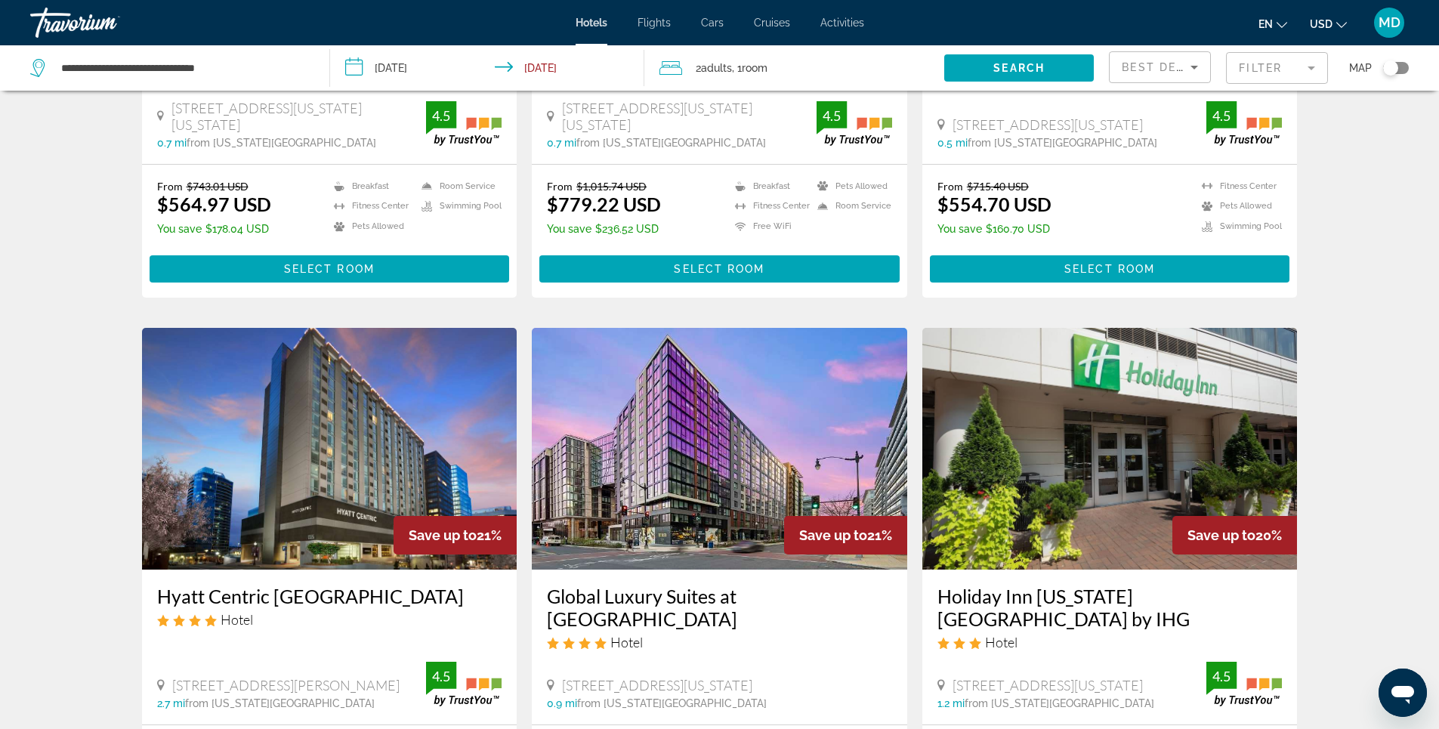
scroll to position [453, 0]
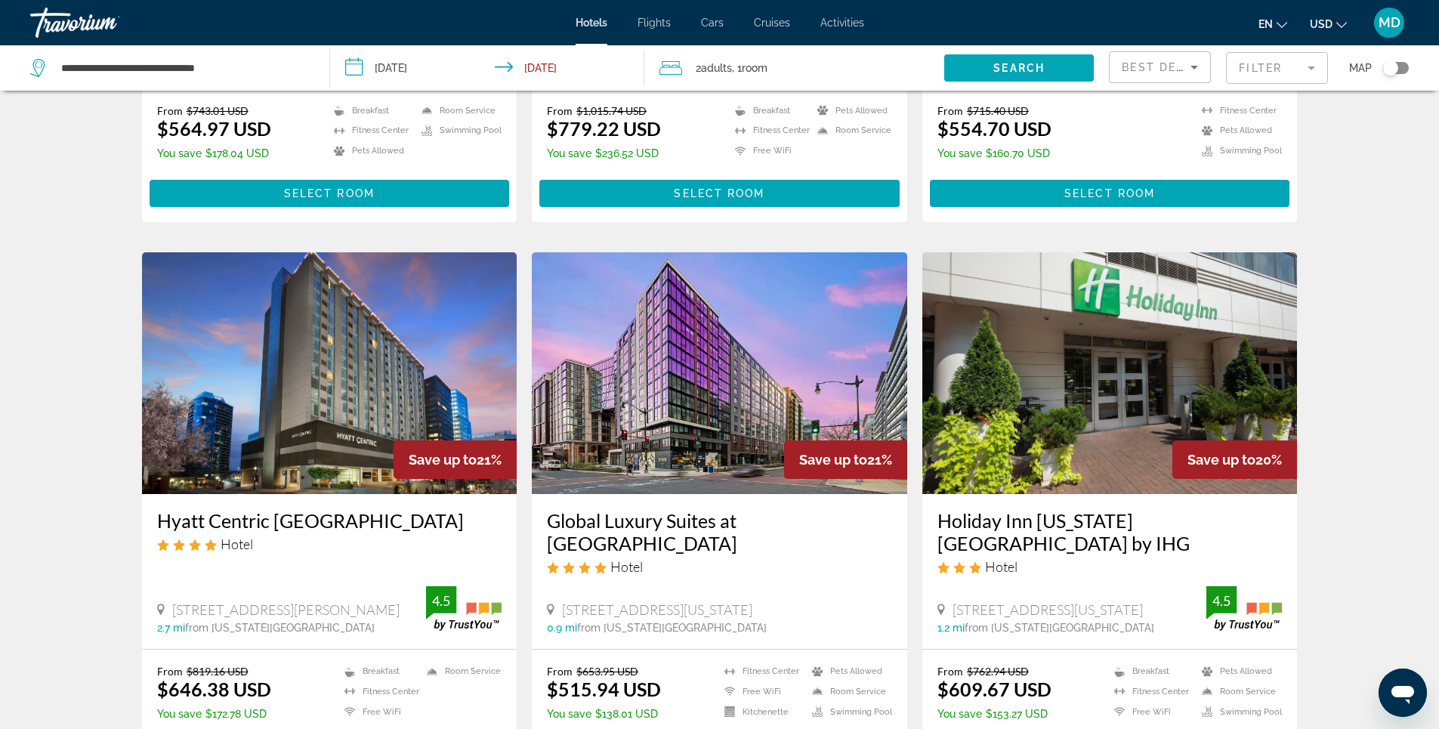
click at [697, 375] on img "Main content" at bounding box center [719, 373] width 375 height 242
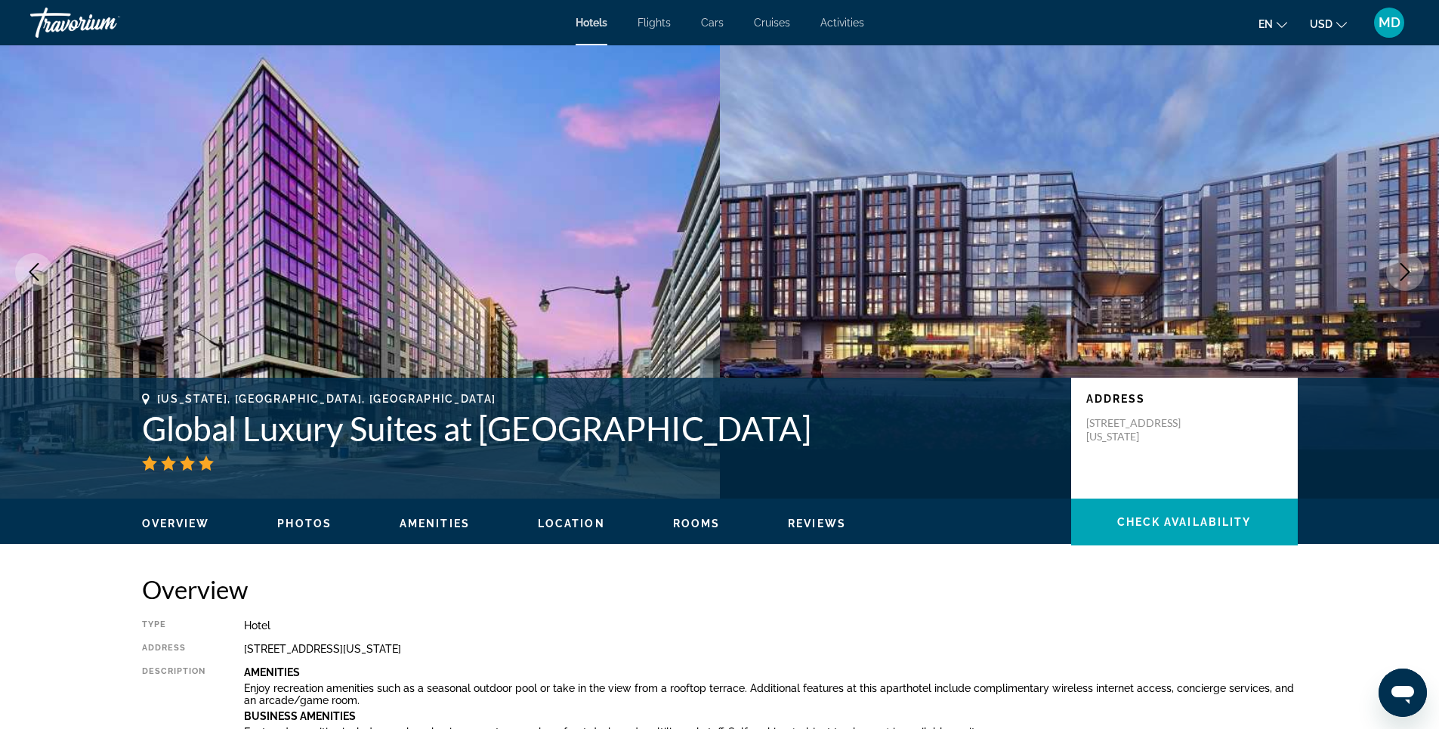
click at [909, 307] on img "Main content" at bounding box center [1080, 271] width 720 height 453
click at [292, 523] on span "Photos" at bounding box center [304, 523] width 54 height 12
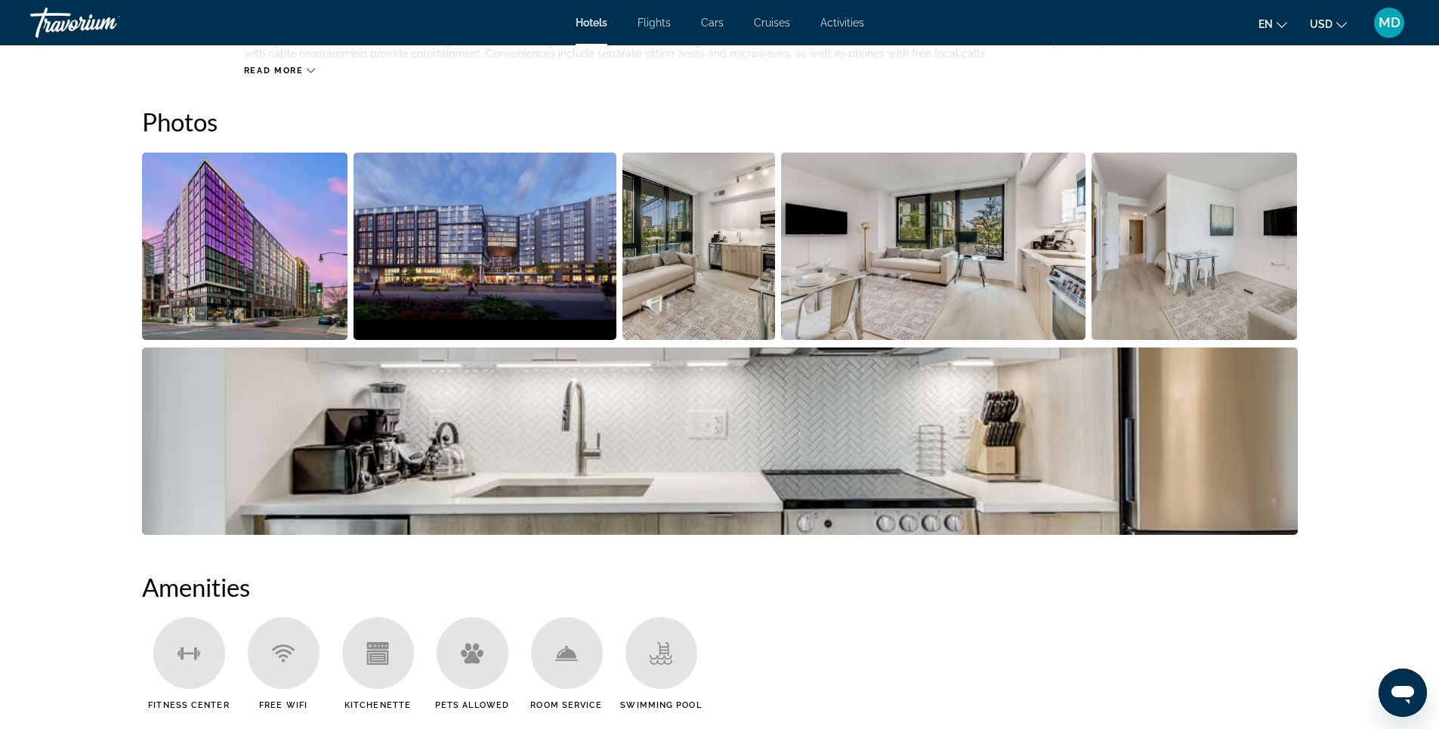
scroll to position [738, 0]
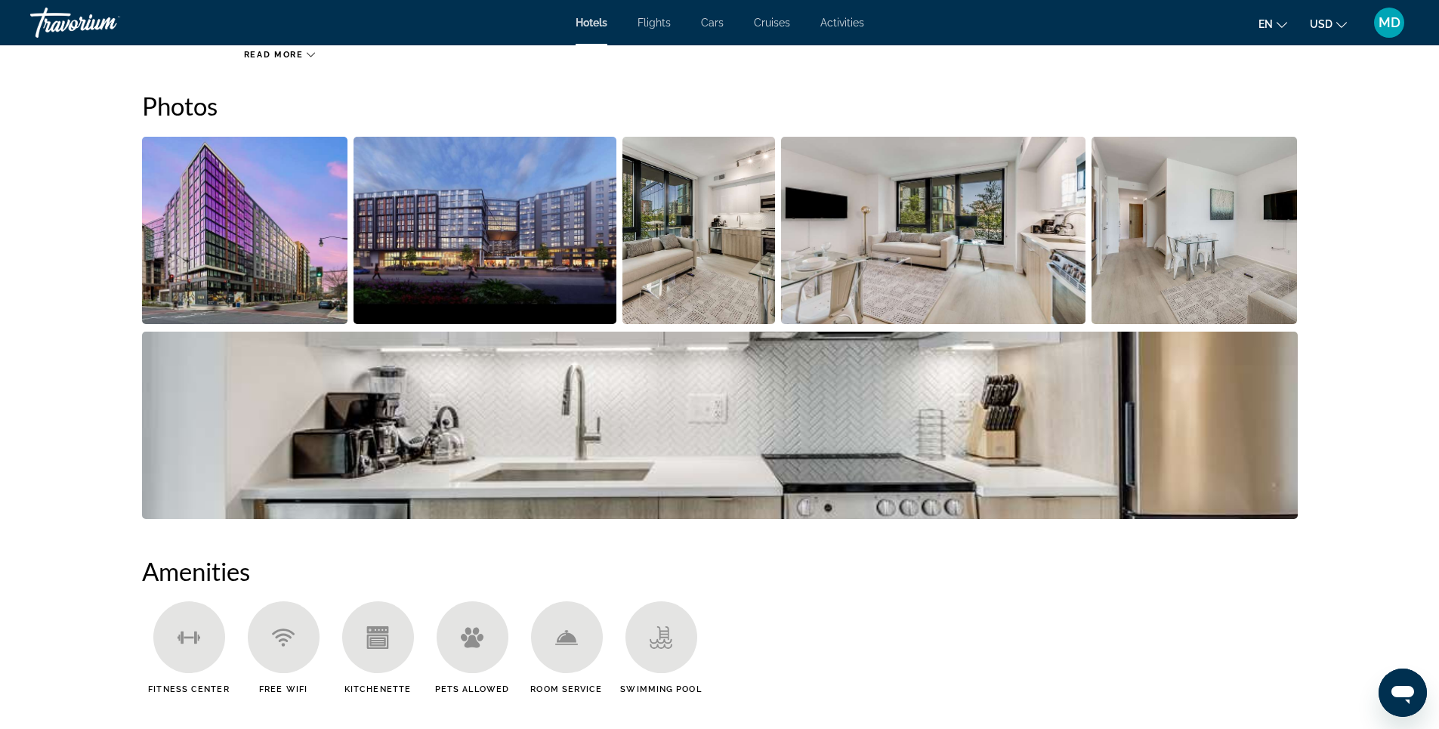
click at [267, 242] on img "Open full-screen image slider" at bounding box center [245, 230] width 206 height 187
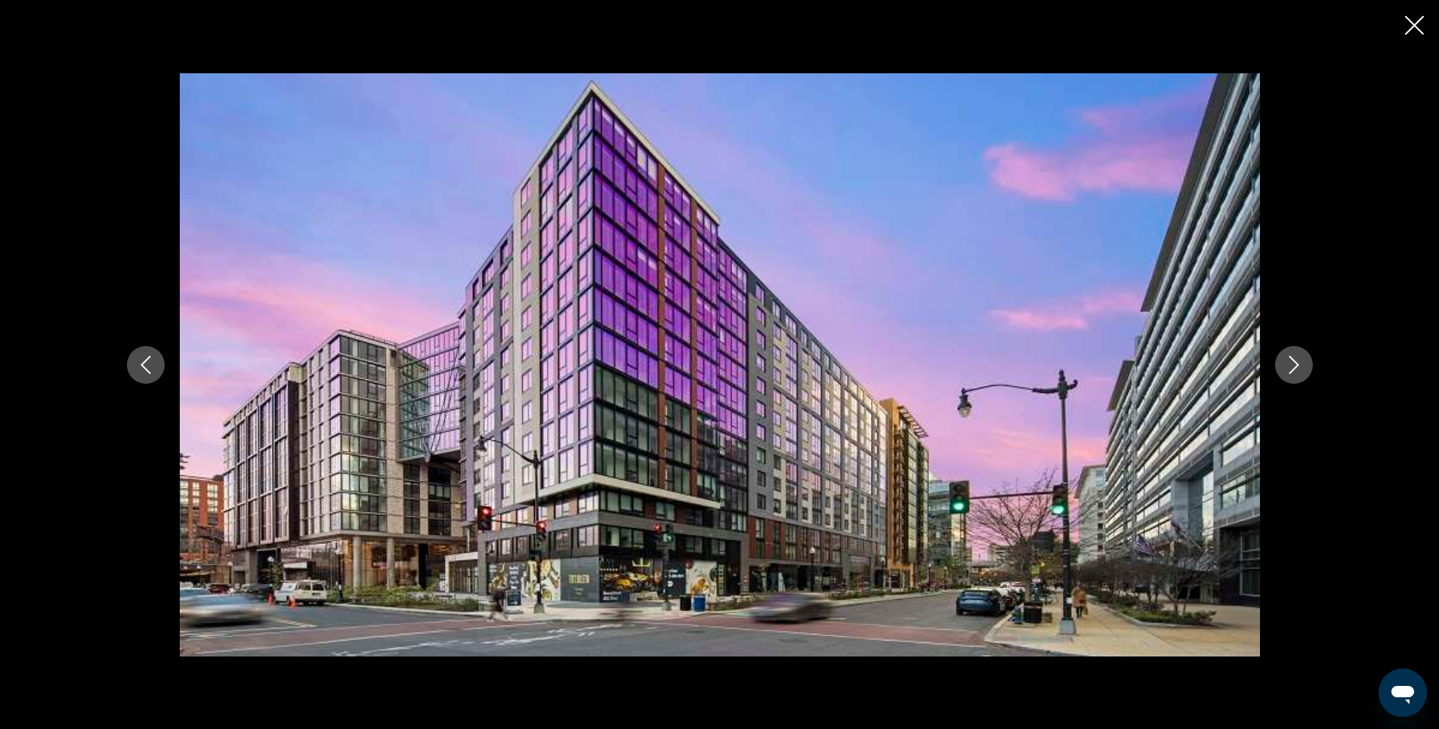
click at [1296, 366] on icon "Next image" at bounding box center [1293, 365] width 10 height 18
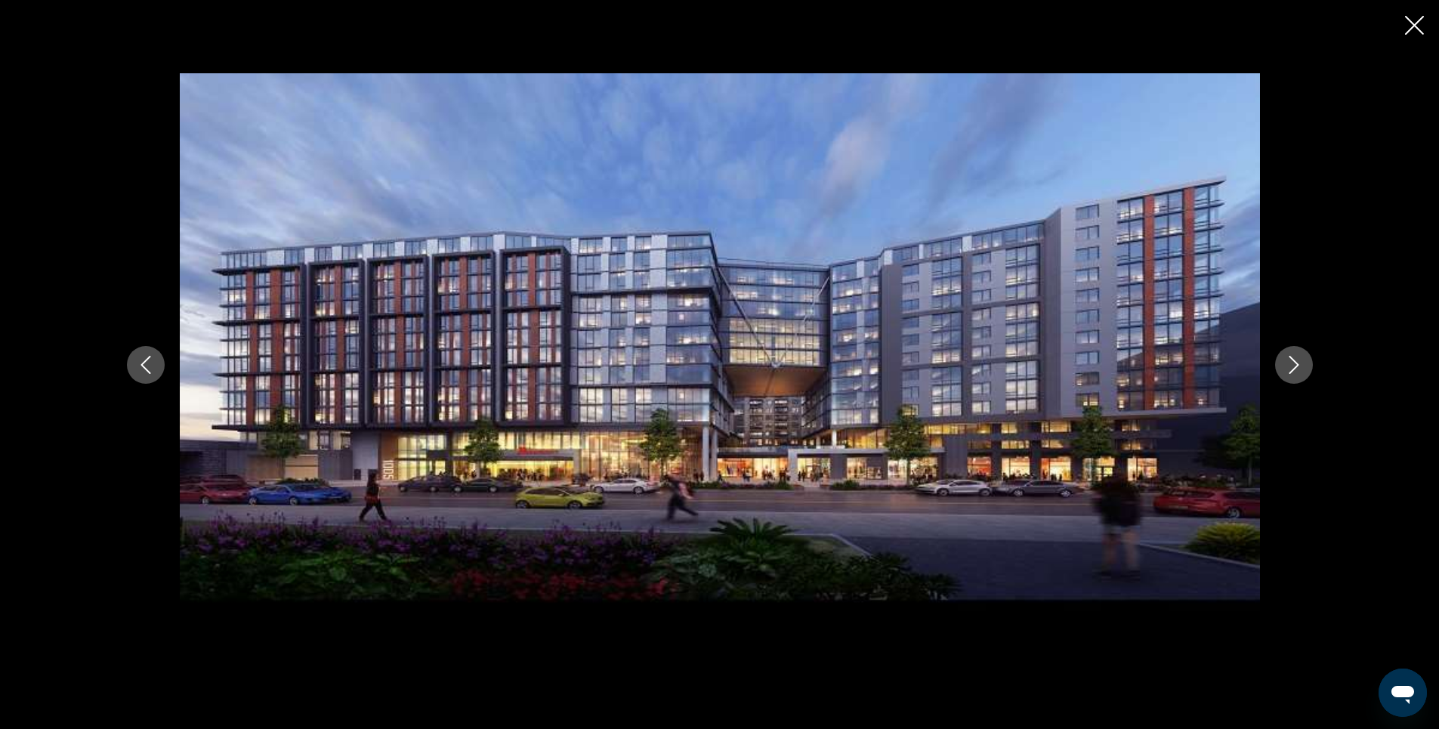
click at [1296, 366] on icon "Next image" at bounding box center [1293, 365] width 10 height 18
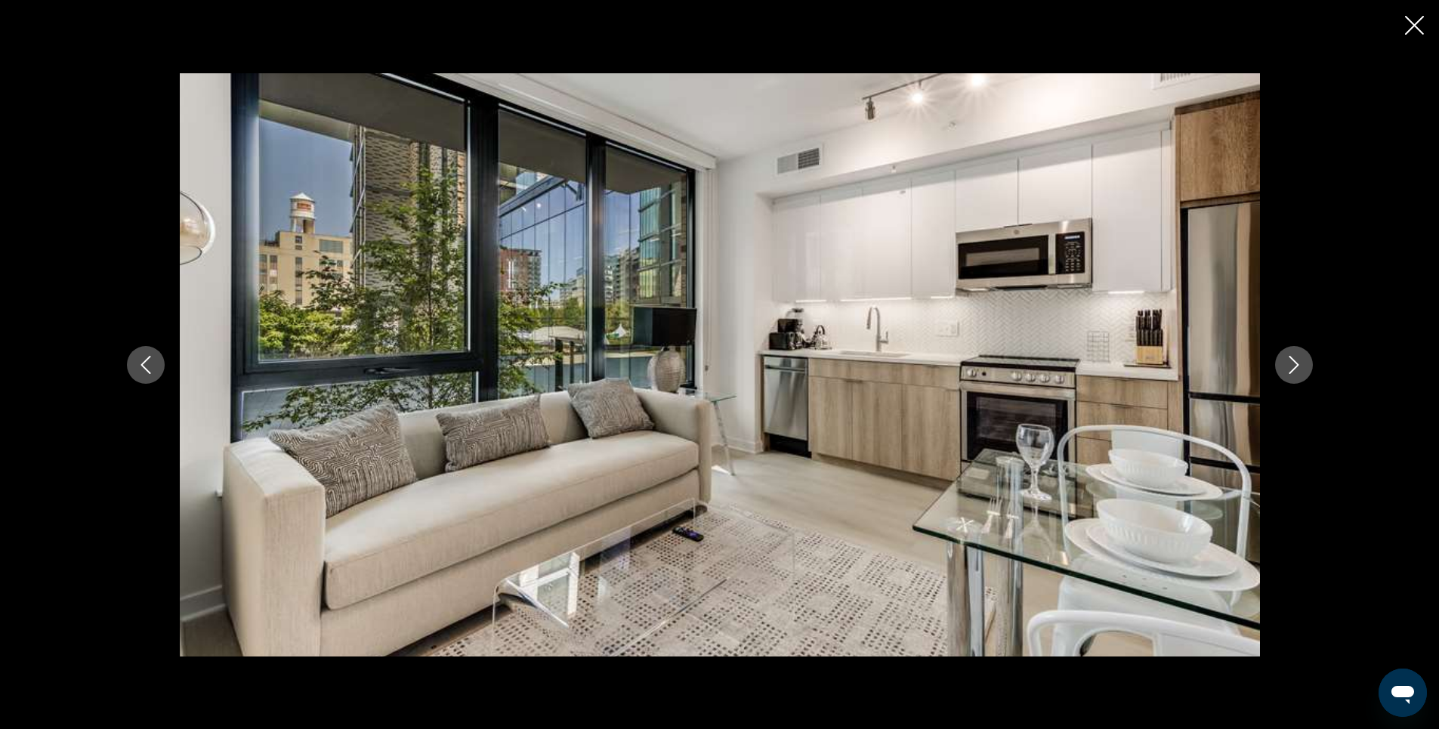
click at [1296, 366] on icon "Next image" at bounding box center [1293, 365] width 10 height 18
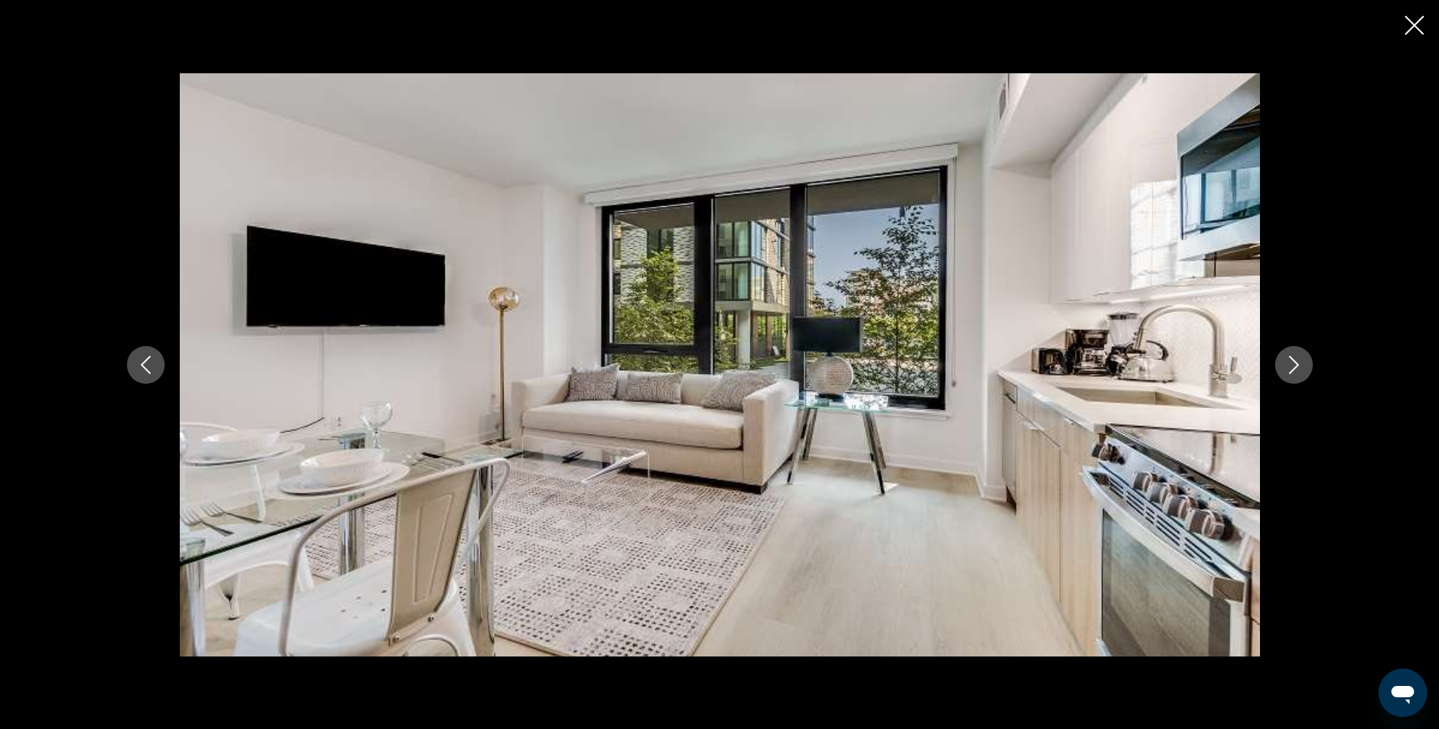
click at [1296, 366] on icon "Next image" at bounding box center [1293, 365] width 10 height 18
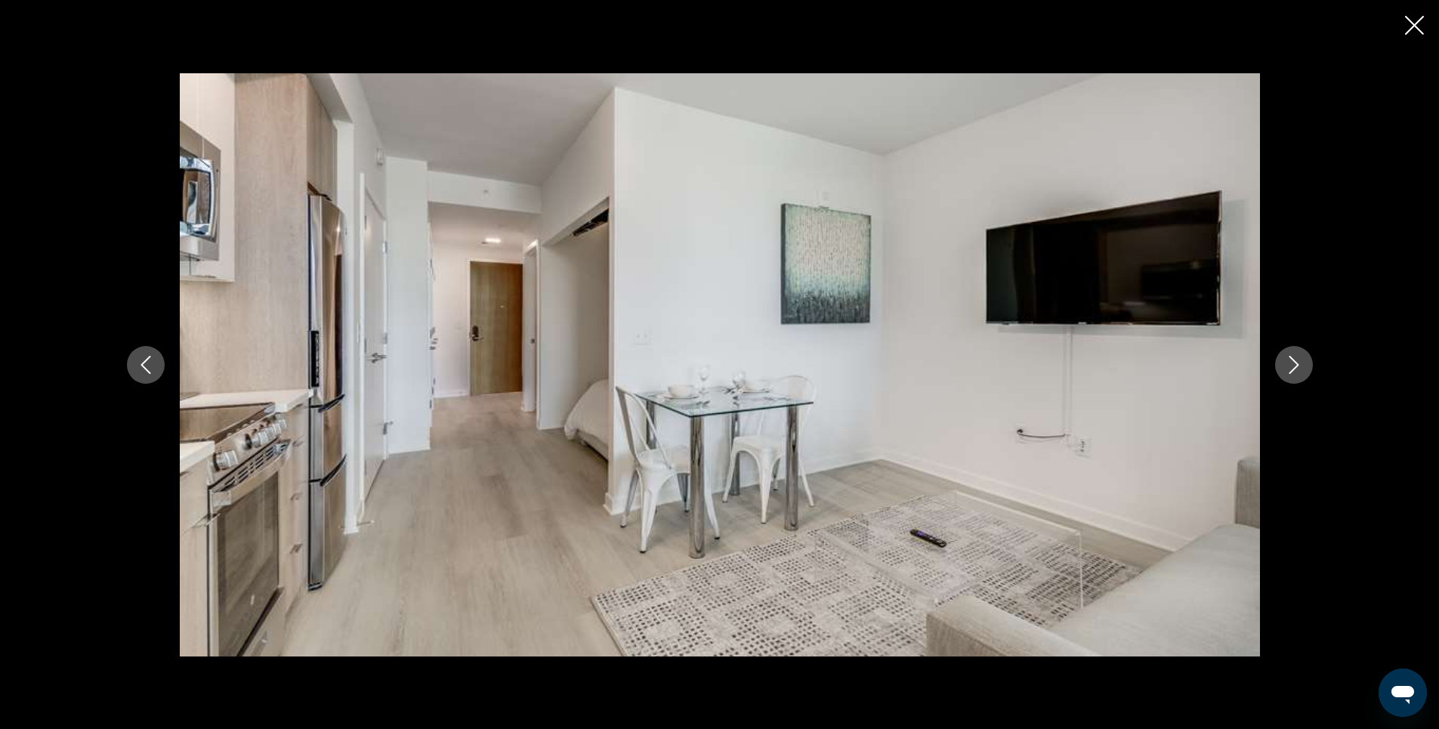
click at [1296, 366] on icon "Next image" at bounding box center [1293, 365] width 10 height 18
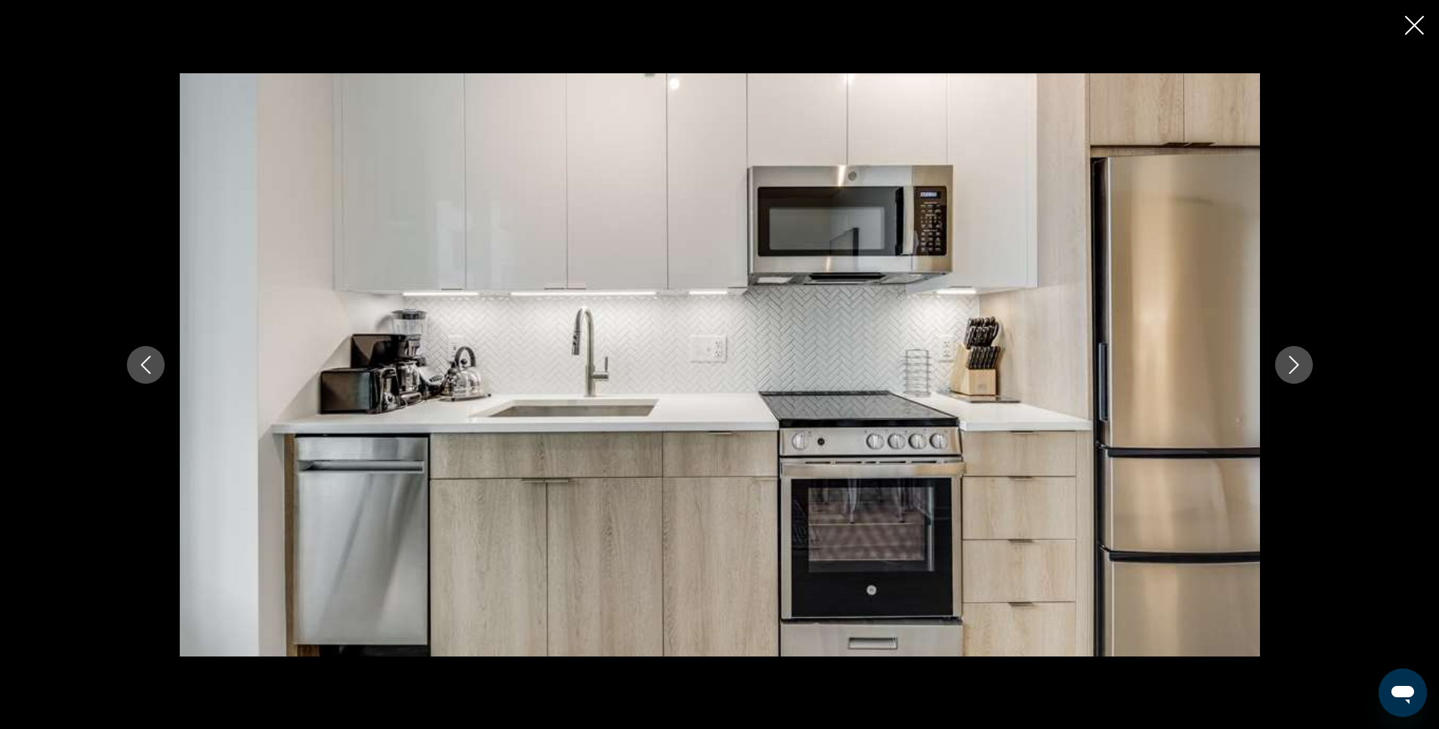
click at [1296, 366] on icon "Next image" at bounding box center [1293, 365] width 10 height 18
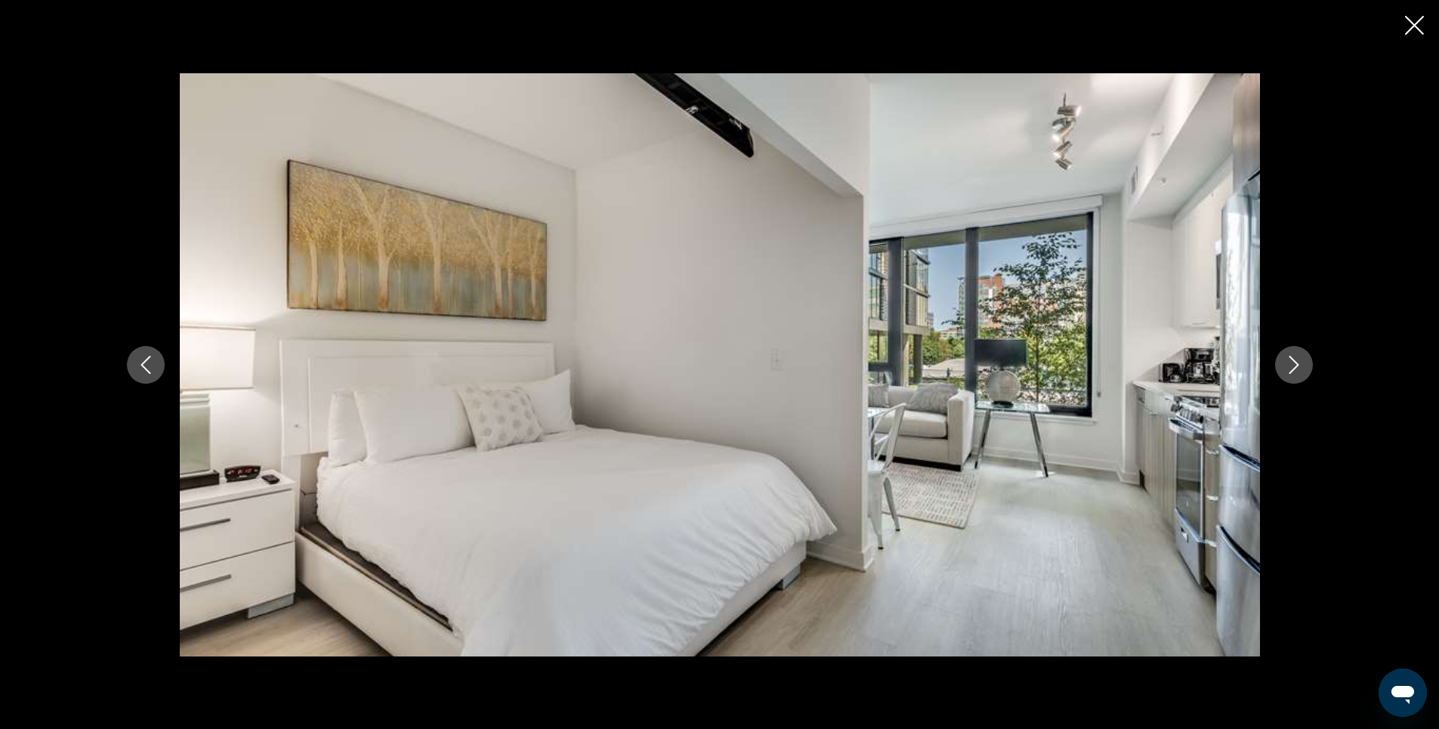
click at [1296, 366] on icon "Next image" at bounding box center [1293, 365] width 10 height 18
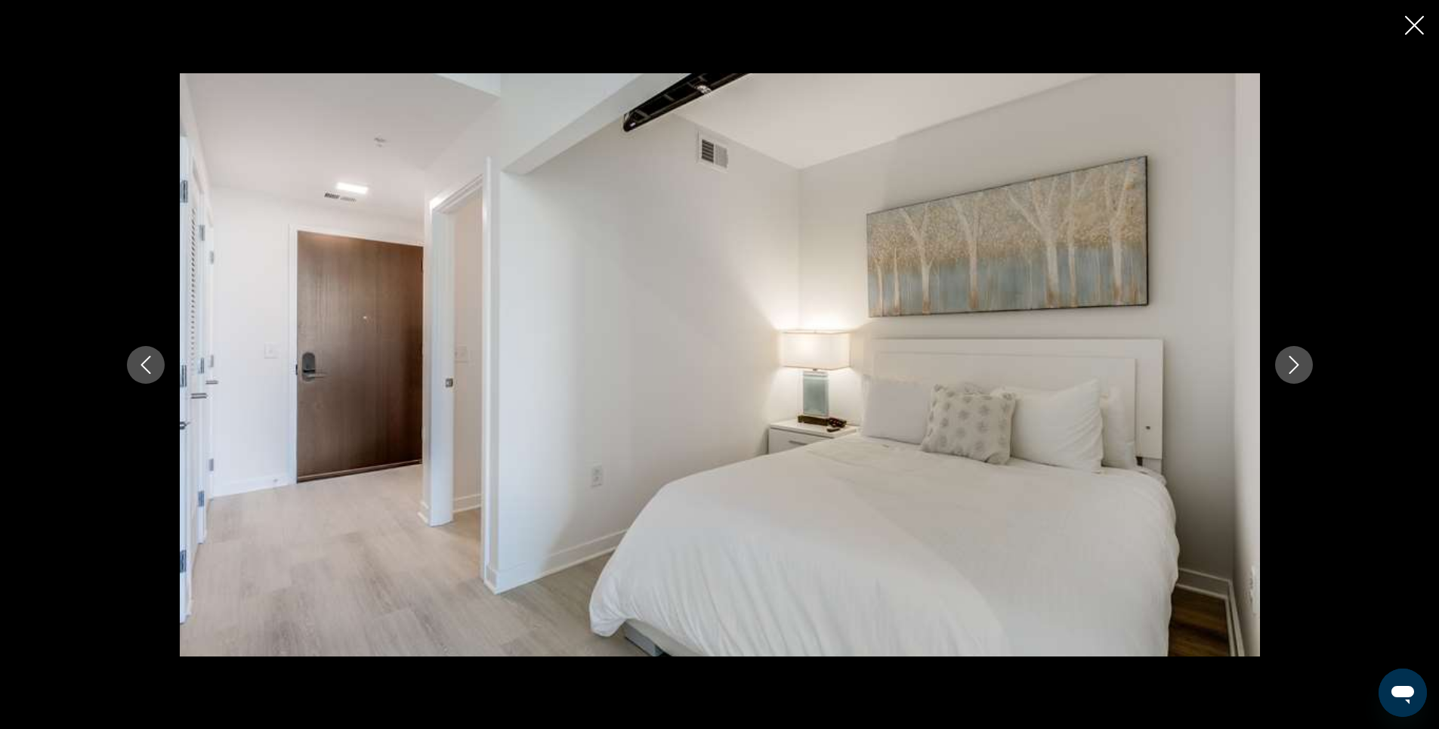
click at [1296, 366] on icon "Next image" at bounding box center [1293, 365] width 10 height 18
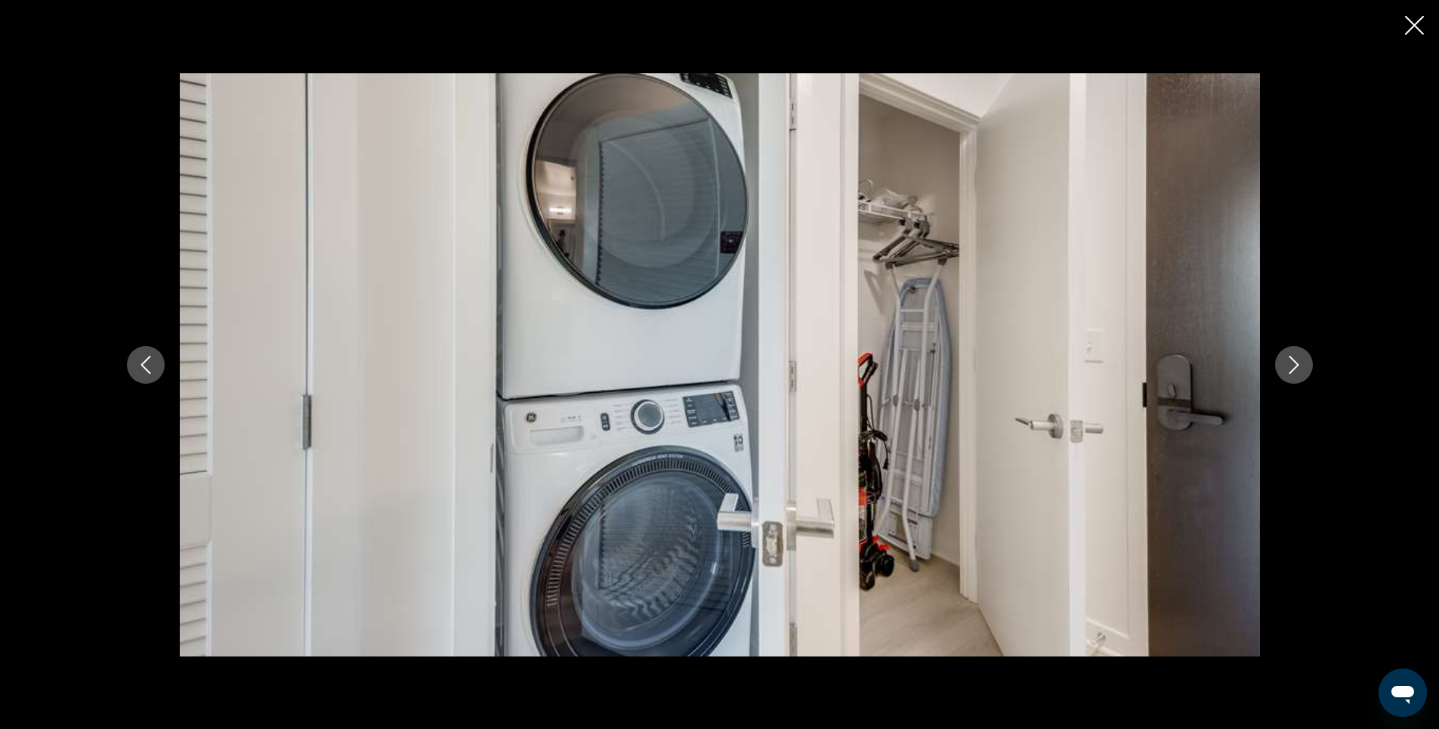
click at [1296, 366] on icon "Next image" at bounding box center [1293, 365] width 10 height 18
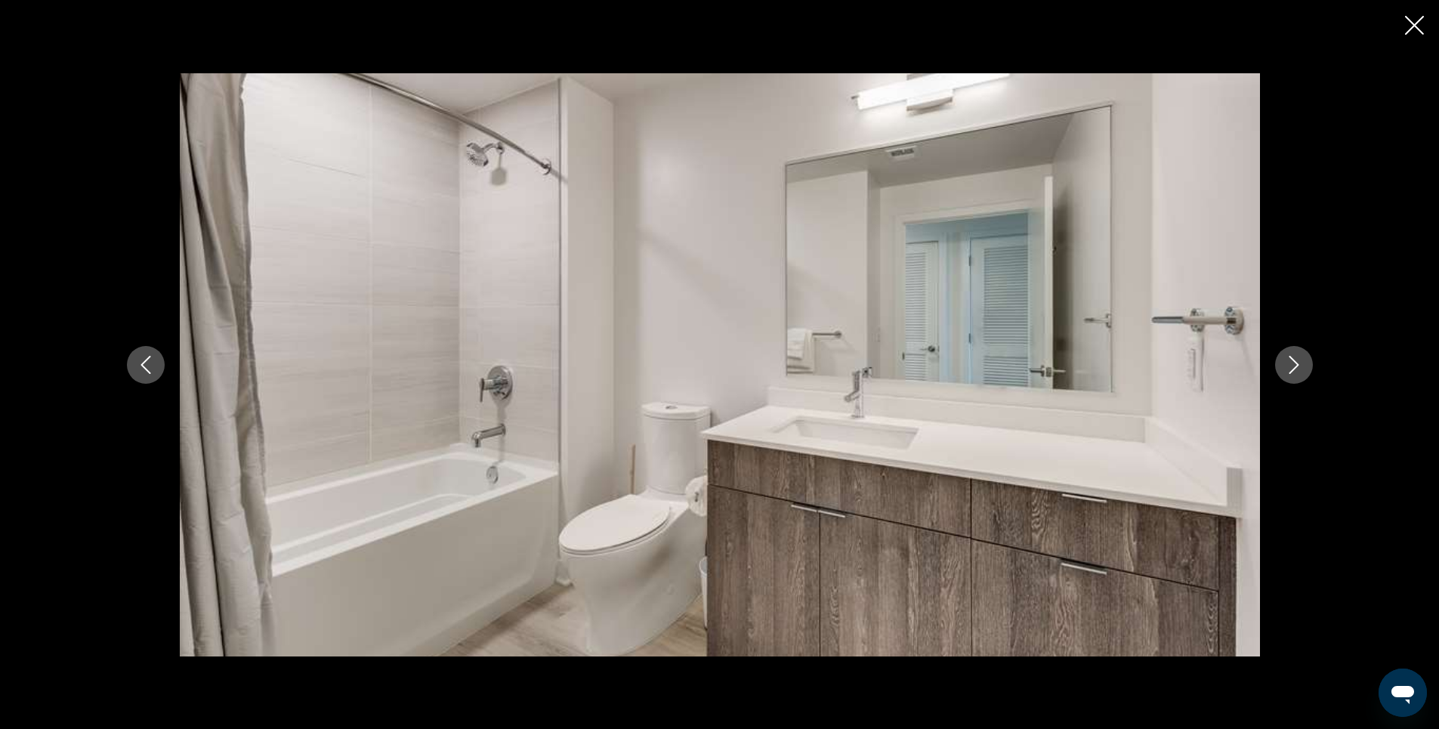
click at [1296, 366] on icon "Next image" at bounding box center [1293, 365] width 10 height 18
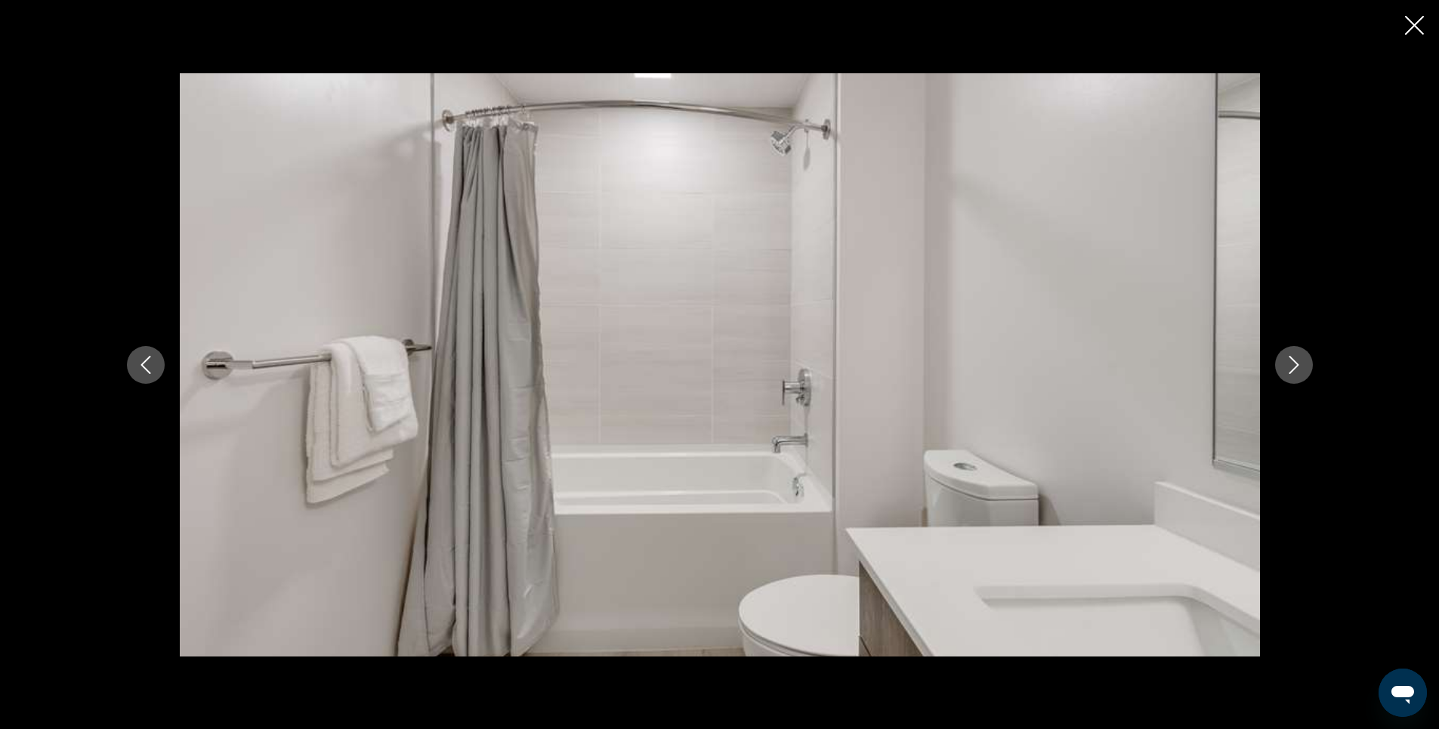
click at [1296, 366] on icon "Next image" at bounding box center [1293, 365] width 10 height 18
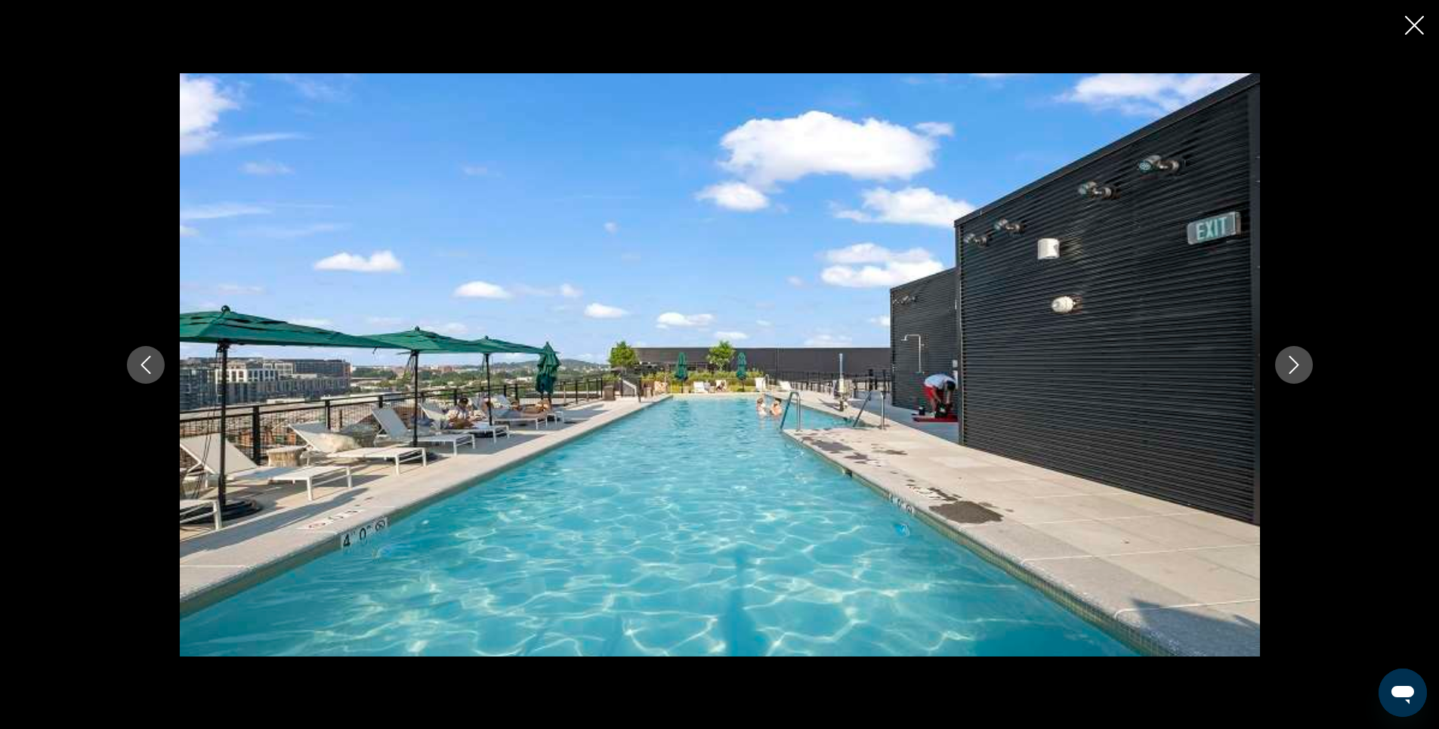
click at [1296, 366] on icon "Next image" at bounding box center [1293, 365] width 10 height 18
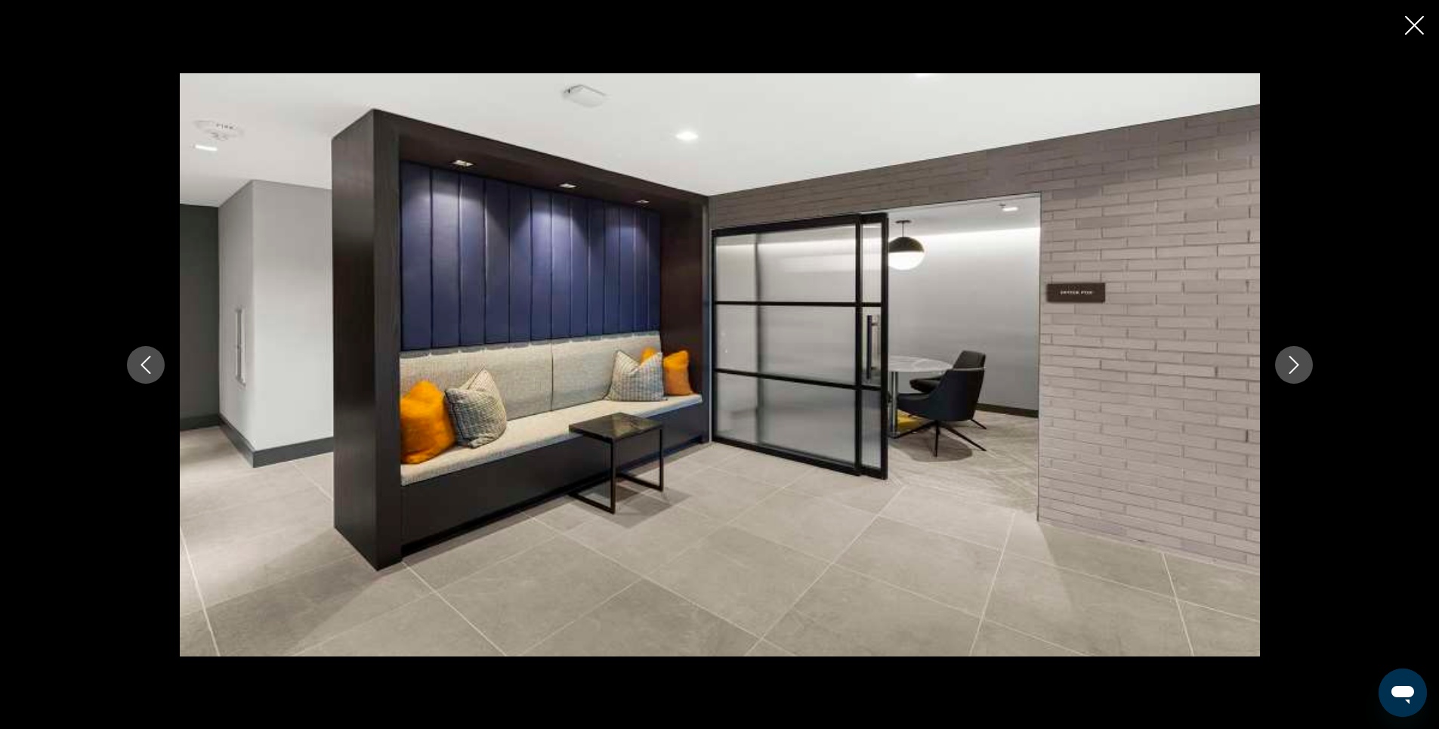
click at [1296, 366] on icon "Next image" at bounding box center [1293, 365] width 10 height 18
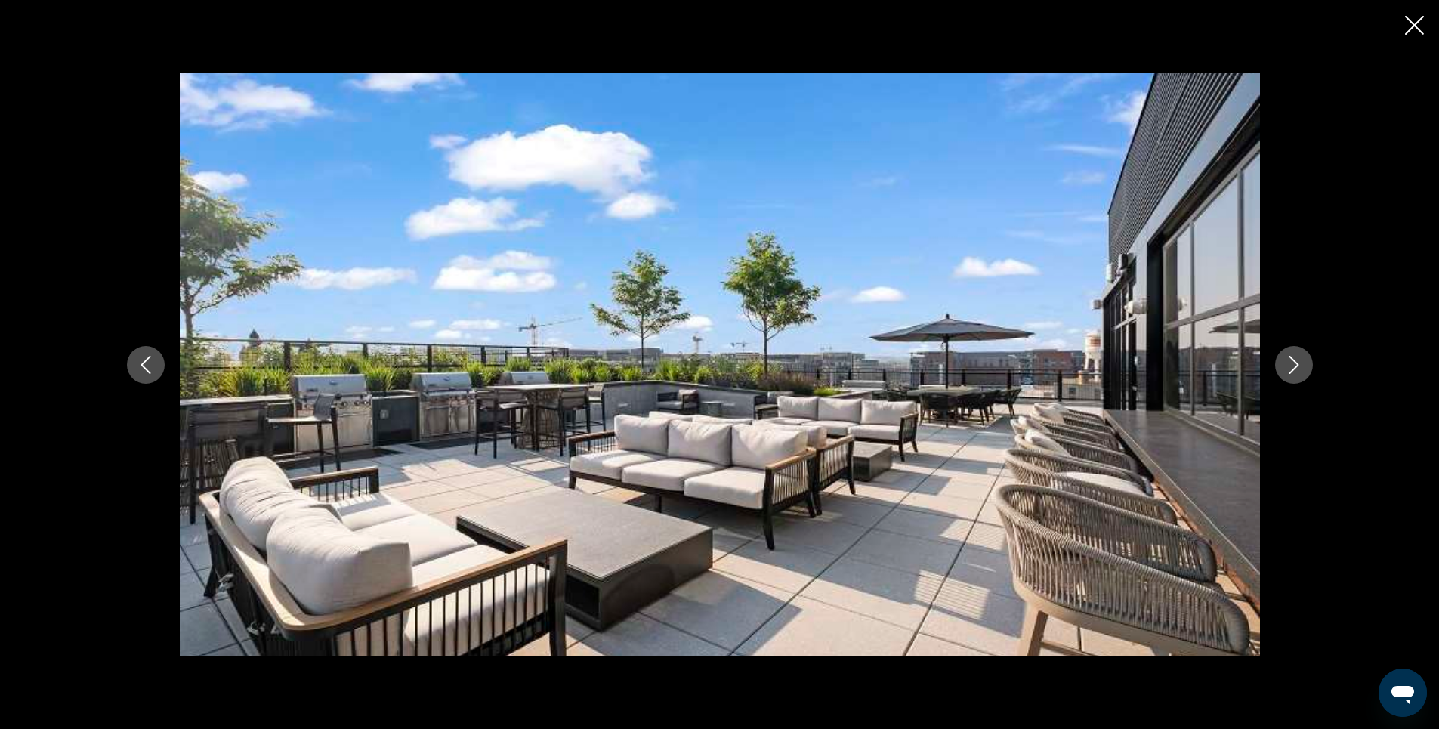
click at [1296, 366] on icon "Next image" at bounding box center [1293, 365] width 10 height 18
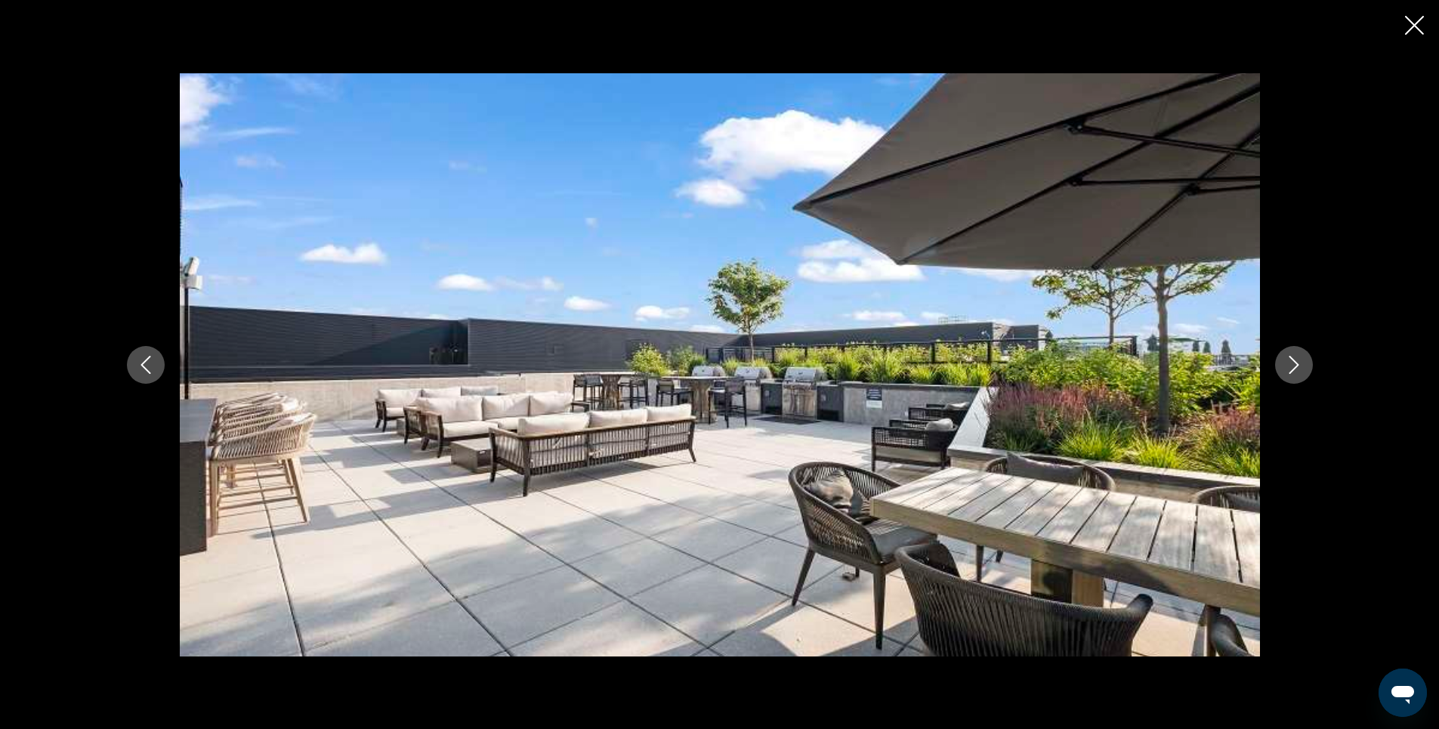
click at [1296, 366] on icon "Next image" at bounding box center [1293, 365] width 10 height 18
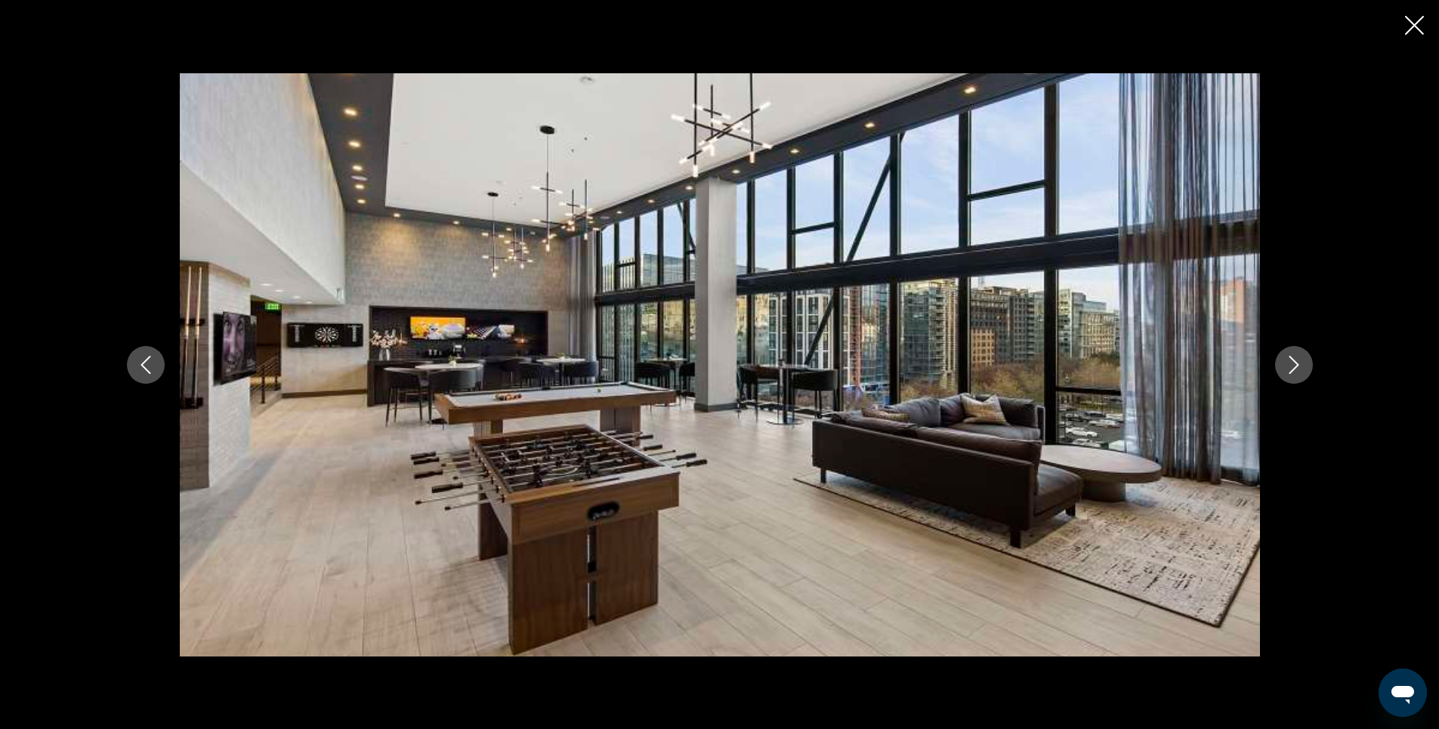
click at [1296, 366] on icon "Next image" at bounding box center [1293, 365] width 10 height 18
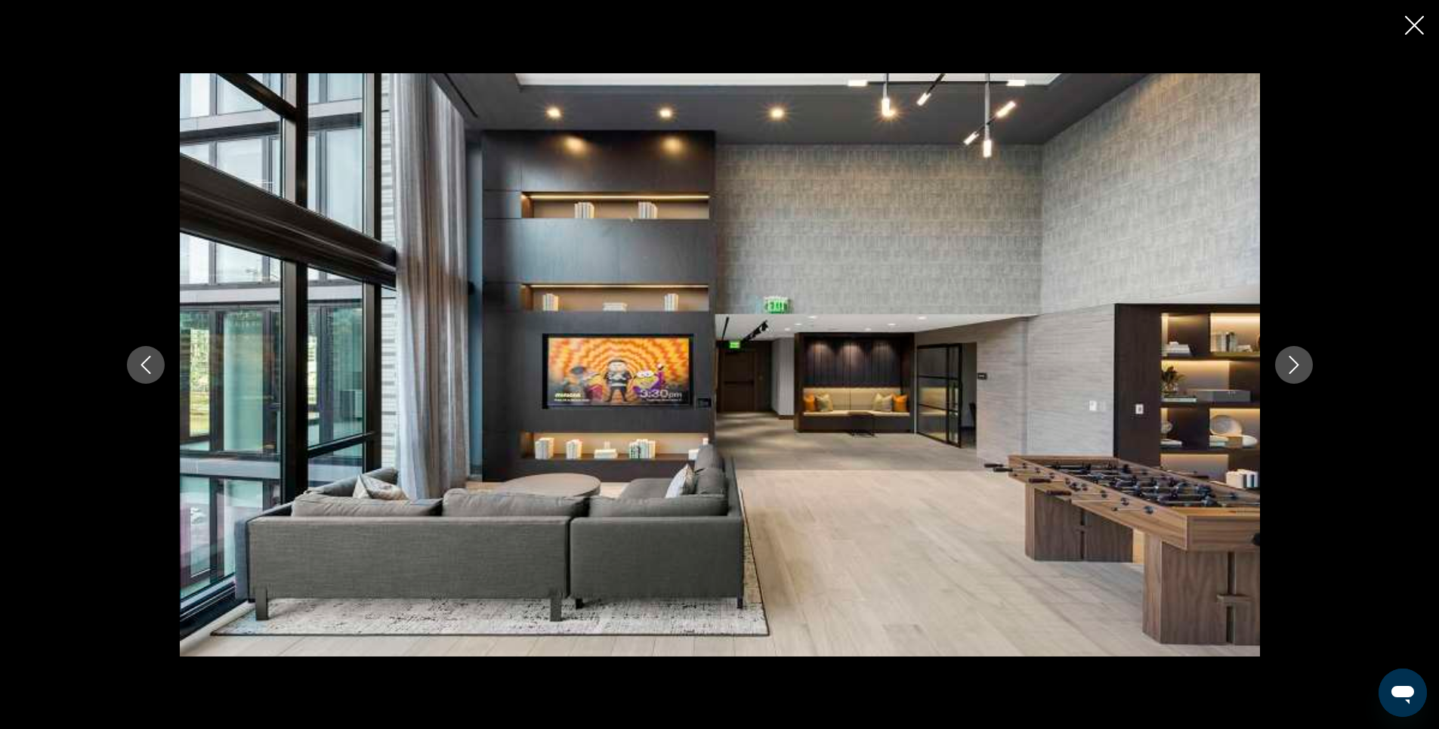
click at [1415, 20] on icon "Close slideshow" at bounding box center [1414, 25] width 19 height 19
